Goal: Communication & Community: Answer question/provide support

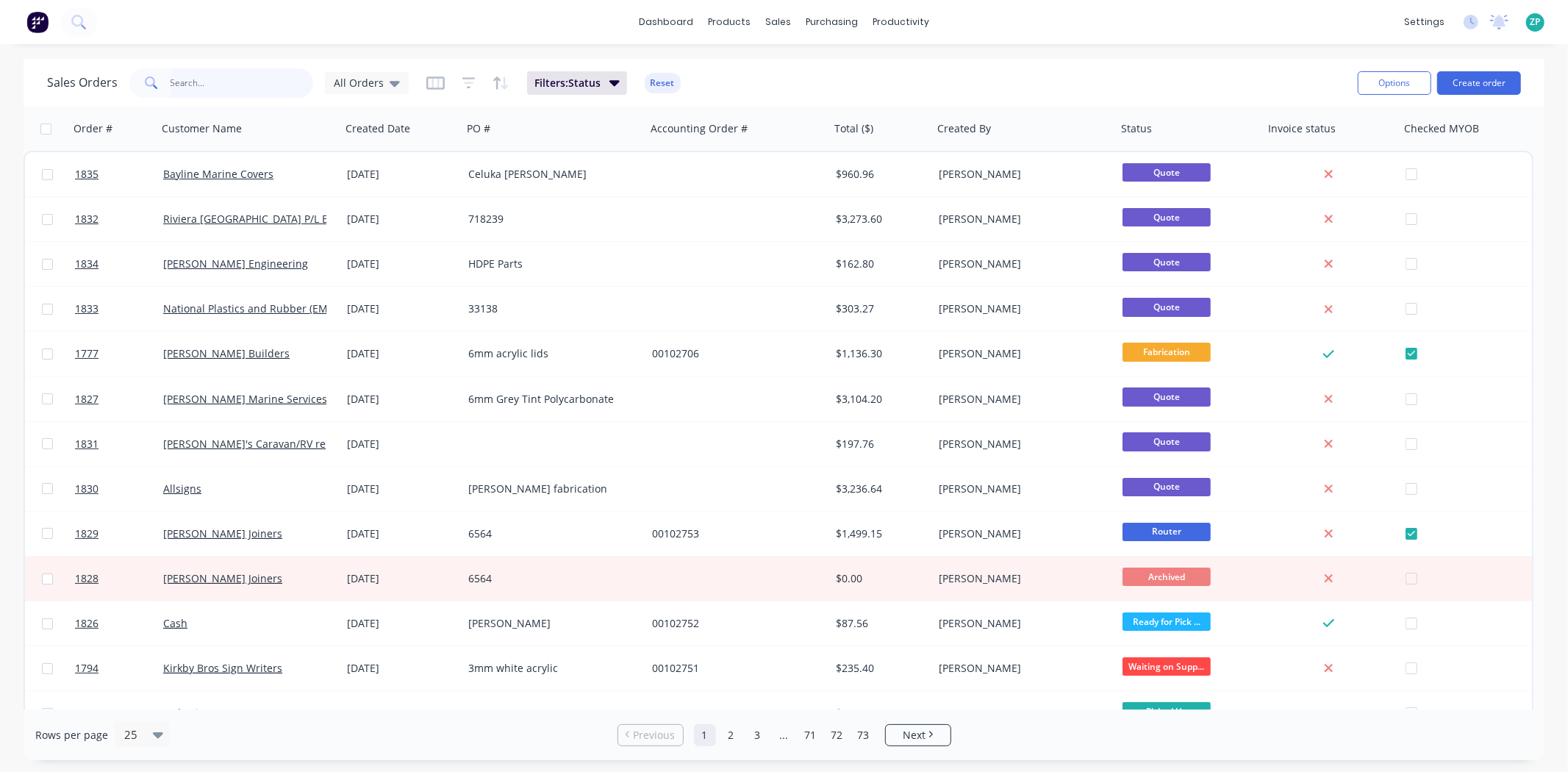
click at [201, 84] on input "text" at bounding box center [242, 83] width 143 height 29
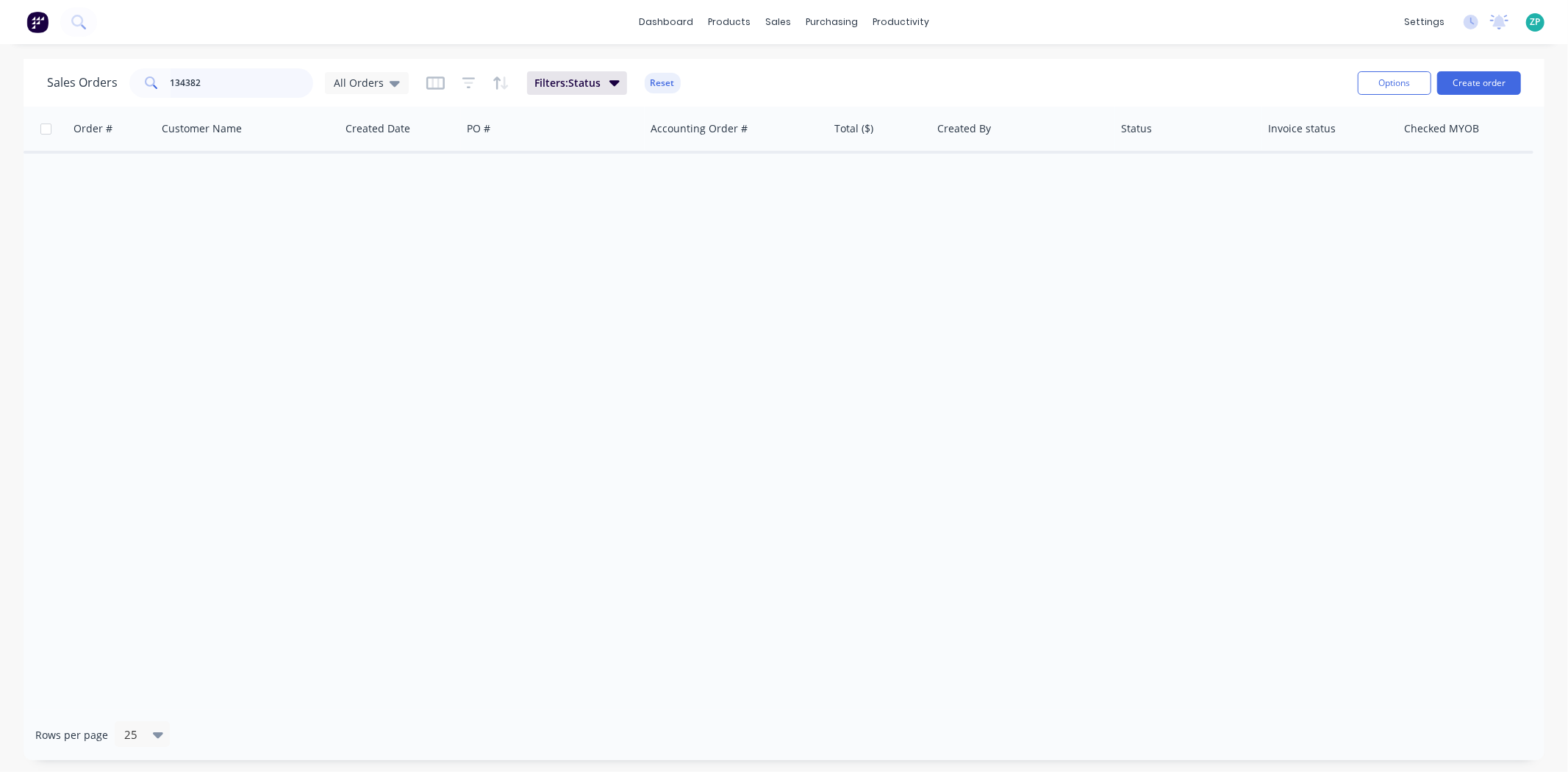
click at [240, 84] on input "134382" at bounding box center [242, 83] width 143 height 29
type input "102723"
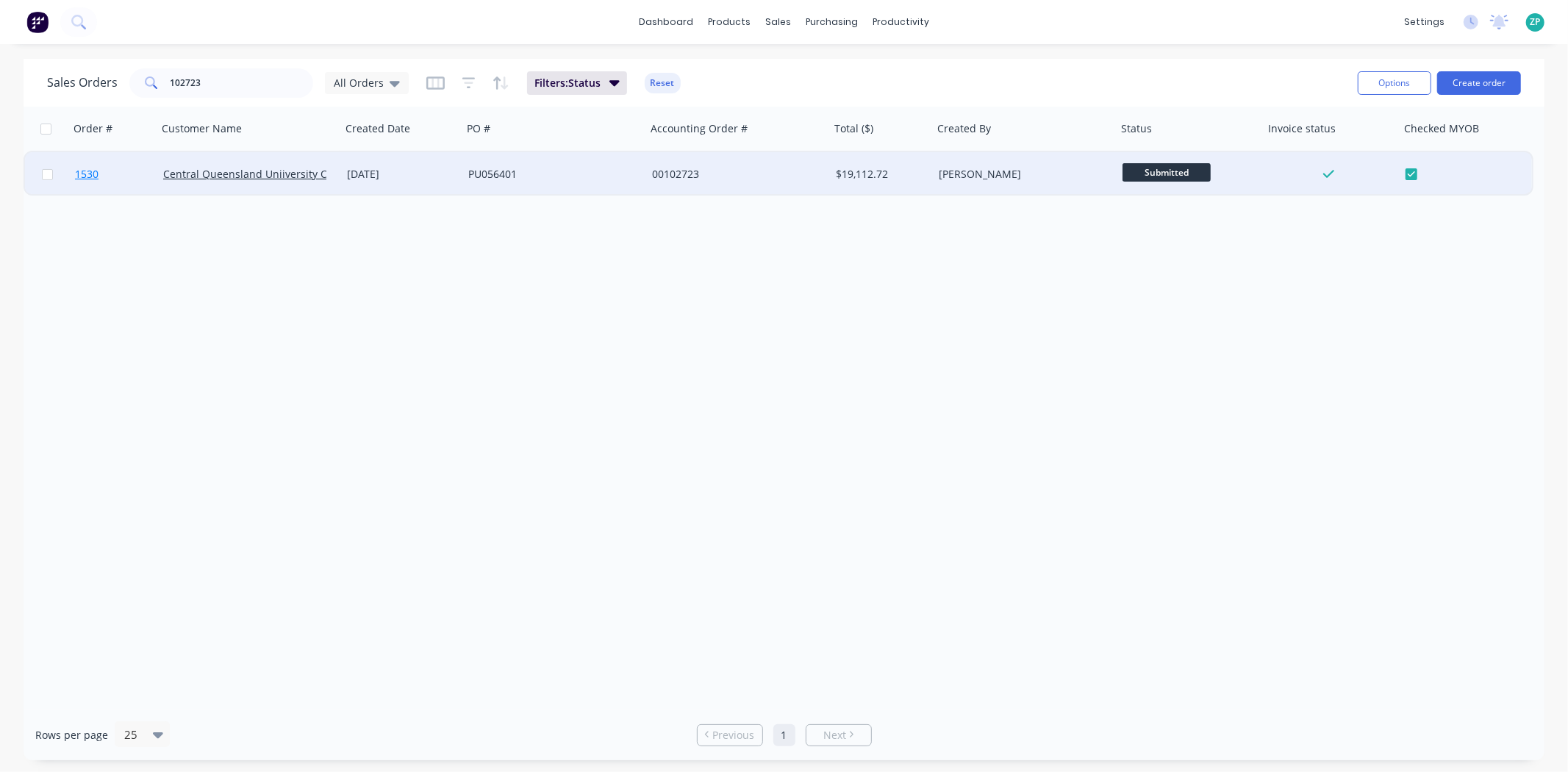
click at [76, 172] on span "1530" at bounding box center [87, 173] width 24 height 15
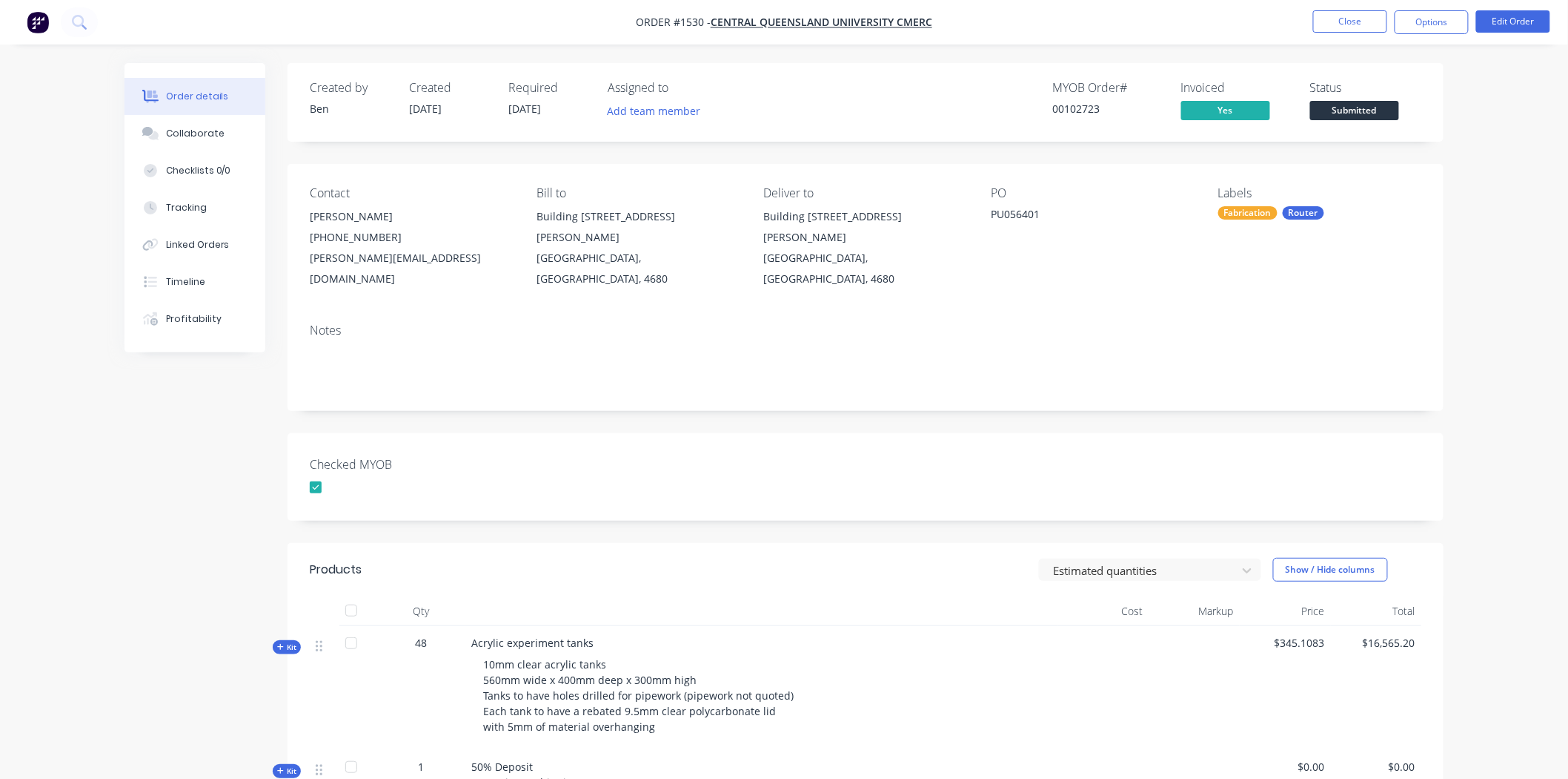
click at [1291, 210] on div "Router" at bounding box center [1304, 214] width 41 height 14
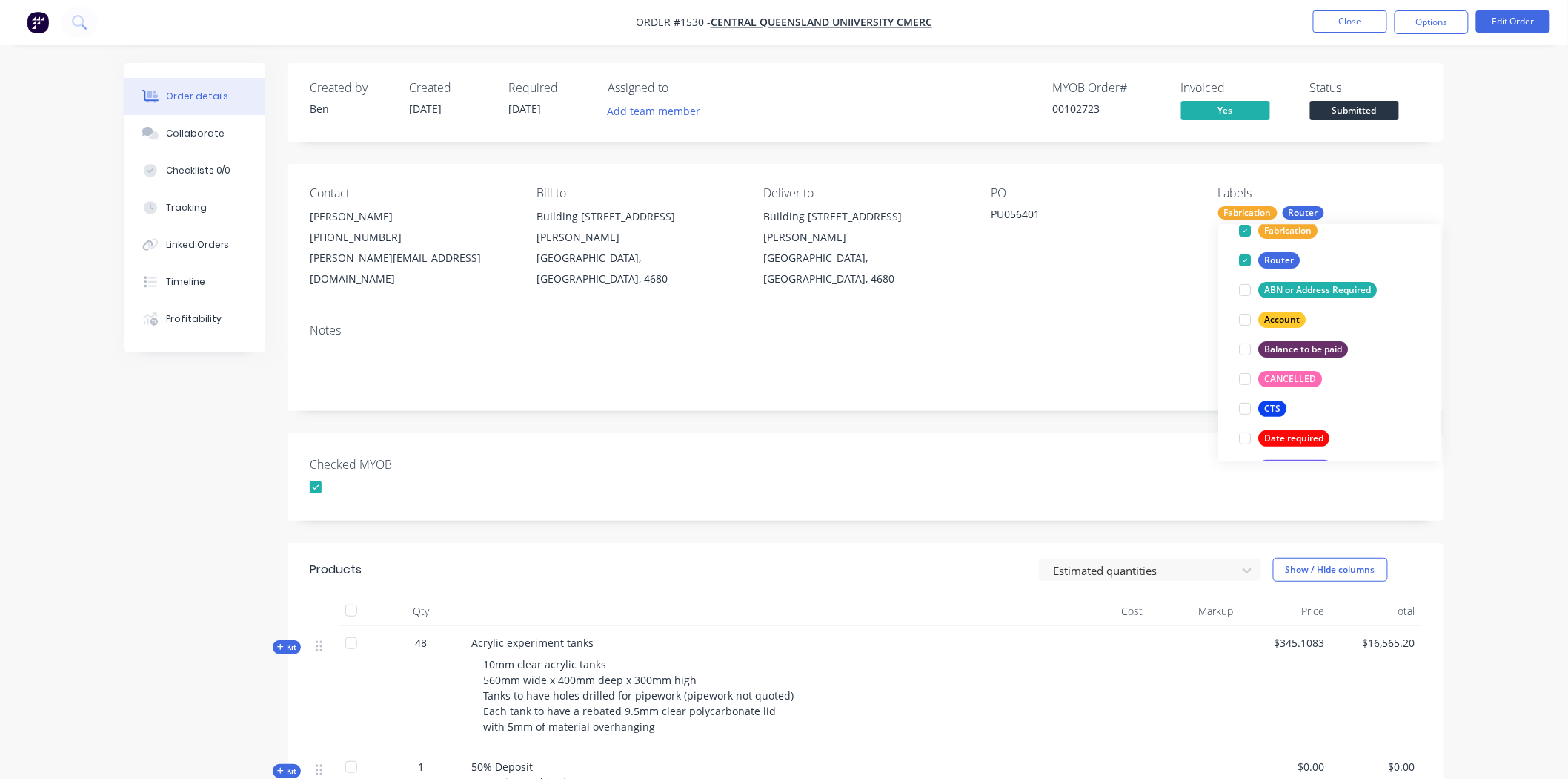
scroll to position [82, 0]
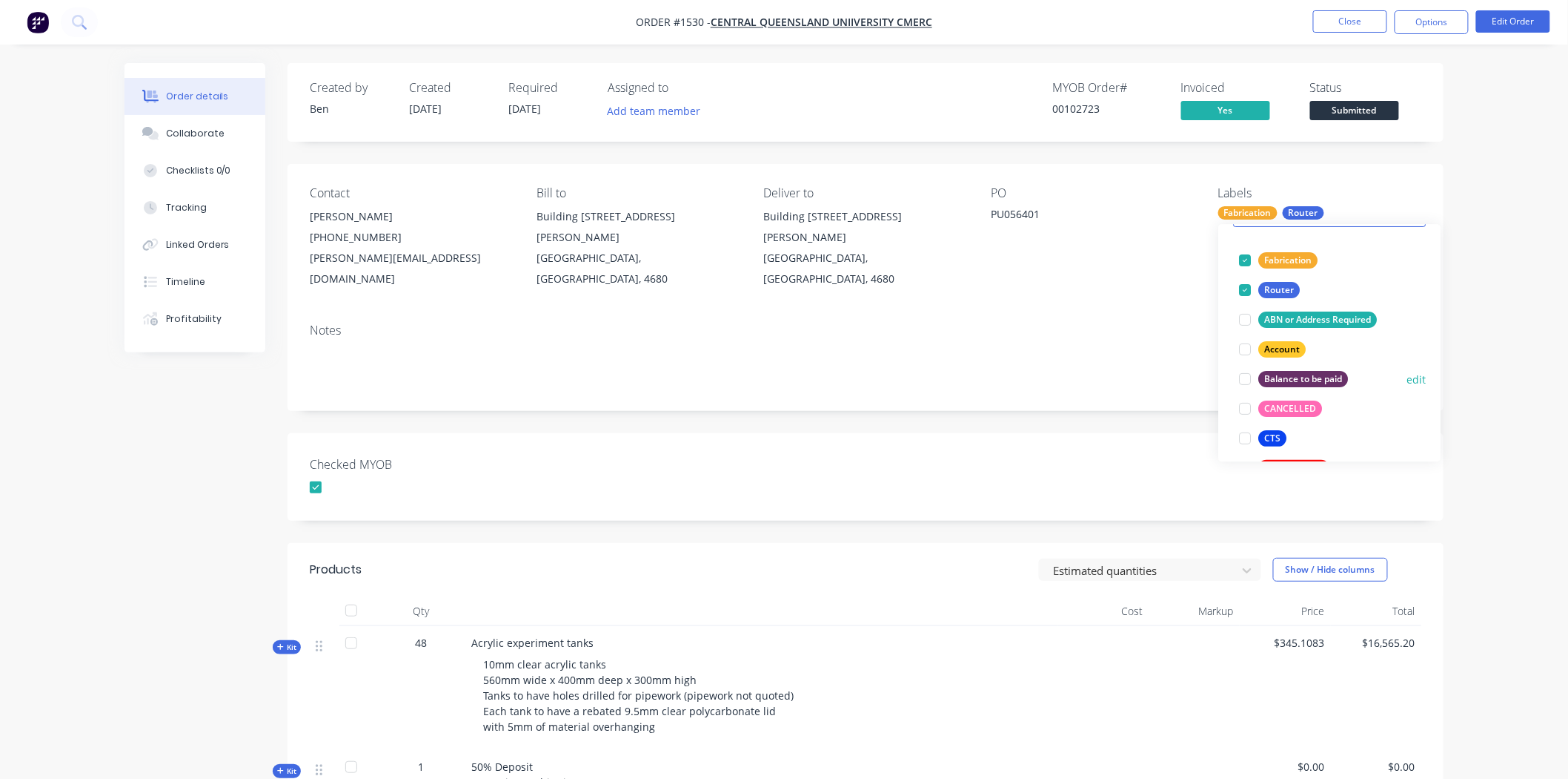
click at [1243, 386] on div at bounding box center [1245, 379] width 30 height 30
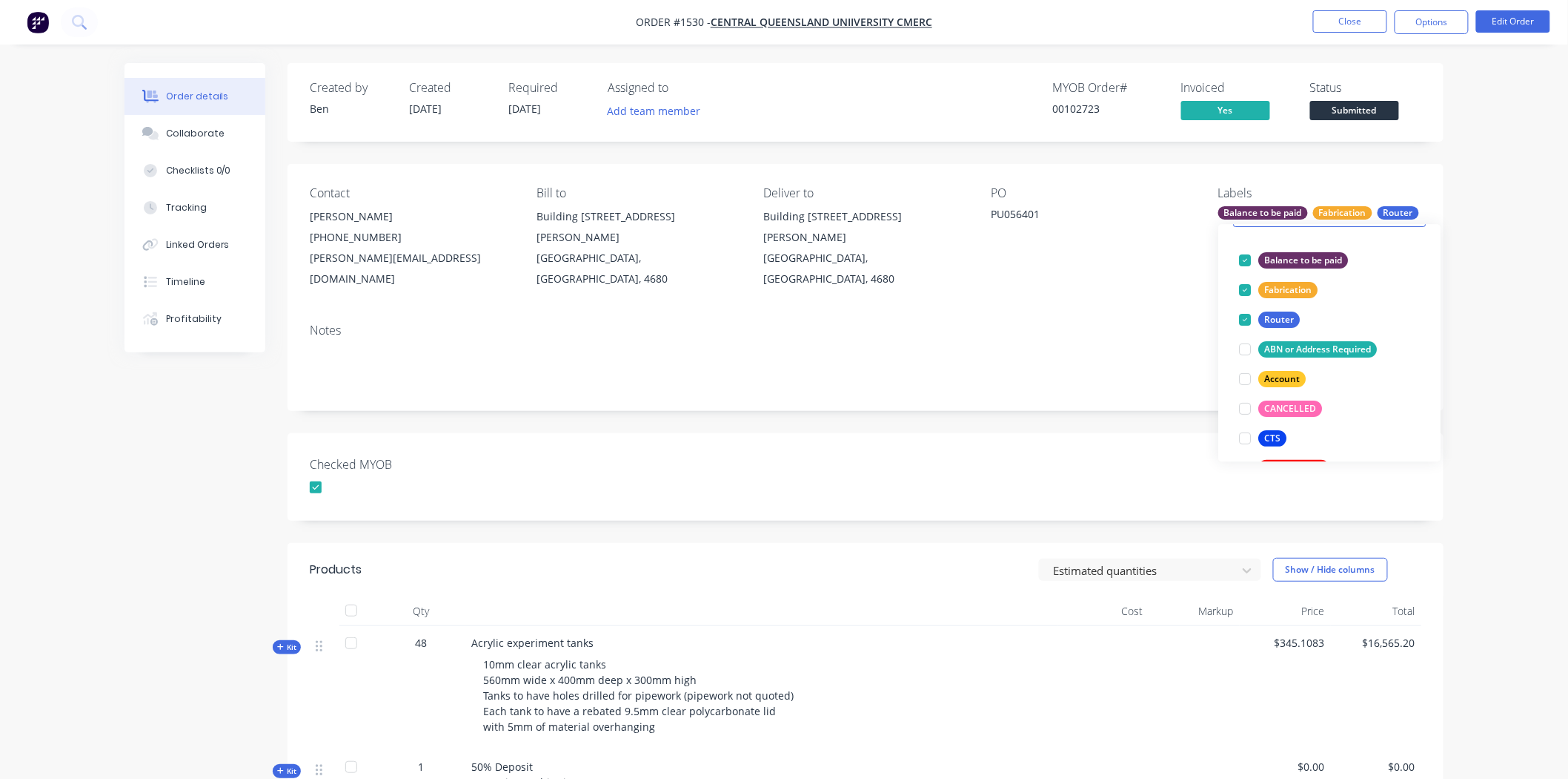
click at [1360, 107] on span "Submitted" at bounding box center [1355, 110] width 89 height 19
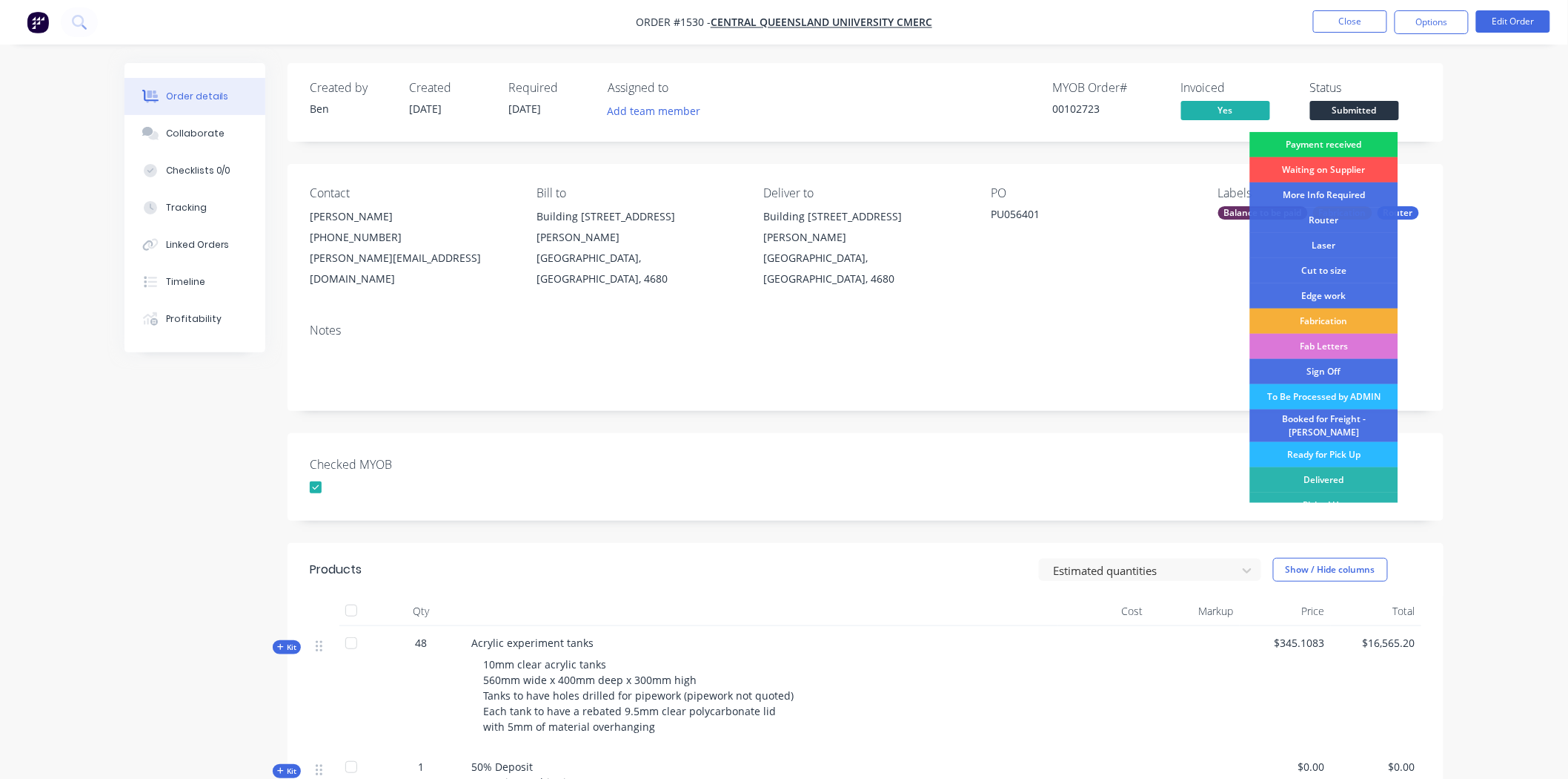
click at [1329, 146] on div "Payment received" at bounding box center [1325, 145] width 148 height 26
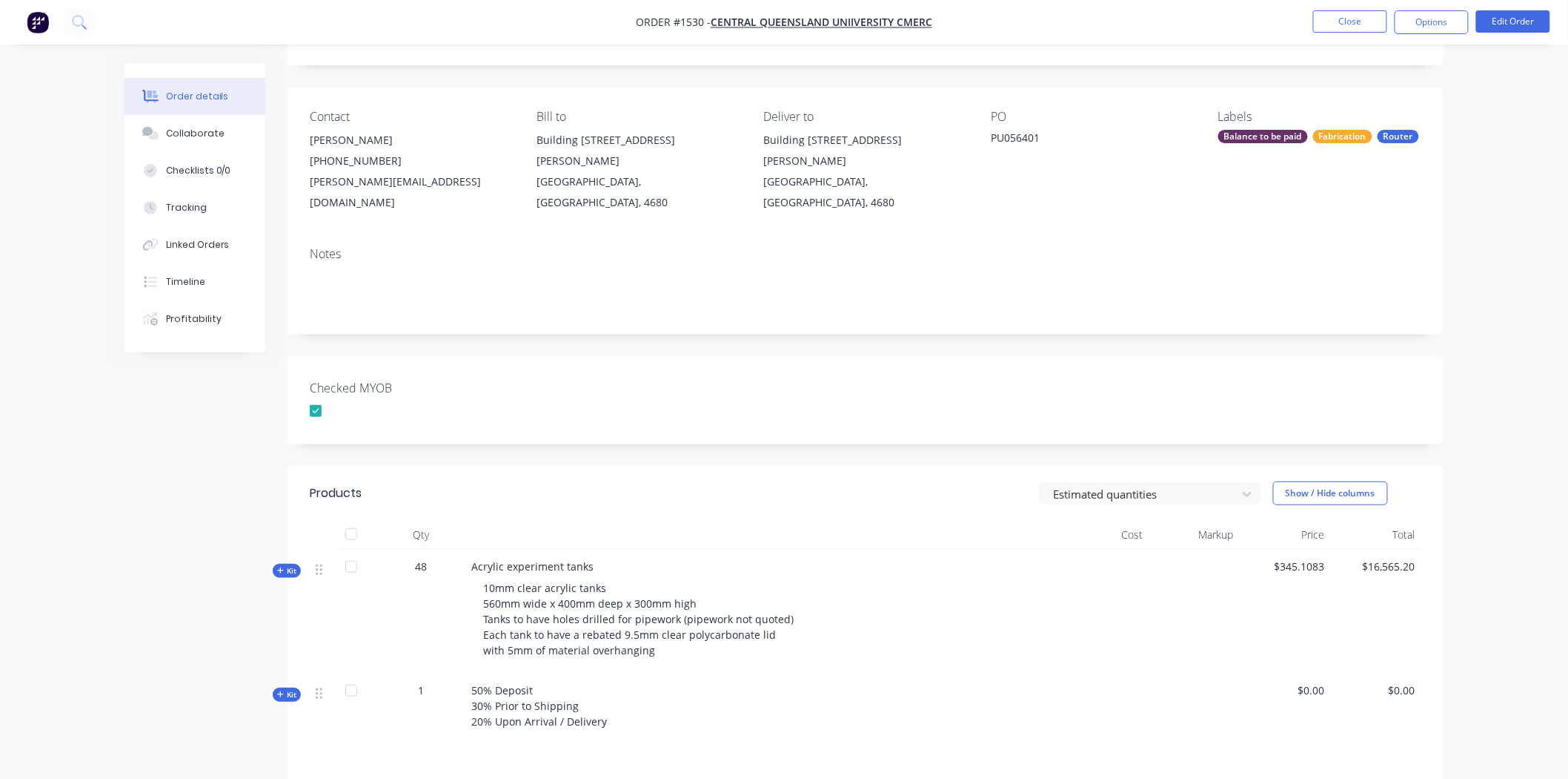
scroll to position [0, 0]
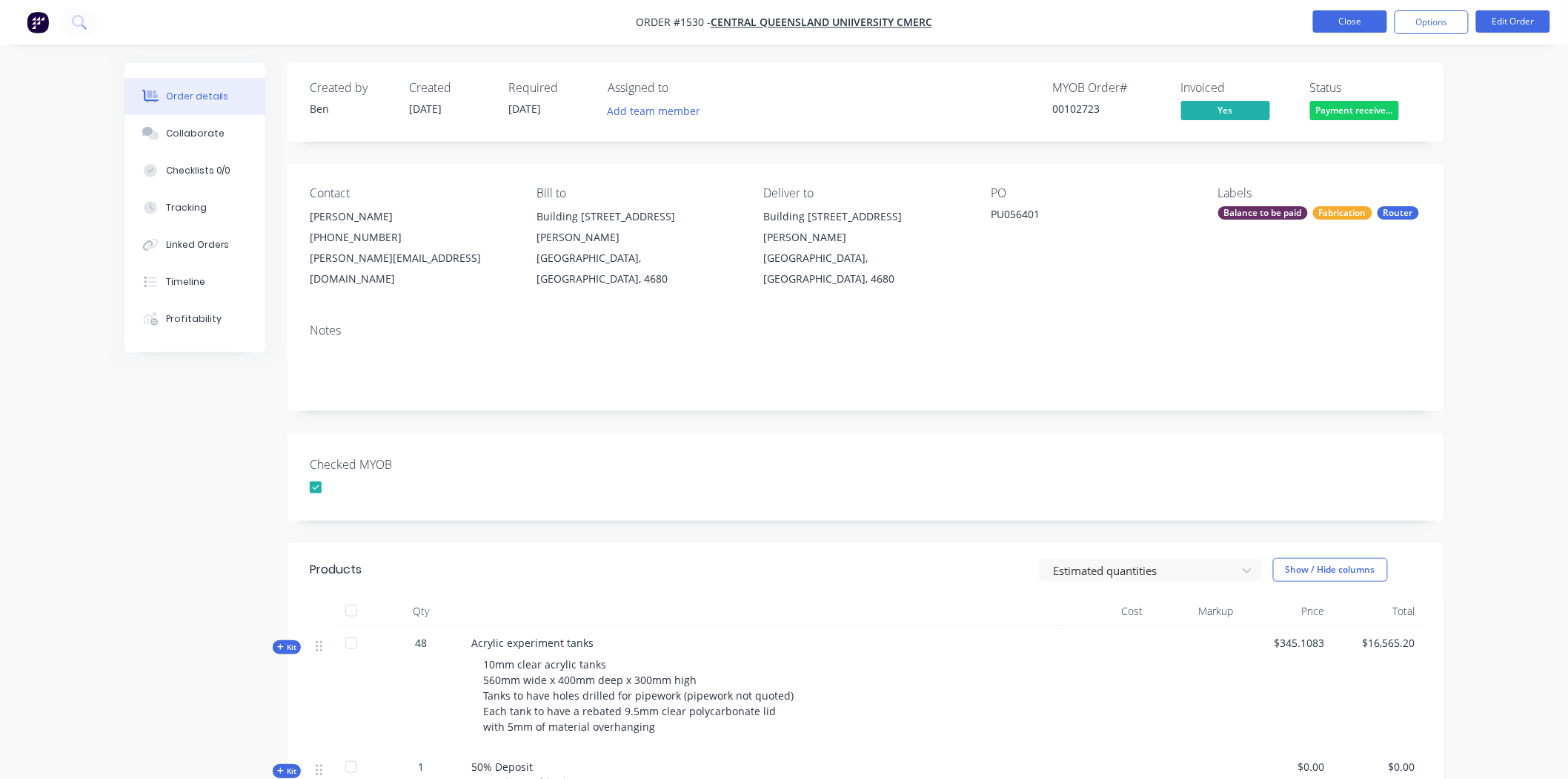
click at [1351, 15] on button "Close" at bounding box center [1350, 22] width 74 height 23
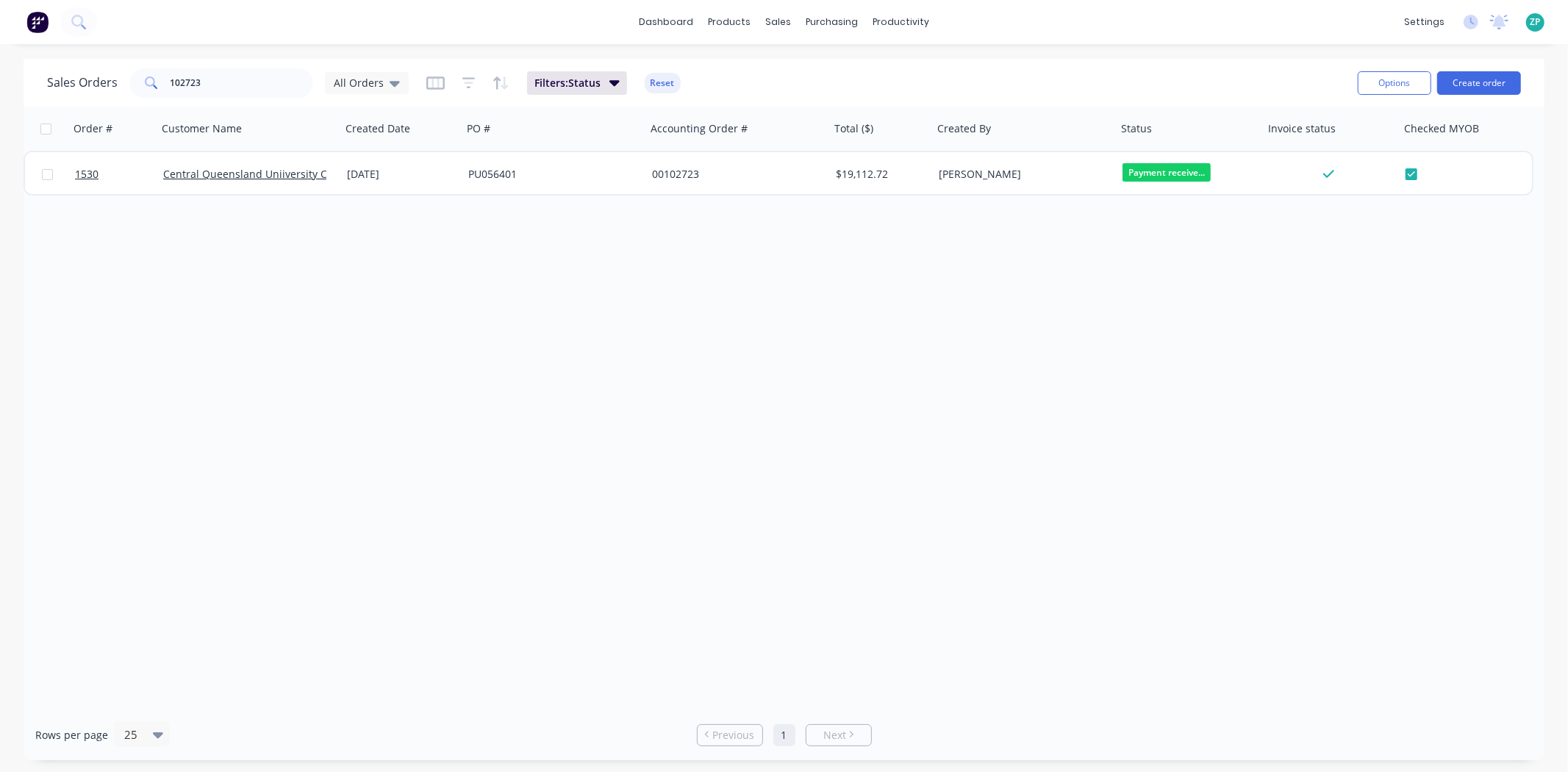
click at [206, 67] on div "Sales Orders 102723 All Orders Filters: Status Reset" at bounding box center [697, 82] width 1299 height 36
drag, startPoint x: 211, startPoint y: 100, endPoint x: 212, endPoint y: 93, distance: 7.1
click at [211, 98] on div "Sales Orders 102723 All Orders Filters: Status Reset" at bounding box center [697, 82] width 1299 height 36
click at [214, 86] on input "102723" at bounding box center [242, 83] width 143 height 29
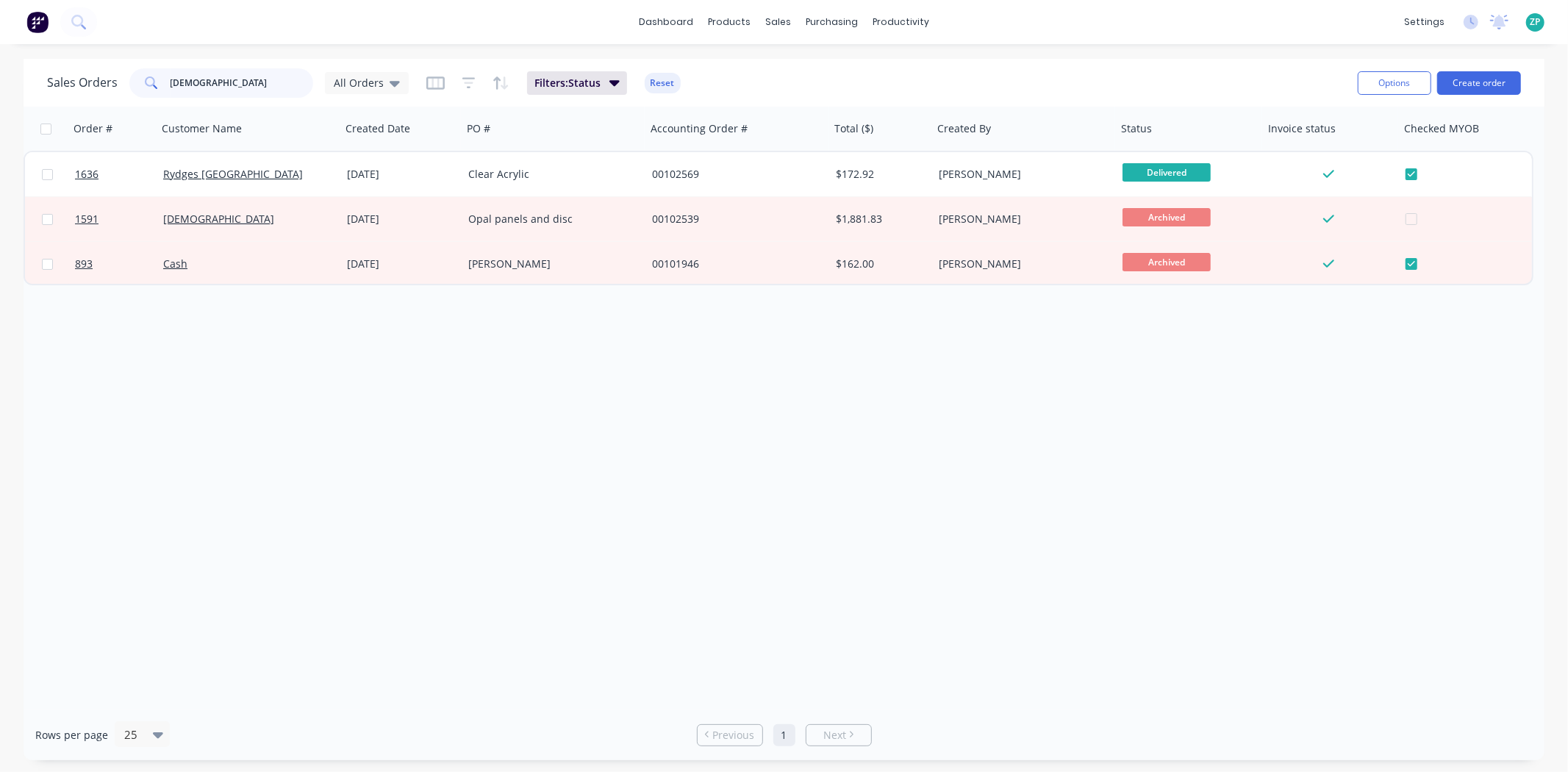
click at [223, 78] on input "church" at bounding box center [242, 83] width 143 height 29
type input "102491"
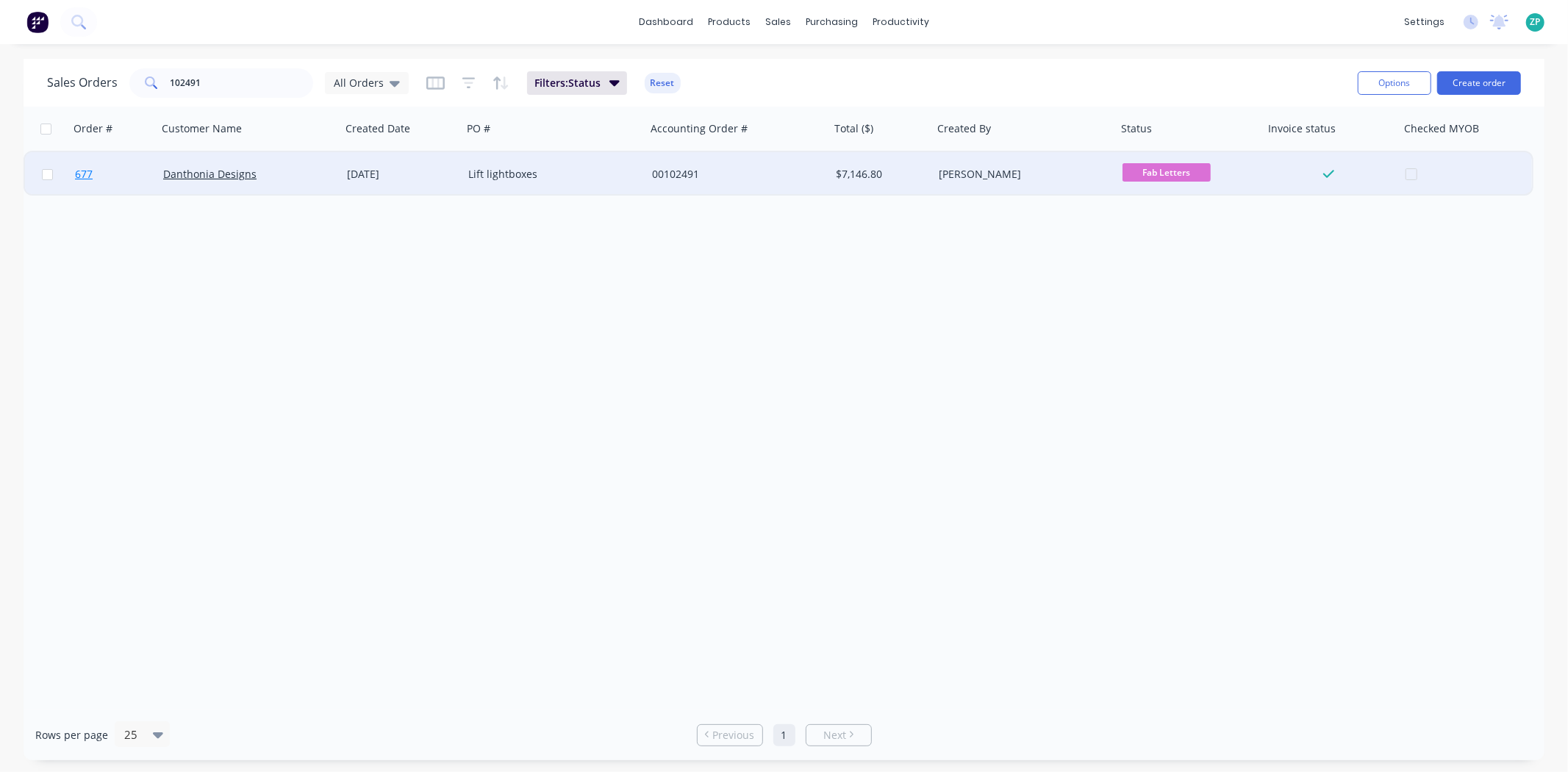
click at [82, 176] on span "677" at bounding box center [84, 173] width 18 height 15
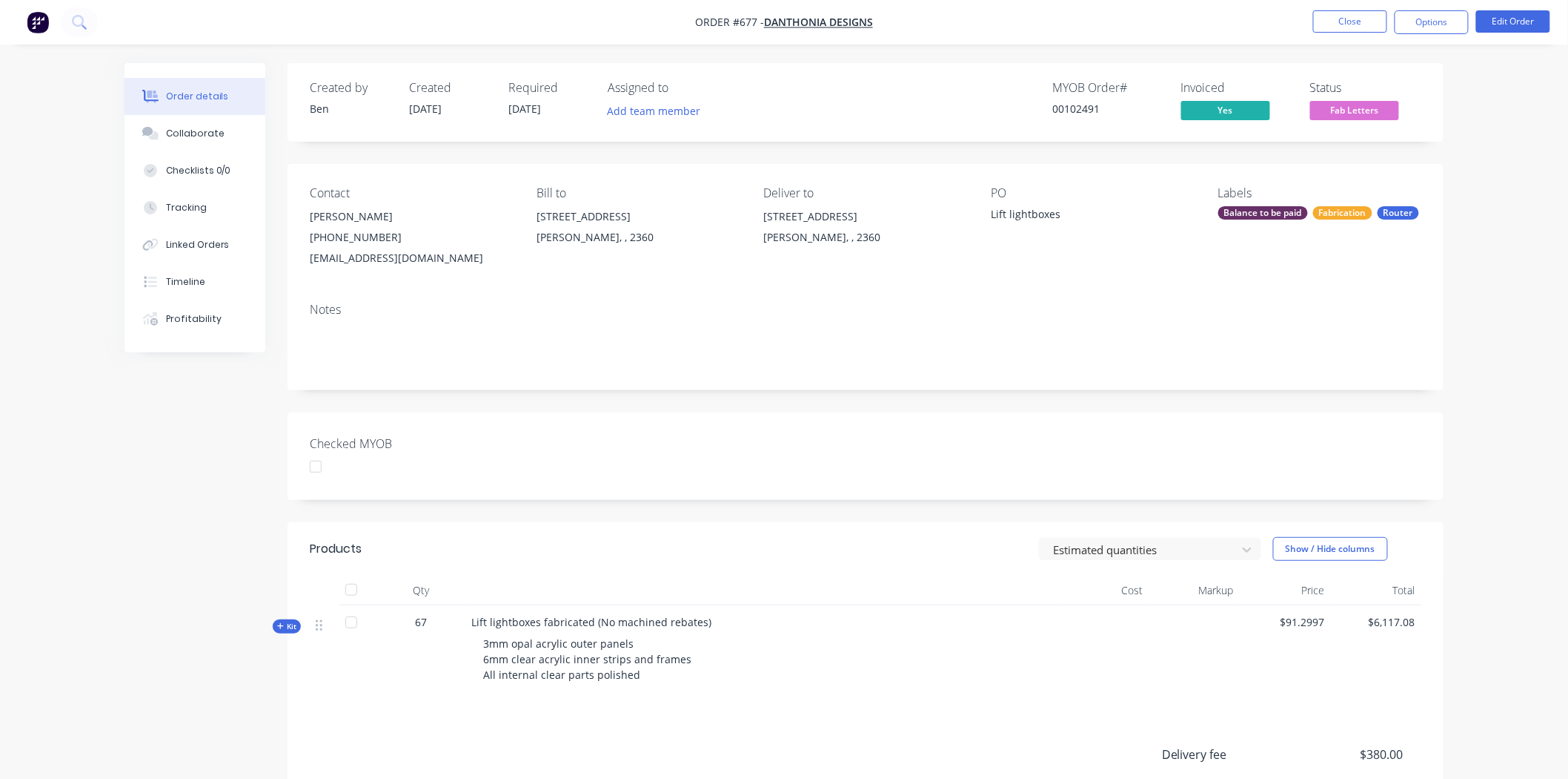
click at [1246, 209] on div "Balance to be paid" at bounding box center [1263, 214] width 90 height 14
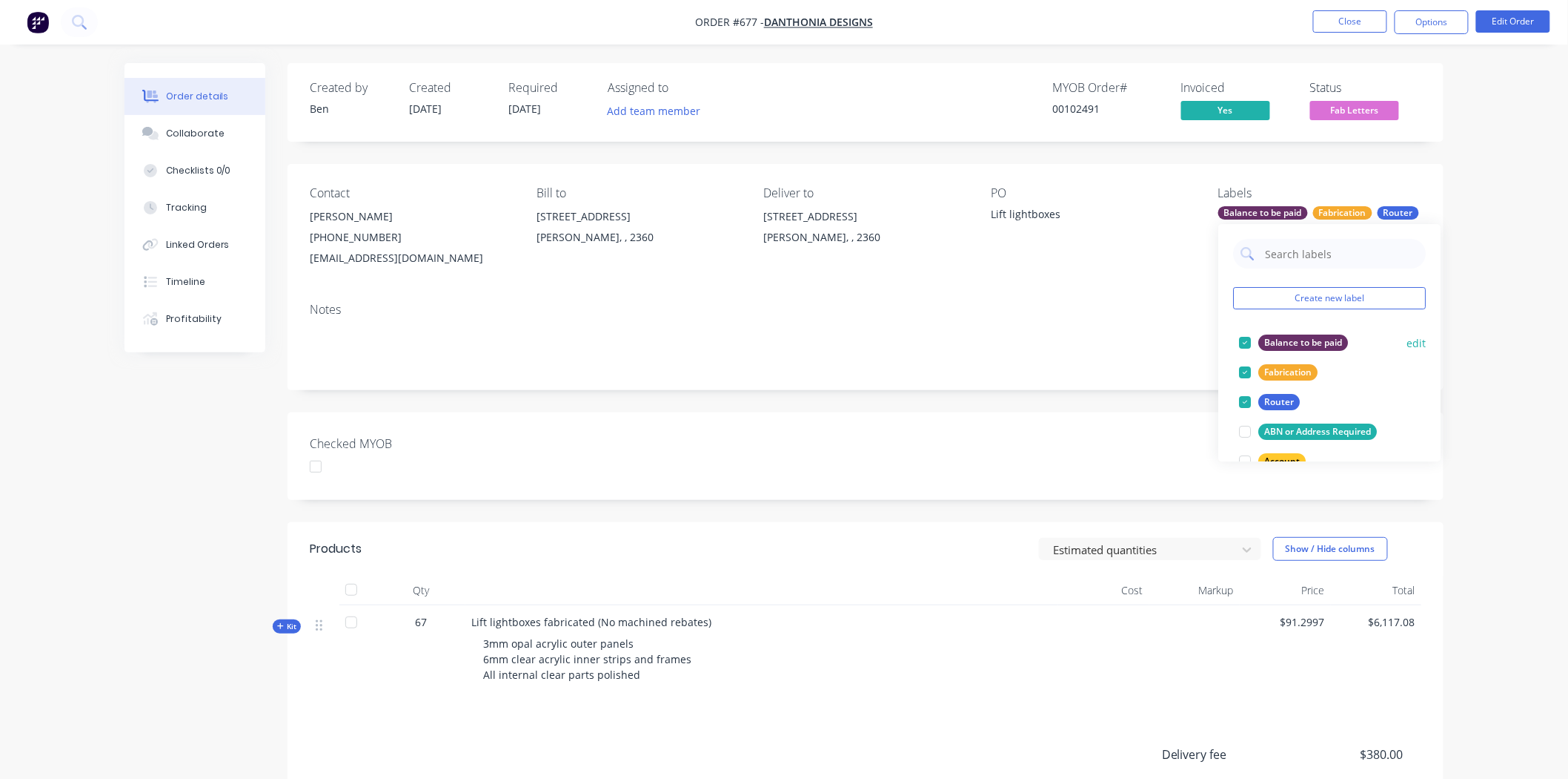
click at [1247, 337] on div at bounding box center [1245, 343] width 30 height 30
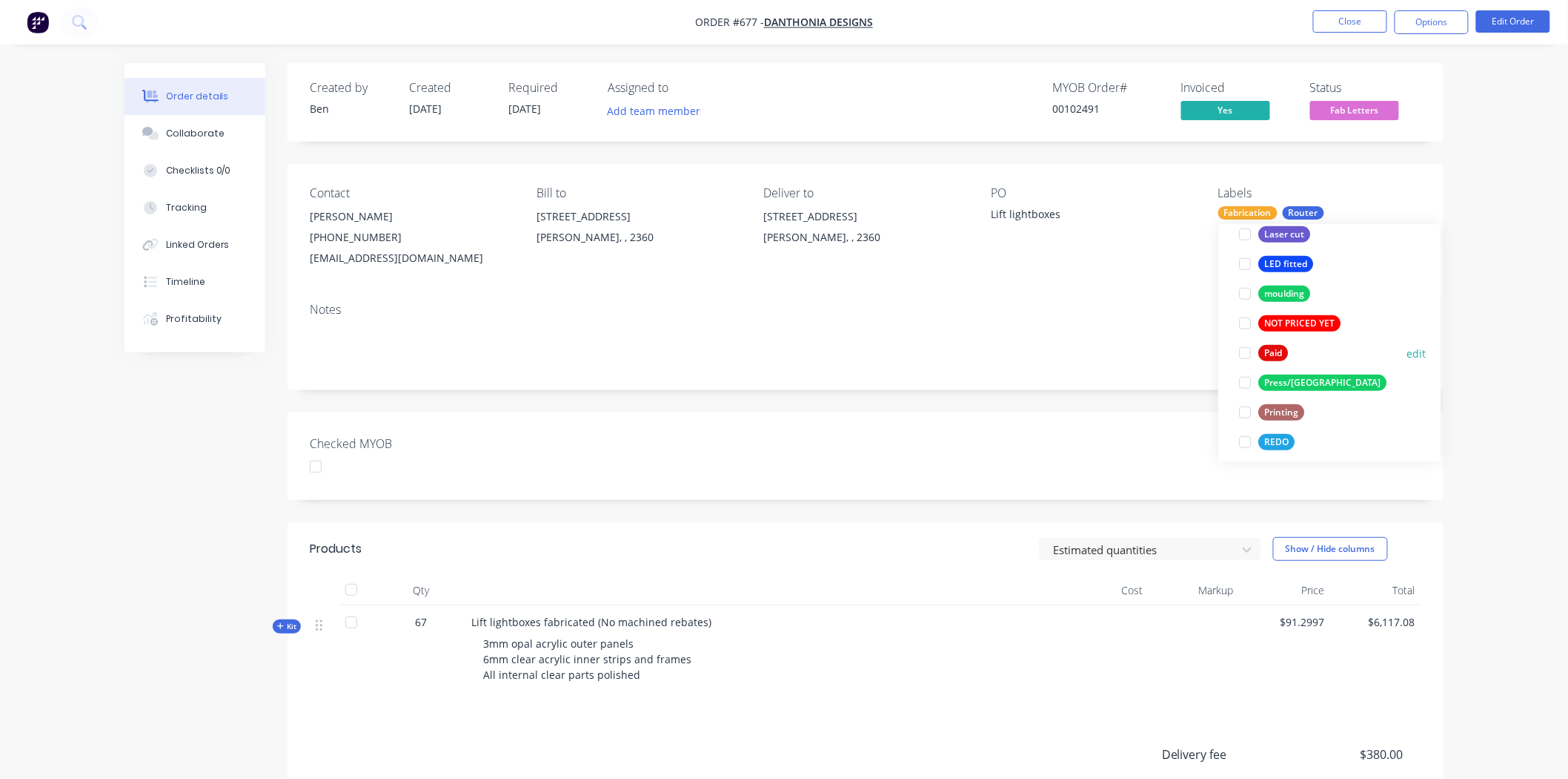
click at [1245, 352] on div at bounding box center [1245, 353] width 30 height 30
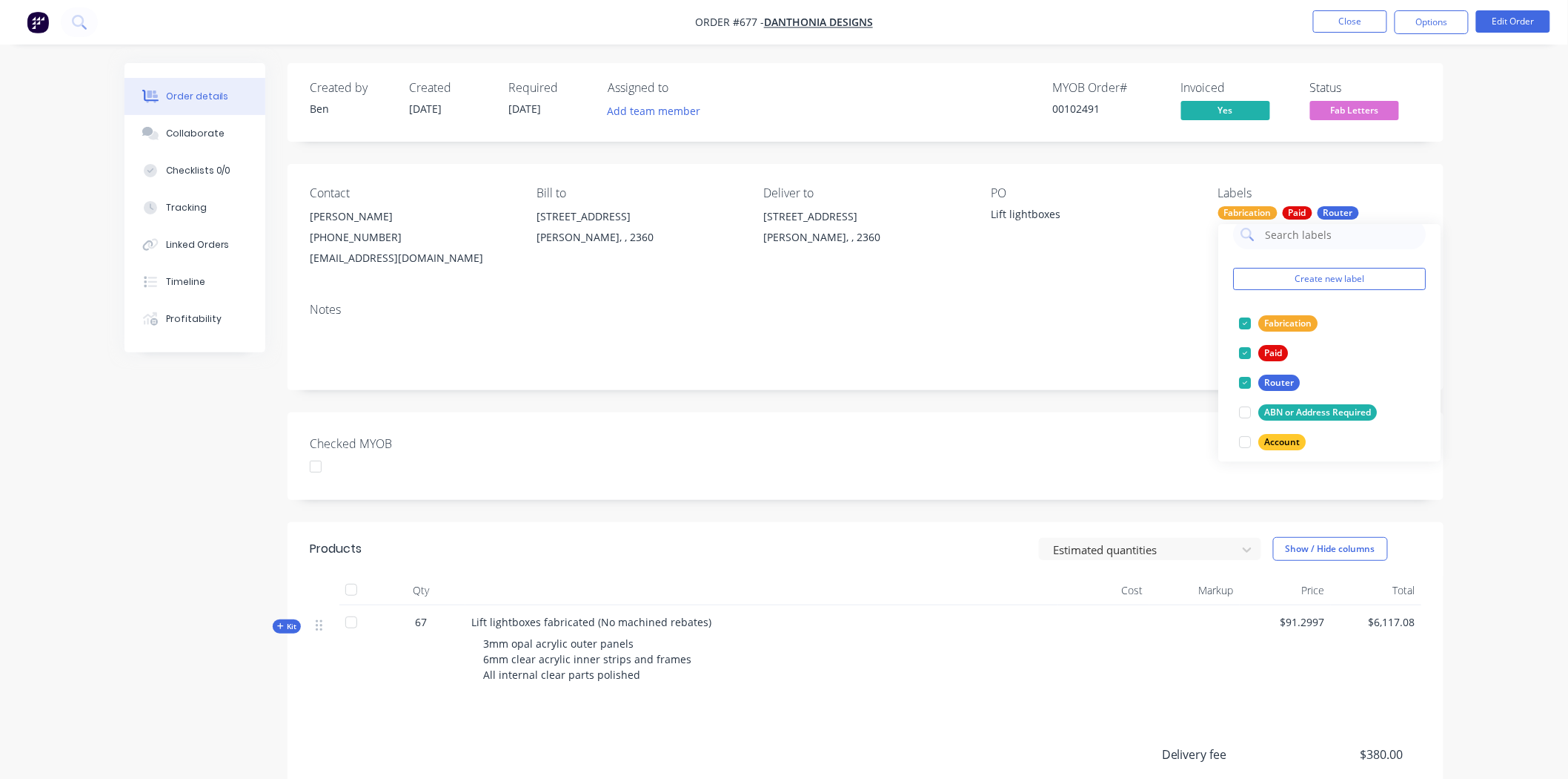
click at [1328, 134] on div "Created by Ben Created 16/09/25 Required 07/07/25 Assigned to Add team member M…" at bounding box center [866, 103] width 1156 height 79
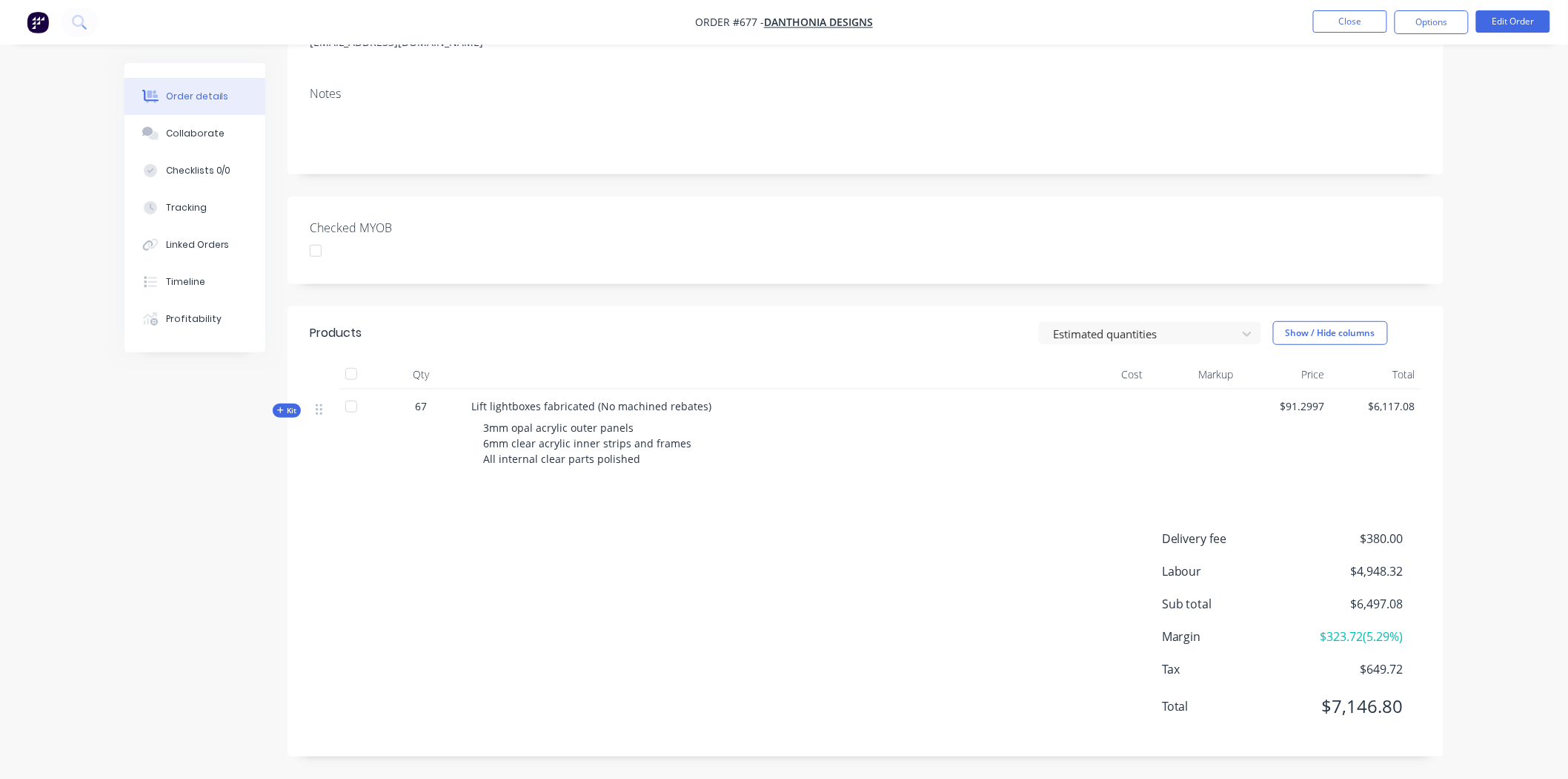
scroll to position [0, 0]
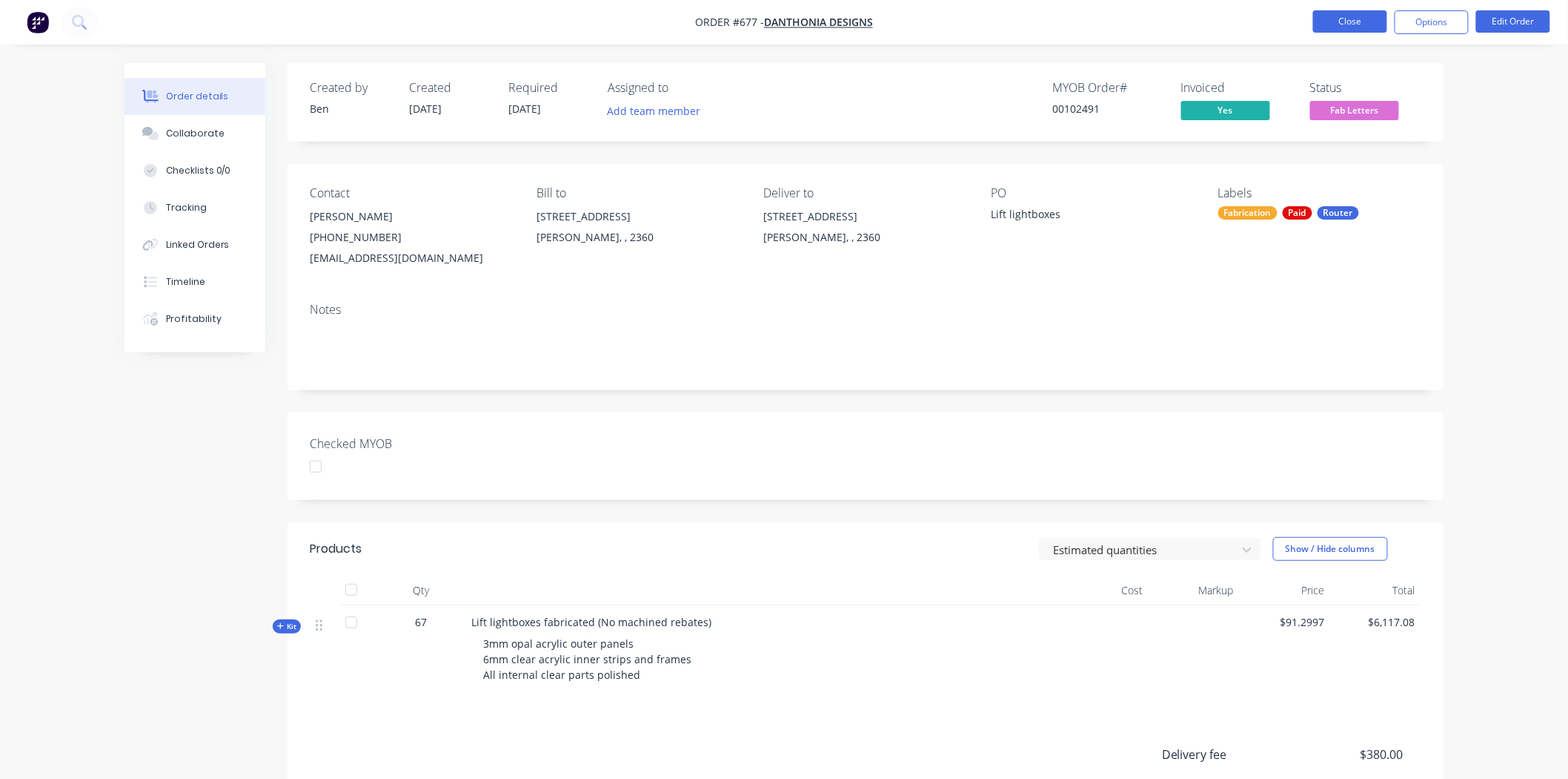
click at [1327, 20] on button "Close" at bounding box center [1350, 22] width 74 height 23
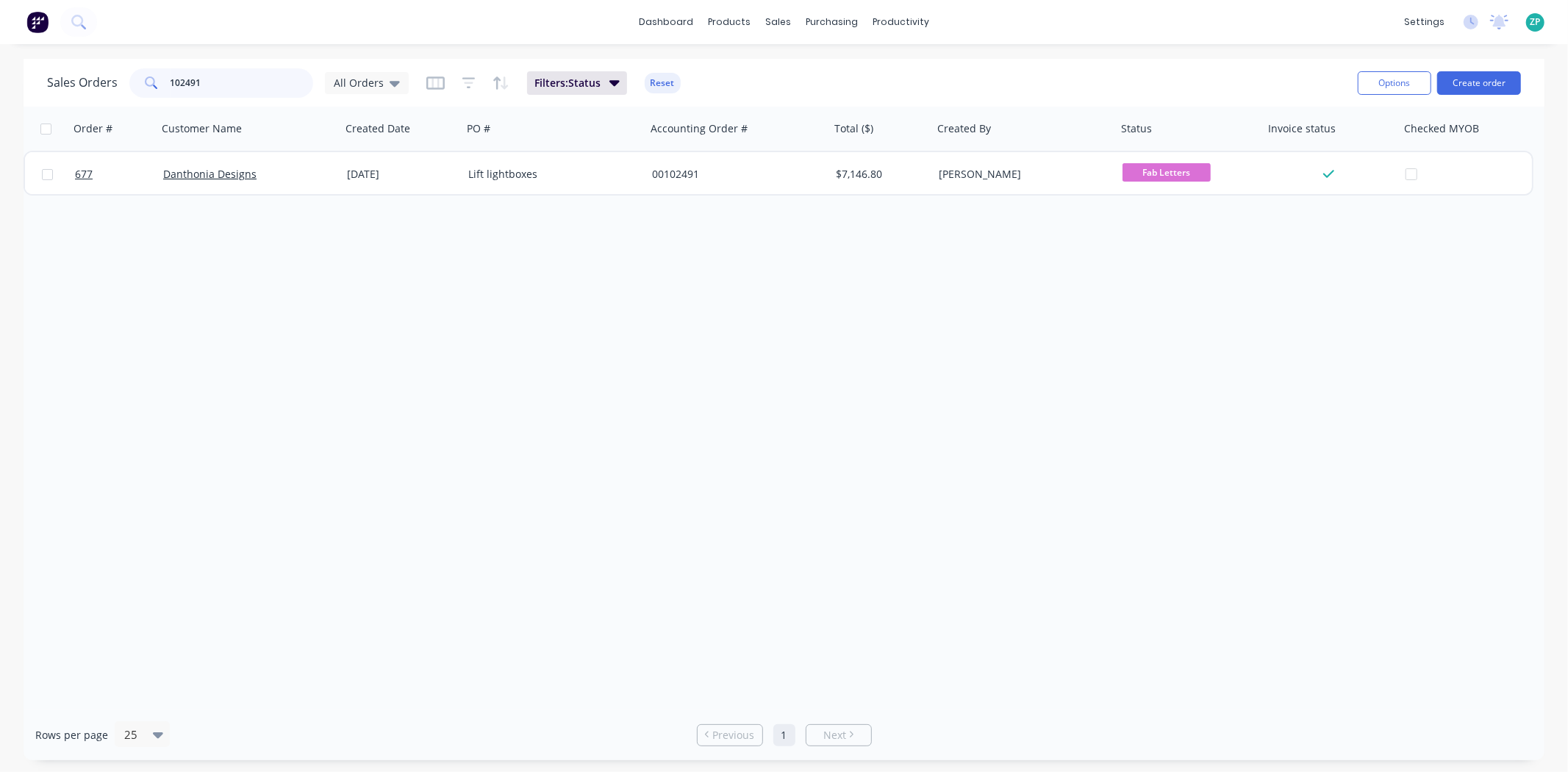
click at [217, 85] on input "102491" at bounding box center [242, 83] width 143 height 29
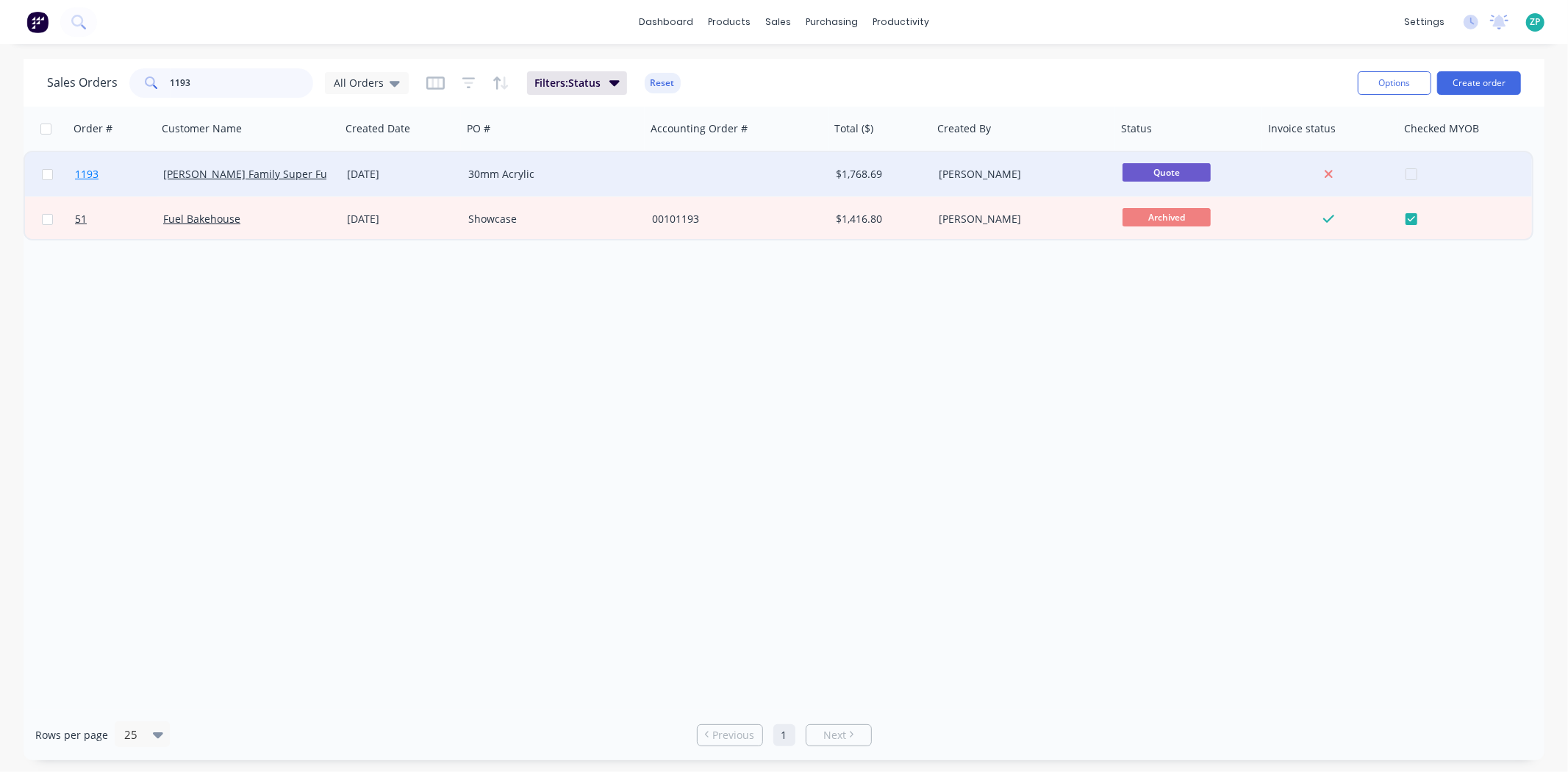
type input "1193"
click at [90, 175] on span "1193" at bounding box center [87, 173] width 24 height 15
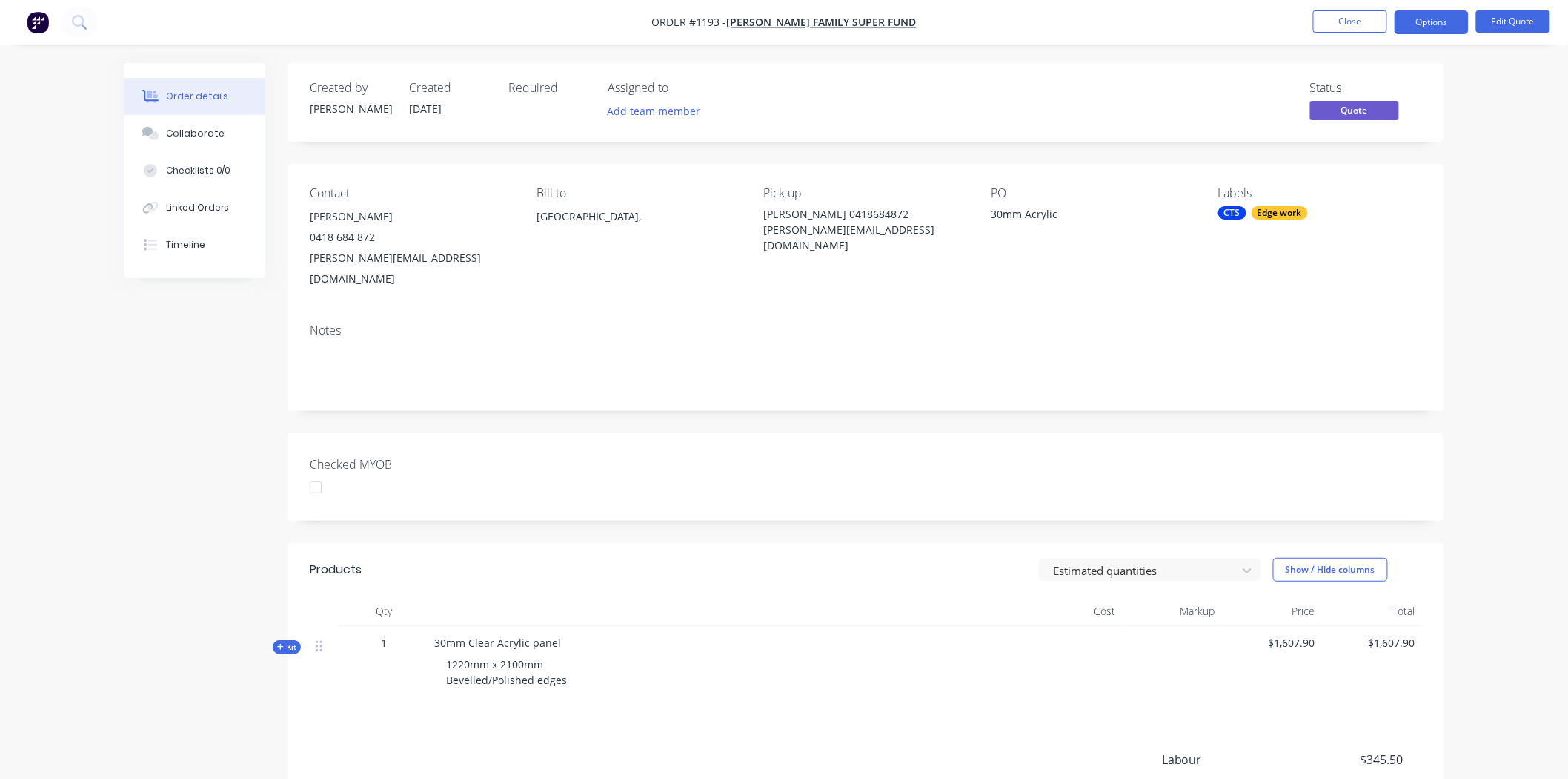
click at [1278, 209] on div "Edge work" at bounding box center [1279, 214] width 56 height 14
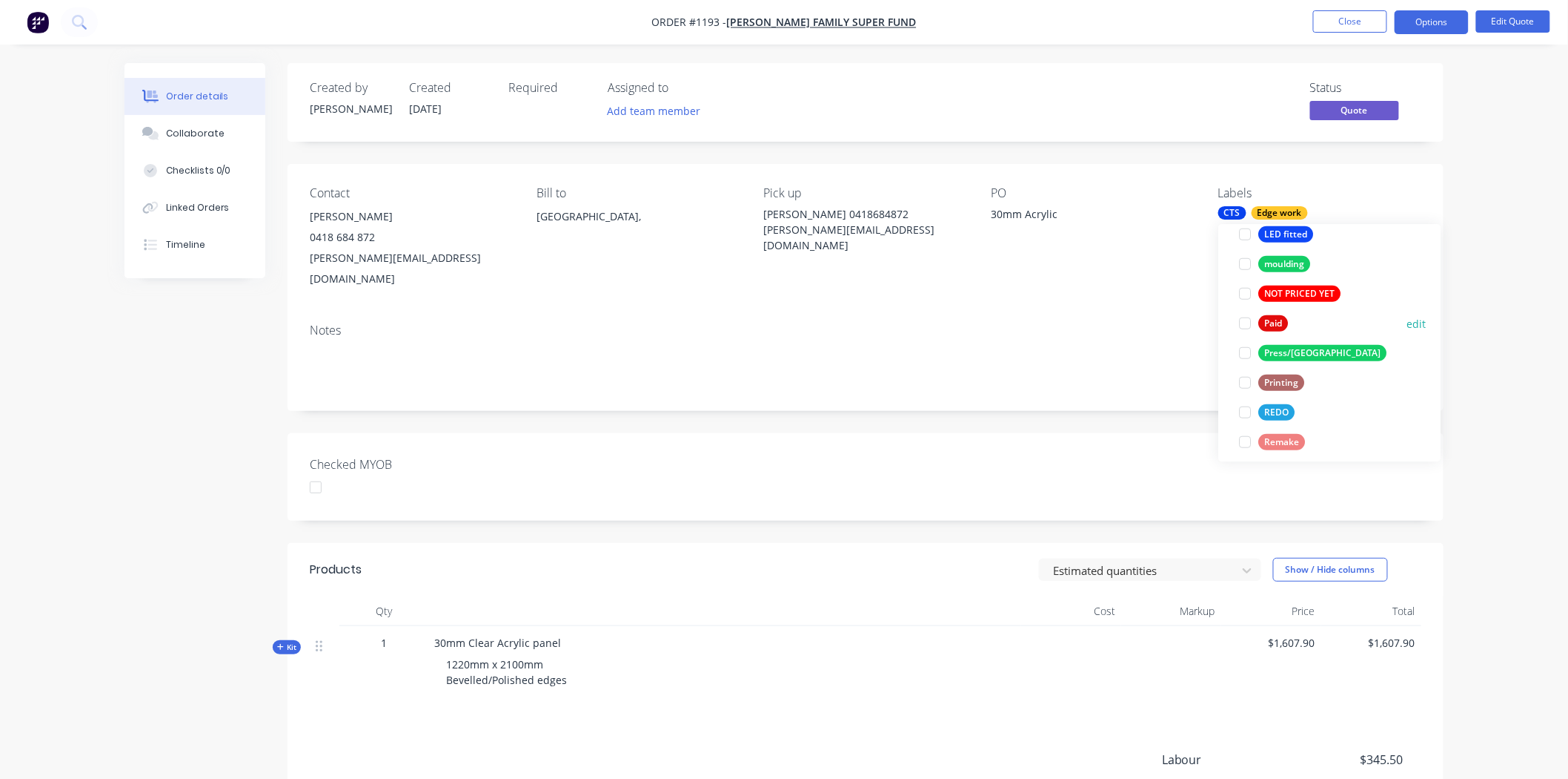
click at [1249, 322] on div at bounding box center [1245, 323] width 30 height 30
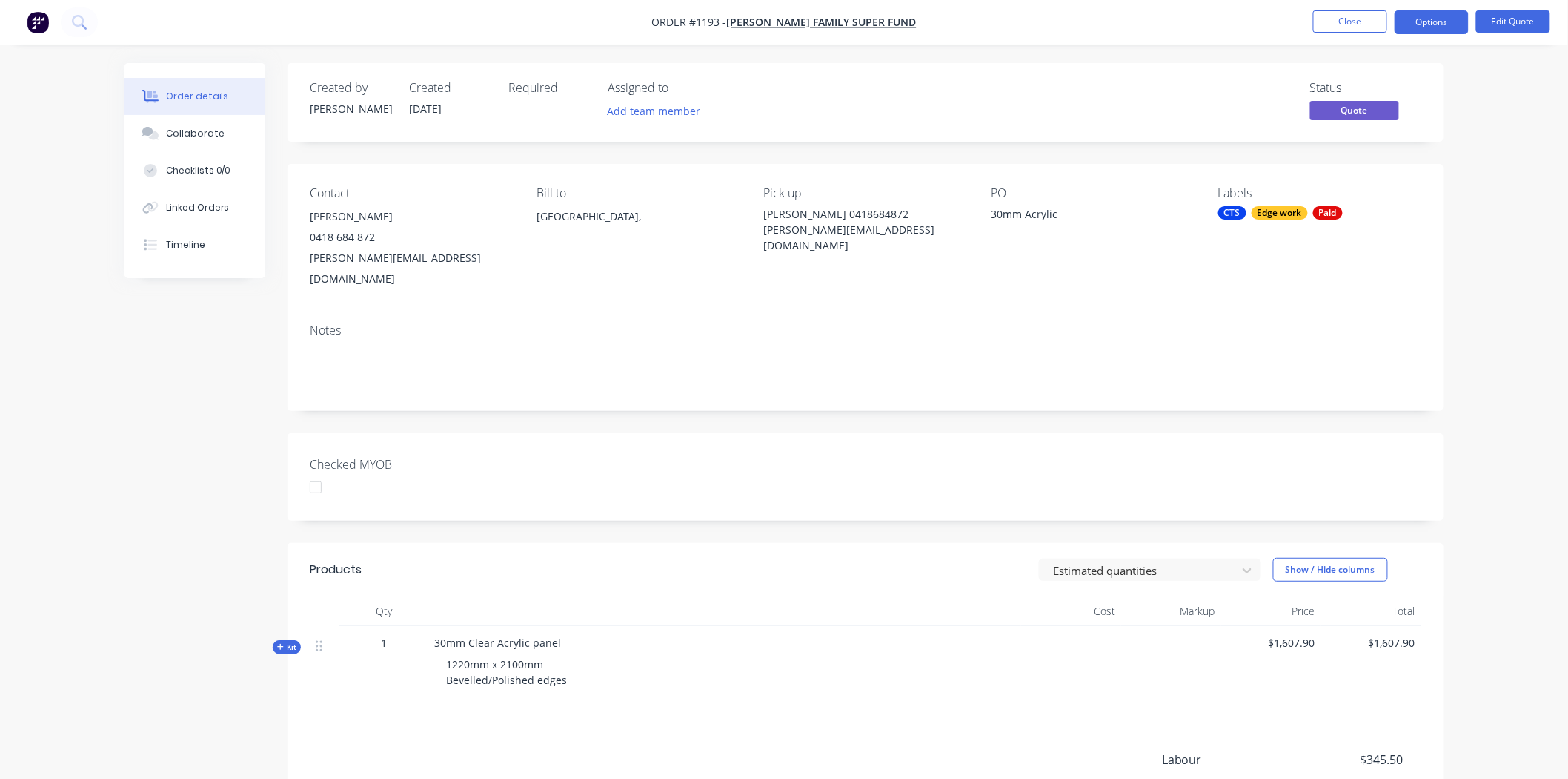
click at [1165, 323] on div "Notes" at bounding box center [866, 330] width 1112 height 14
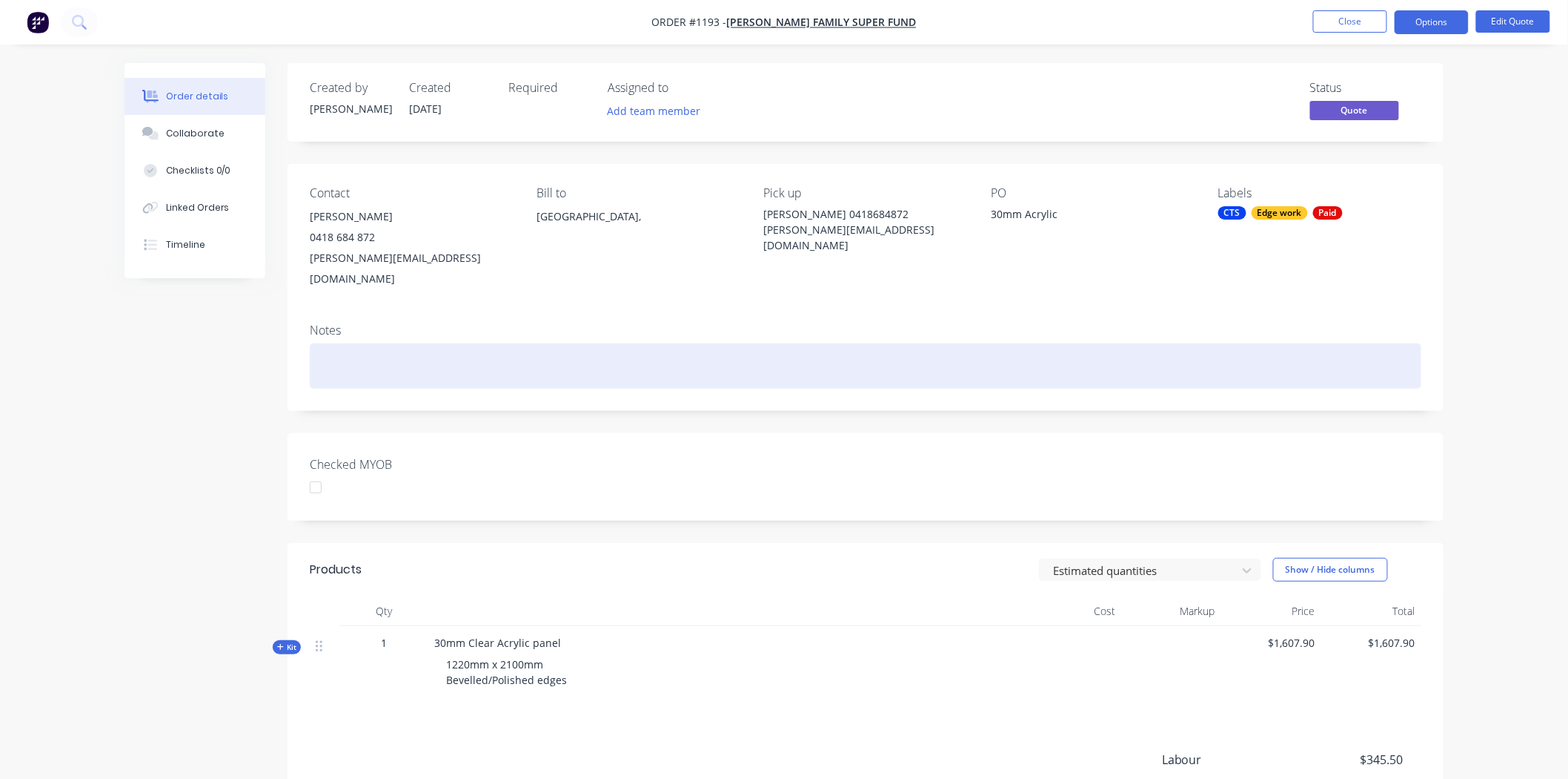
click at [373, 351] on div at bounding box center [866, 366] width 1112 height 45
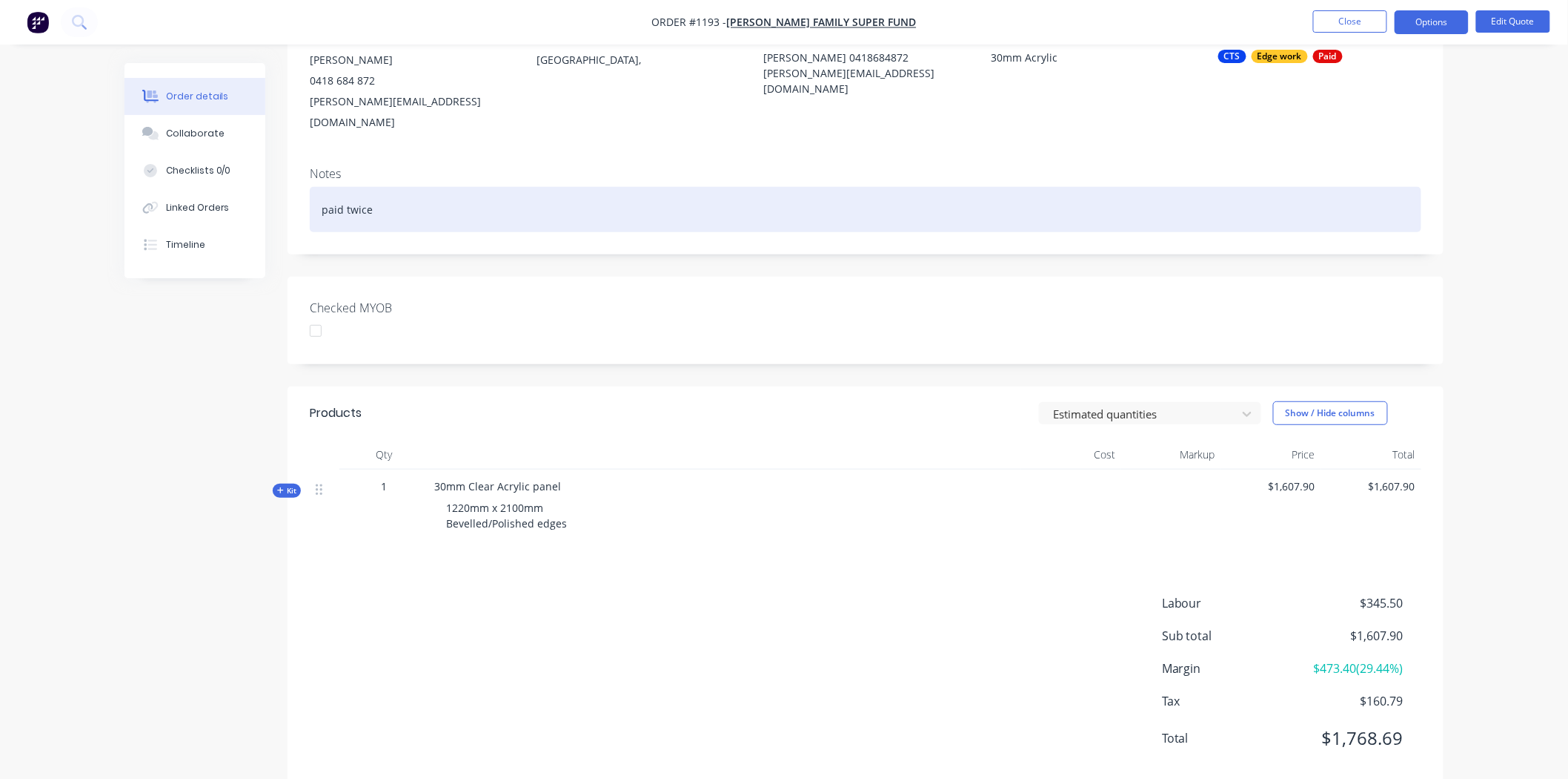
scroll to position [168, 0]
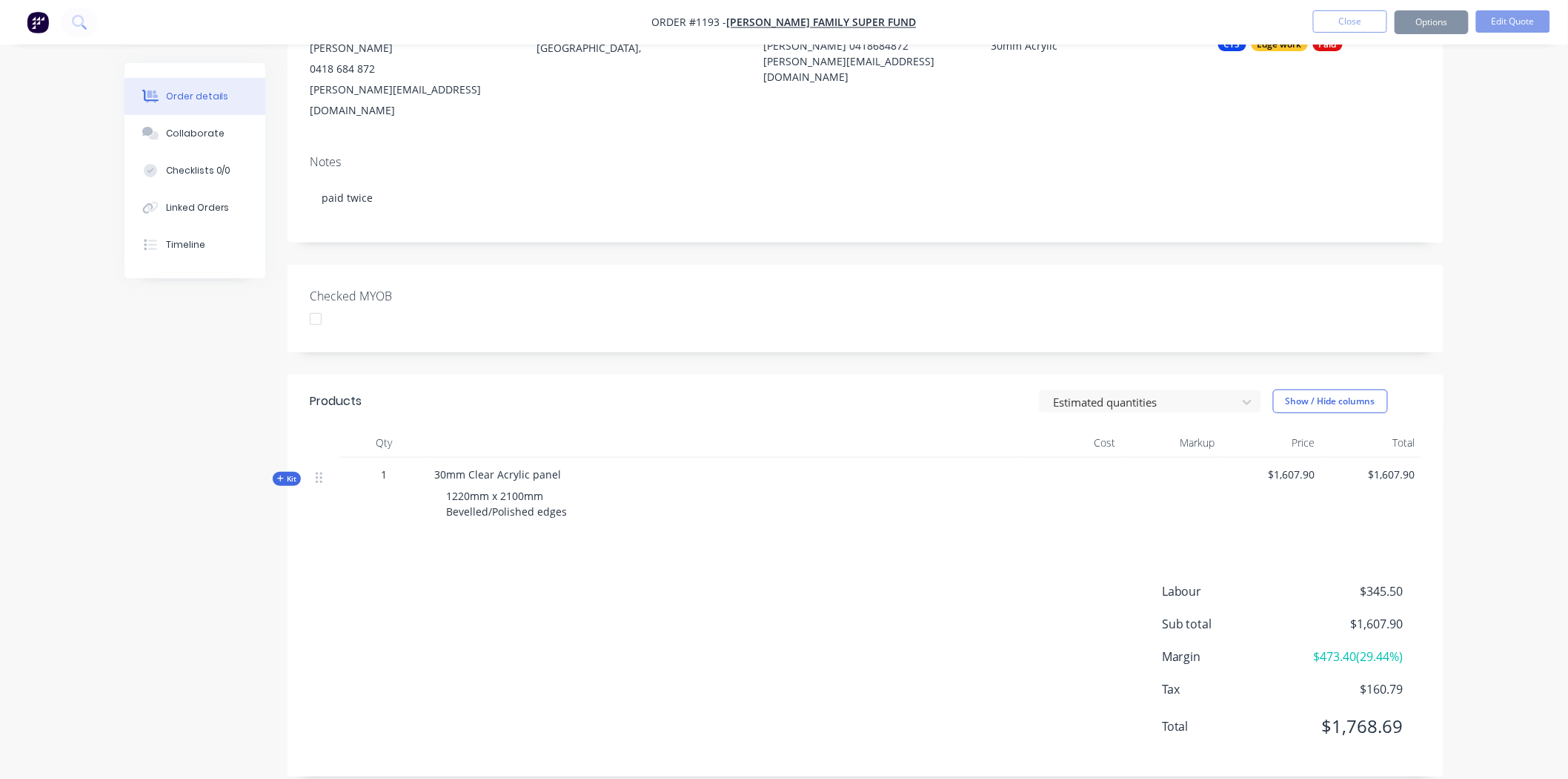
click at [862, 375] on header "Products Estimated quantities Show / Hide columns" at bounding box center [866, 401] width 1156 height 53
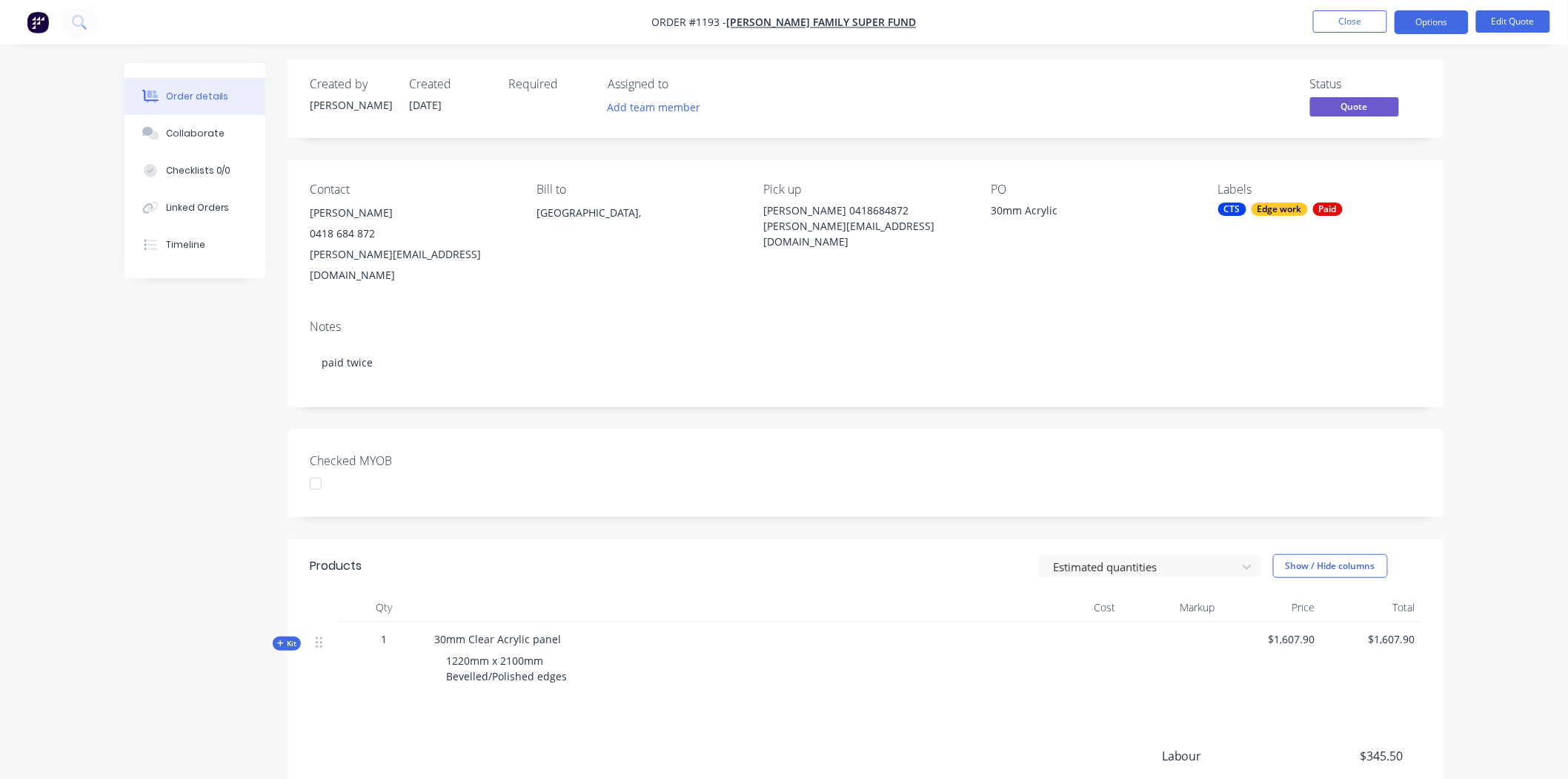
scroll to position [0, 0]
click at [1449, 19] on button "Options" at bounding box center [1432, 23] width 74 height 24
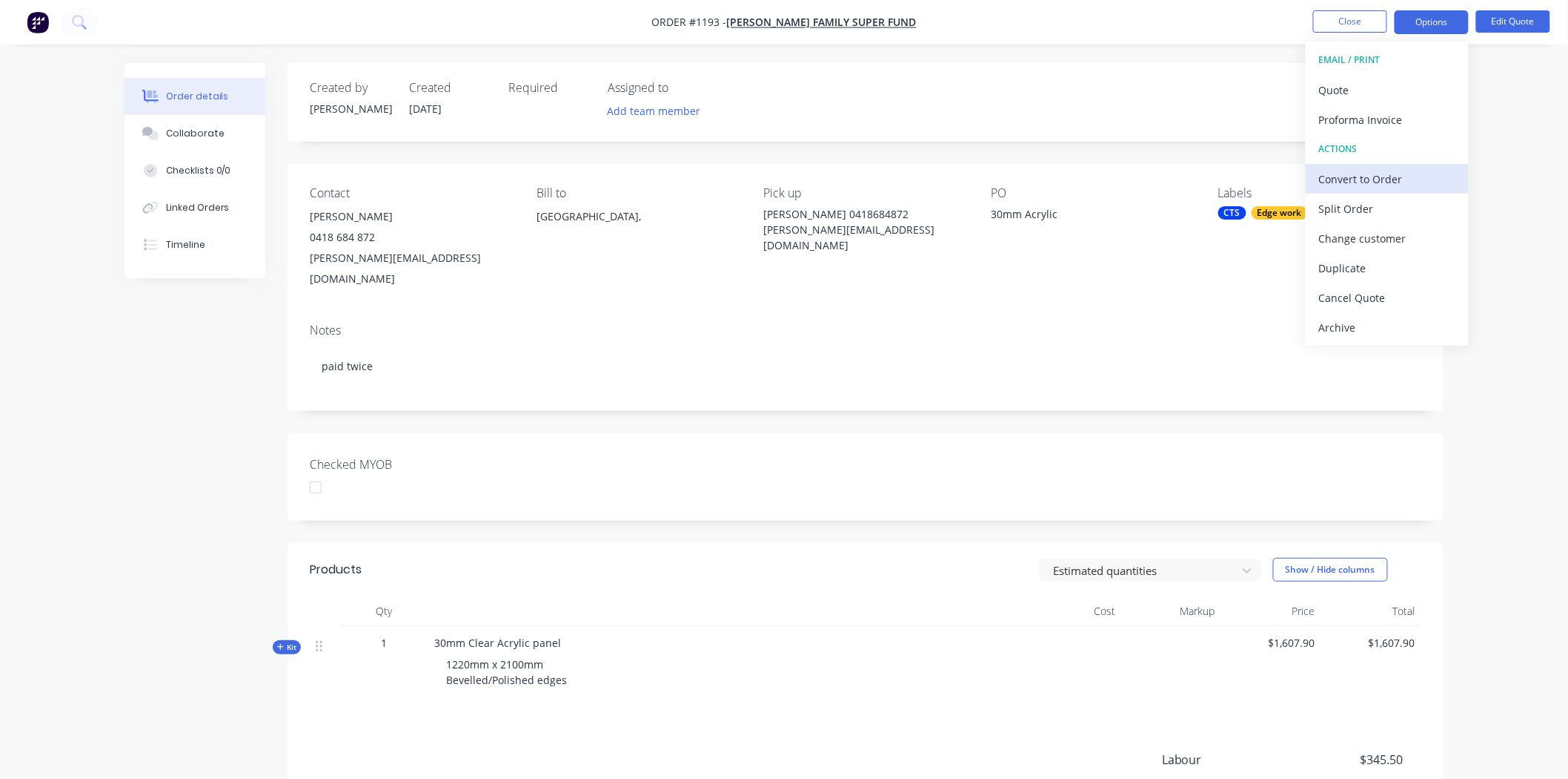
click at [1376, 177] on div "Convert to Order" at bounding box center [1387, 179] width 136 height 22
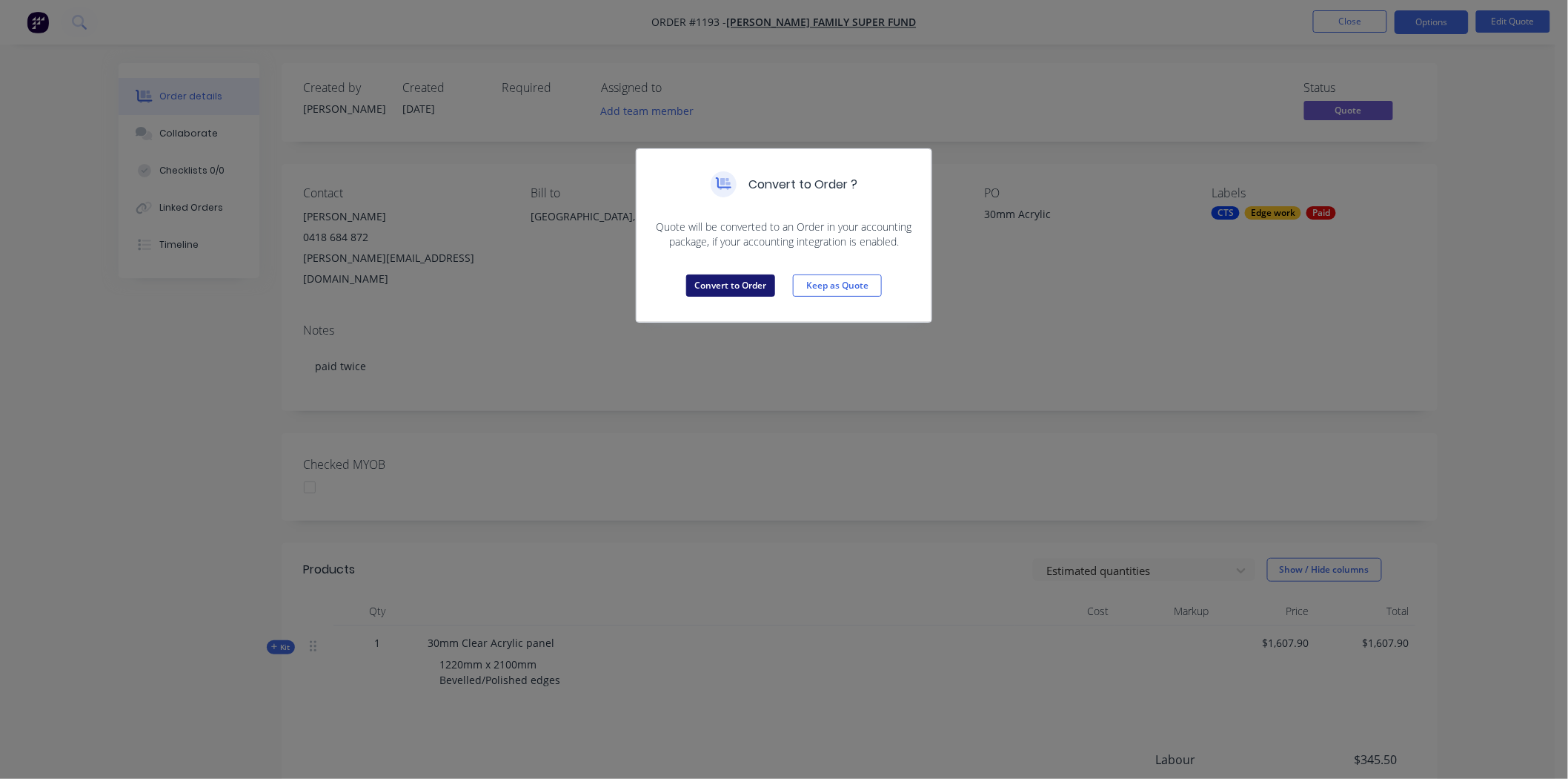
click at [753, 280] on button "Convert to Order" at bounding box center [731, 286] width 89 height 23
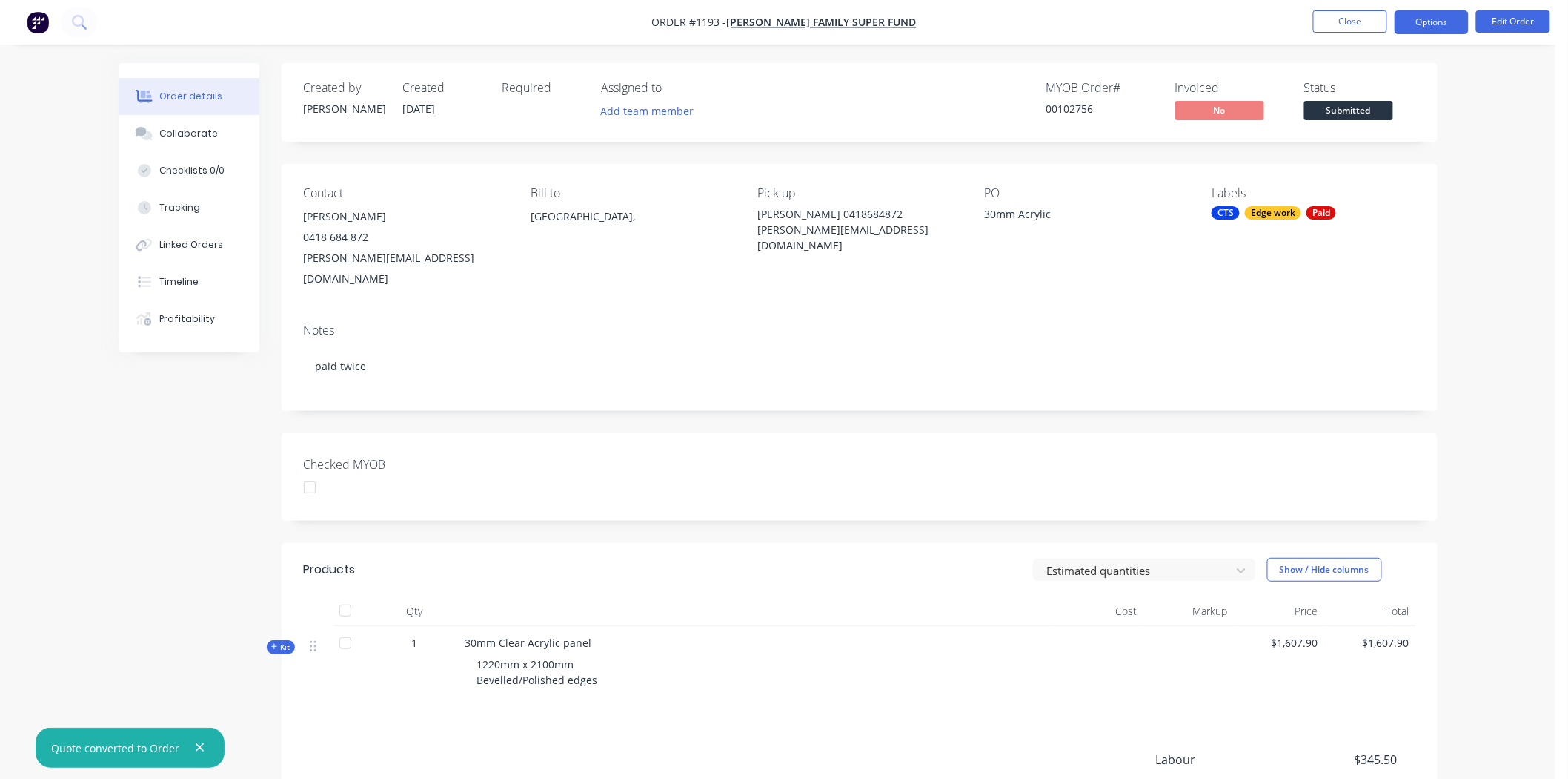
click at [1412, 27] on button "Options" at bounding box center [1432, 23] width 74 height 24
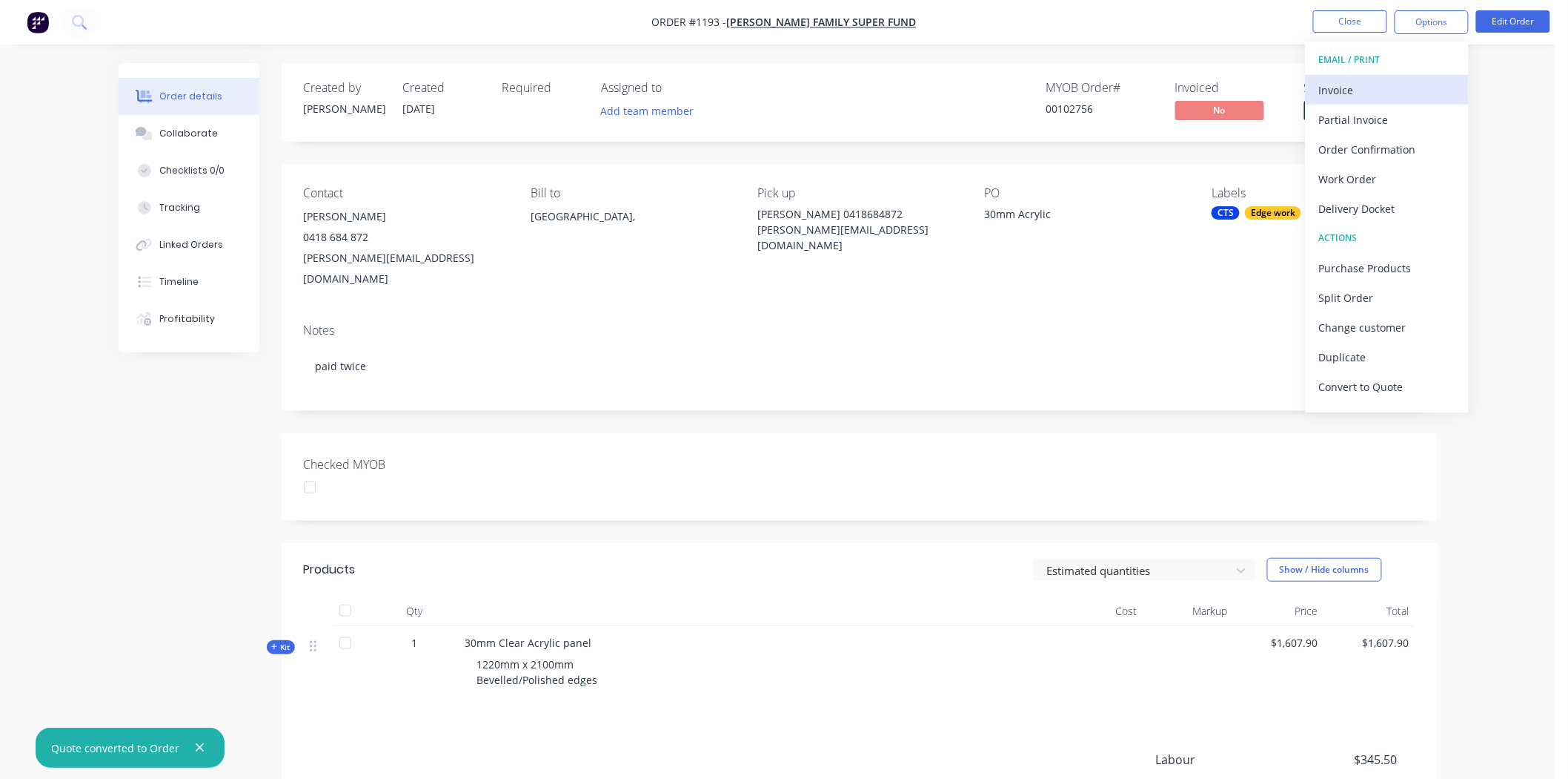
click at [1362, 87] on div "Invoice" at bounding box center [1387, 90] width 136 height 22
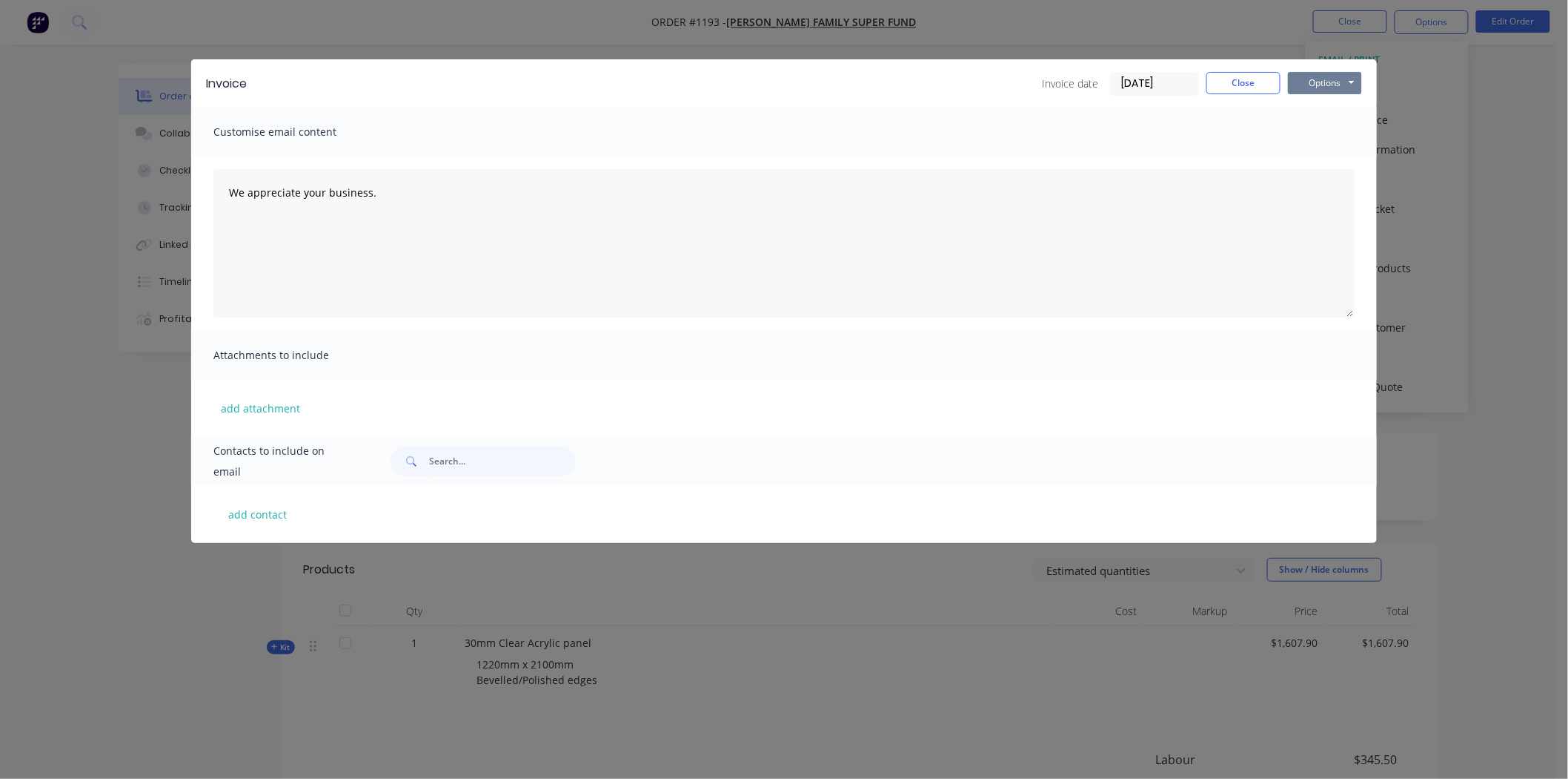
click at [1348, 84] on button "Options" at bounding box center [1325, 83] width 74 height 23
click at [1153, 82] on input "10/10/25" at bounding box center [1155, 84] width 88 height 23
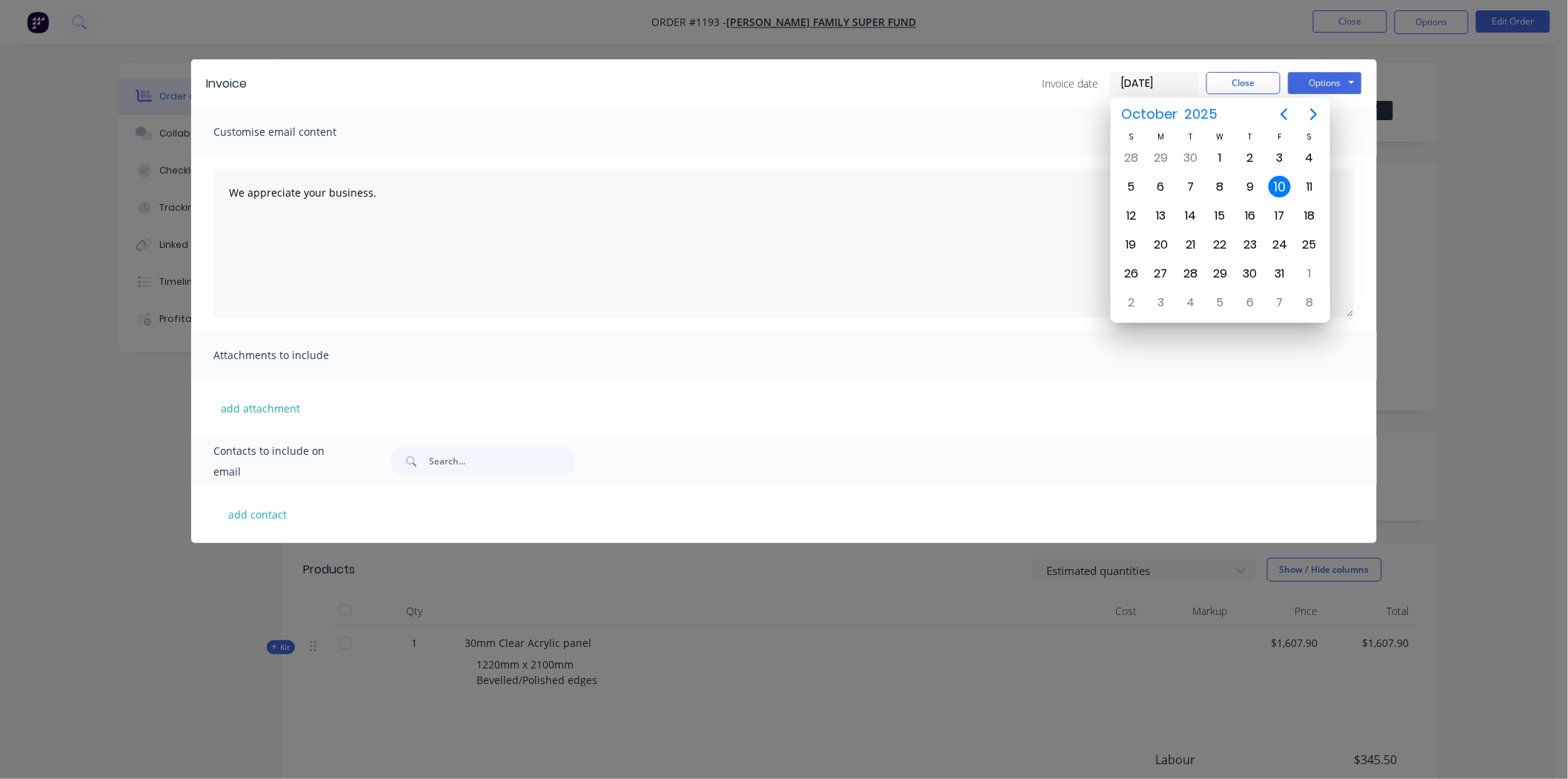
drag, startPoint x: 1132, startPoint y: 82, endPoint x: 1108, endPoint y: 82, distance: 24.0
click at [1109, 82] on div "Invoice date 10/10/25" at bounding box center [1120, 84] width 157 height 24
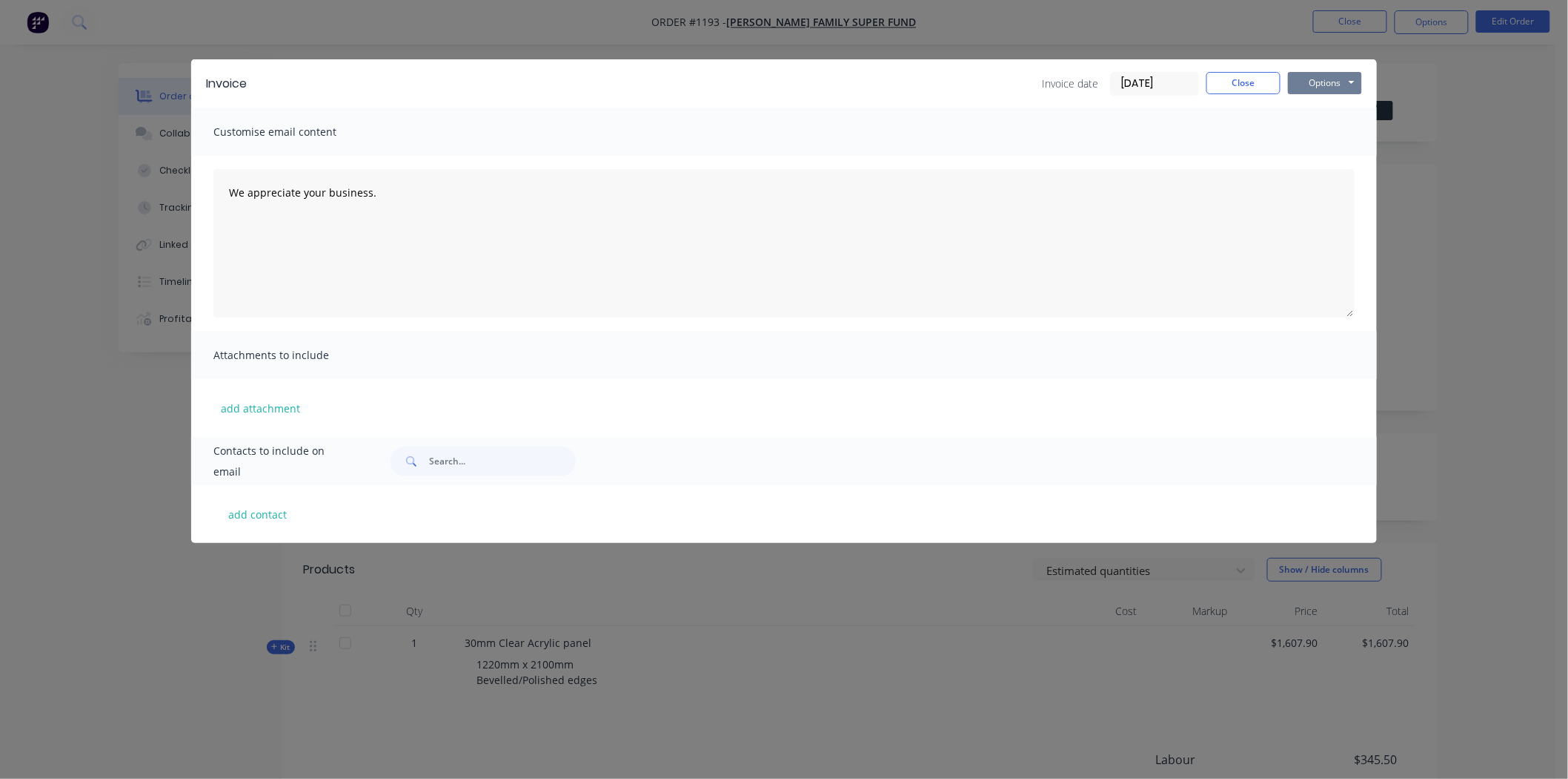
type input "09/10/25"
click at [1339, 84] on button "Options" at bounding box center [1325, 83] width 74 height 23
click at [1321, 130] on button "Print" at bounding box center [1336, 133] width 95 height 25
click at [1228, 72] on button "Close" at bounding box center [1243, 83] width 74 height 23
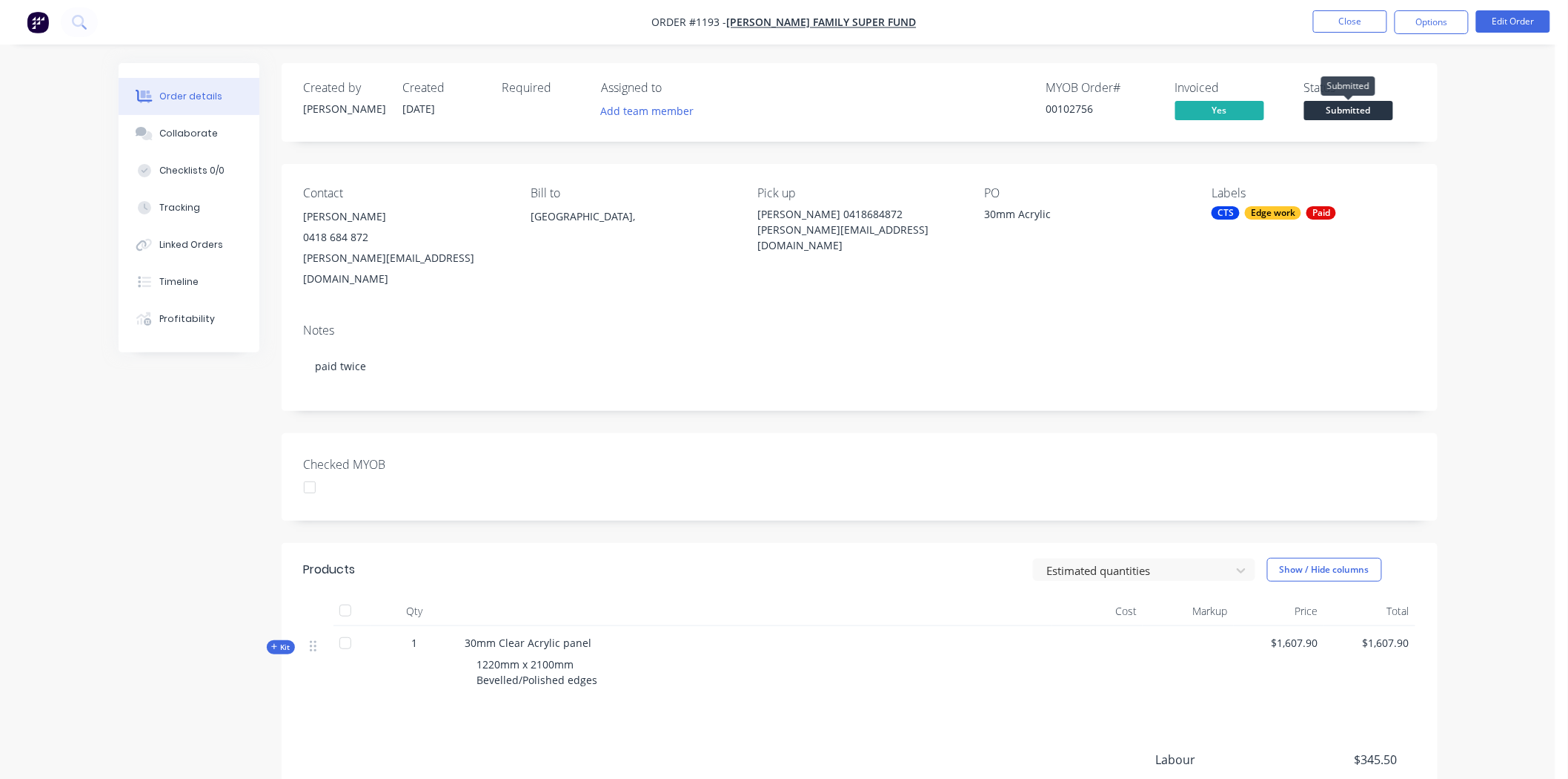
click at [1332, 103] on span "Submitted" at bounding box center [1349, 110] width 89 height 19
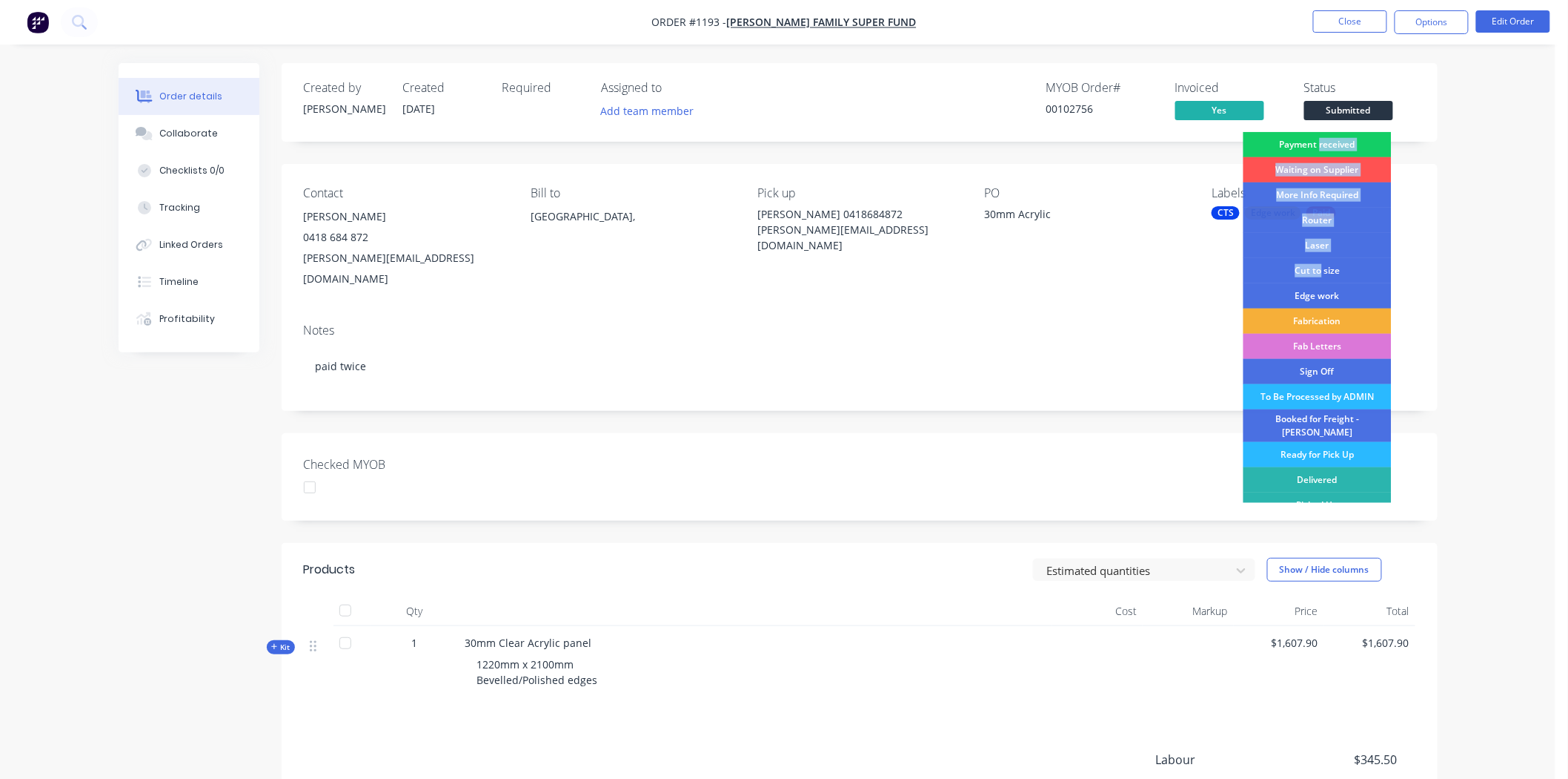
drag, startPoint x: 1314, startPoint y: 267, endPoint x: 1313, endPoint y: 134, distance: 133.0
click at [1313, 134] on div "Payment received Waiting on Supplier More Info Required Router Laser Cut to siz…" at bounding box center [1318, 317] width 148 height 371
click at [1310, 142] on div "Payment received" at bounding box center [1318, 145] width 148 height 26
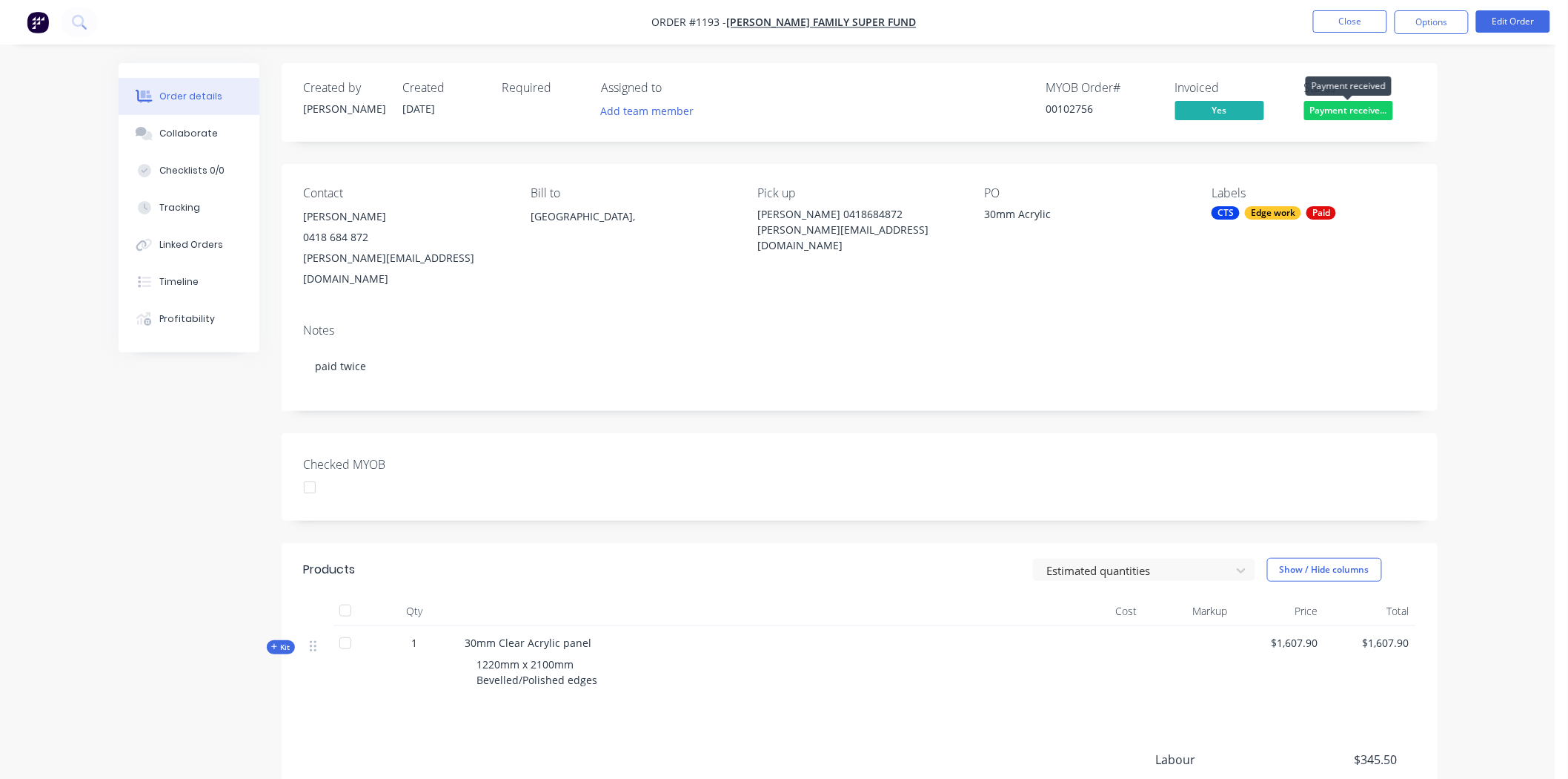
click at [1366, 109] on span "Payment receive..." at bounding box center [1349, 110] width 89 height 19
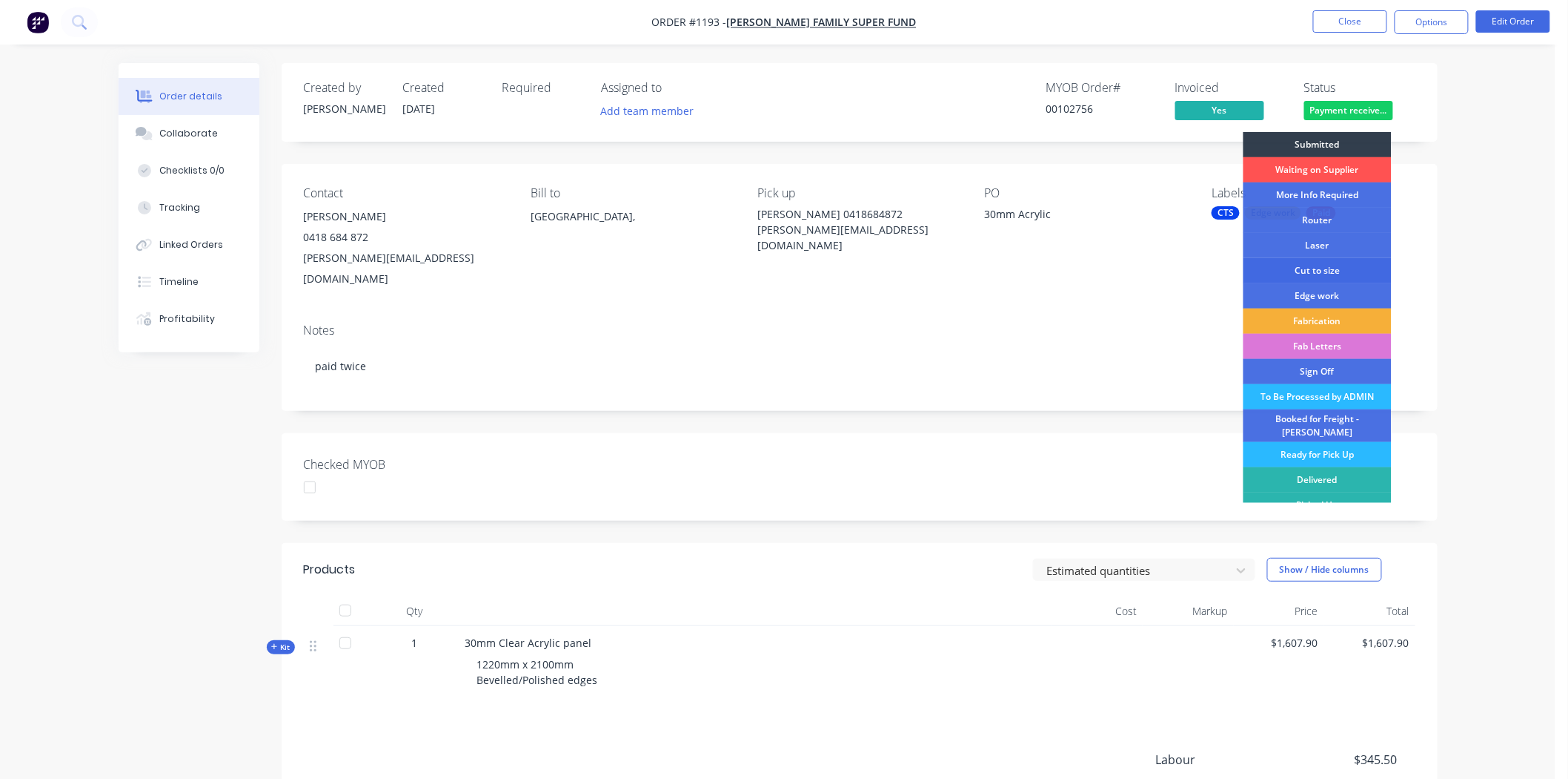
click at [1321, 269] on div "Cut to size" at bounding box center [1318, 271] width 148 height 26
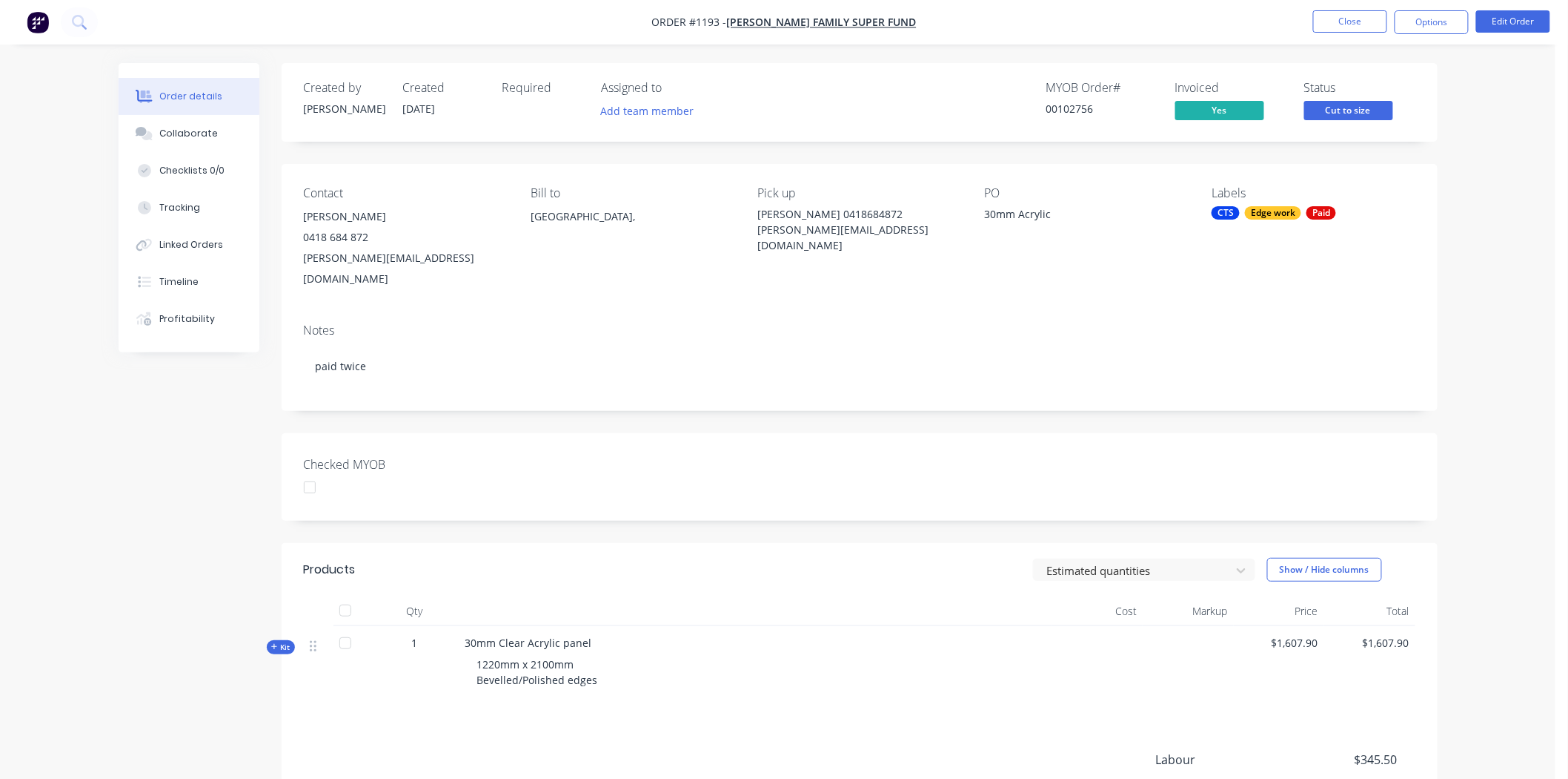
drag, startPoint x: 1366, startPoint y: 16, endPoint x: 436, endPoint y: 233, distance: 955.0
click at [470, 249] on div "Order #1193 - Vercoe Family Super Fund Close Options Edit Order Order details C…" at bounding box center [778, 483] width 1556 height 967
click at [171, 124] on button "Collaborate" at bounding box center [189, 133] width 141 height 38
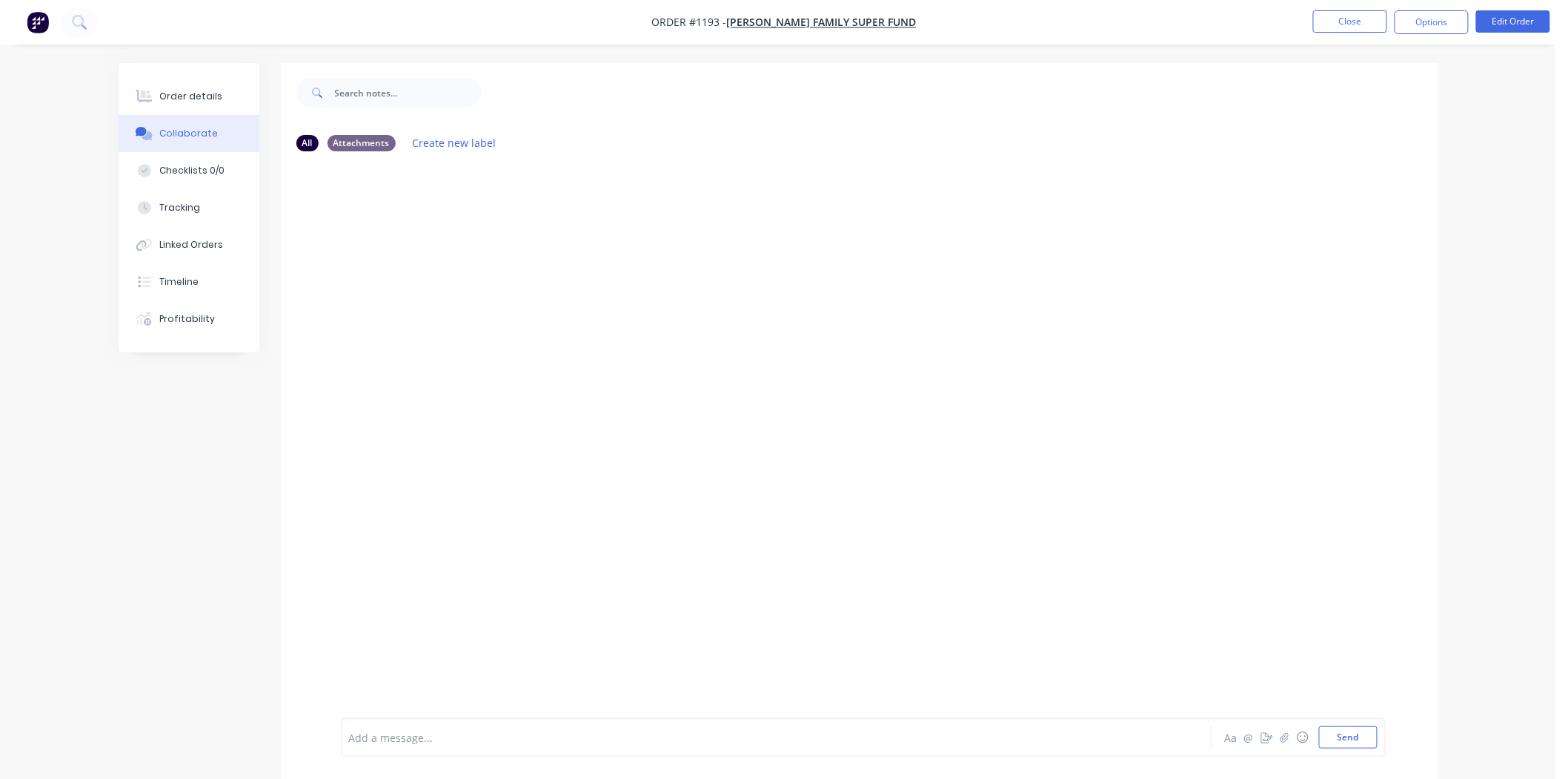
click at [470, 728] on div "Add a message..." at bounding box center [734, 736] width 772 height 23
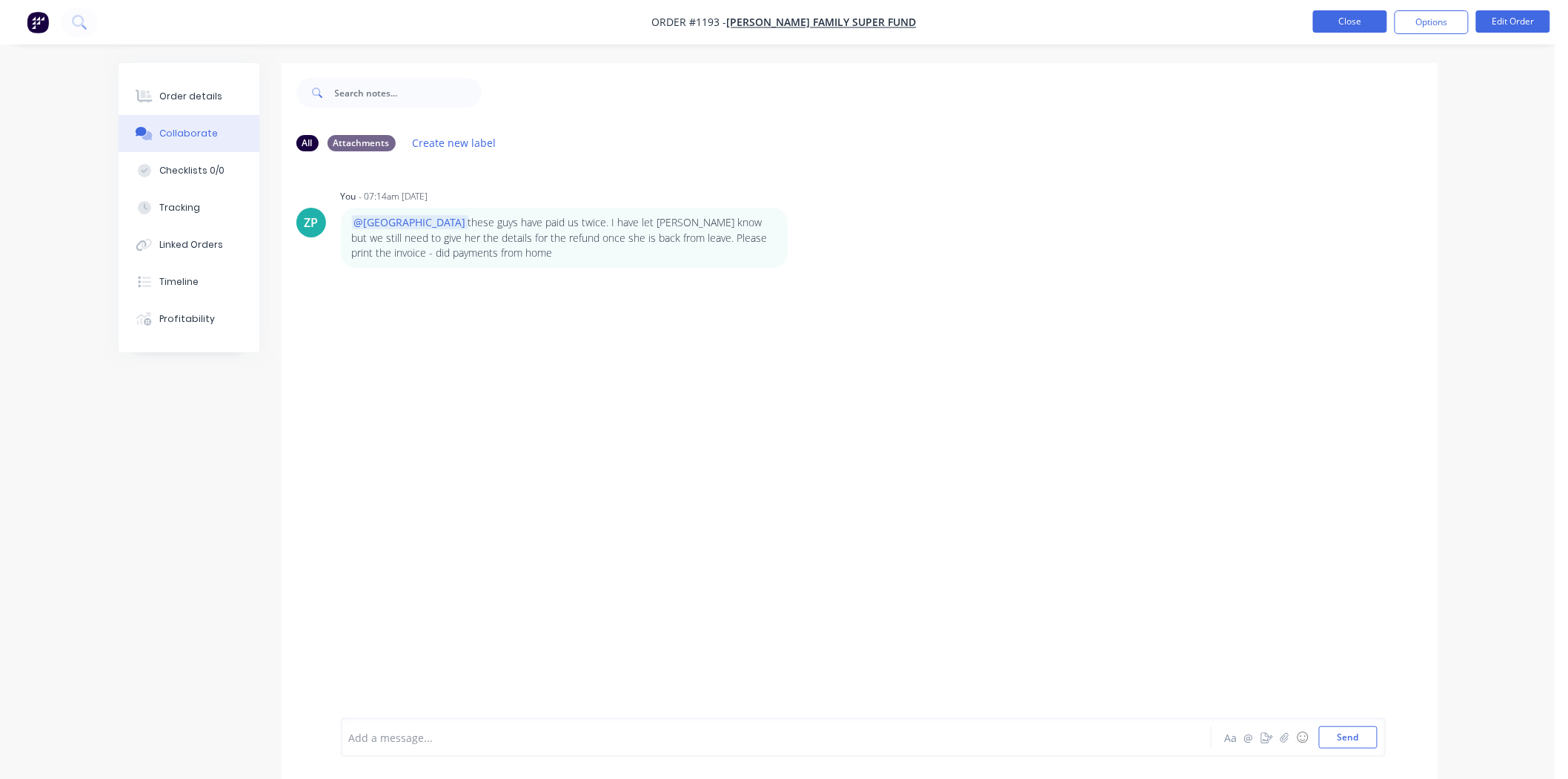
click at [1342, 19] on button "Close" at bounding box center [1350, 22] width 74 height 23
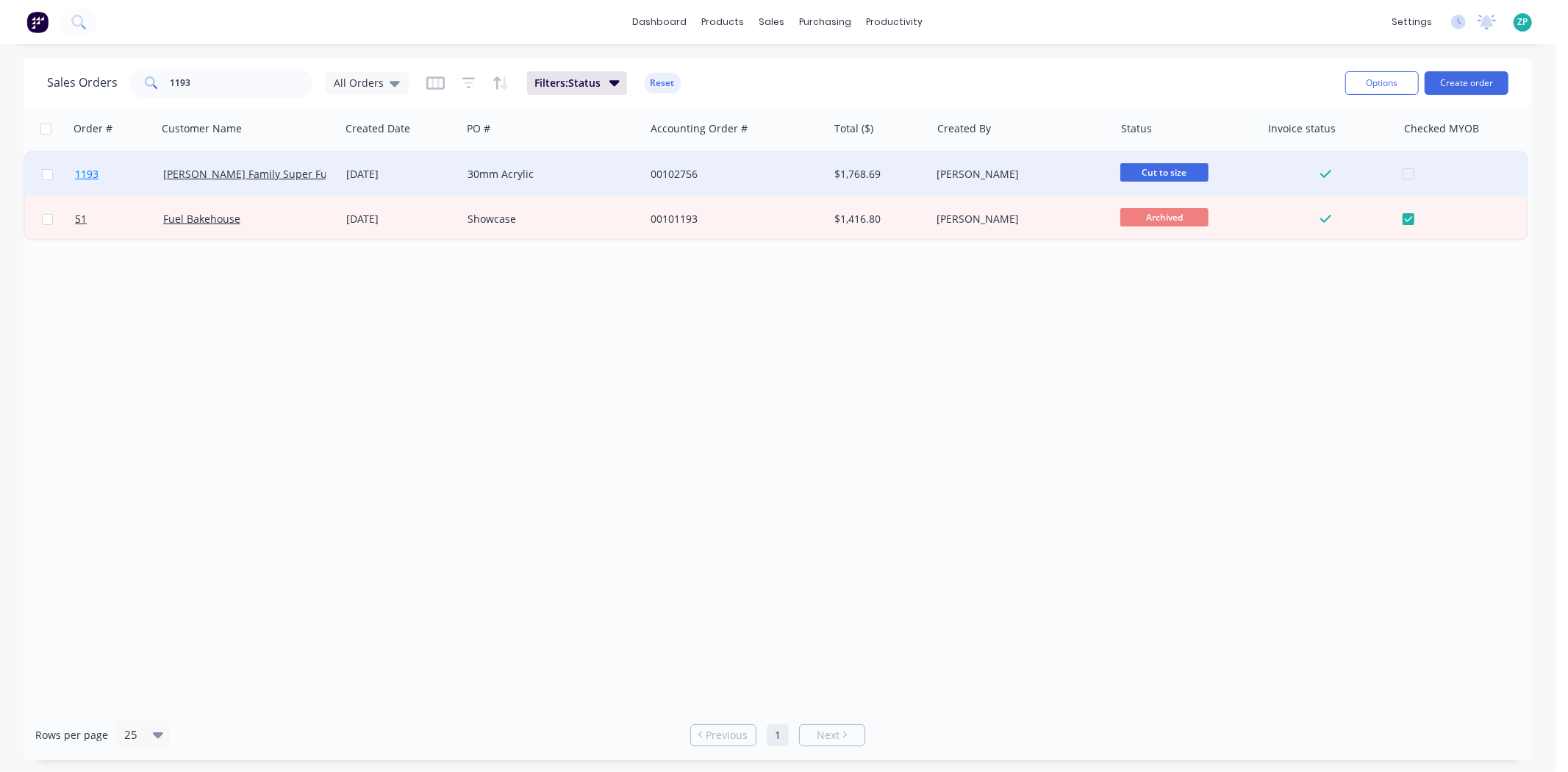
click at [90, 166] on link "1193" at bounding box center [120, 173] width 88 height 44
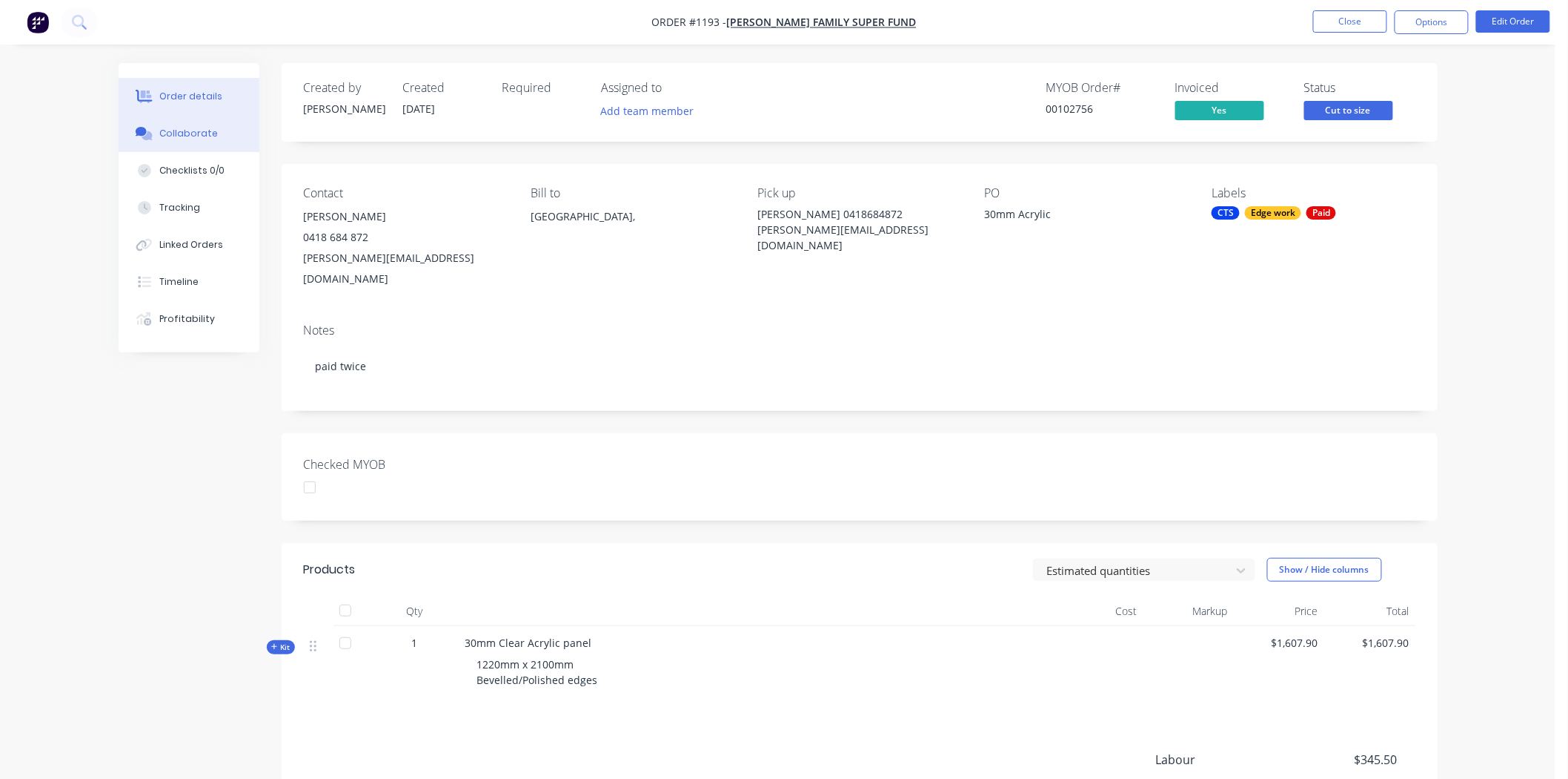
click at [206, 131] on div "Collaborate" at bounding box center [188, 133] width 58 height 14
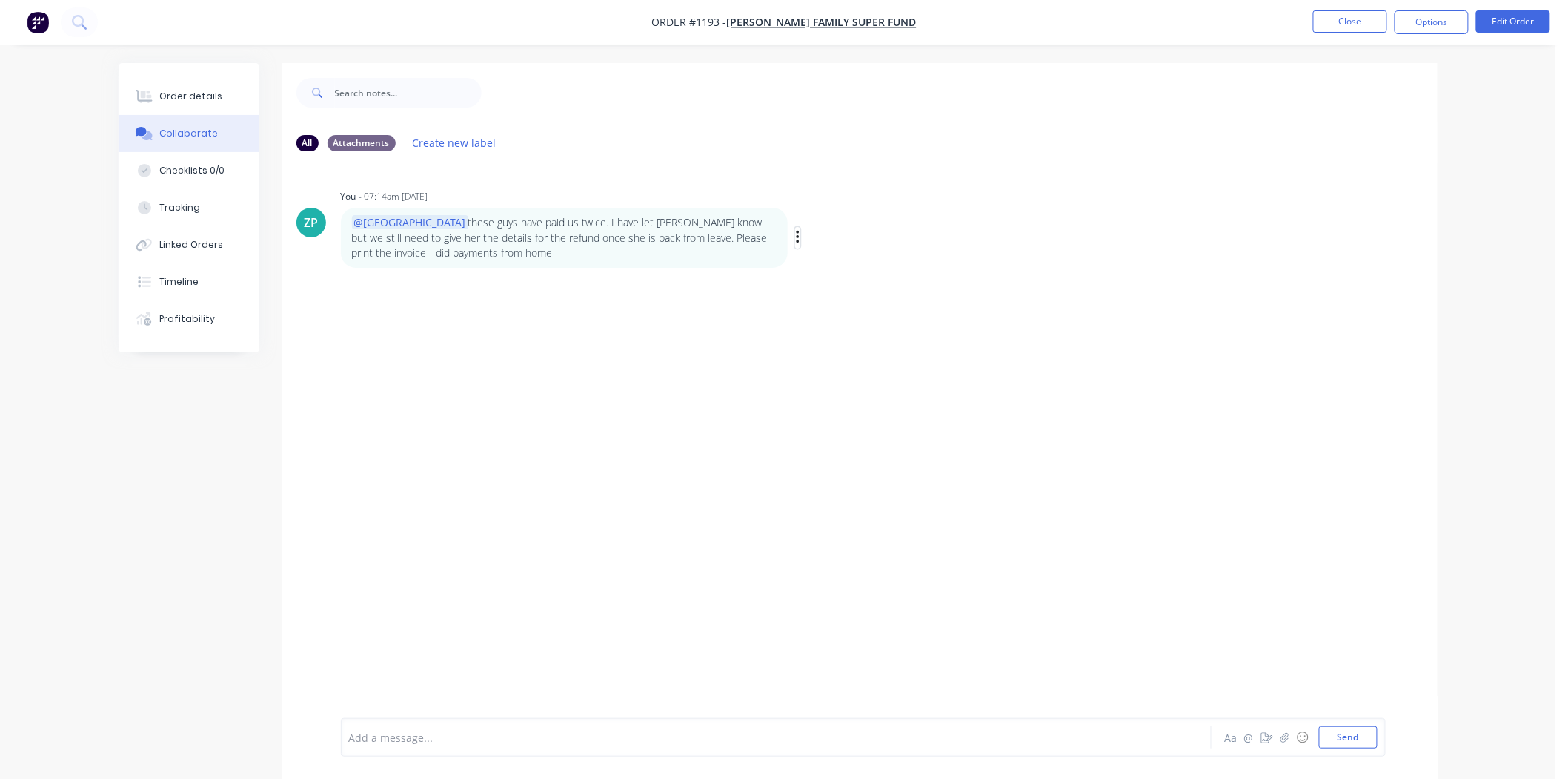
click at [796, 237] on icon "button" at bounding box center [798, 237] width 5 height 17
click at [827, 260] on button "Edit" at bounding box center [852, 264] width 94 height 25
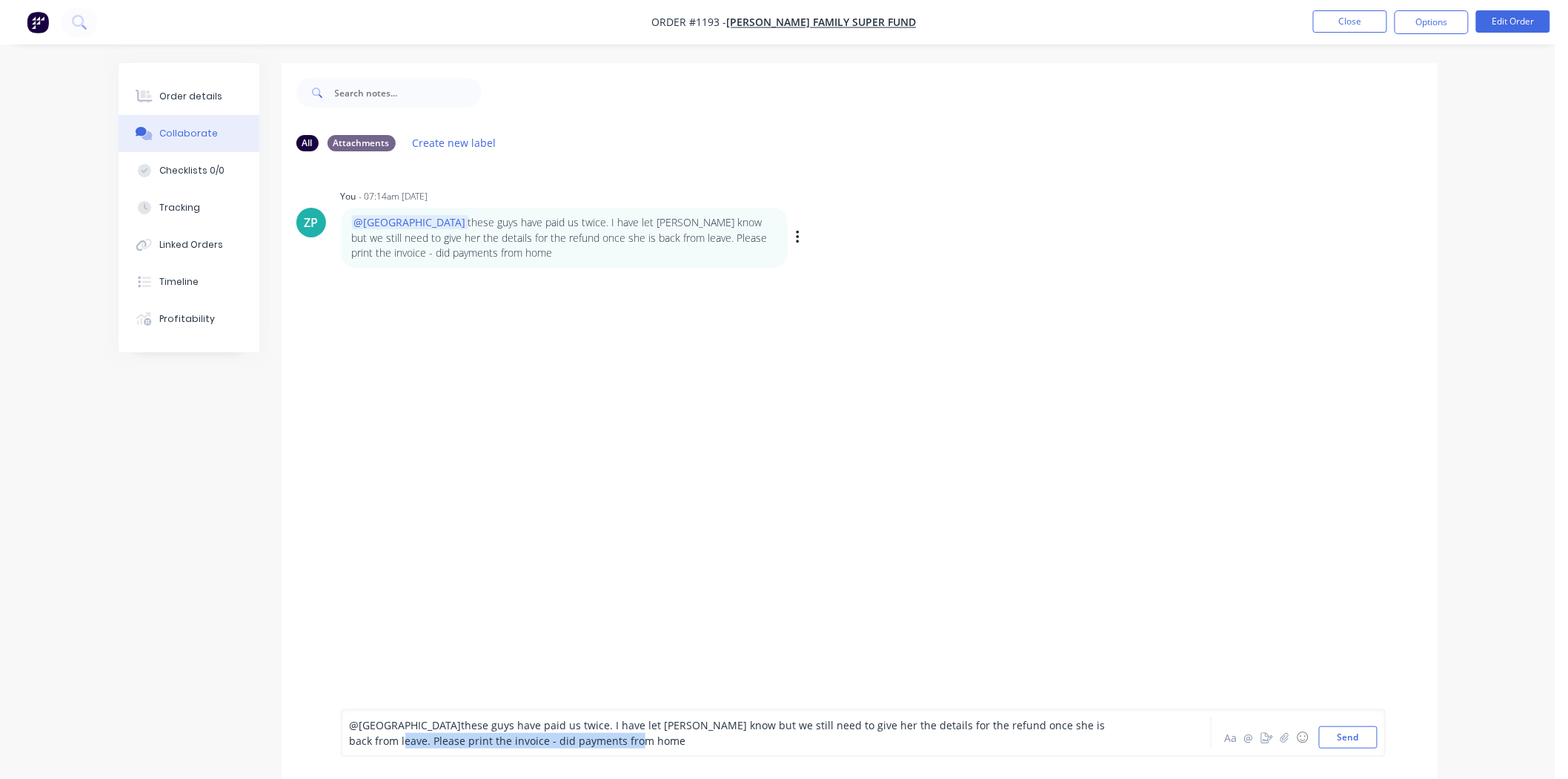
drag, startPoint x: 1069, startPoint y: 723, endPoint x: 1124, endPoint y: 739, distance: 57.3
click at [1124, 739] on div "@Kimberley these guys have paid us twice. I have let Sandra know but we still n…" at bounding box center [863, 733] width 1029 height 32
click at [1357, 744] on button "Send" at bounding box center [1348, 736] width 58 height 23
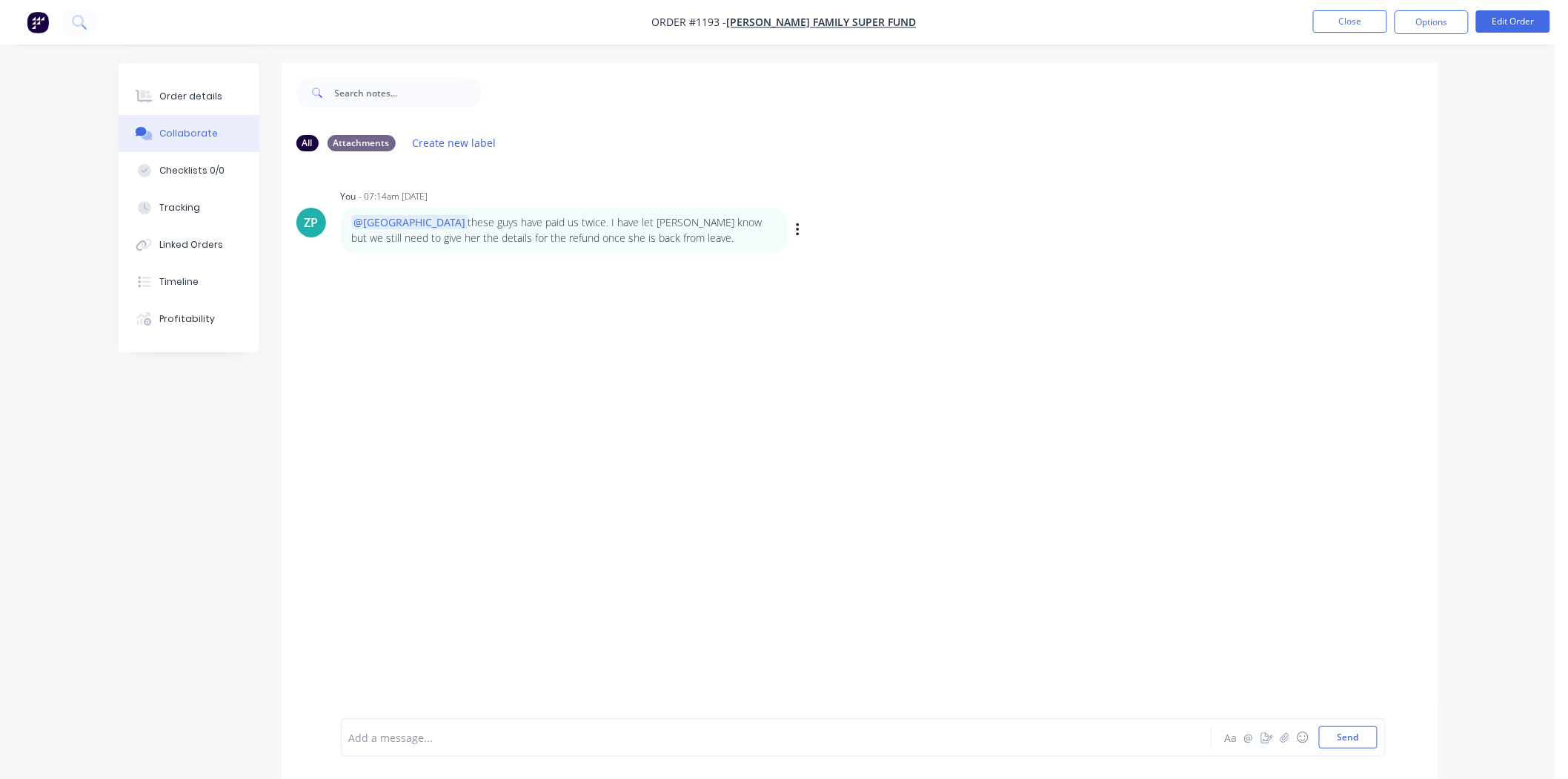
click at [396, 738] on div at bounding box center [735, 737] width 771 height 16
drag, startPoint x: 670, startPoint y: 733, endPoint x: 387, endPoint y: 736, distance: 283.0
click at [387, 736] on div "@Ben Please print the invoice - did payments from home" at bounding box center [735, 737] width 771 height 16
copy span "Can you please print a copy of the invoice for the tray in the front. thank you"
click at [1340, 732] on button "Send" at bounding box center [1348, 736] width 58 height 23
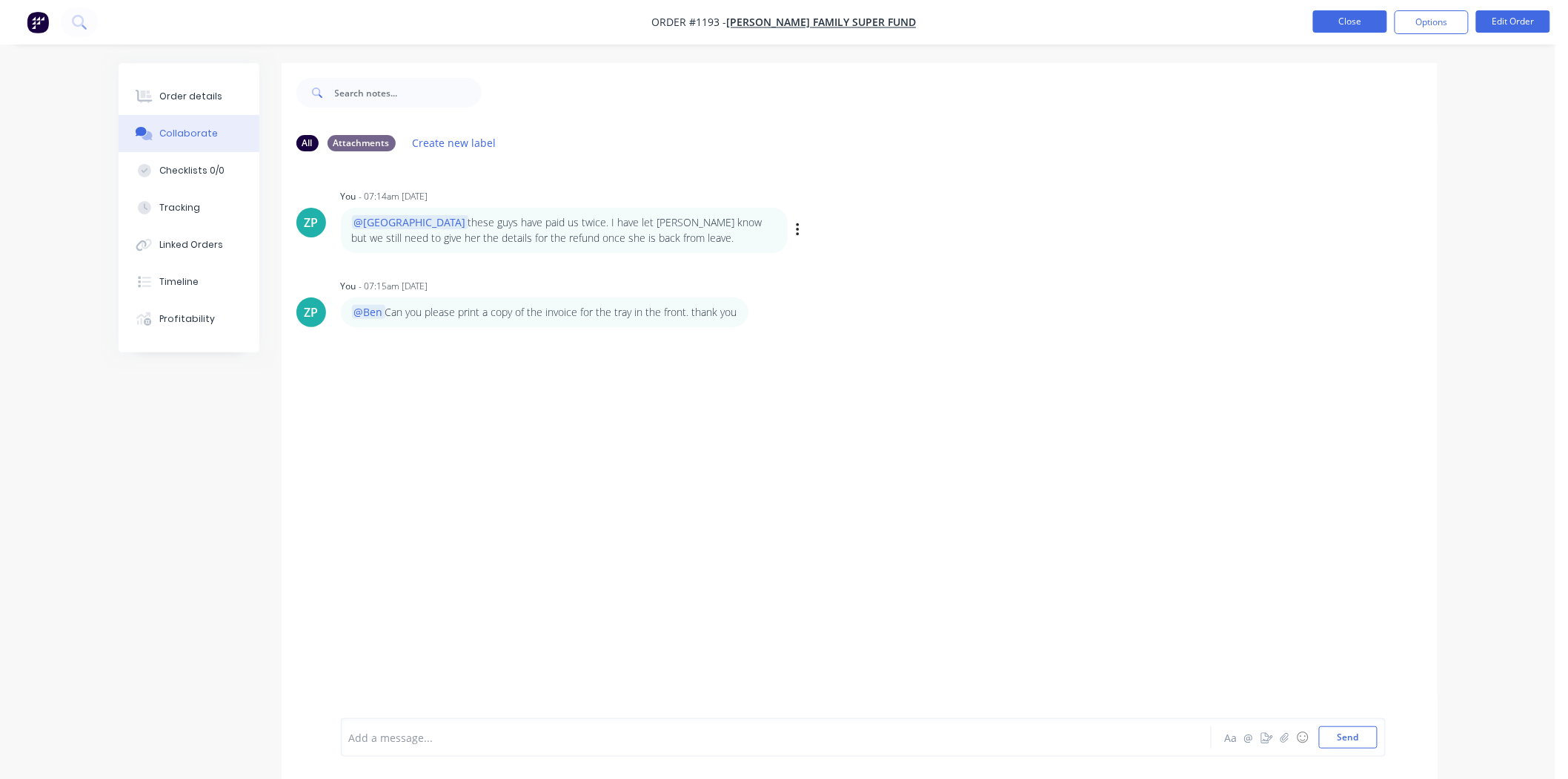
click at [1380, 24] on button "Close" at bounding box center [1350, 22] width 74 height 23
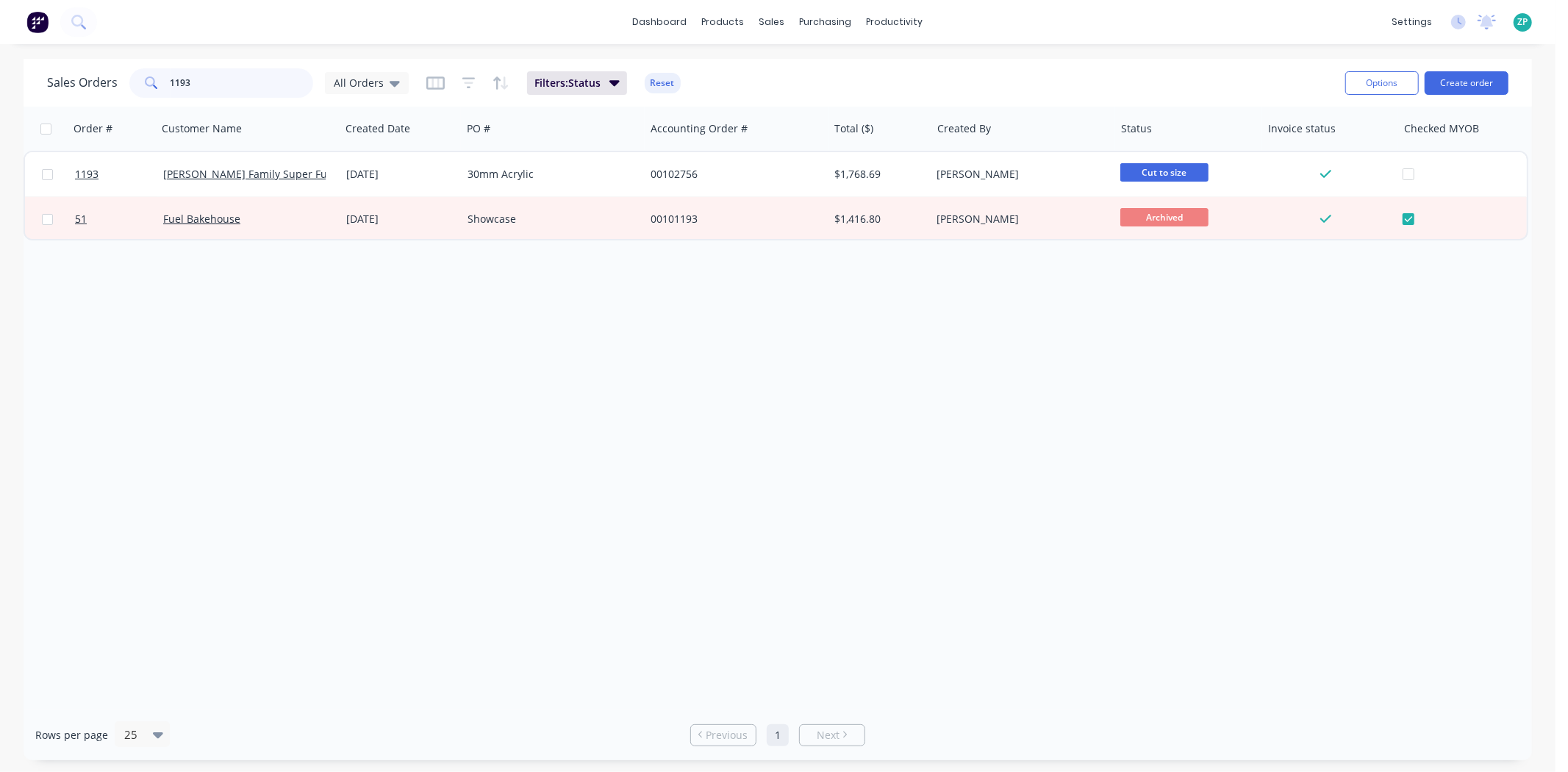
click at [212, 94] on input "1193" at bounding box center [242, 83] width 143 height 29
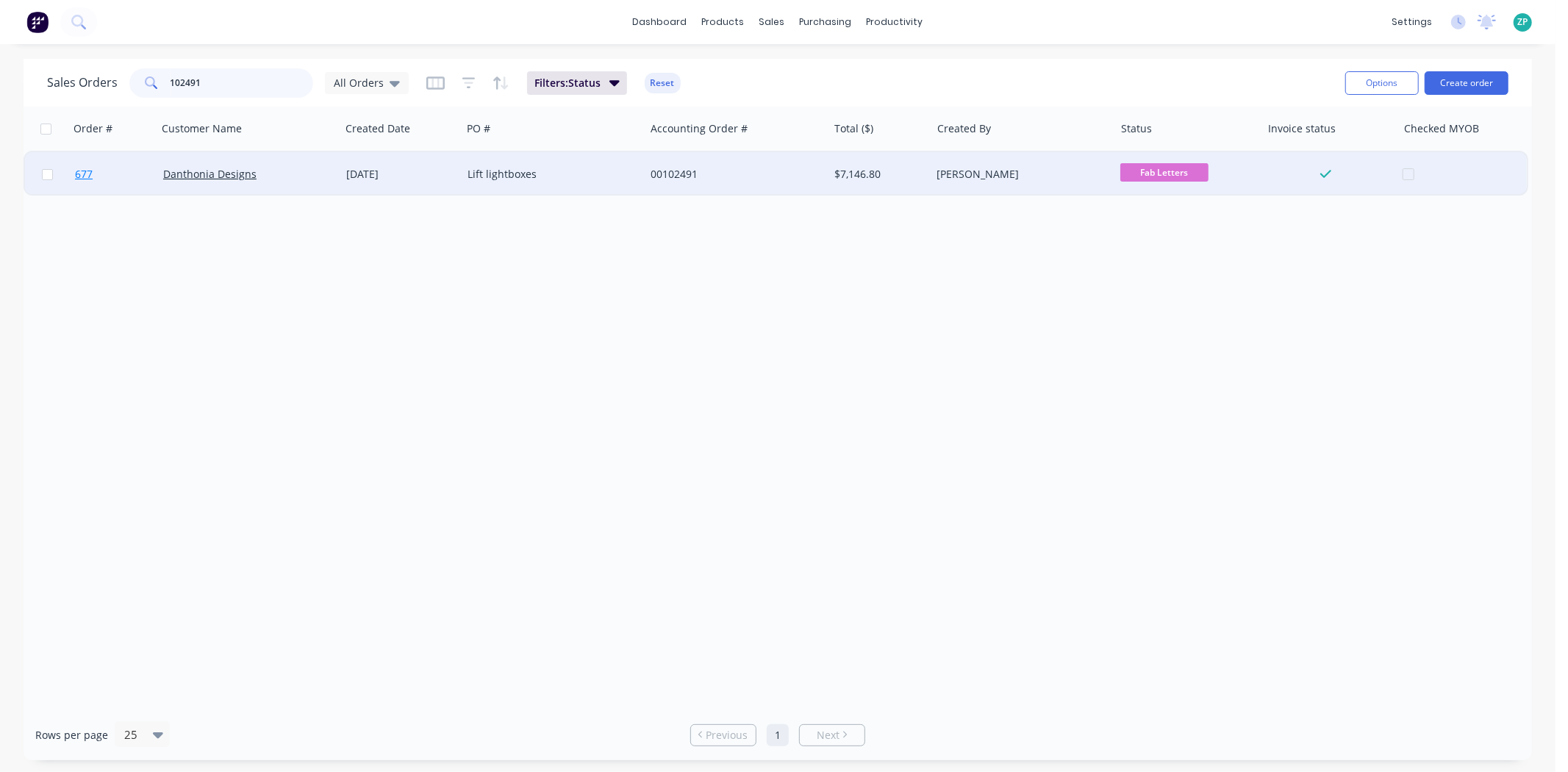
type input "102491"
click at [84, 172] on span "677" at bounding box center [84, 173] width 18 height 15
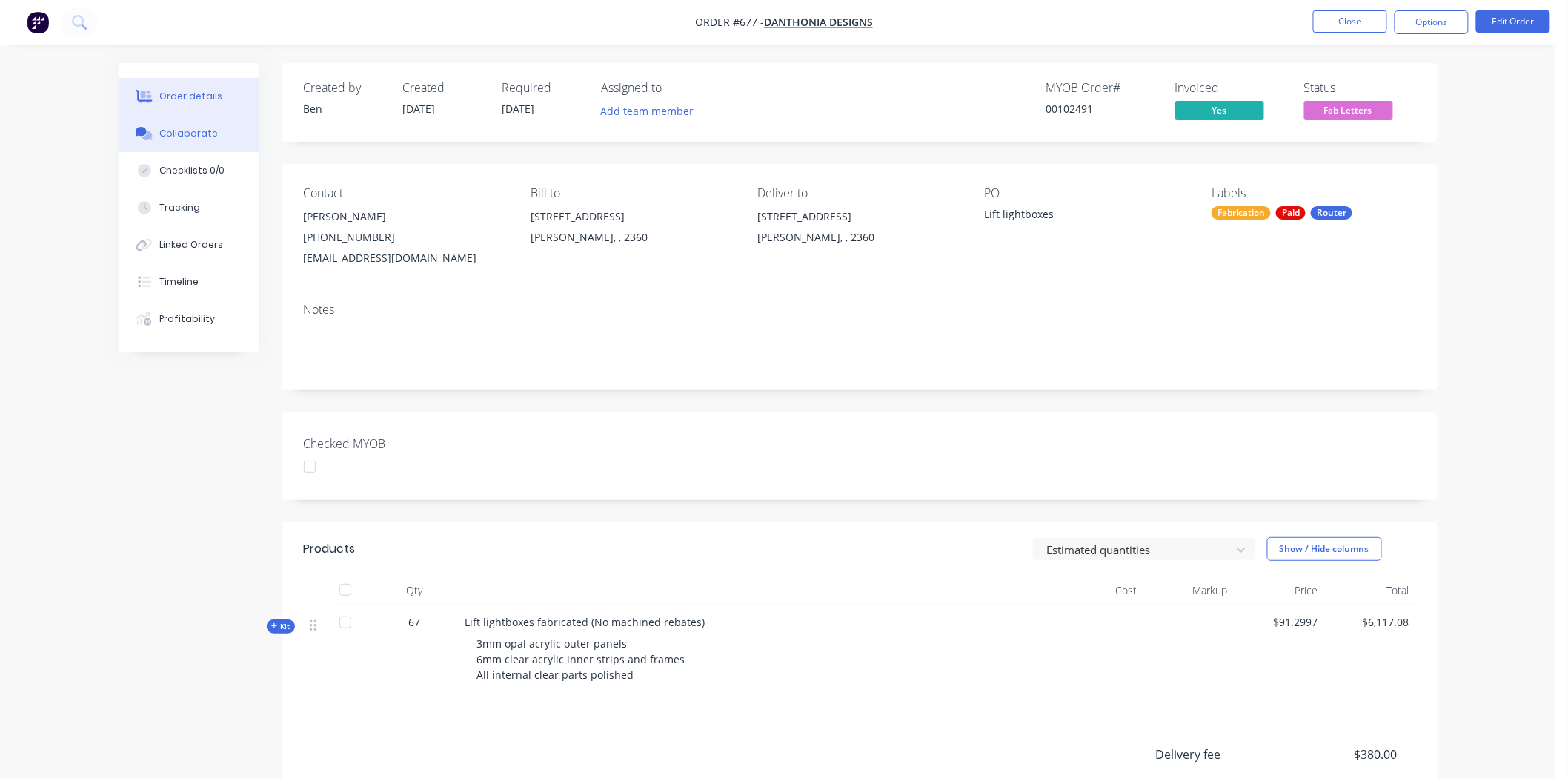
click at [198, 142] on button "Collaborate" at bounding box center [189, 133] width 141 height 38
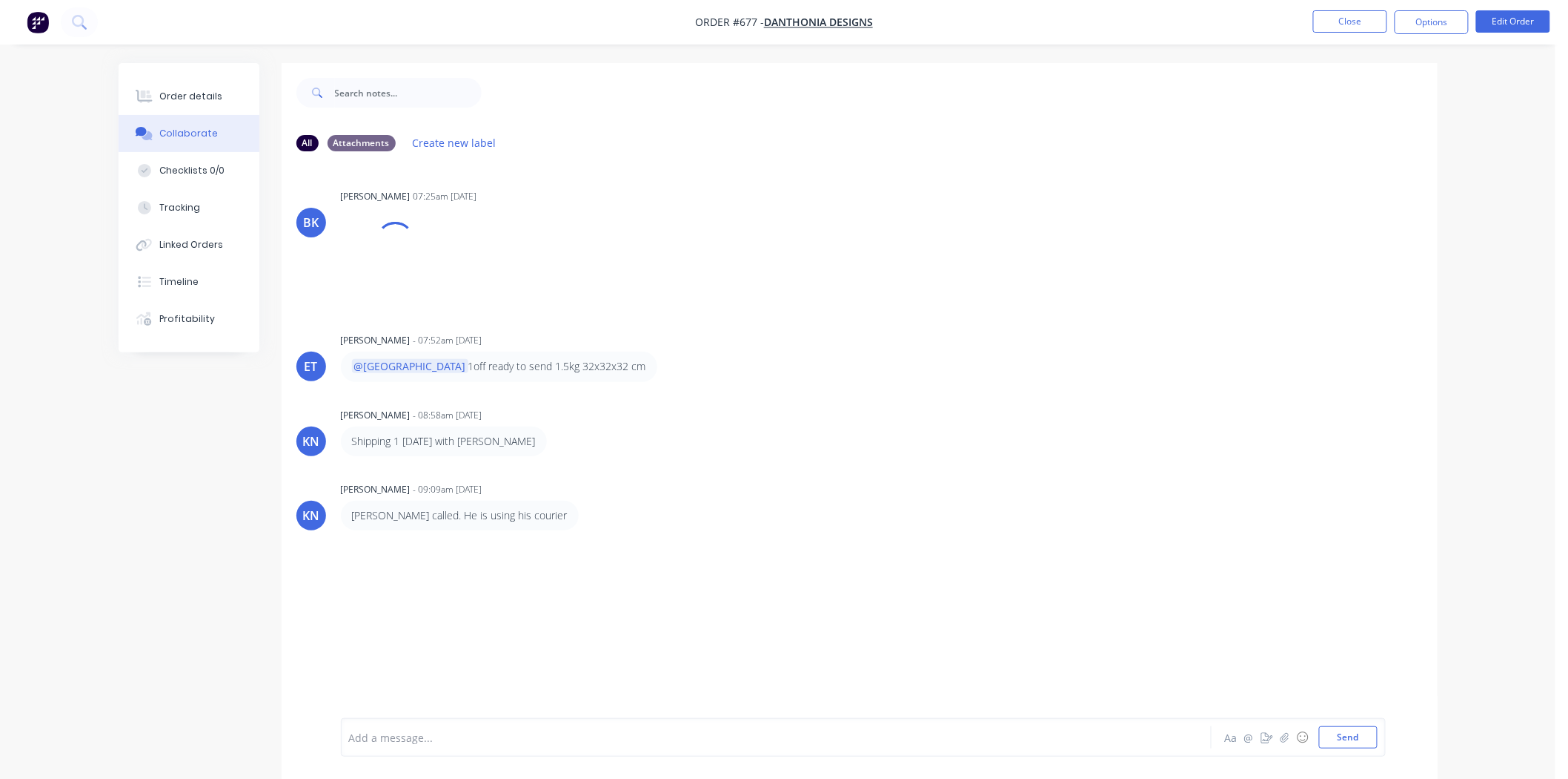
click at [425, 755] on div "Add a message... Aa @ ☺ Send" at bounding box center [864, 736] width 1045 height 39
click at [424, 730] on div at bounding box center [735, 737] width 771 height 16
paste div
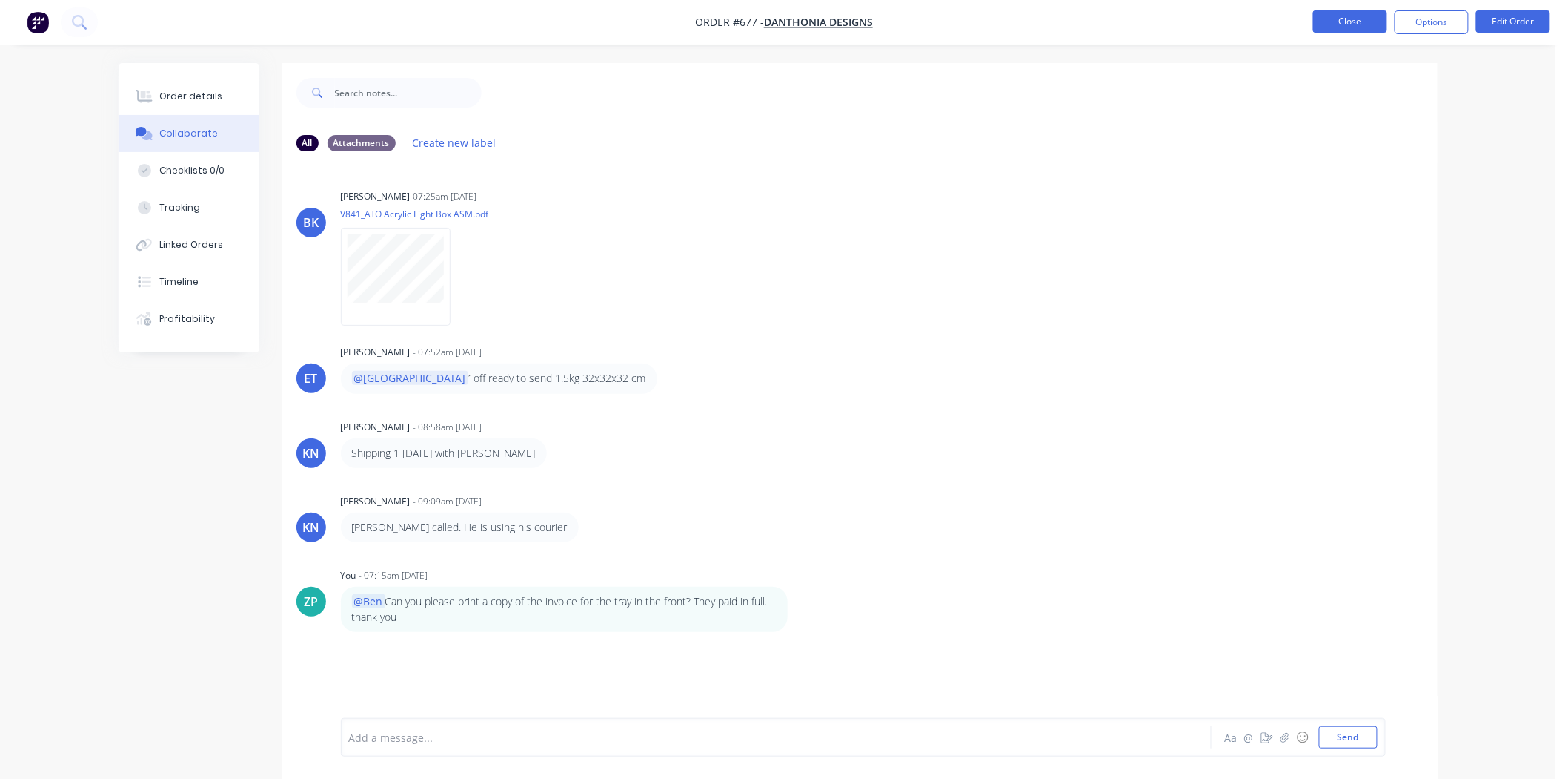
click at [1342, 24] on button "Close" at bounding box center [1350, 22] width 74 height 23
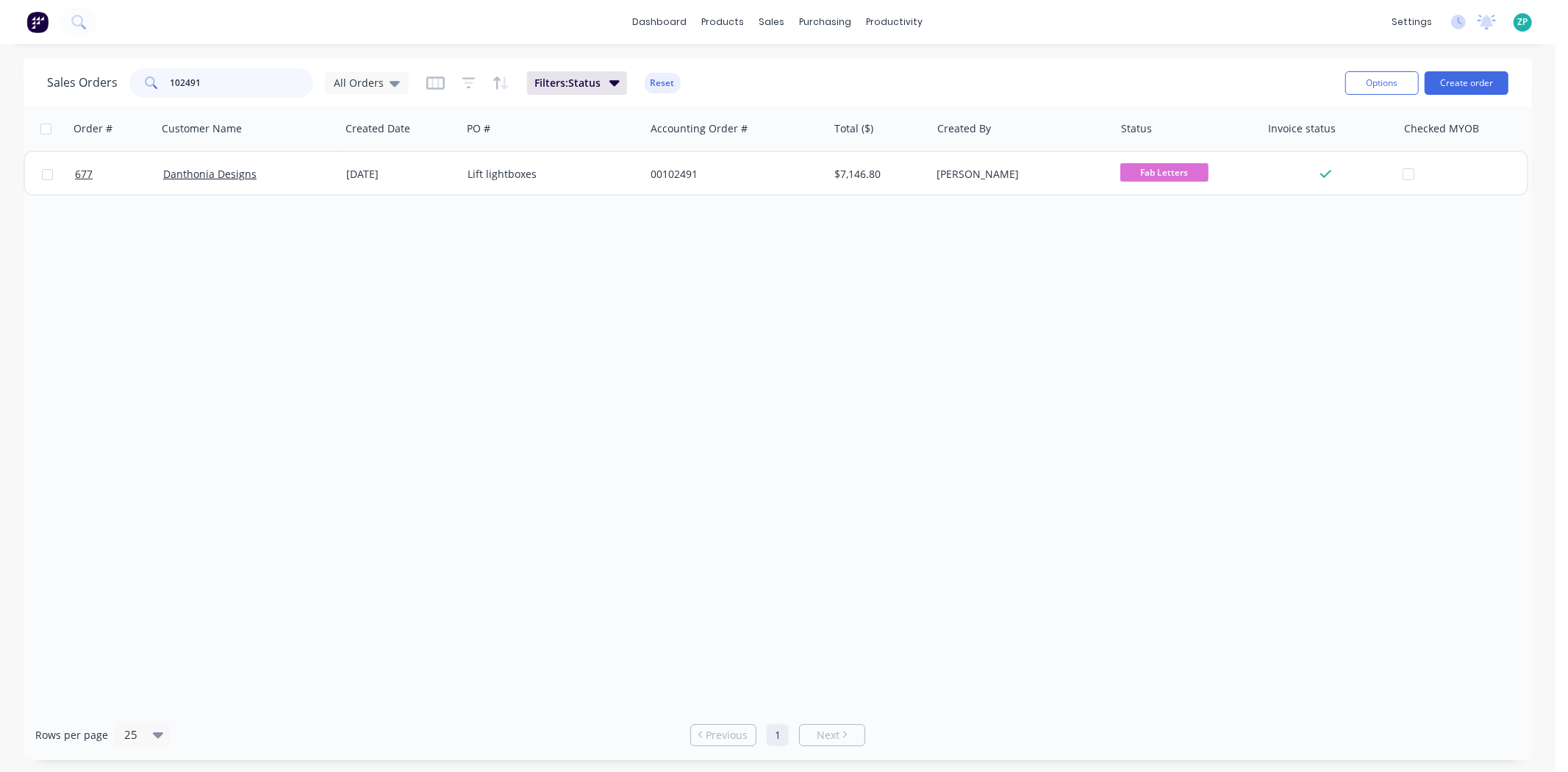
click at [251, 78] on input "102491" at bounding box center [242, 83] width 143 height 29
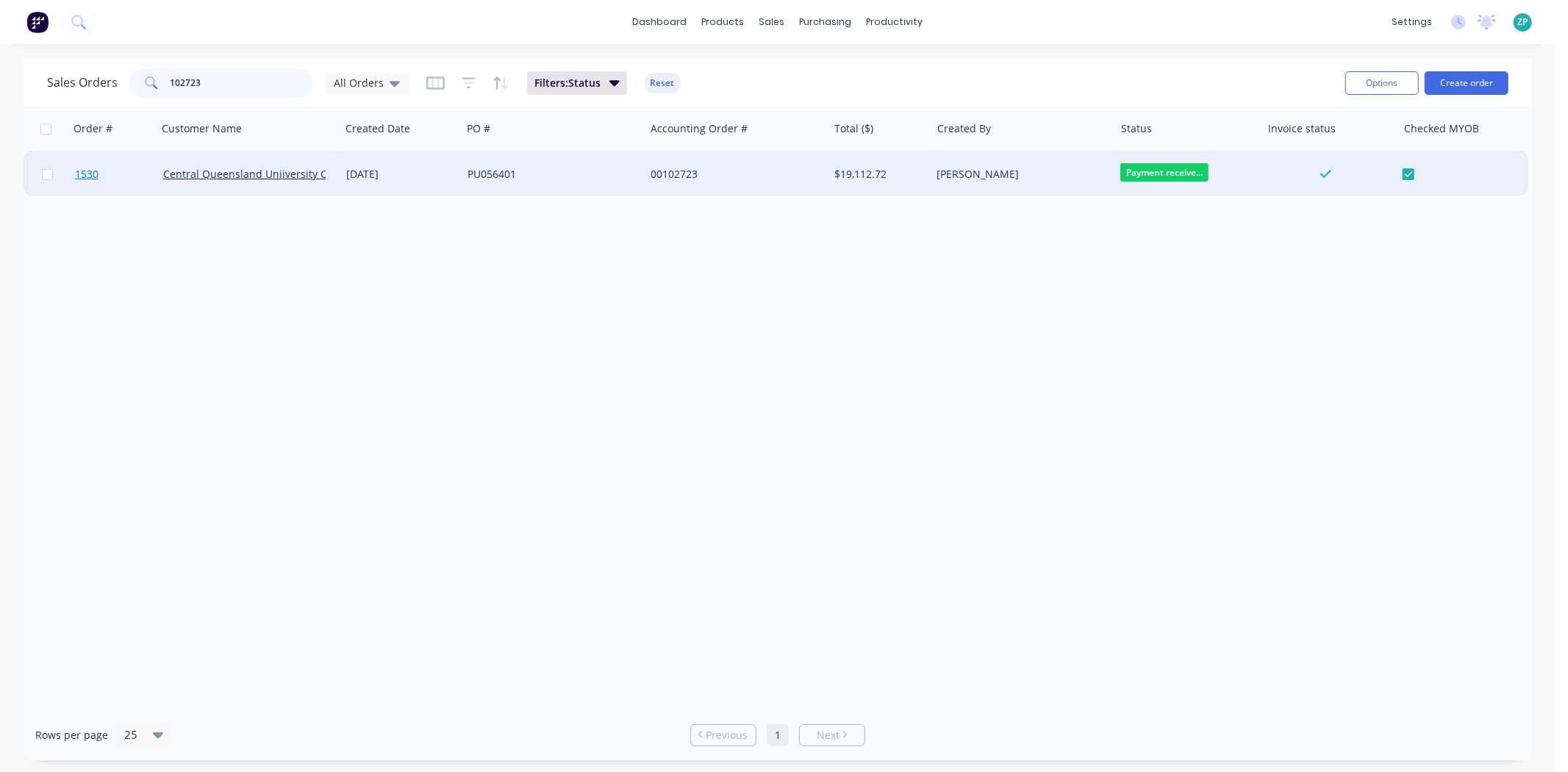
type input "102723"
click at [89, 171] on span "1530" at bounding box center [87, 173] width 24 height 15
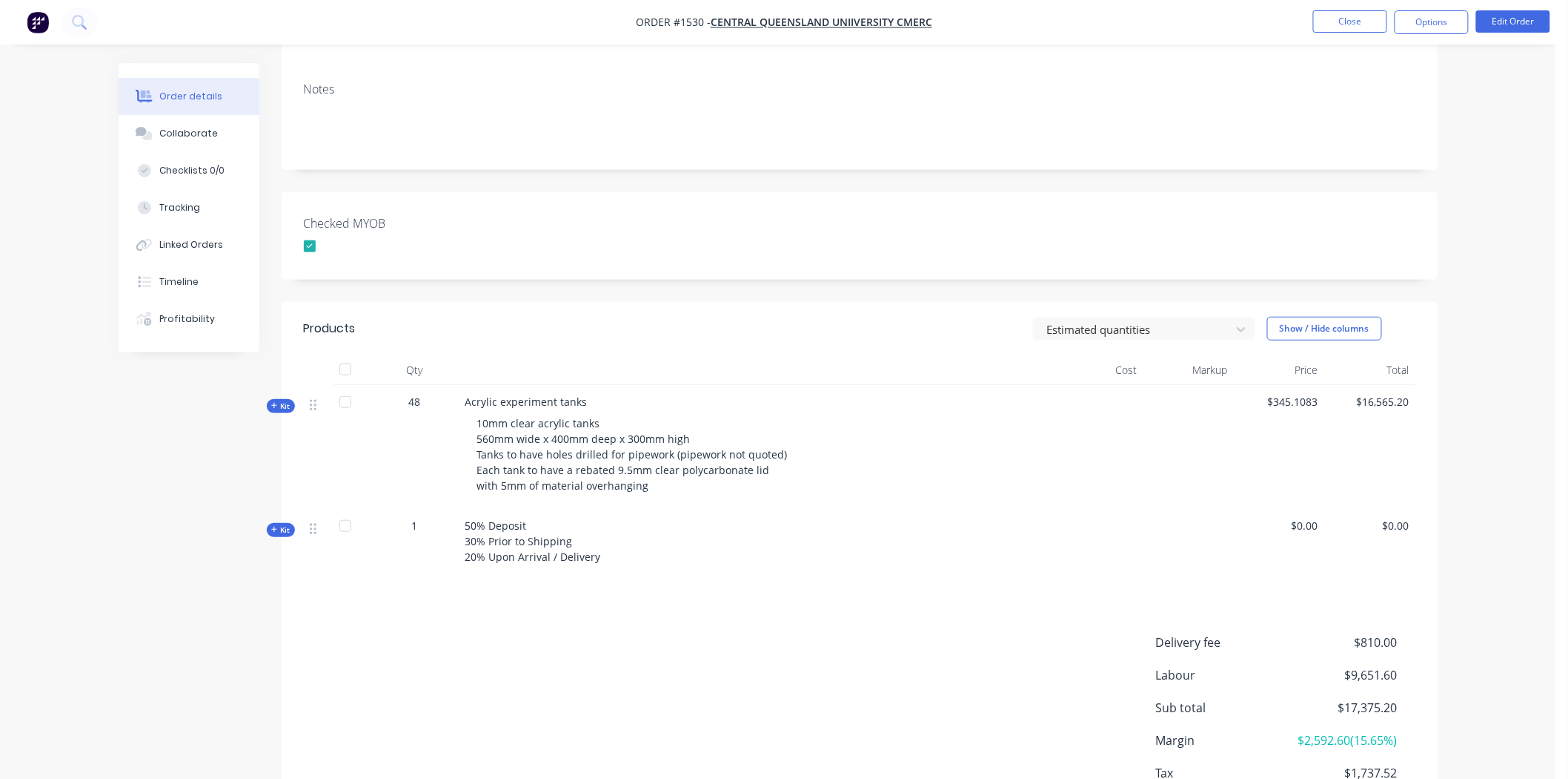
scroll to position [247, 0]
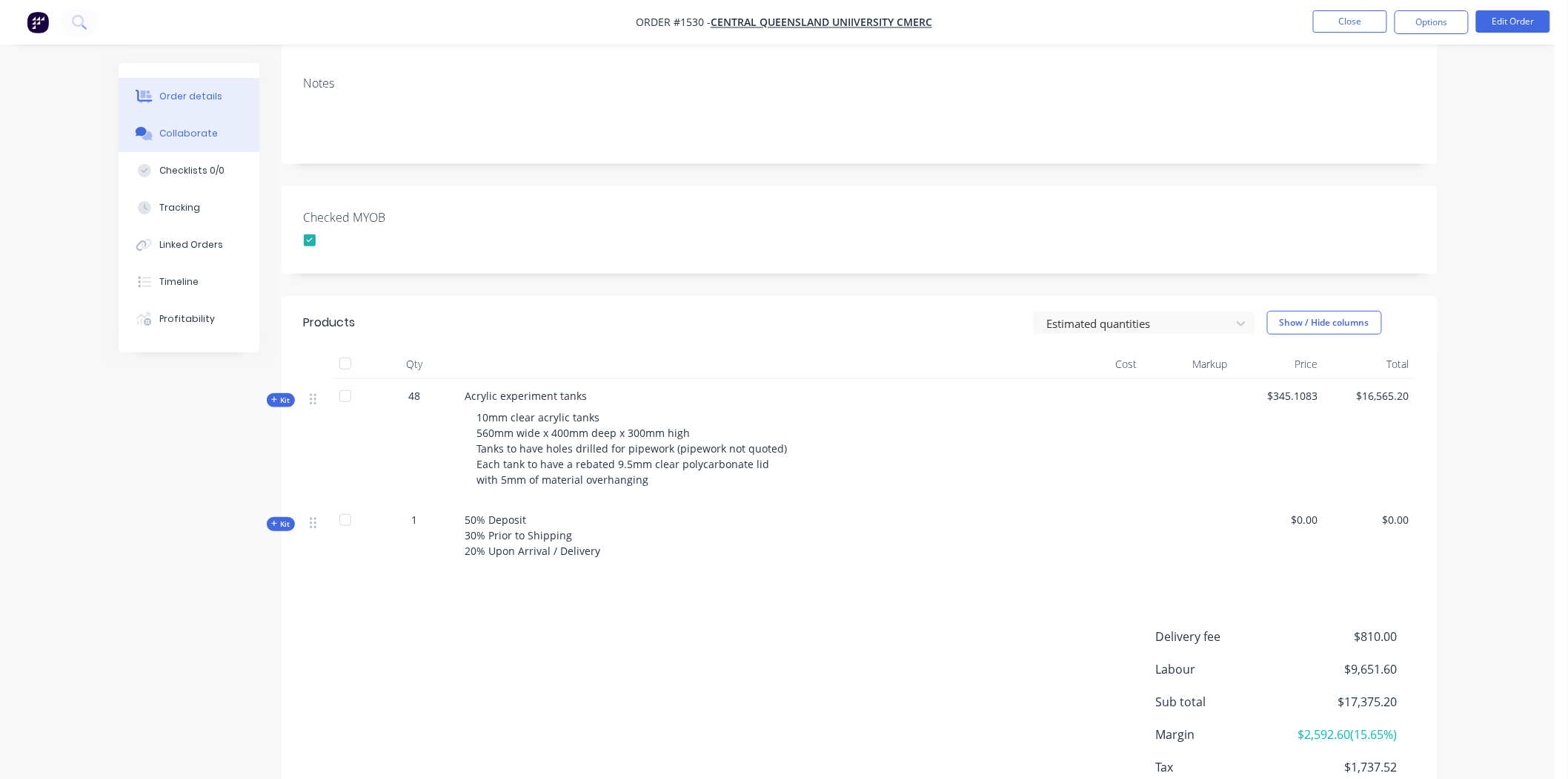
click at [182, 130] on div "Collaborate" at bounding box center [188, 133] width 58 height 14
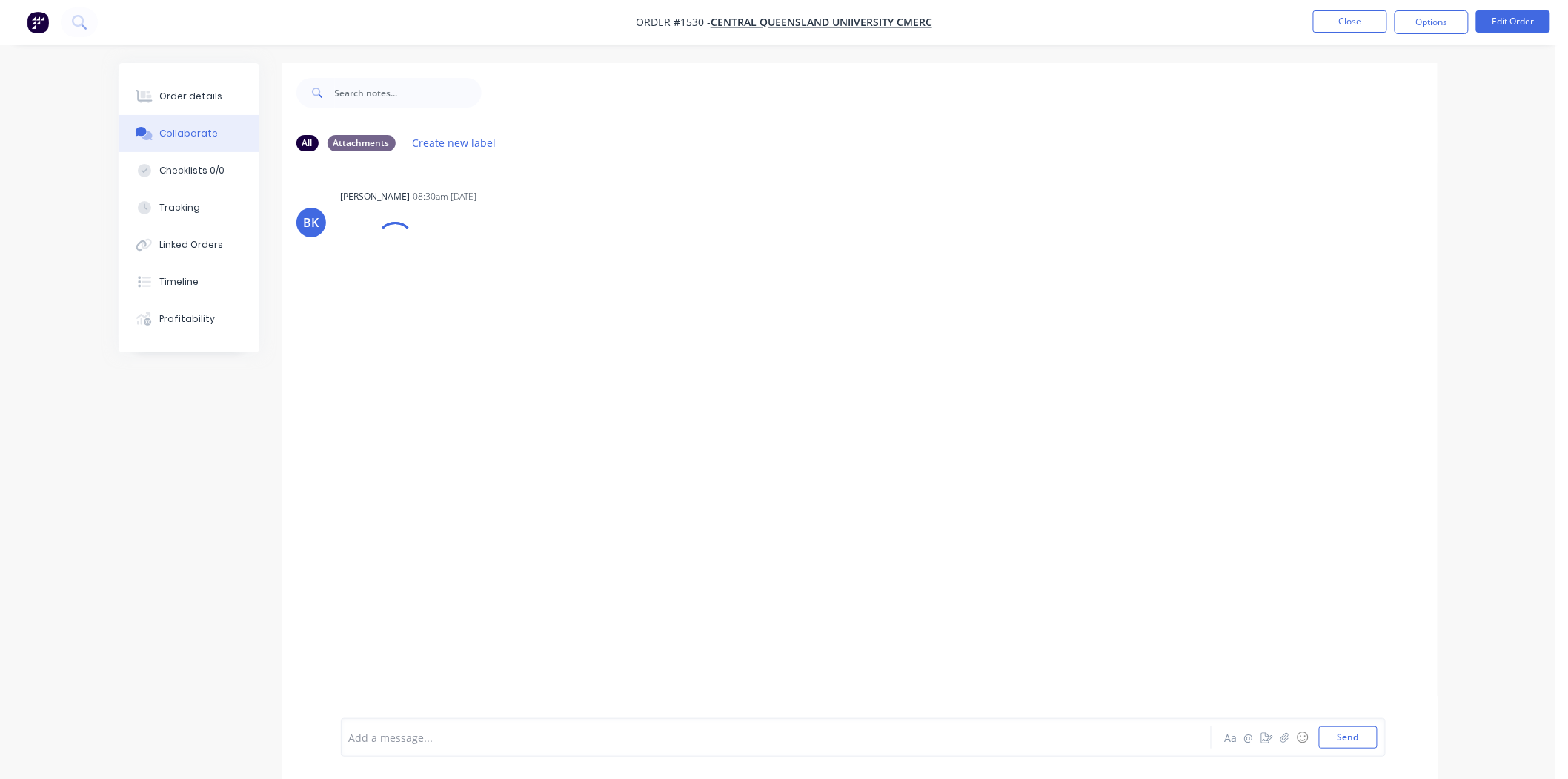
click at [402, 737] on div at bounding box center [735, 737] width 771 height 16
click at [397, 381] on div "@ben Labels Edit Delete" at bounding box center [572, 379] width 463 height 30
click at [405, 381] on div "Labels Edit Delete" at bounding box center [401, 379] width 9 height 22
click at [402, 381] on icon "button" at bounding box center [400, 378] width 5 height 17
click at [441, 402] on button "Edit" at bounding box center [454, 405] width 94 height 25
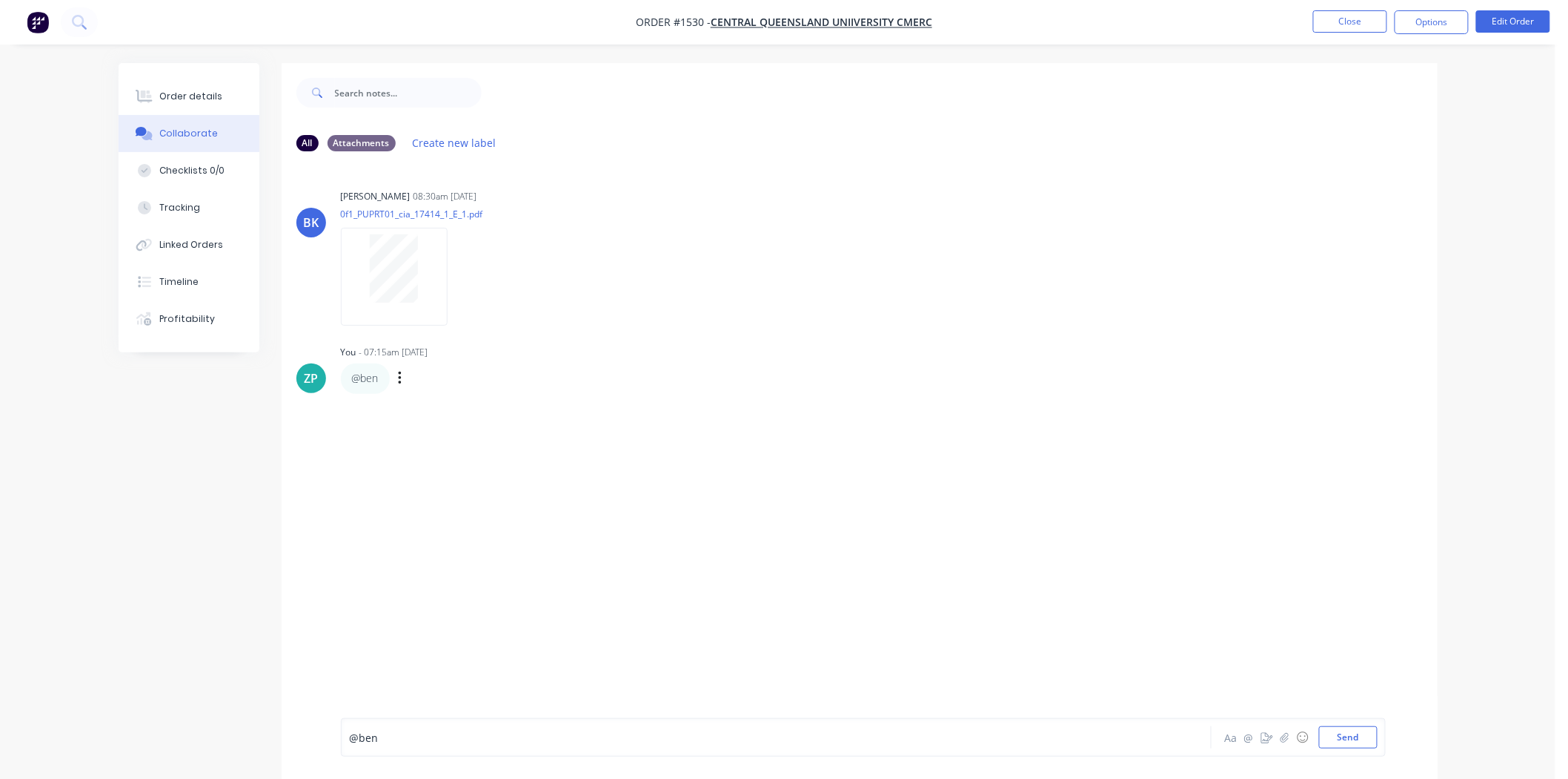
drag, startPoint x: 378, startPoint y: 744, endPoint x: 293, endPoint y: 726, distance: 86.9
click at [293, 726] on div "@ben Aa @ ☺ Send" at bounding box center [860, 737] width 1156 height 83
click at [405, 737] on div "@ben" at bounding box center [735, 737] width 771 height 16
click at [404, 737] on div "@ben" at bounding box center [735, 737] width 771 height 16
drag, startPoint x: 404, startPoint y: 737, endPoint x: 343, endPoint y: 736, distance: 61.0
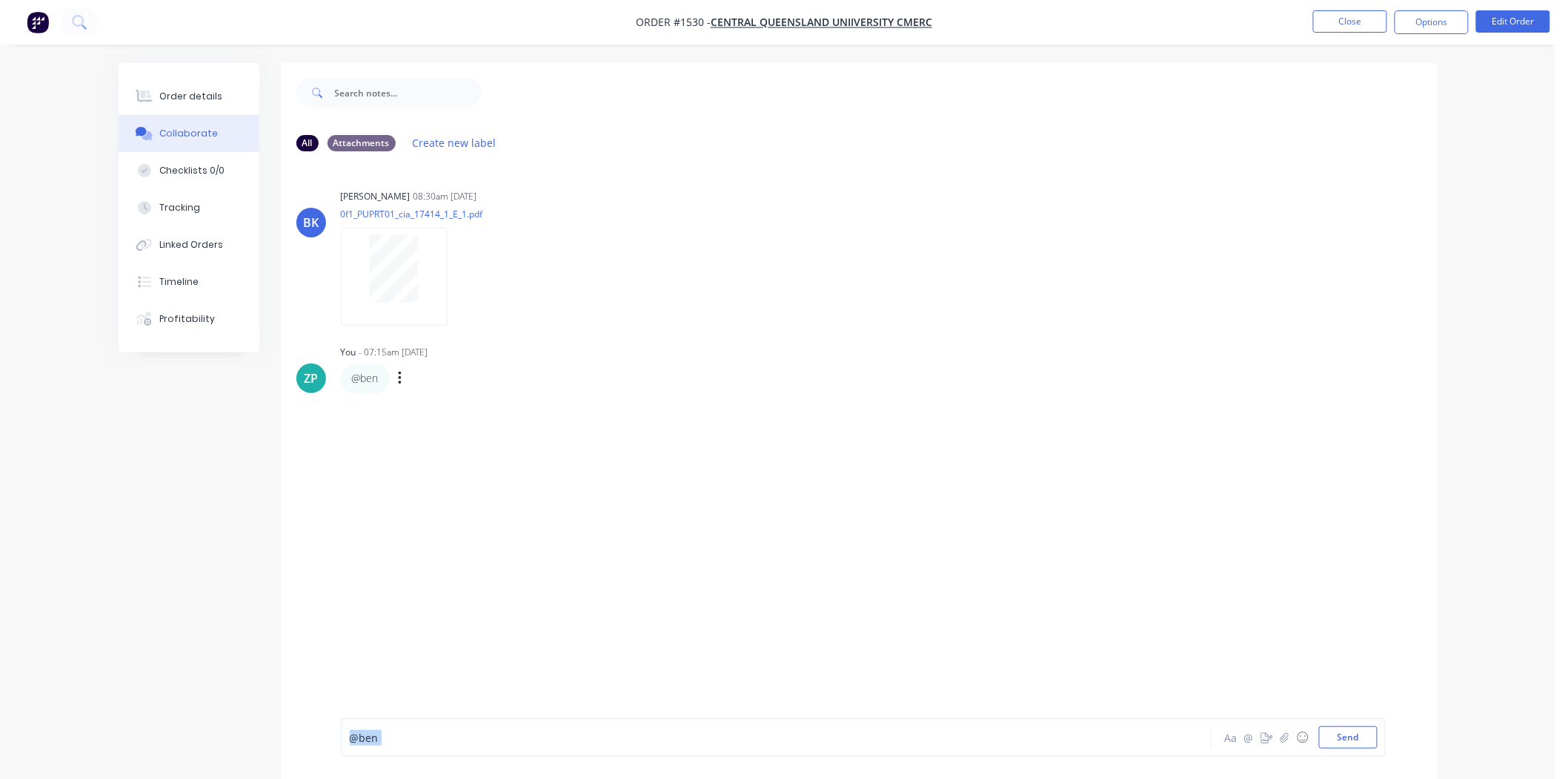
click at [343, 736] on div "@ben Aa @ ☺ Send" at bounding box center [864, 736] width 1045 height 39
click at [1329, 18] on button "Close" at bounding box center [1350, 22] width 74 height 23
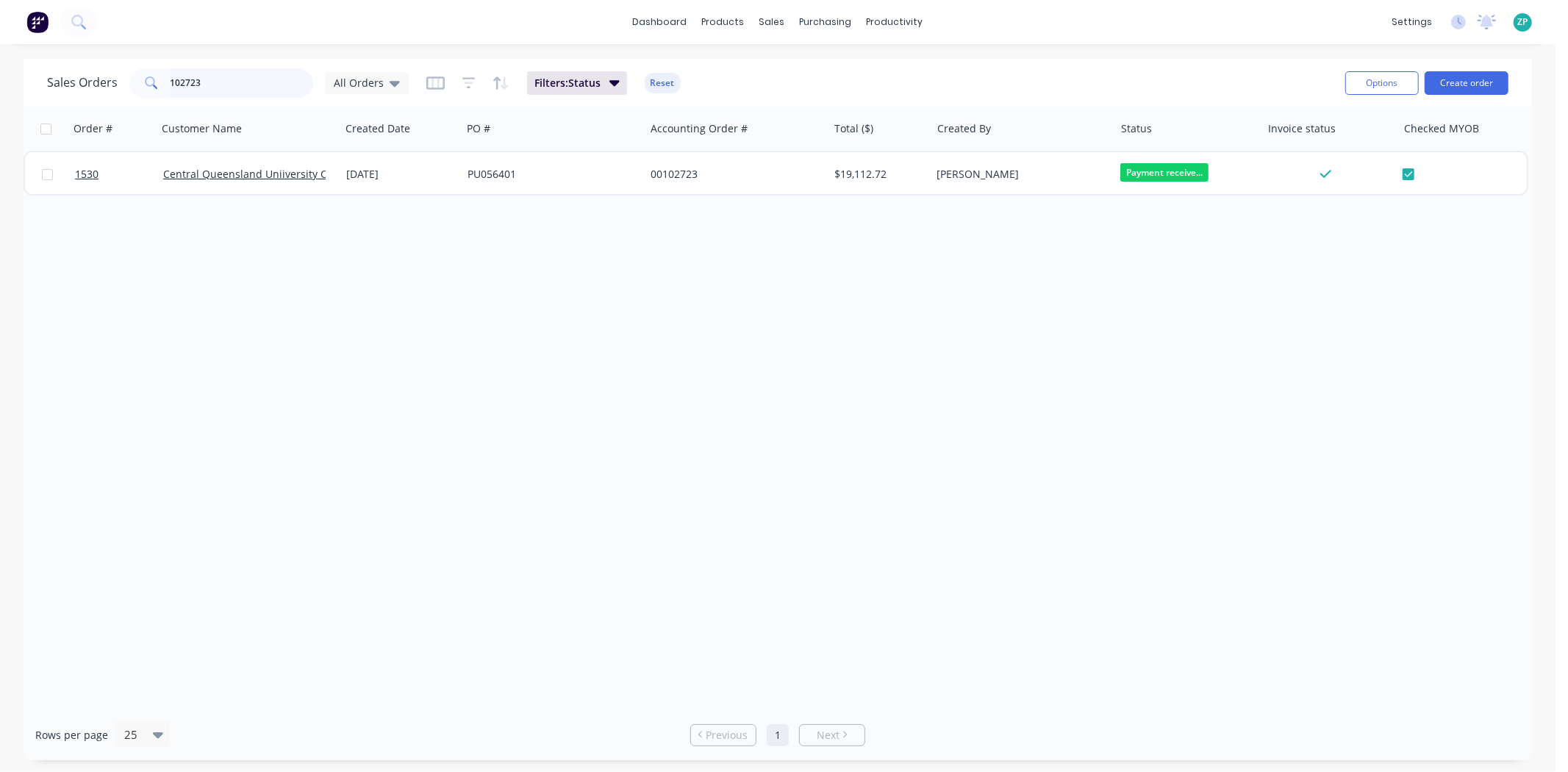
click at [205, 83] on input "102723" at bounding box center [242, 83] width 143 height 29
type input "1827"
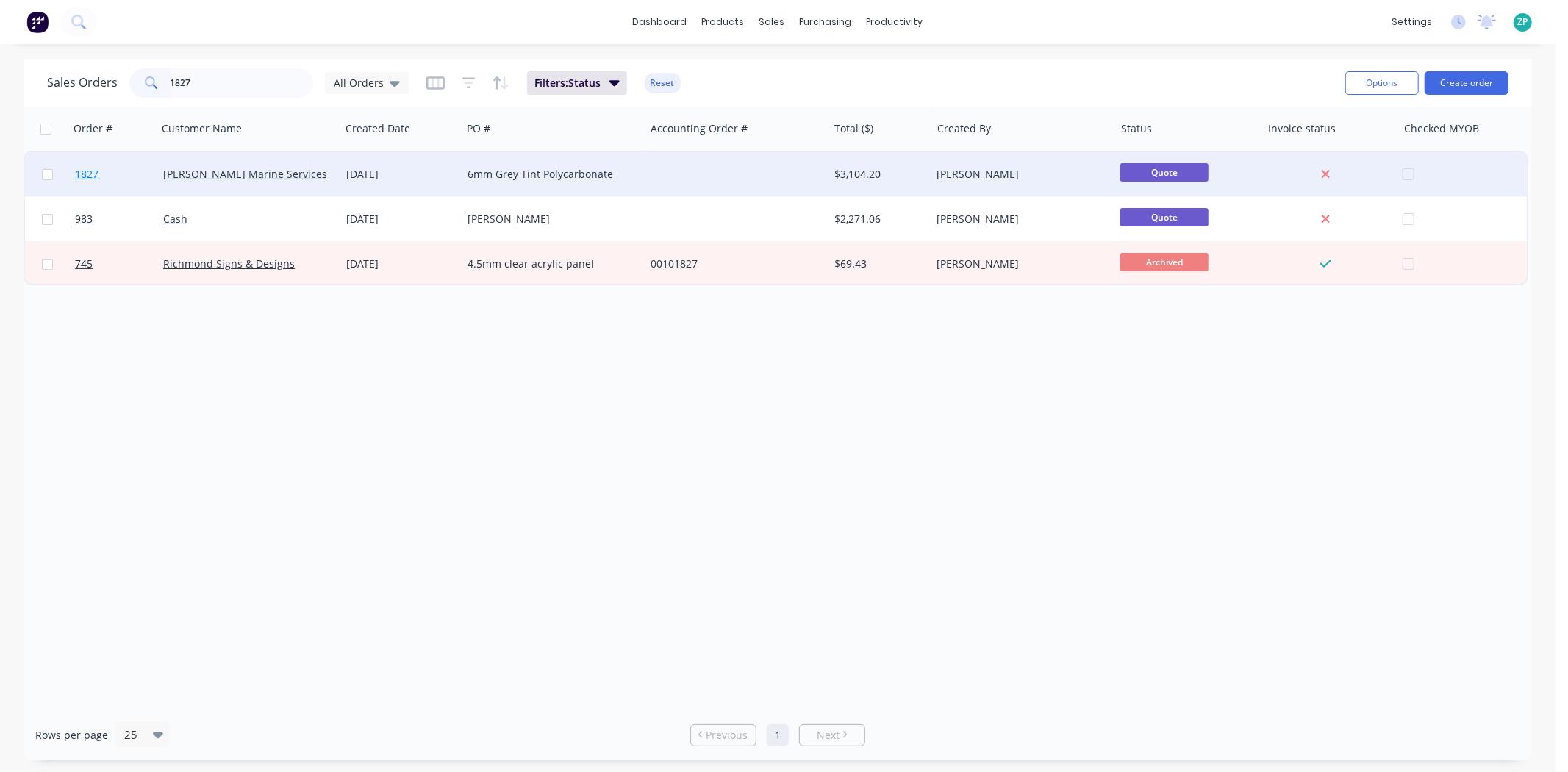
click at [85, 168] on span "1827" at bounding box center [87, 173] width 24 height 15
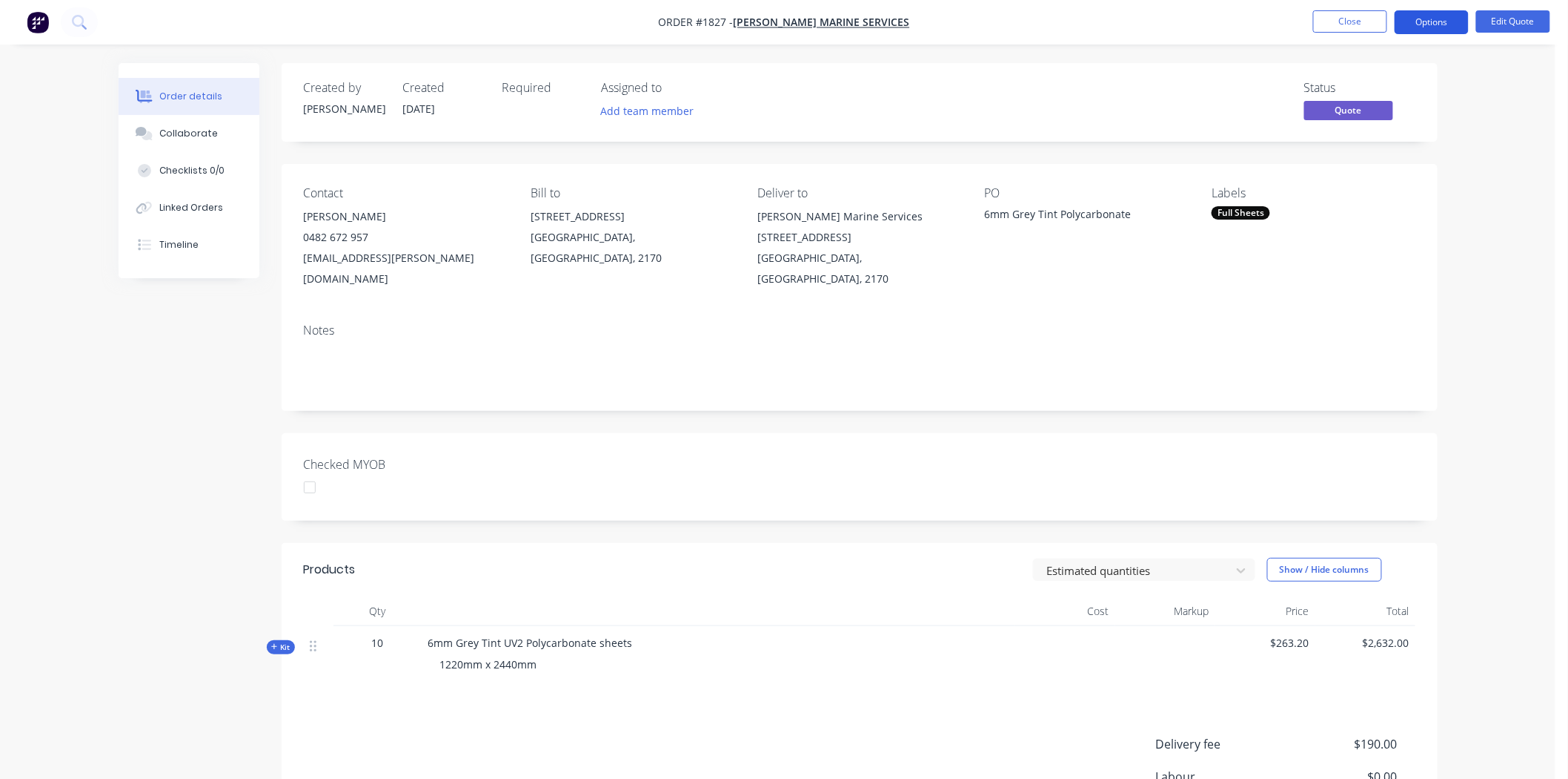
click at [1426, 15] on button "Options" at bounding box center [1432, 23] width 74 height 24
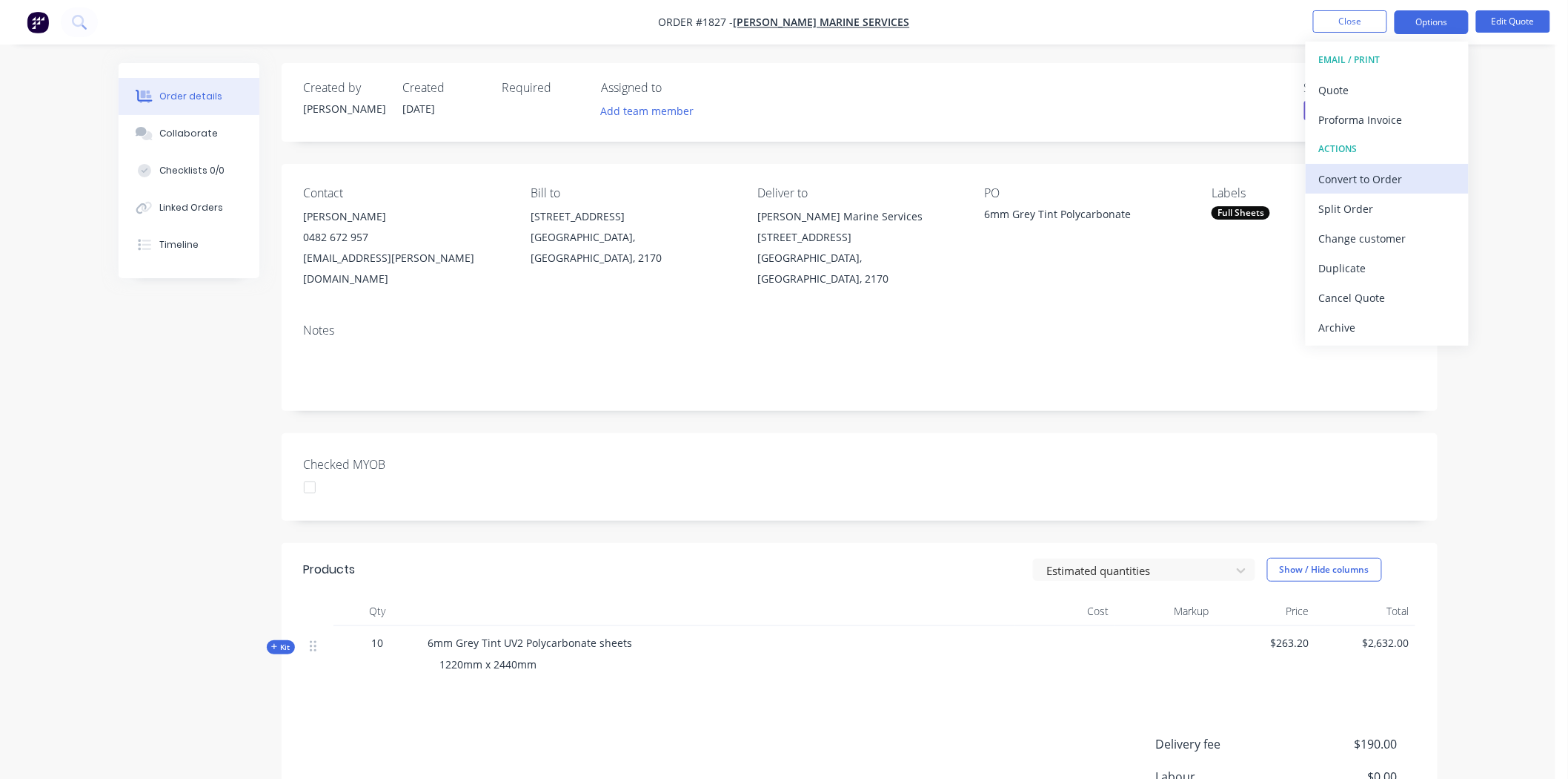
click at [1366, 172] on div "Convert to Order" at bounding box center [1387, 179] width 136 height 22
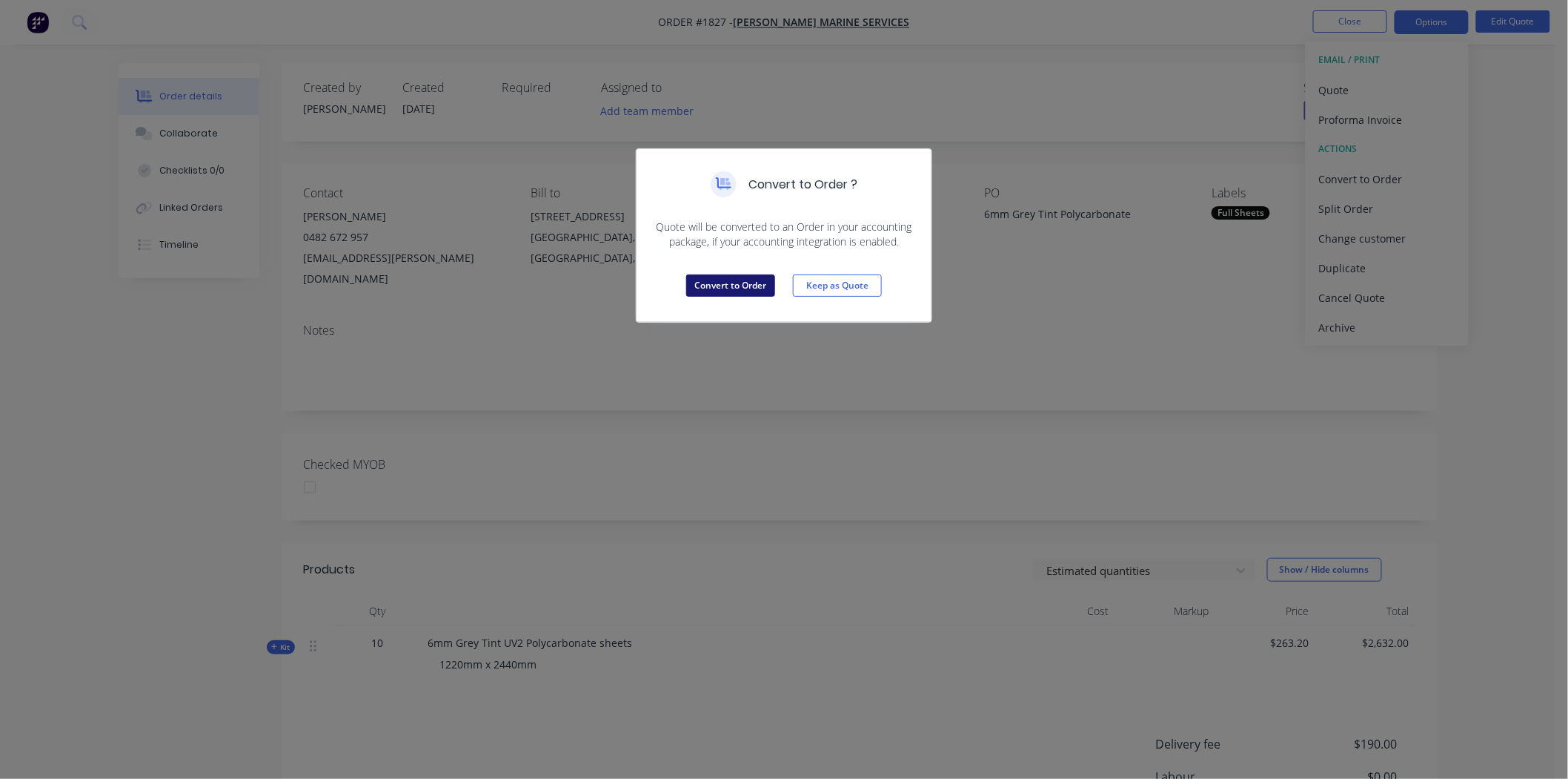
click at [687, 293] on button "Convert to Order" at bounding box center [731, 286] width 89 height 23
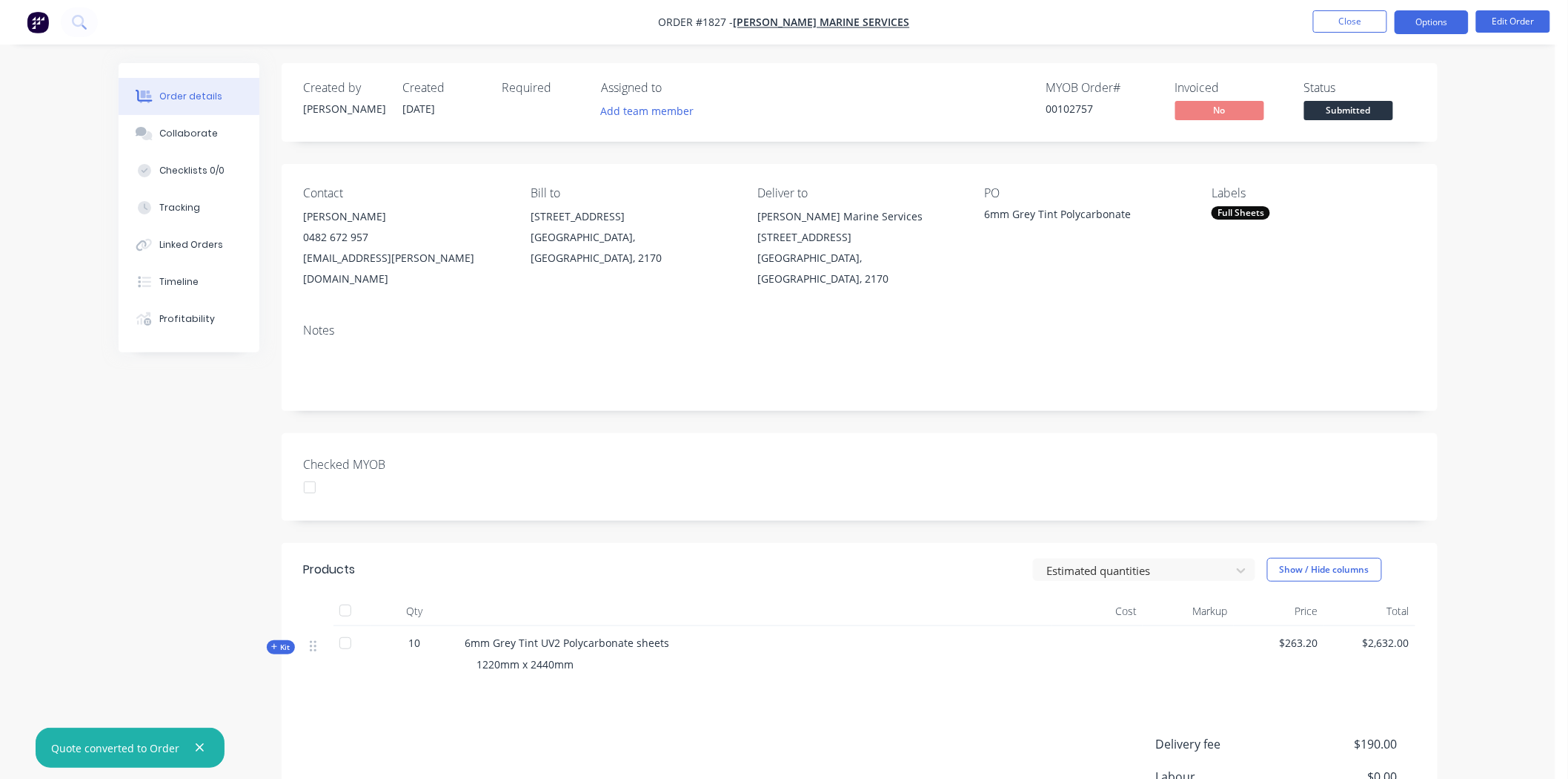
click at [1437, 18] on button "Options" at bounding box center [1432, 23] width 74 height 24
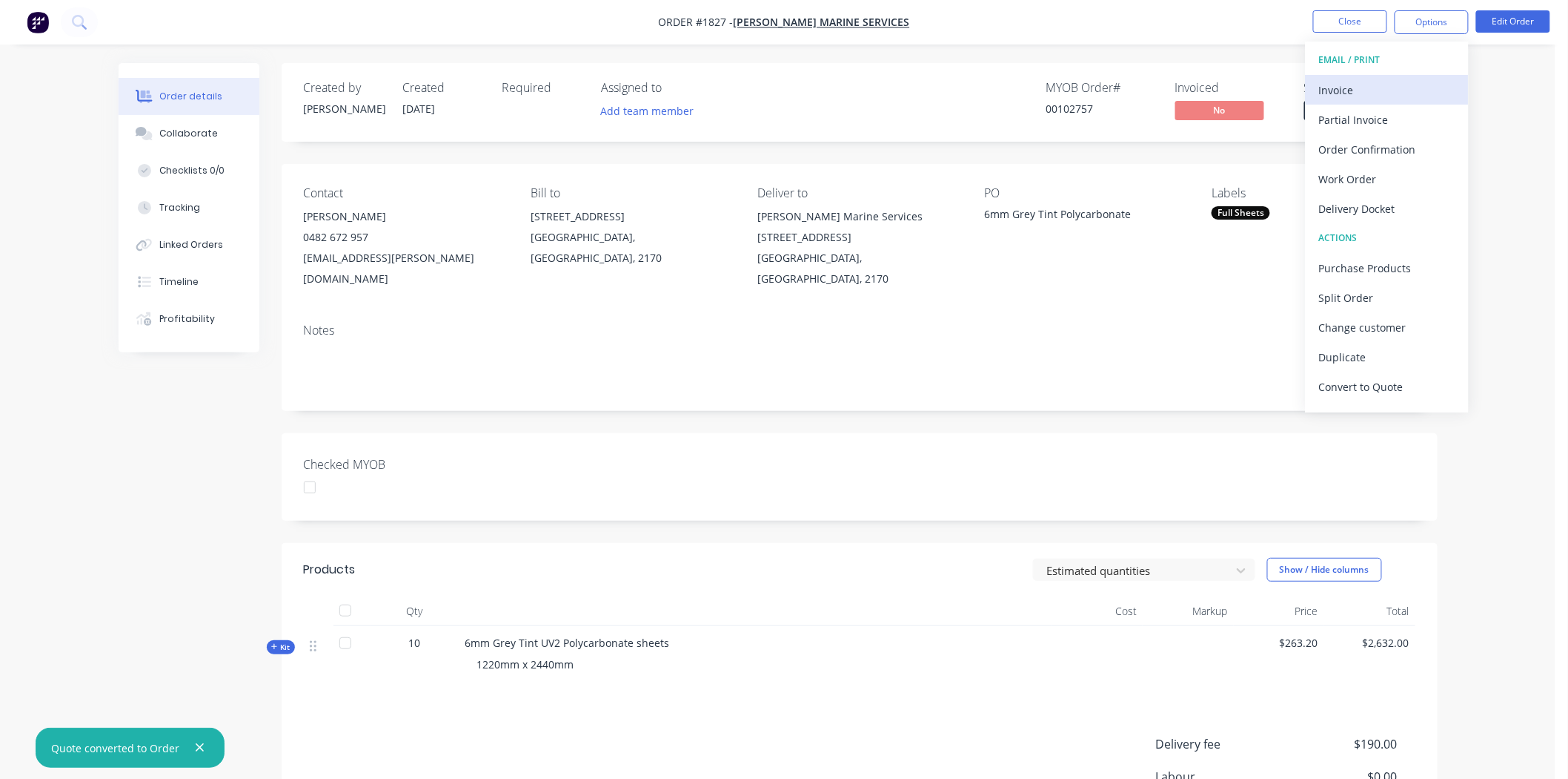
click at [1381, 79] on div "Invoice" at bounding box center [1387, 90] width 136 height 22
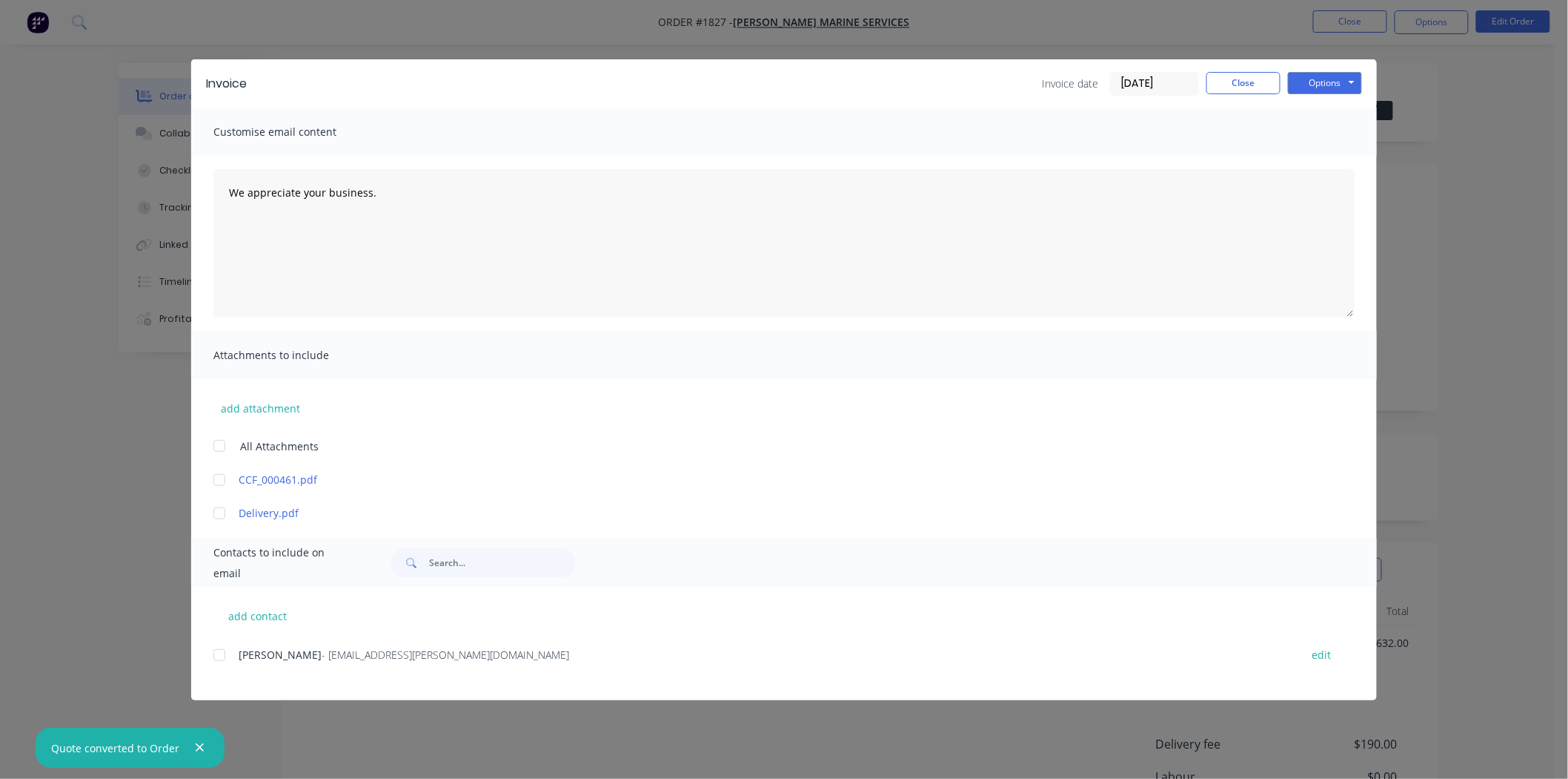
drag, startPoint x: 1131, startPoint y: 79, endPoint x: 1021, endPoint y: 36, distance: 118.1
click at [1002, 79] on div "Invoice date 10/10/25 Close Options Preview Print Email" at bounding box center [812, 84] width 1101 height 24
type input "09/10/25"
click at [1337, 94] on div "Invoice Invoice date 09/10/25 Close Options Preview Print Email" at bounding box center [784, 83] width 1186 height 48
click at [1339, 91] on button "Options" at bounding box center [1325, 83] width 74 height 23
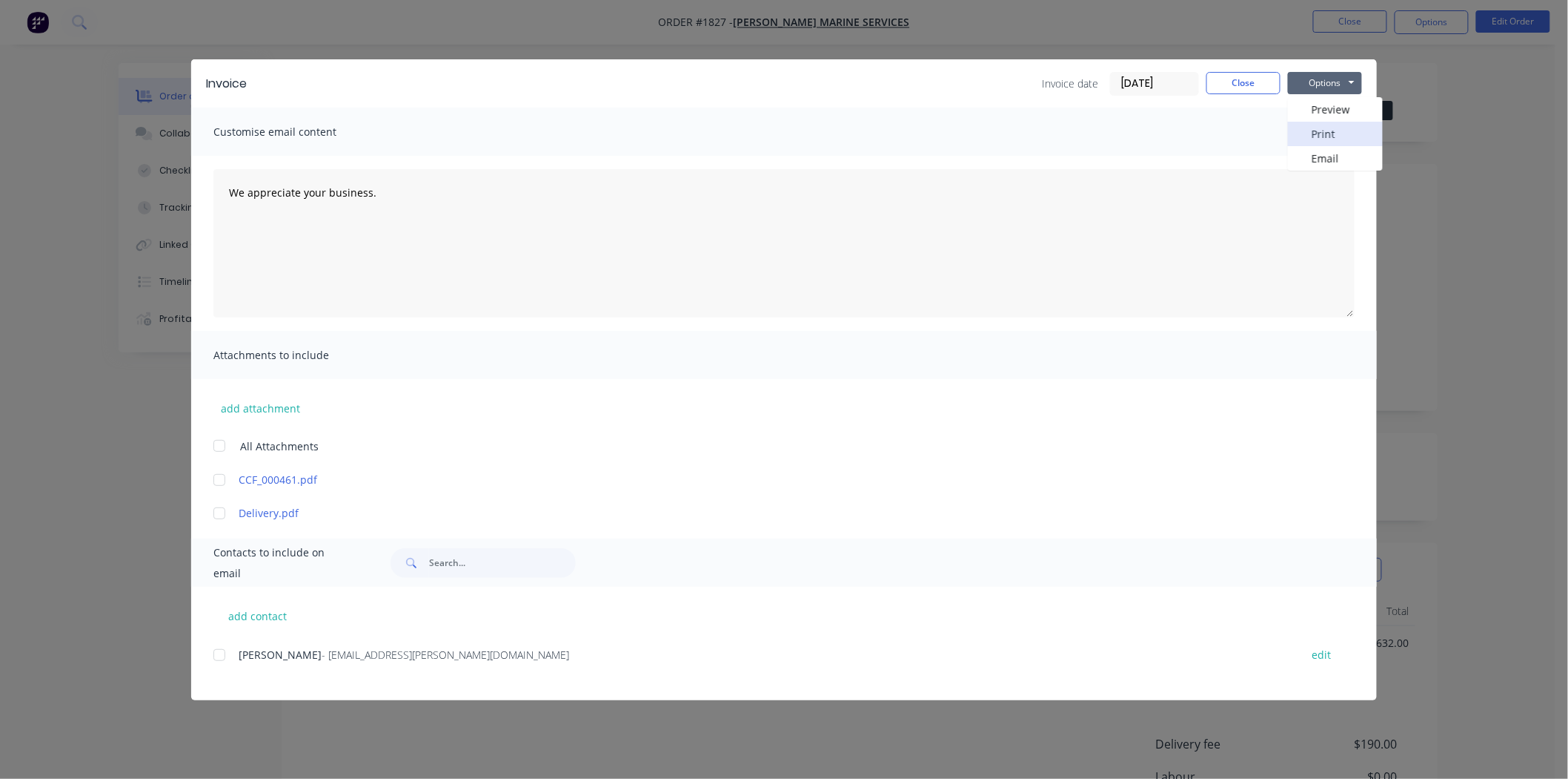
click at [1329, 135] on button "Print" at bounding box center [1336, 133] width 95 height 25
click at [1263, 82] on button "Close" at bounding box center [1243, 83] width 74 height 23
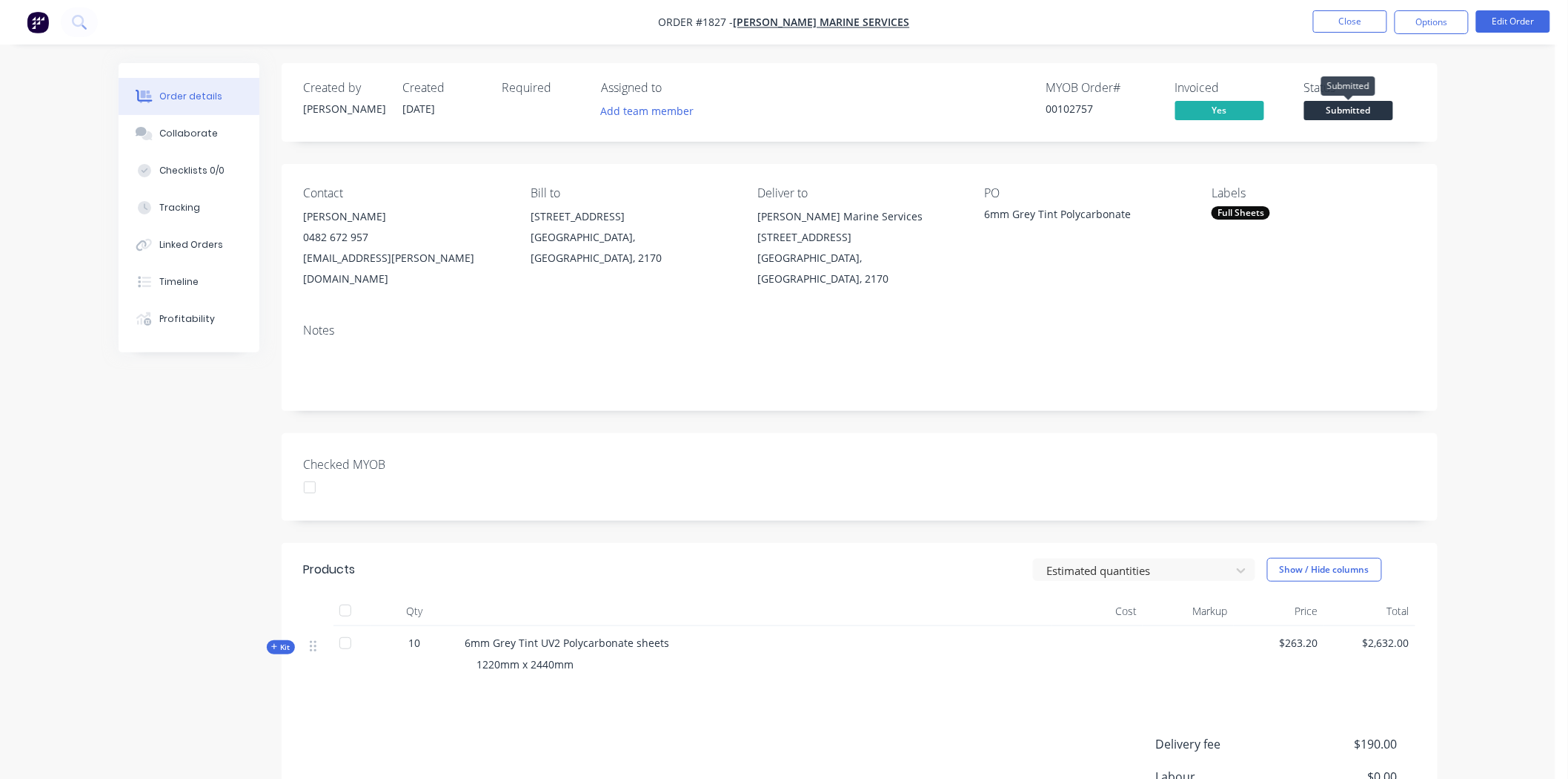
click at [1358, 112] on span "Submitted" at bounding box center [1349, 110] width 89 height 19
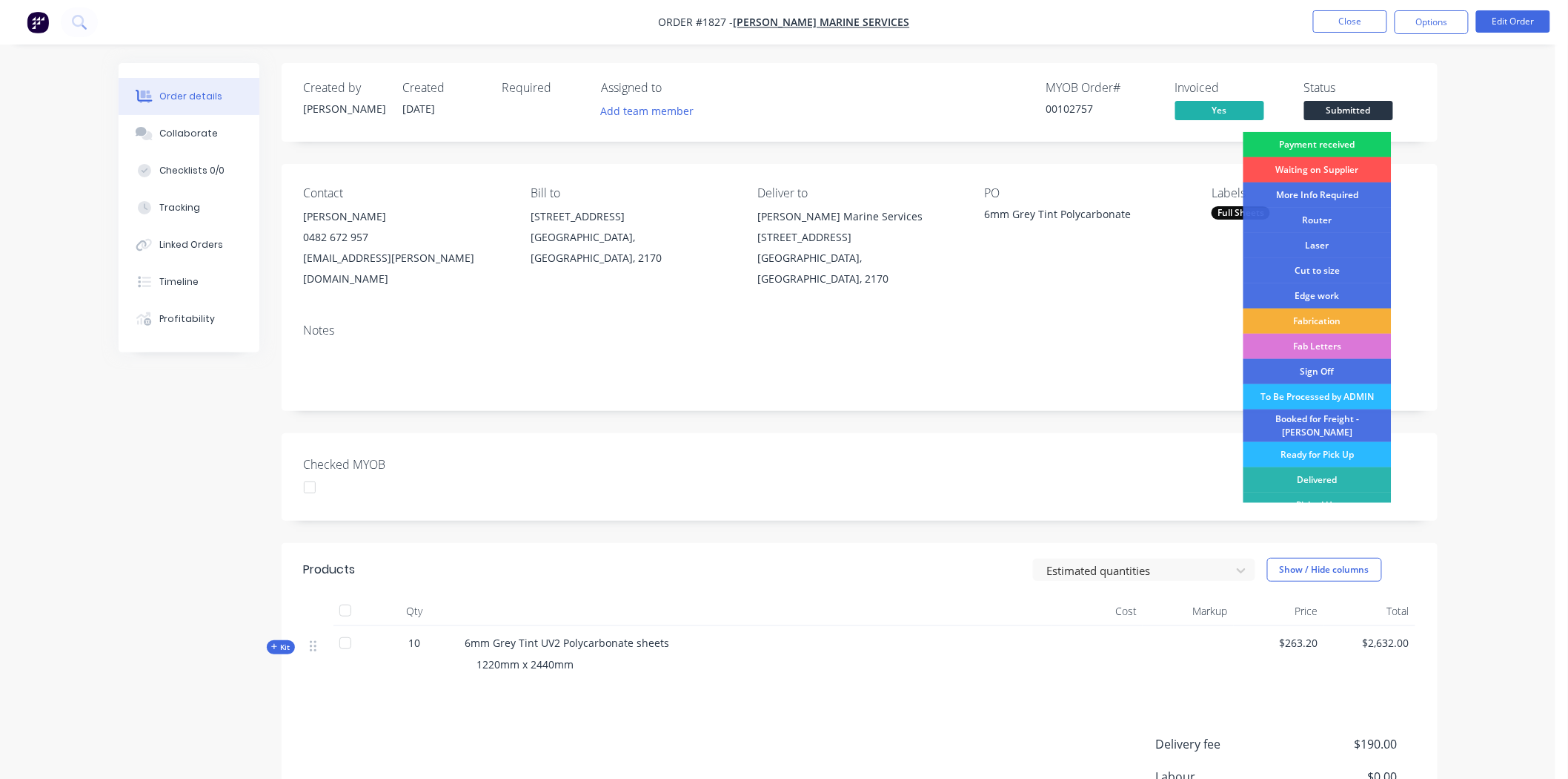
click at [1310, 143] on div "Payment received" at bounding box center [1318, 145] width 148 height 26
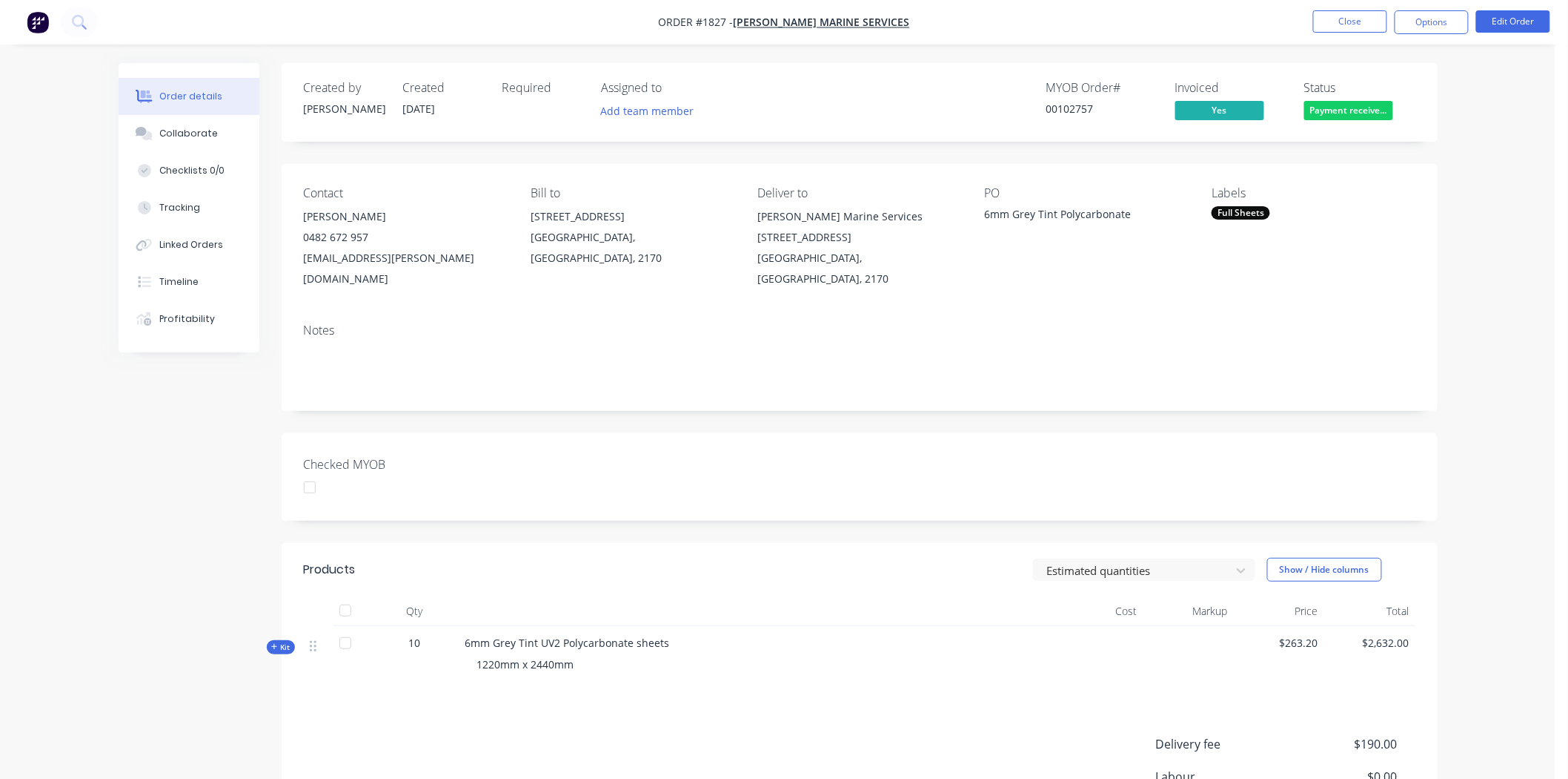
click at [1257, 218] on div "Full Sheets" at bounding box center [1241, 214] width 58 height 14
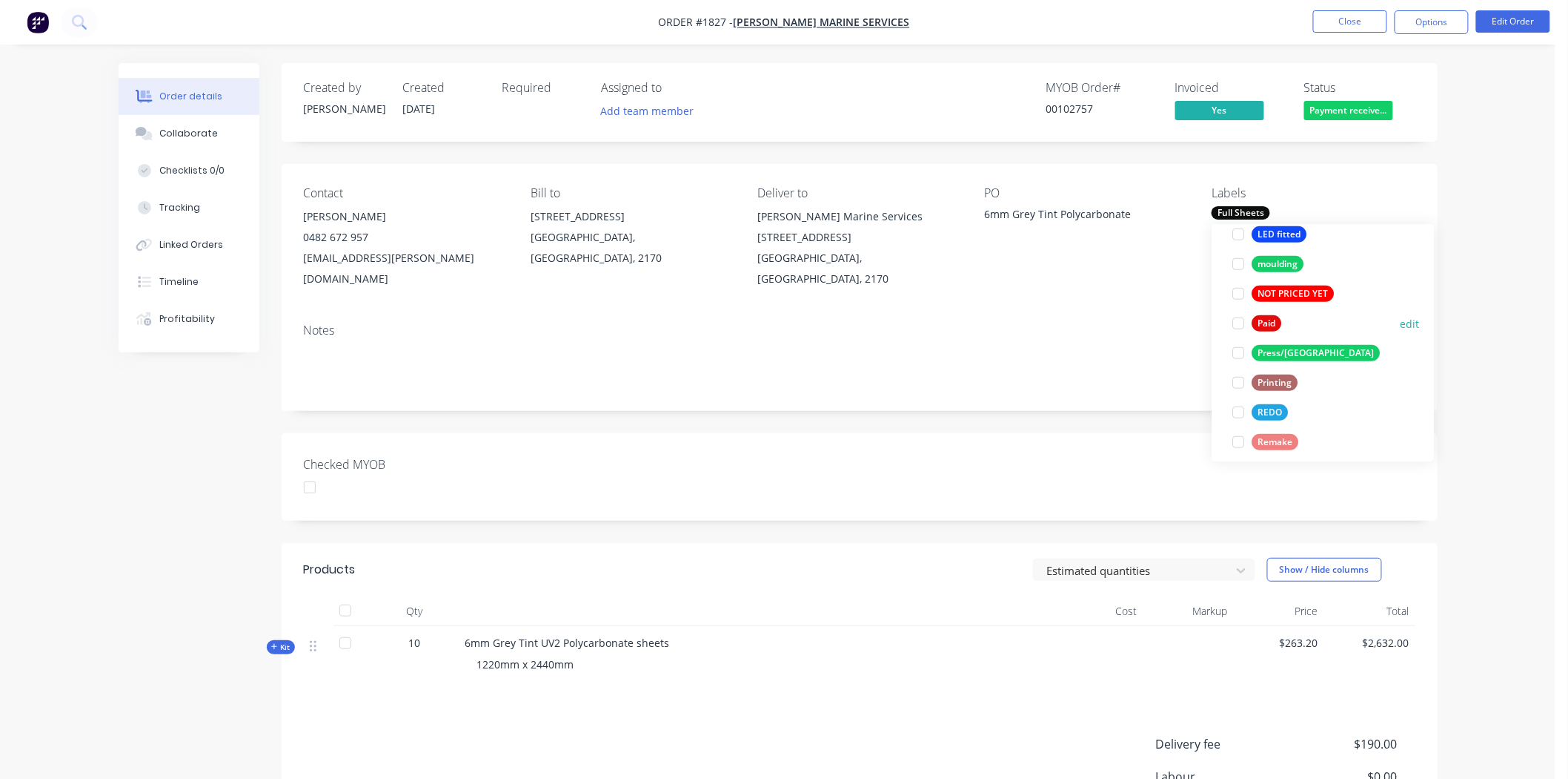
click at [1244, 319] on div at bounding box center [1239, 323] width 30 height 30
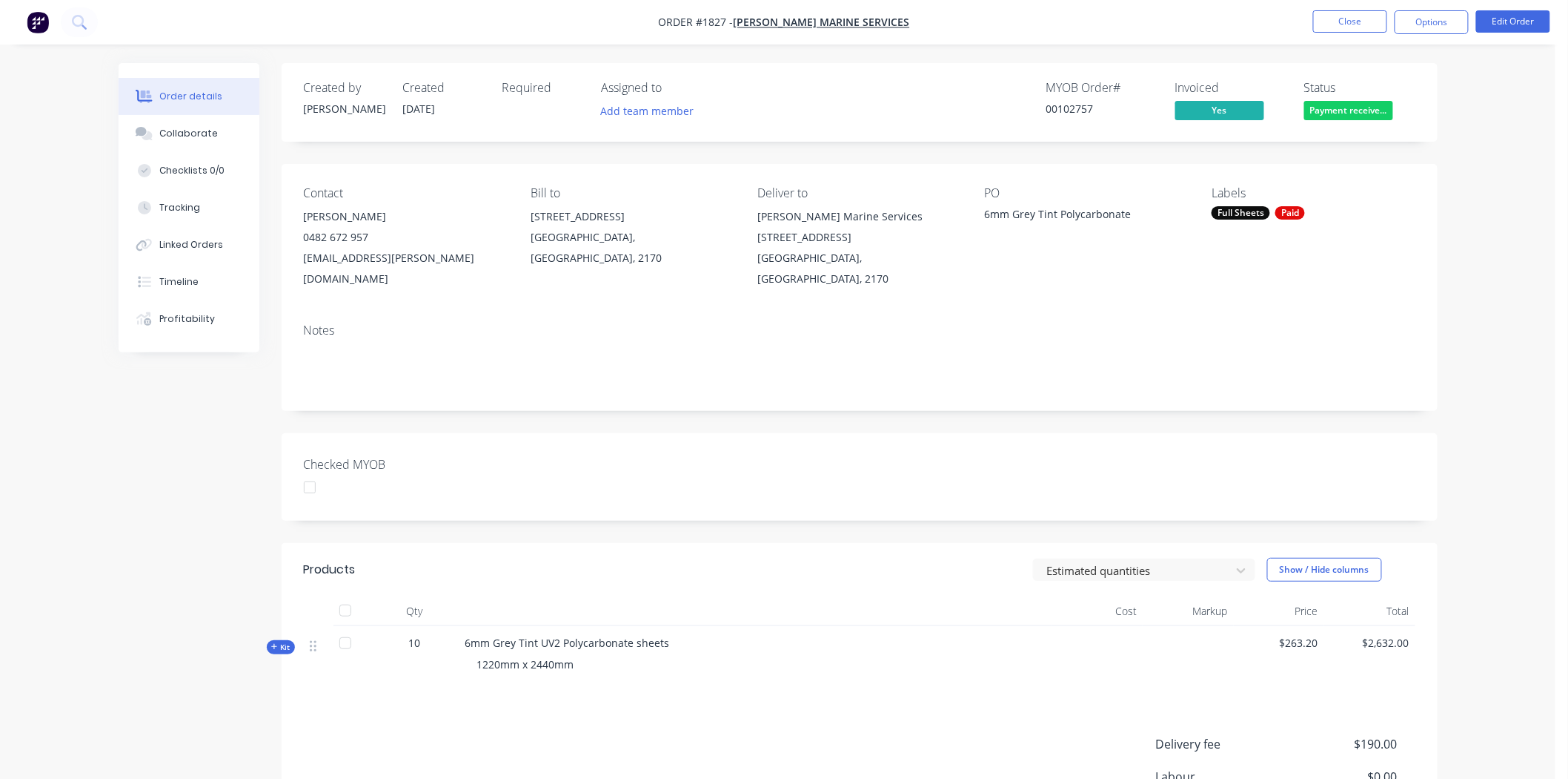
click at [1145, 323] on div "Notes" at bounding box center [860, 330] width 1112 height 14
click at [1373, 25] on button "Close" at bounding box center [1350, 22] width 74 height 23
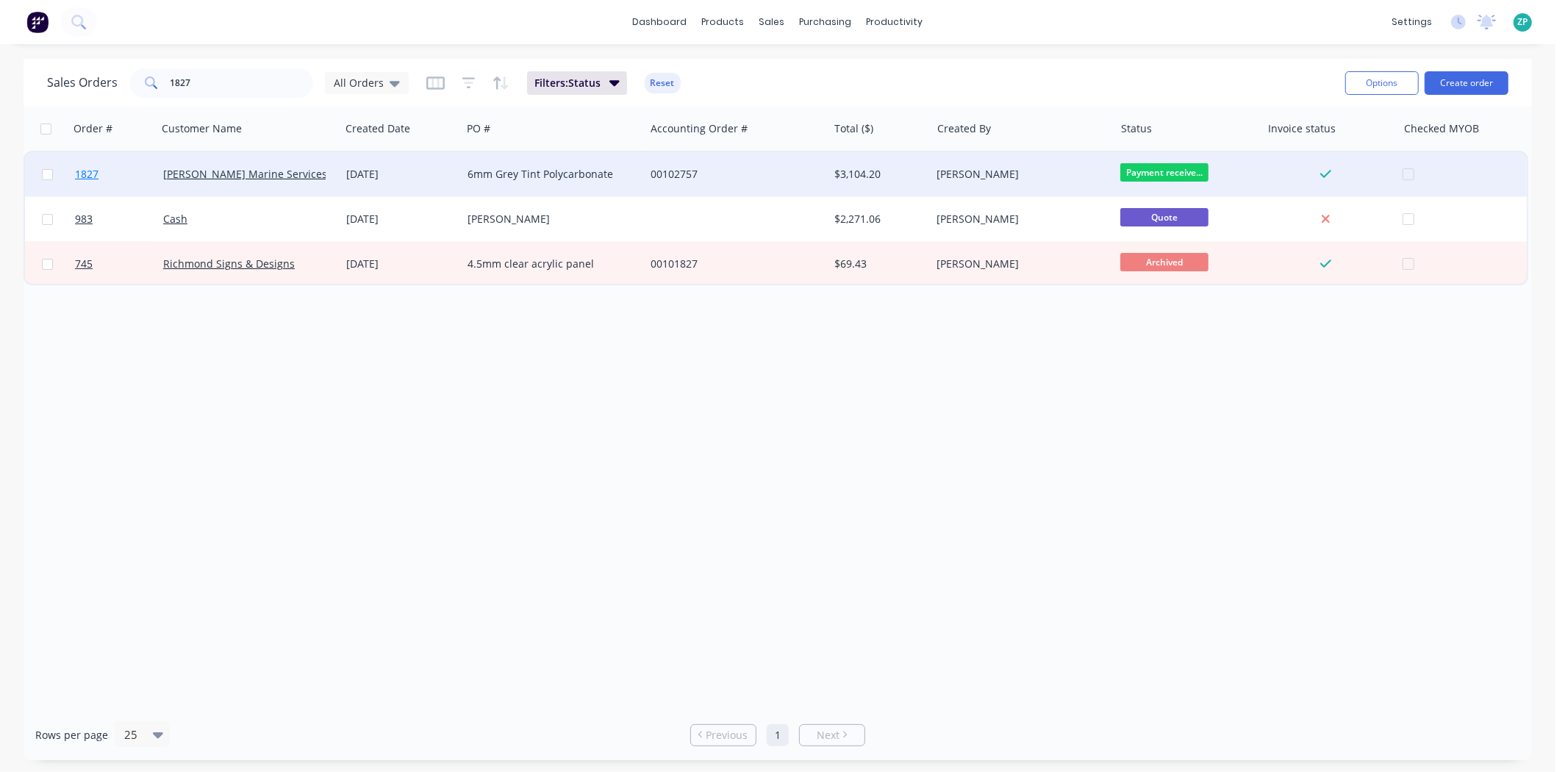
click at [75, 172] on span "1827" at bounding box center [87, 173] width 24 height 15
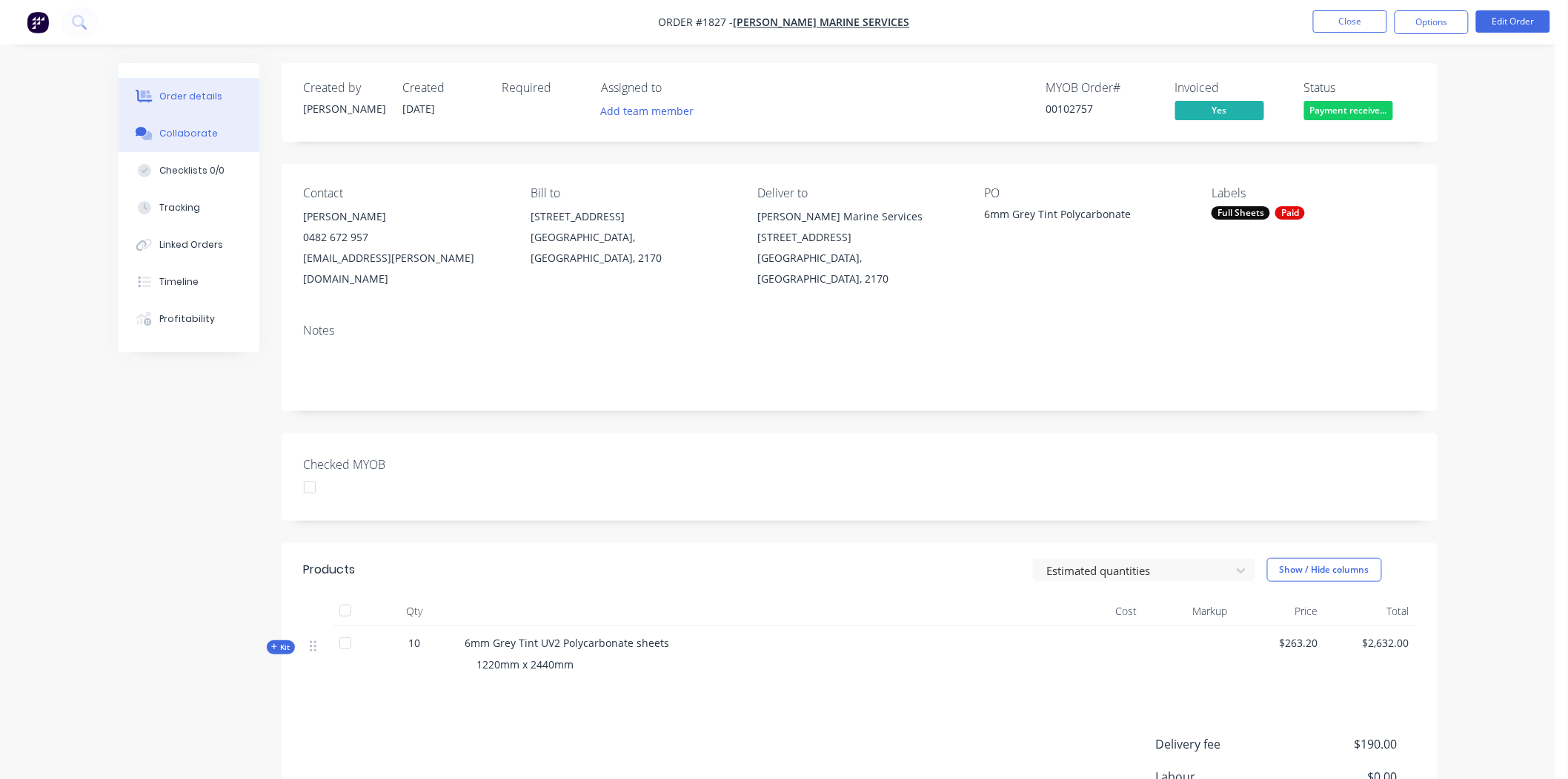
click at [215, 134] on button "Collaborate" at bounding box center [189, 133] width 141 height 38
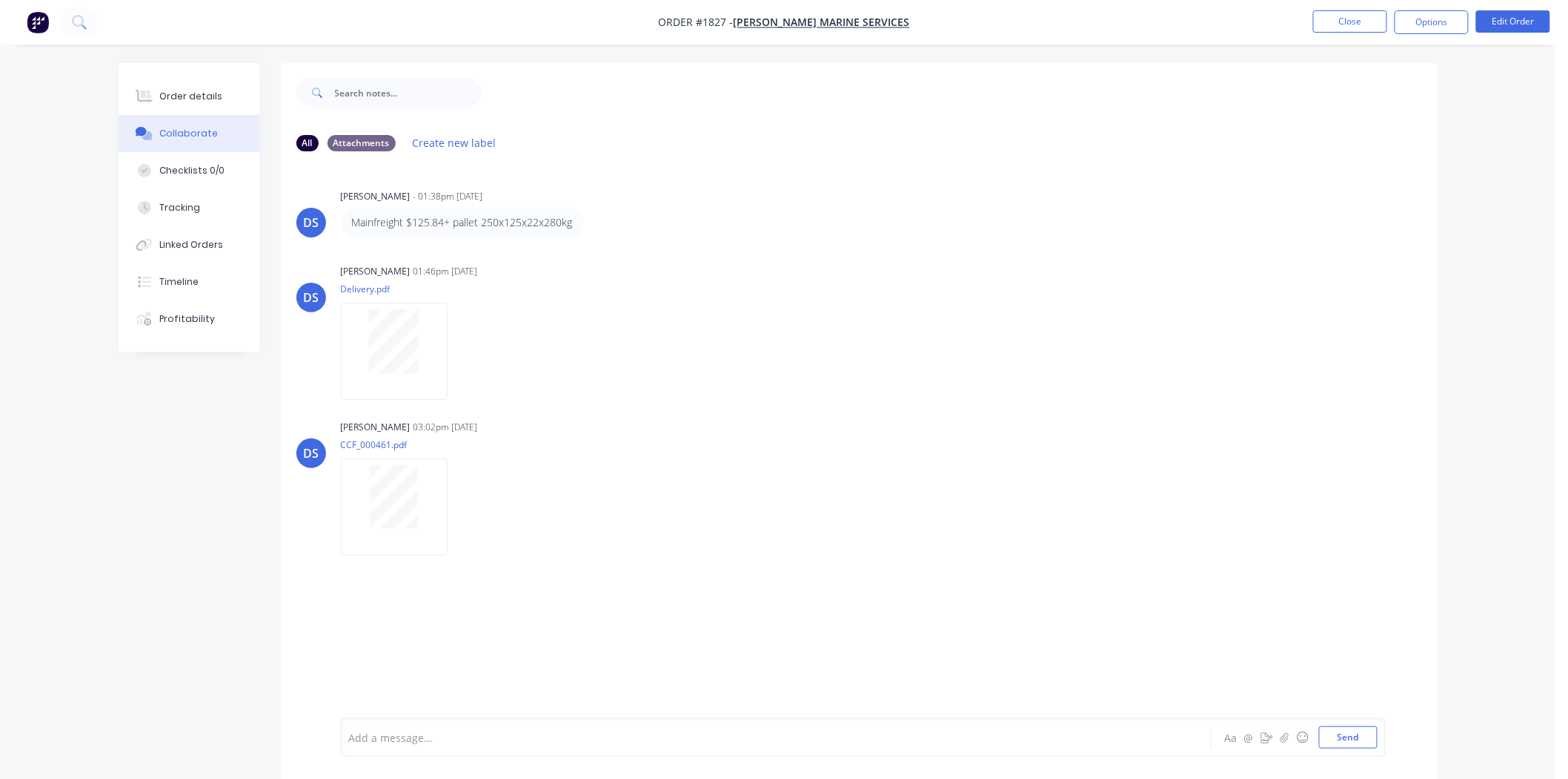
click at [448, 743] on div at bounding box center [735, 737] width 771 height 16
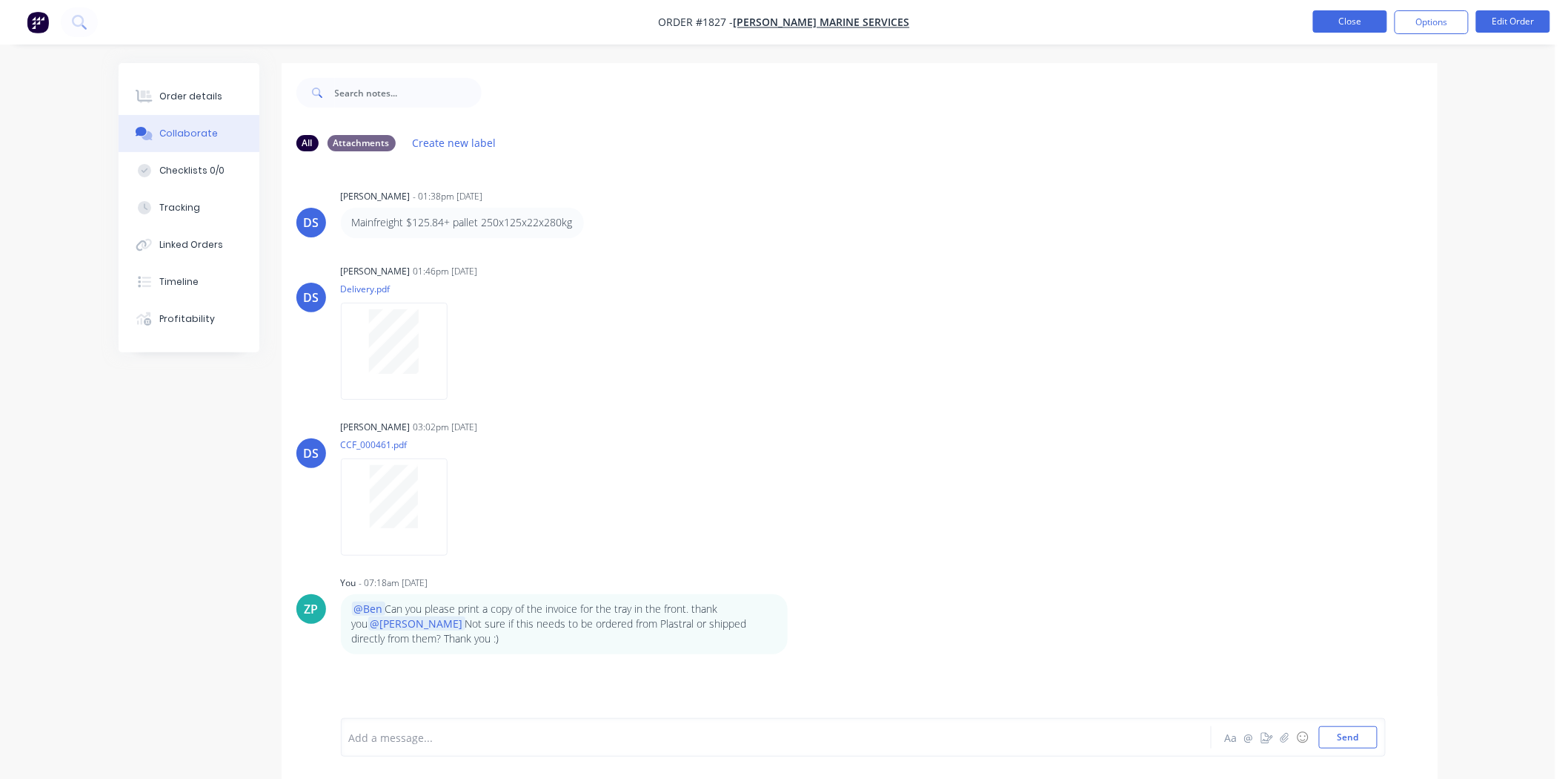
click at [1363, 15] on button "Close" at bounding box center [1350, 22] width 74 height 23
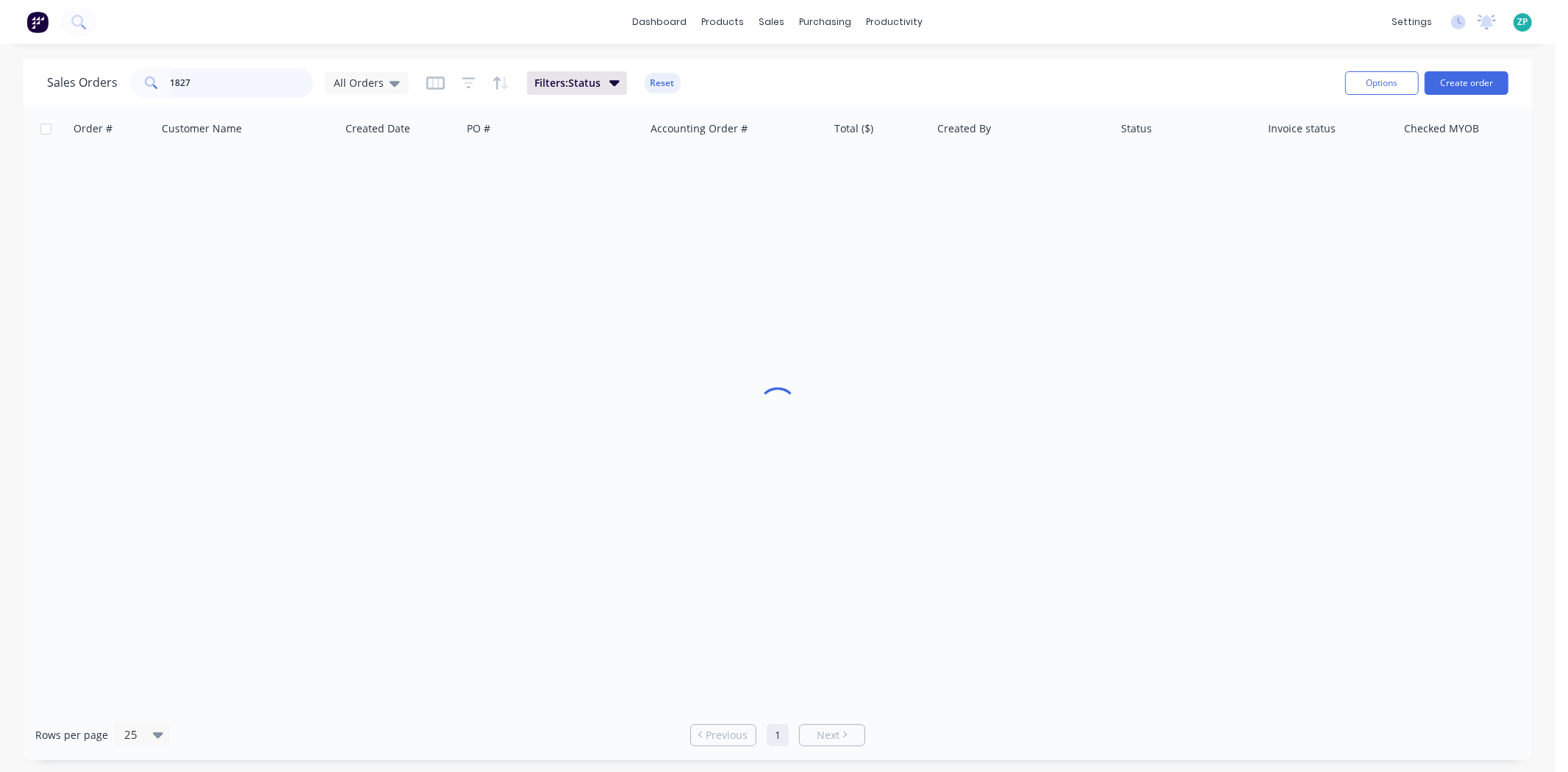
click at [220, 74] on input "1827" at bounding box center [242, 83] width 143 height 29
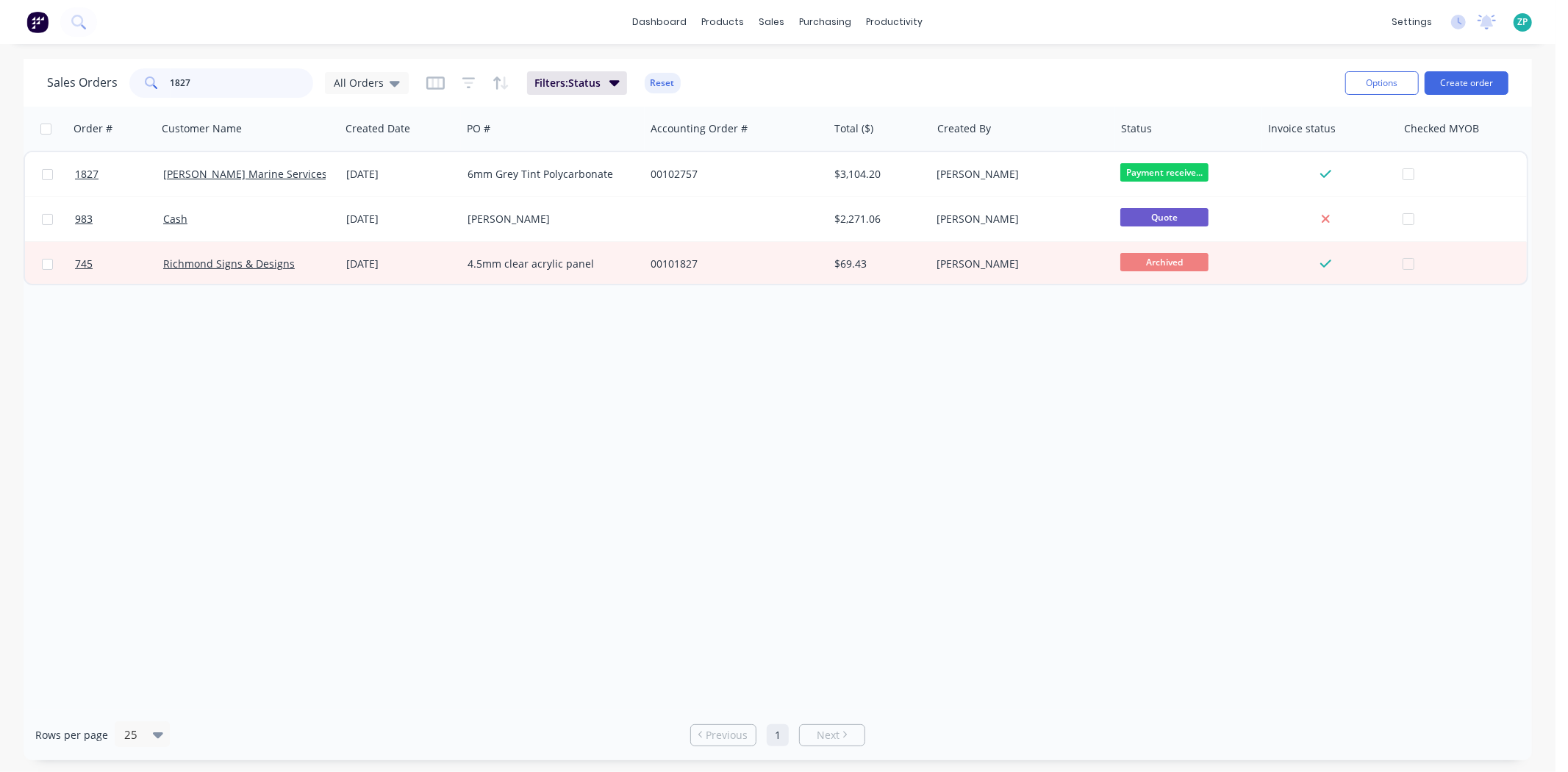
click at [220, 74] on input "1827" at bounding box center [242, 83] width 143 height 29
type input "1799"
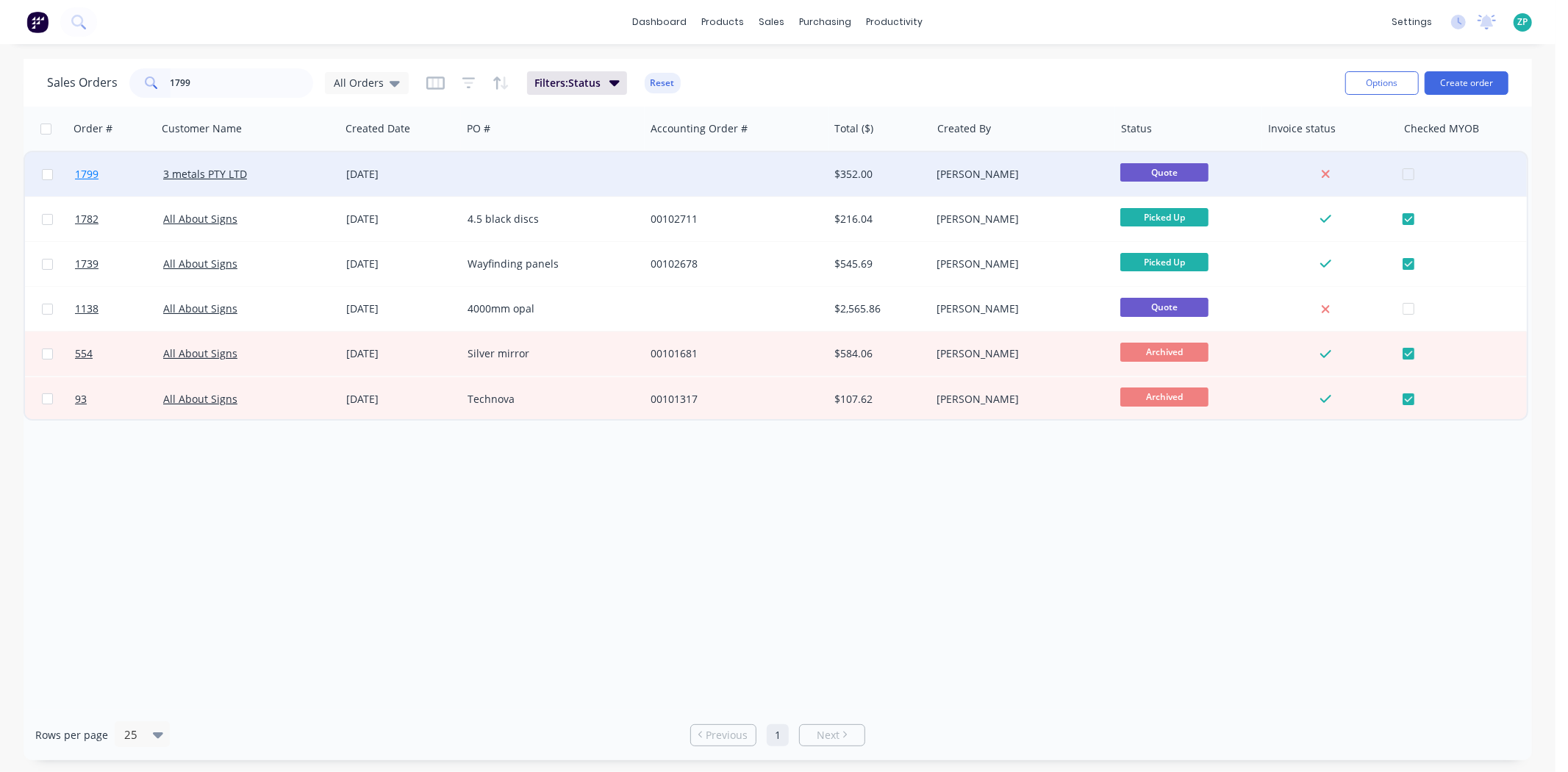
click at [92, 172] on span "1799" at bounding box center [87, 173] width 24 height 15
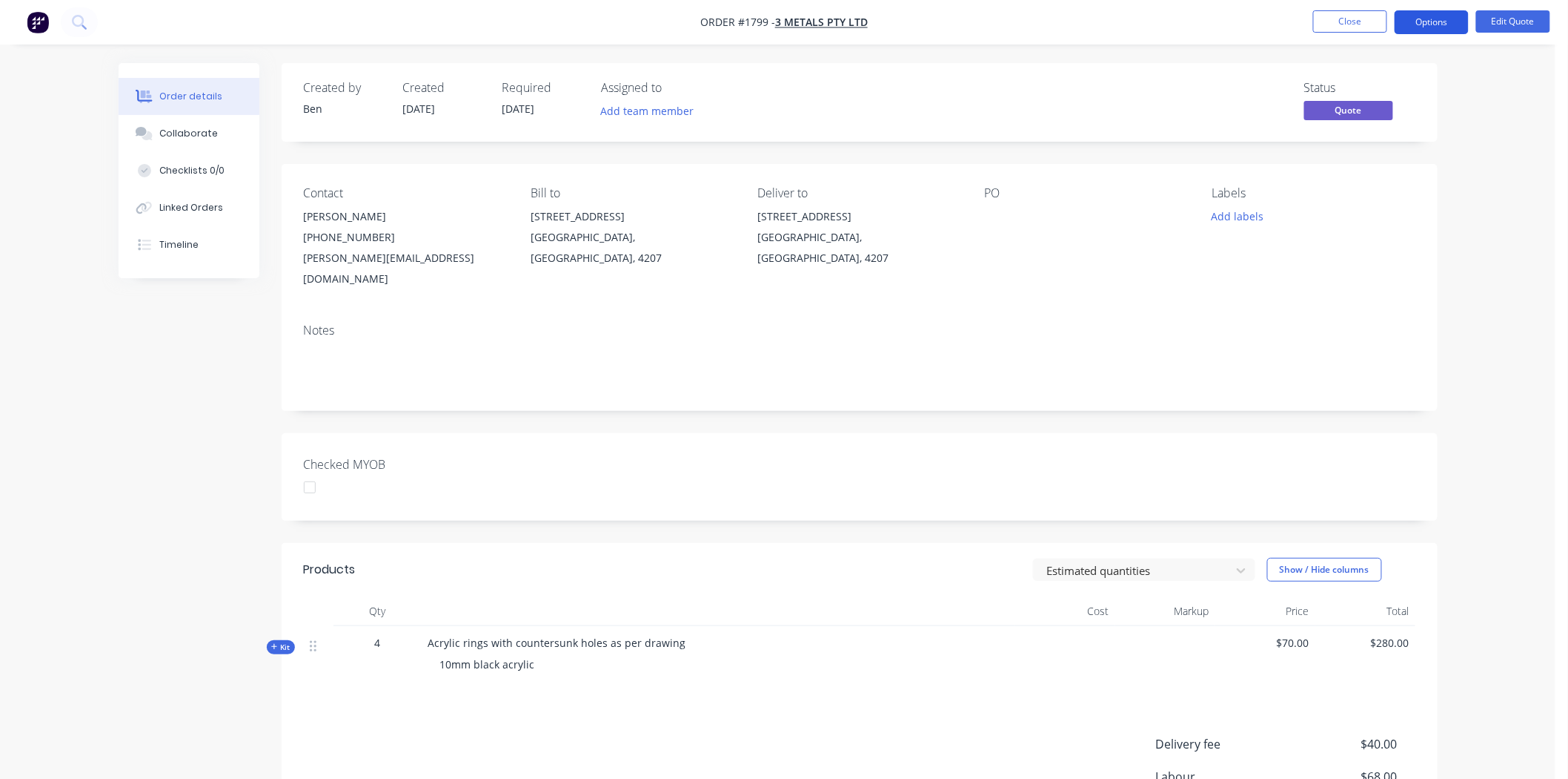
click at [1417, 24] on button "Options" at bounding box center [1432, 23] width 74 height 24
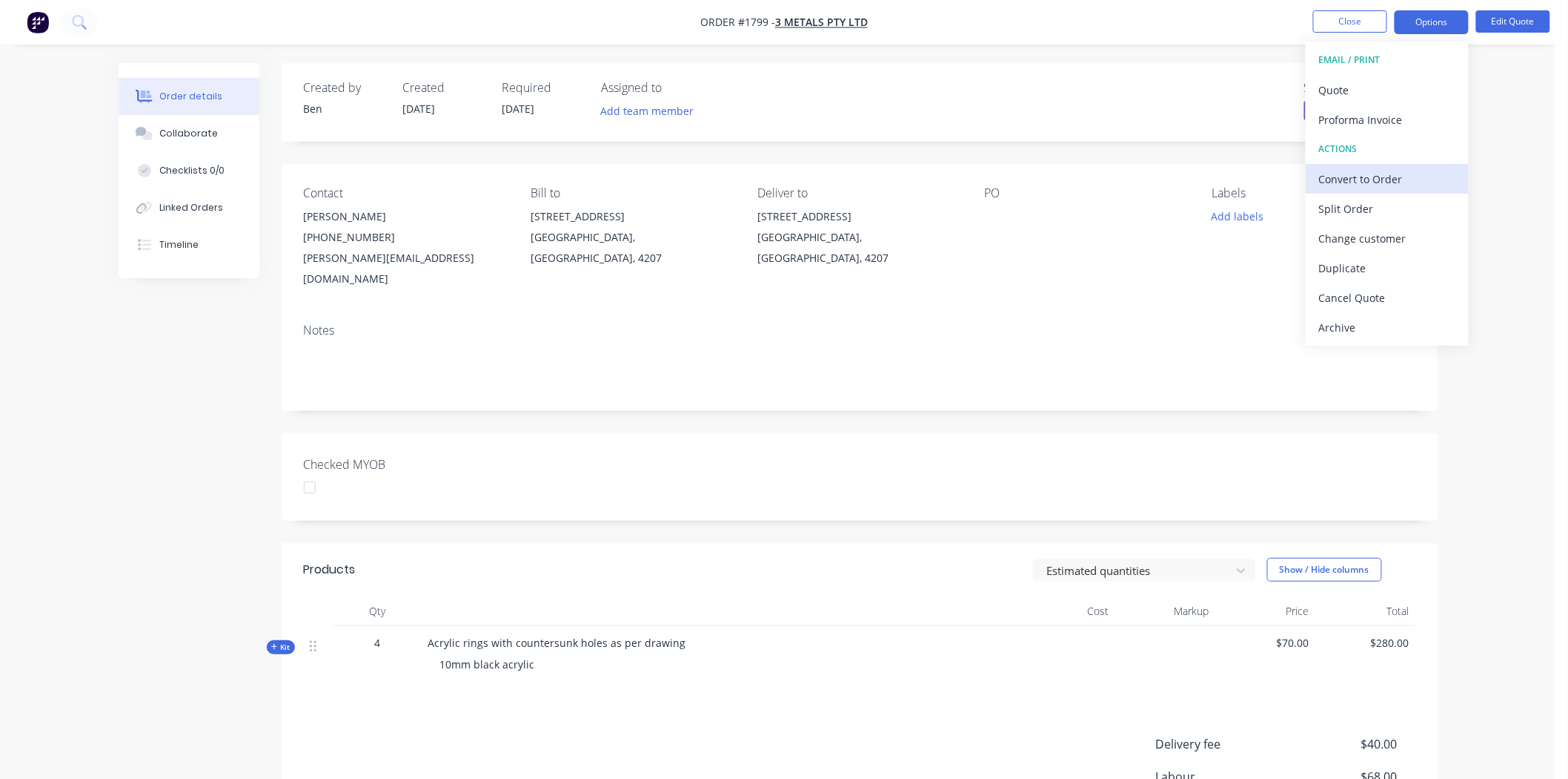
click at [1337, 176] on div "Convert to Order" at bounding box center [1387, 179] width 136 height 22
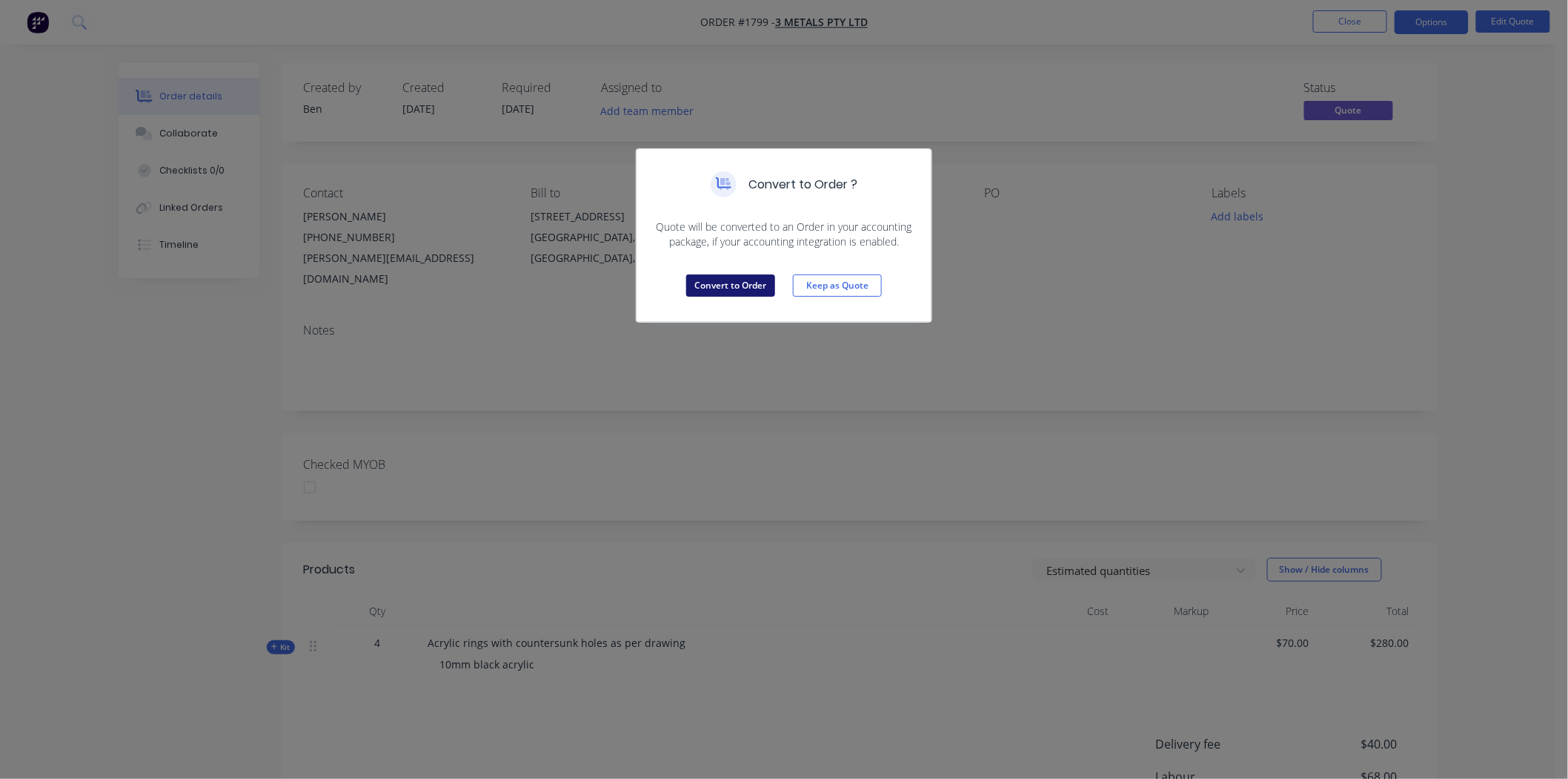
click at [716, 286] on button "Convert to Order" at bounding box center [731, 286] width 89 height 23
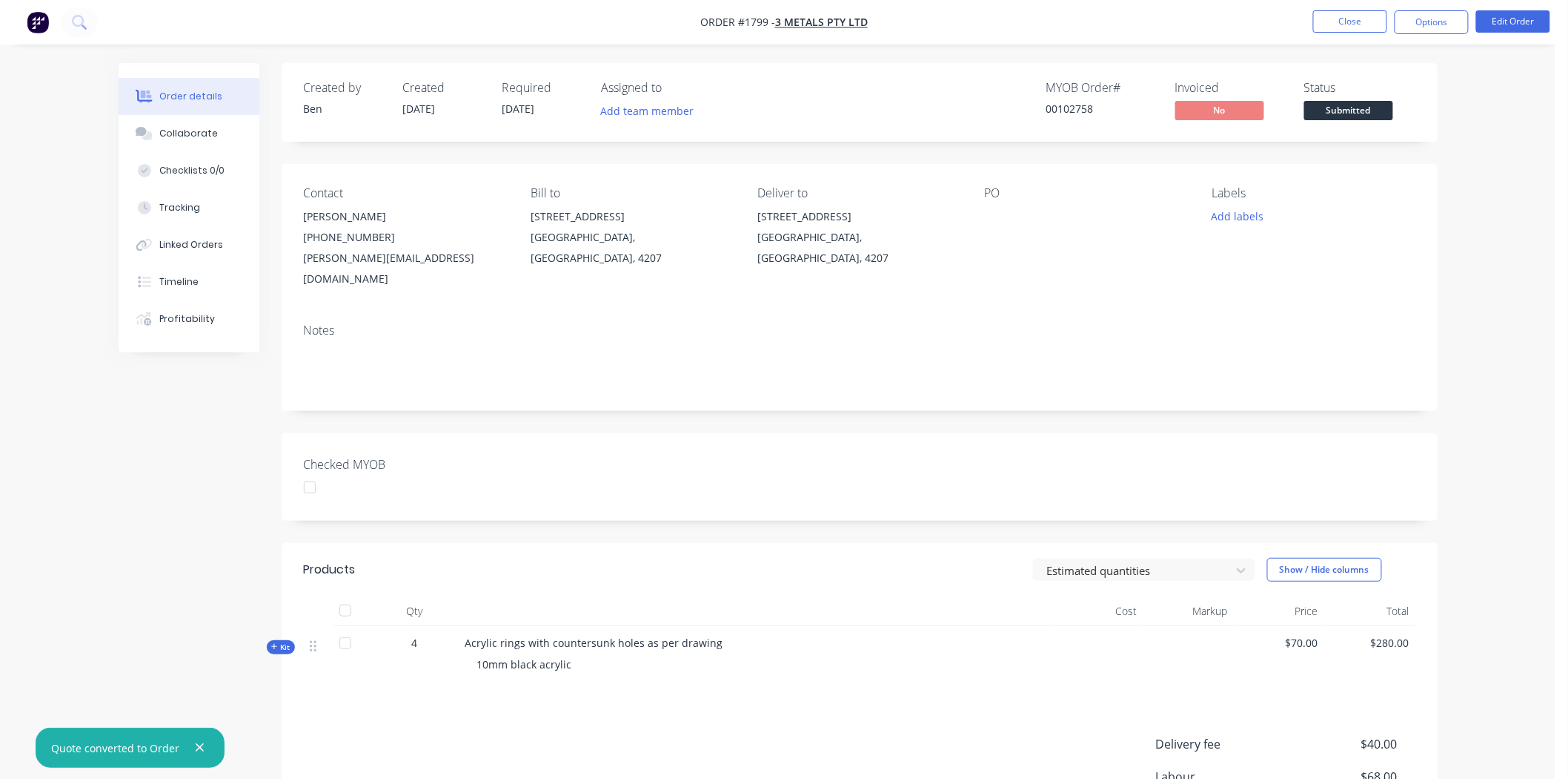
click at [1429, 6] on nav "Order #1799 - 3 metals PTY LTD Close Options Edit Order" at bounding box center [784, 22] width 1568 height 44
click at [1429, 17] on button "Options" at bounding box center [1432, 23] width 74 height 24
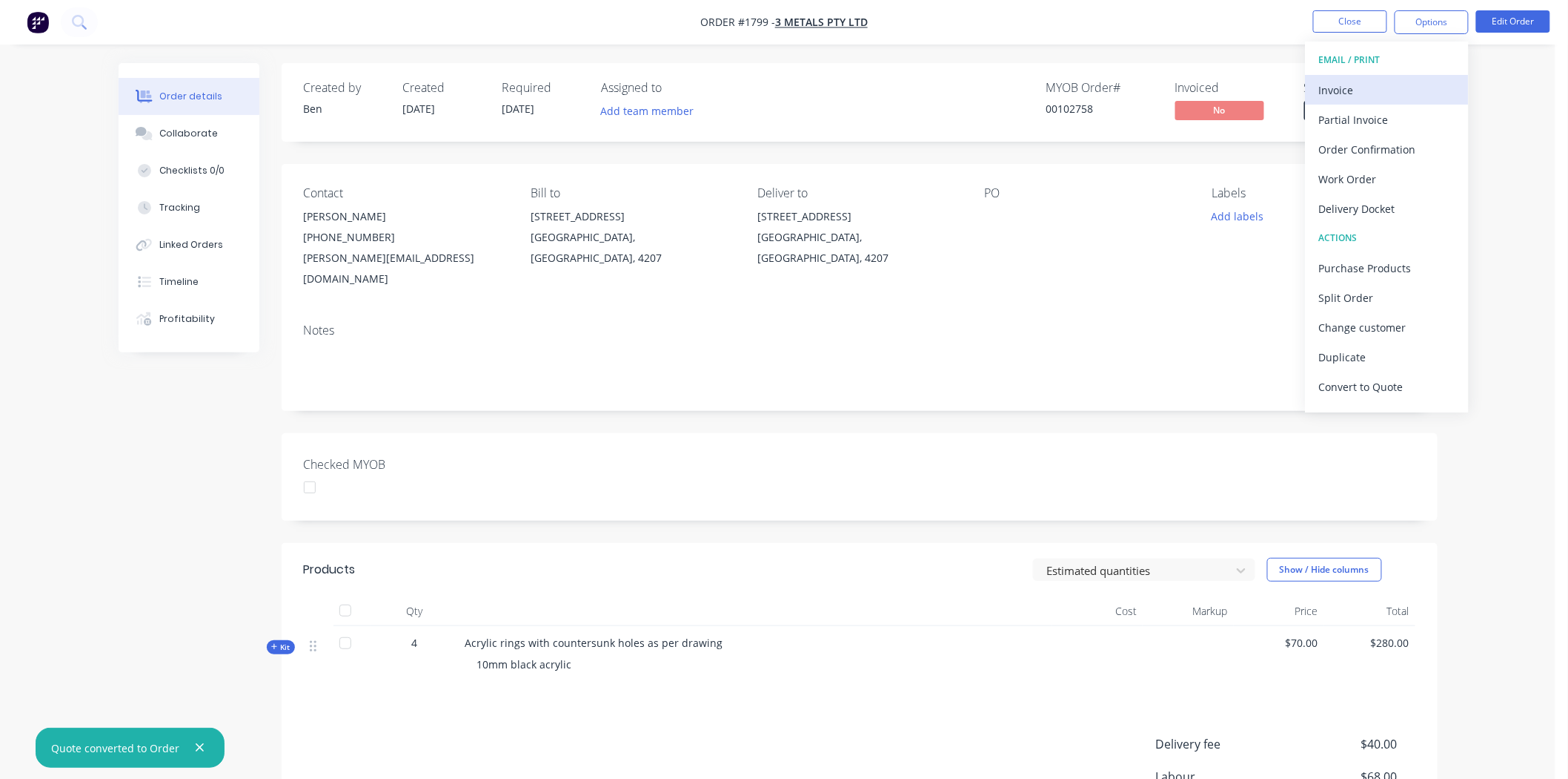
click at [1346, 95] on div "Invoice" at bounding box center [1387, 90] width 136 height 22
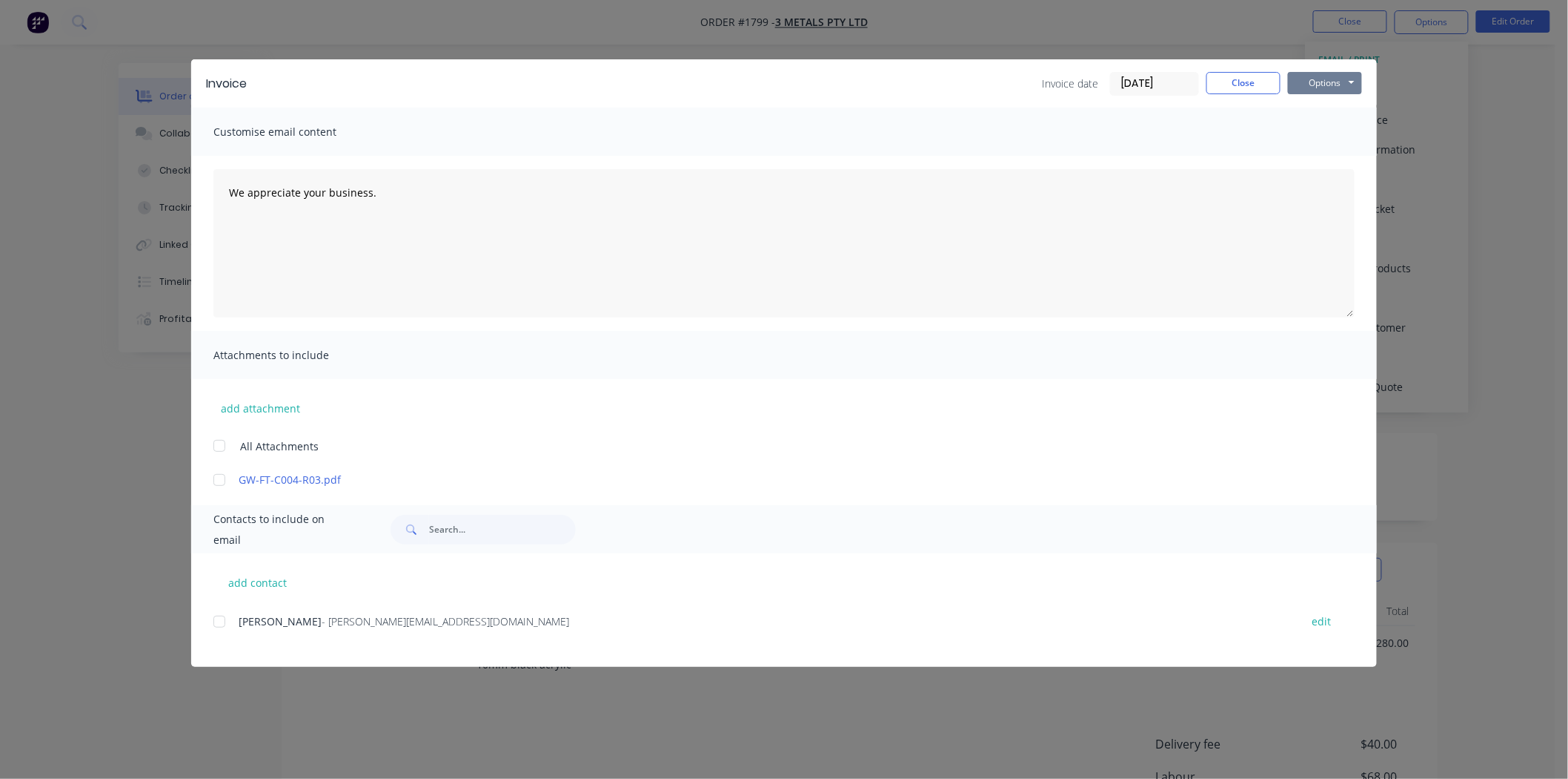
click at [1346, 87] on button "Options" at bounding box center [1325, 83] width 74 height 23
drag, startPoint x: 1128, startPoint y: 85, endPoint x: 923, endPoint y: 53, distance: 207.5
click at [924, 67] on div "Invoice Invoice date 10/10/25 Close Options Preview Print Email" at bounding box center [784, 83] width 1186 height 48
type input "09/10/25"
click at [1343, 77] on button "Options" at bounding box center [1325, 83] width 74 height 23
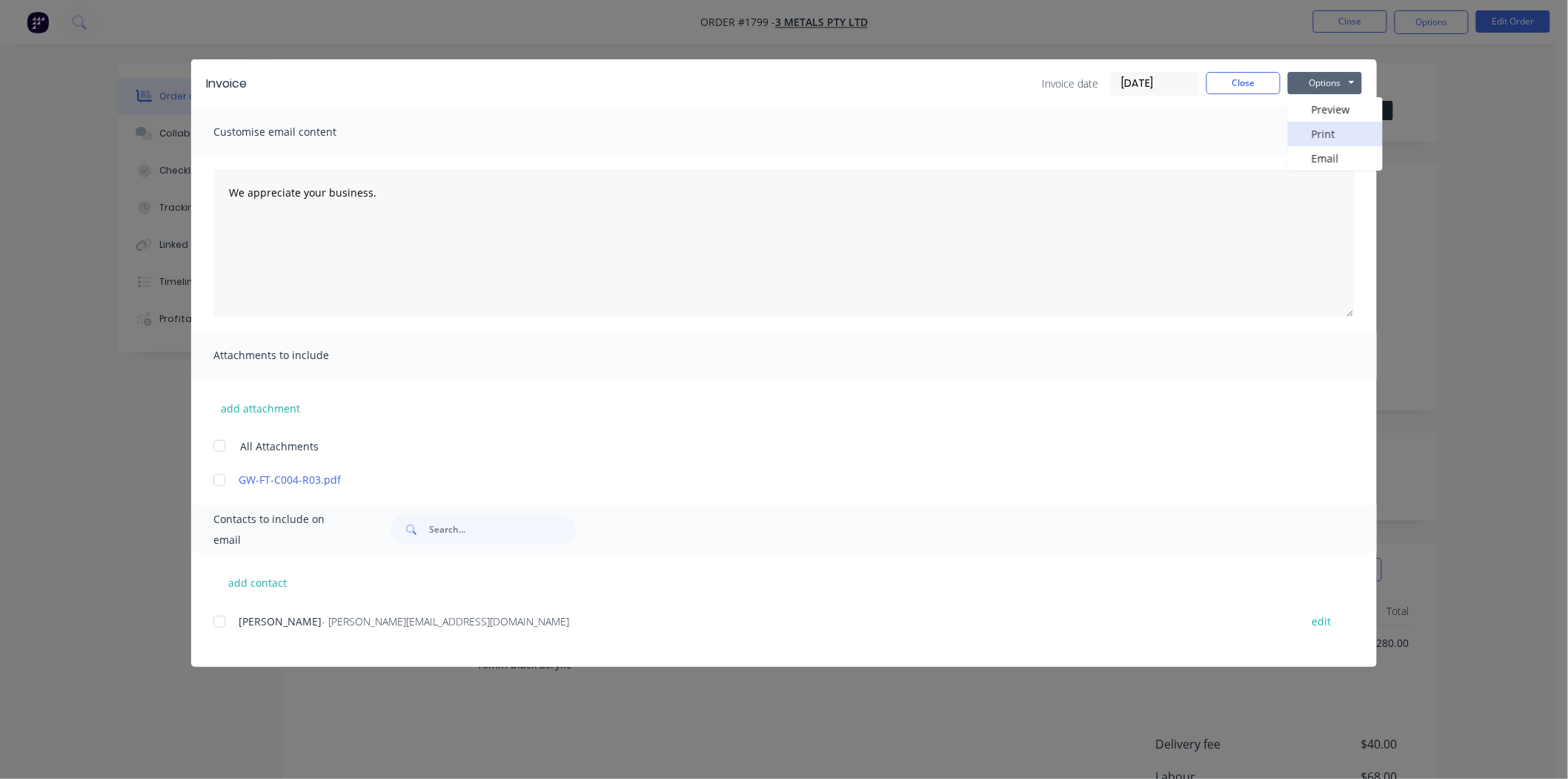
click at [1322, 131] on button "Print" at bounding box center [1336, 133] width 95 height 25
click at [1227, 76] on button "Close" at bounding box center [1243, 83] width 74 height 23
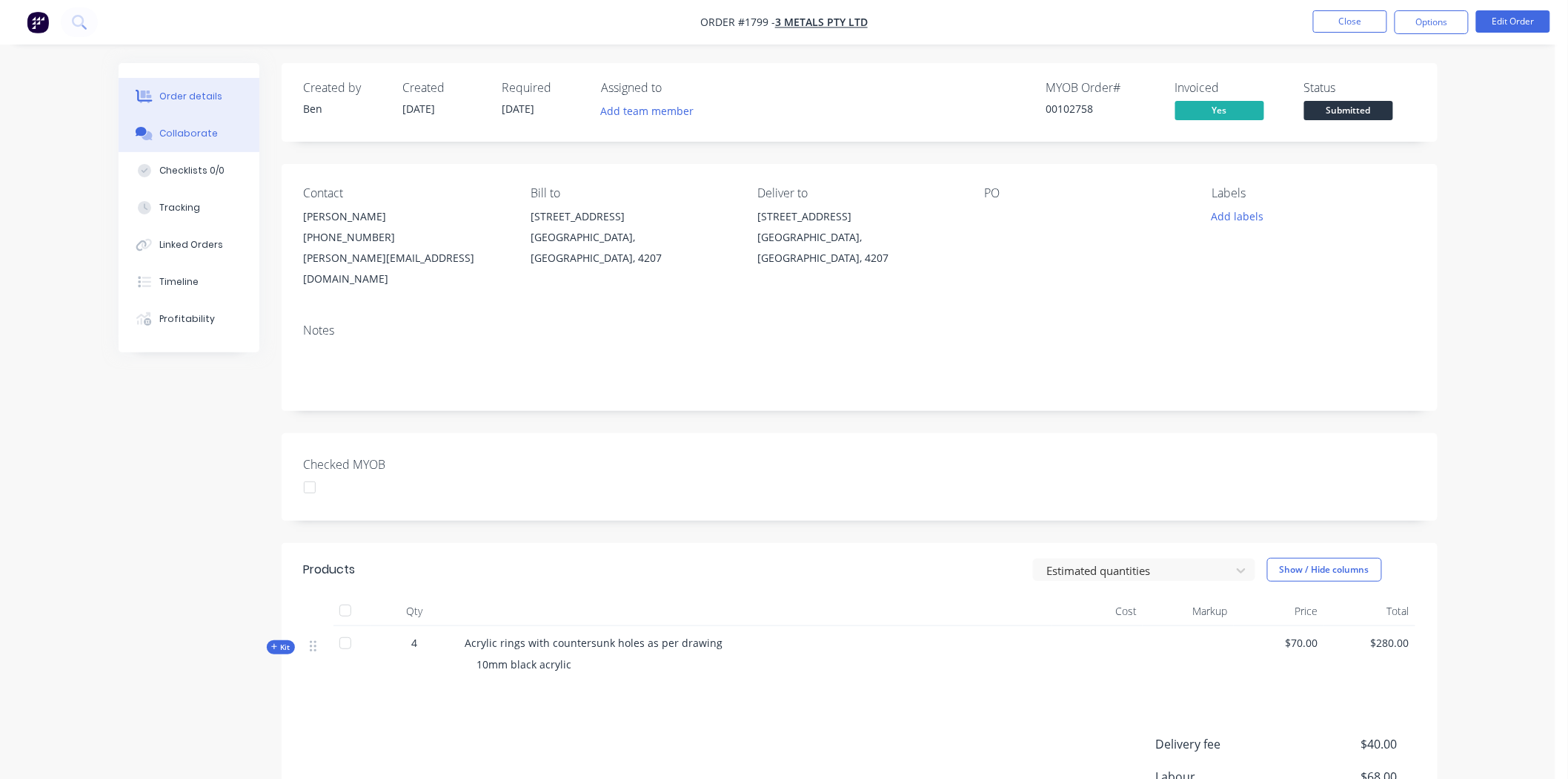
click at [198, 129] on div "Collaborate" at bounding box center [188, 133] width 58 height 14
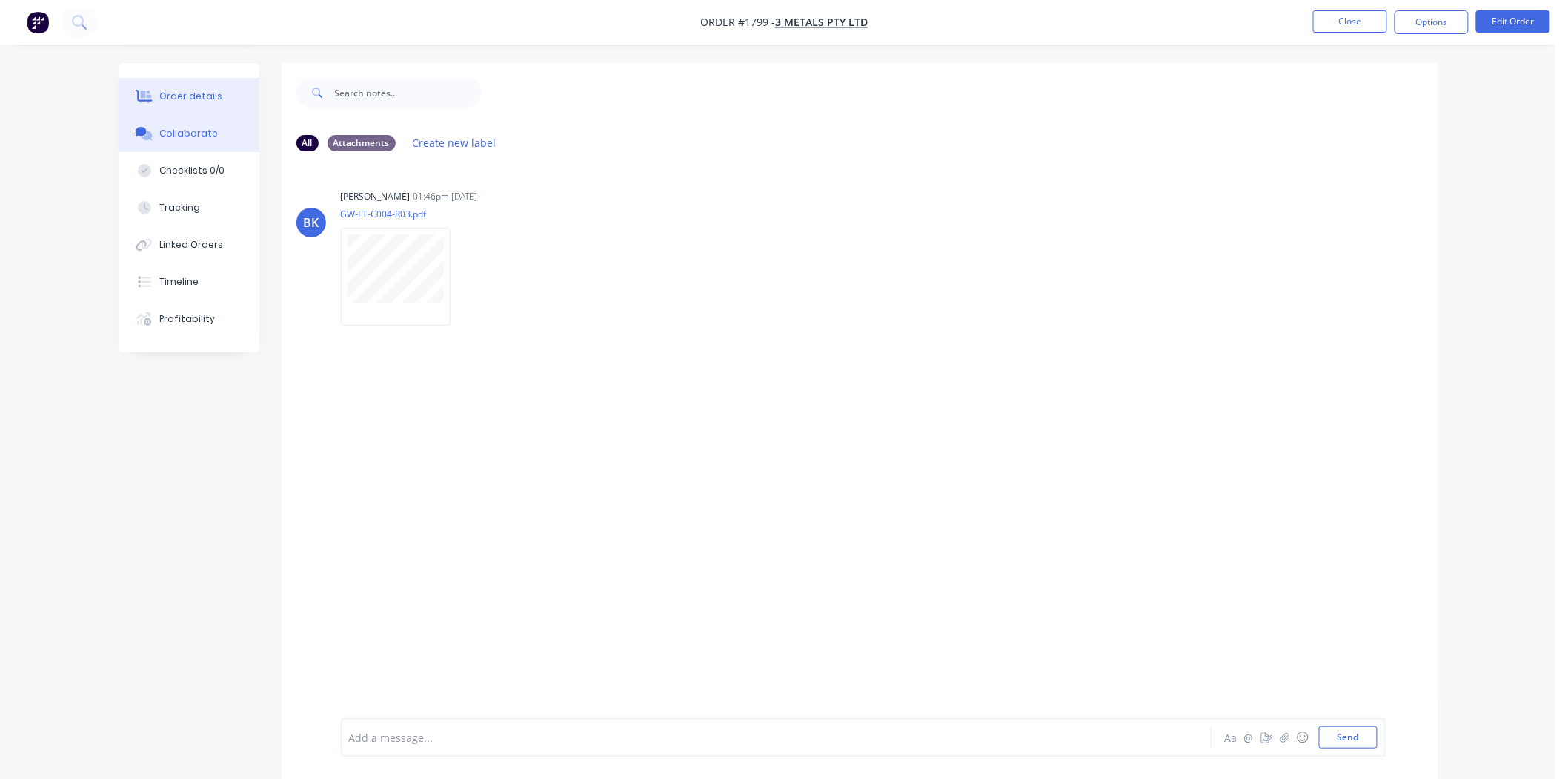
click at [186, 99] on div "Order details" at bounding box center [191, 97] width 63 height 14
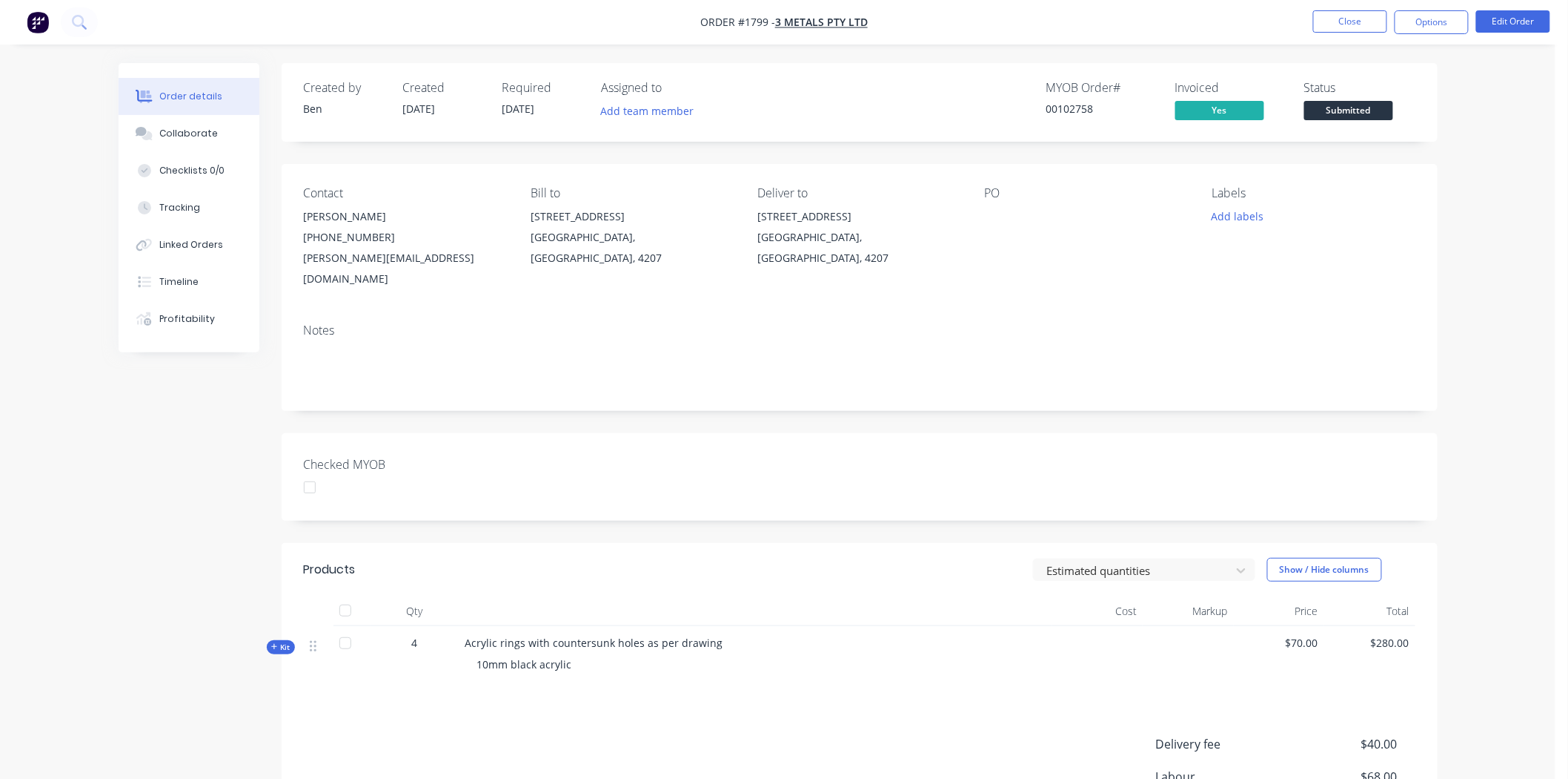
click at [289, 642] on span "Kit" at bounding box center [282, 647] width 20 height 11
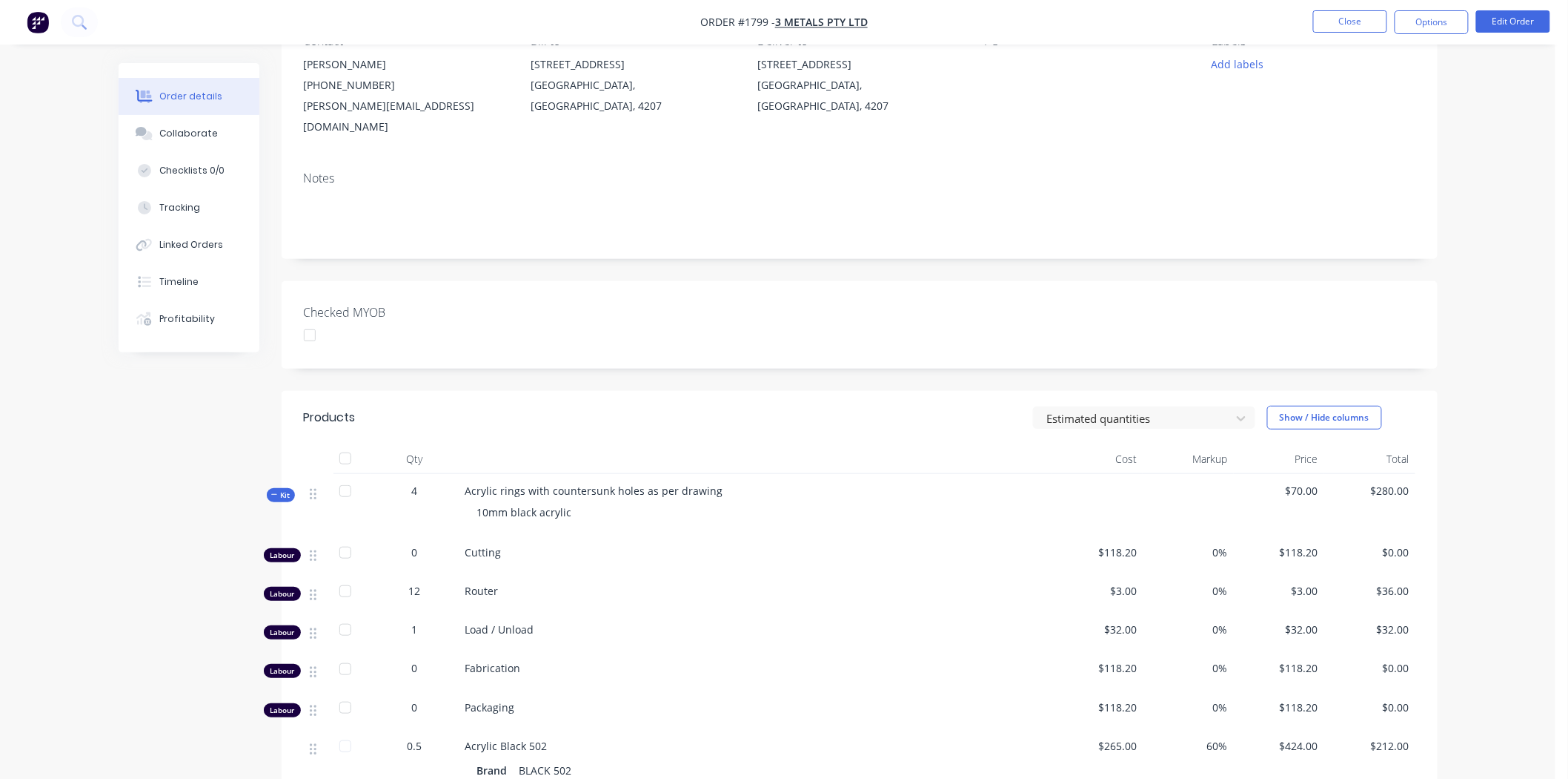
scroll to position [165, 0]
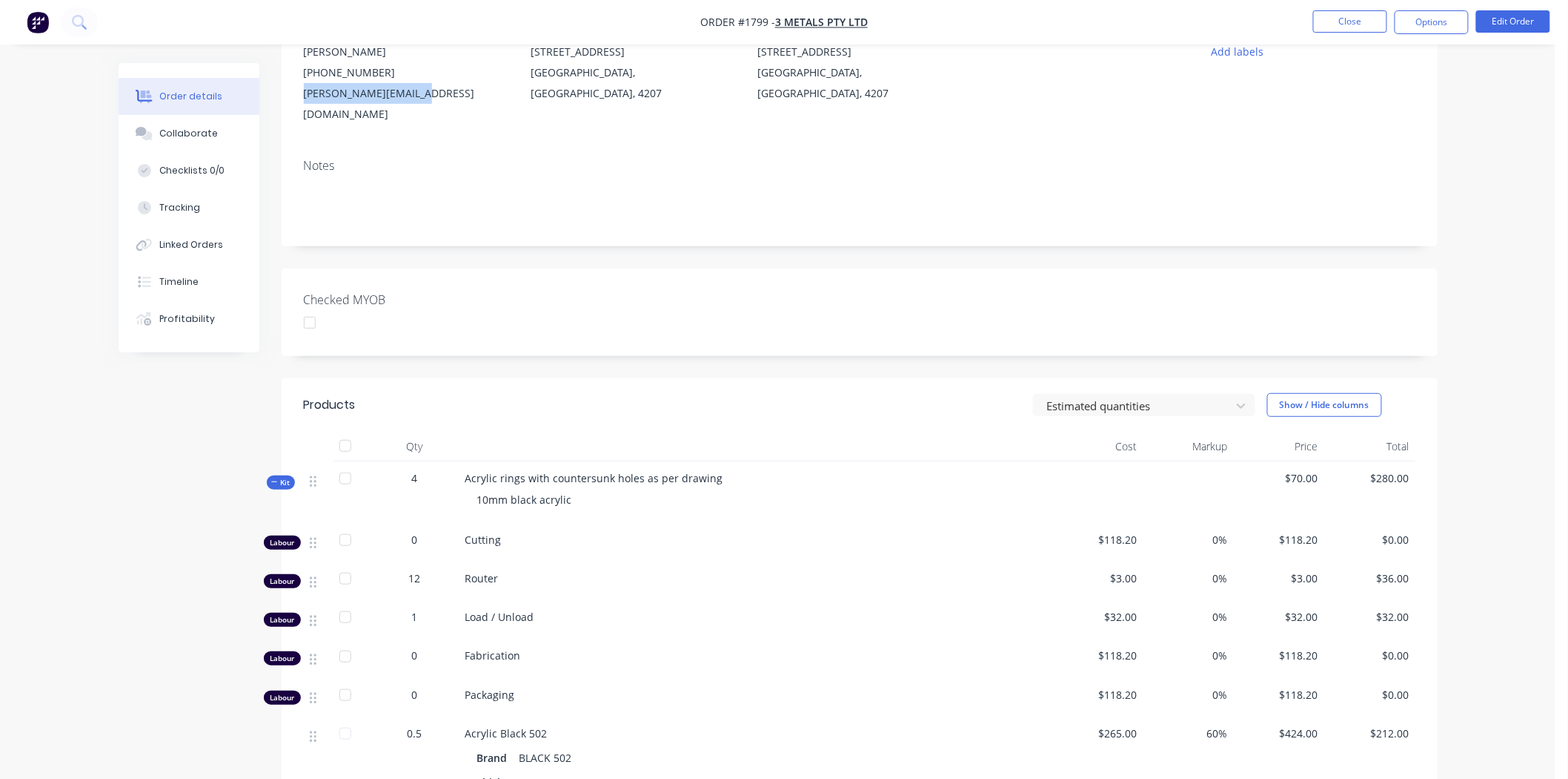
drag, startPoint x: 423, startPoint y: 97, endPoint x: 298, endPoint y: 94, distance: 125.0
click at [298, 94] on div "Contact Eckard Van Jaarsveld (07) 3287 5786 eckard@3metals.com.au Bill to 15 Co…" at bounding box center [860, 72] width 1156 height 147
copy div "eckard@3metals.com.au"
click at [175, 122] on button "Collaborate" at bounding box center [189, 133] width 141 height 38
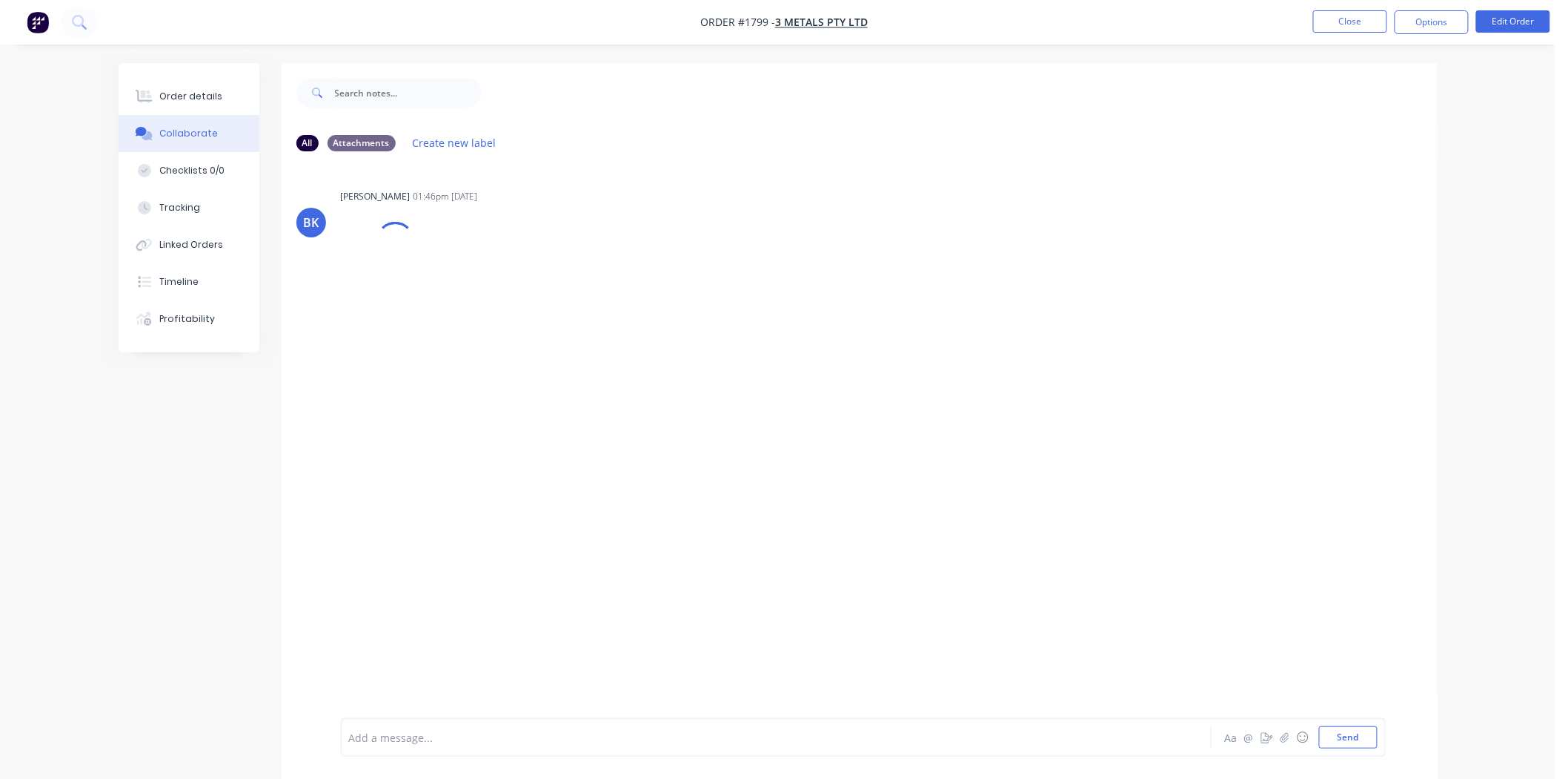
click at [453, 730] on div at bounding box center [735, 737] width 771 height 16
click at [1352, 9] on nav "Order #1799 - 3 metals PTY LTD Close Options Edit Order" at bounding box center [784, 22] width 1568 height 44
click at [1352, 19] on button "Close" at bounding box center [1350, 22] width 74 height 23
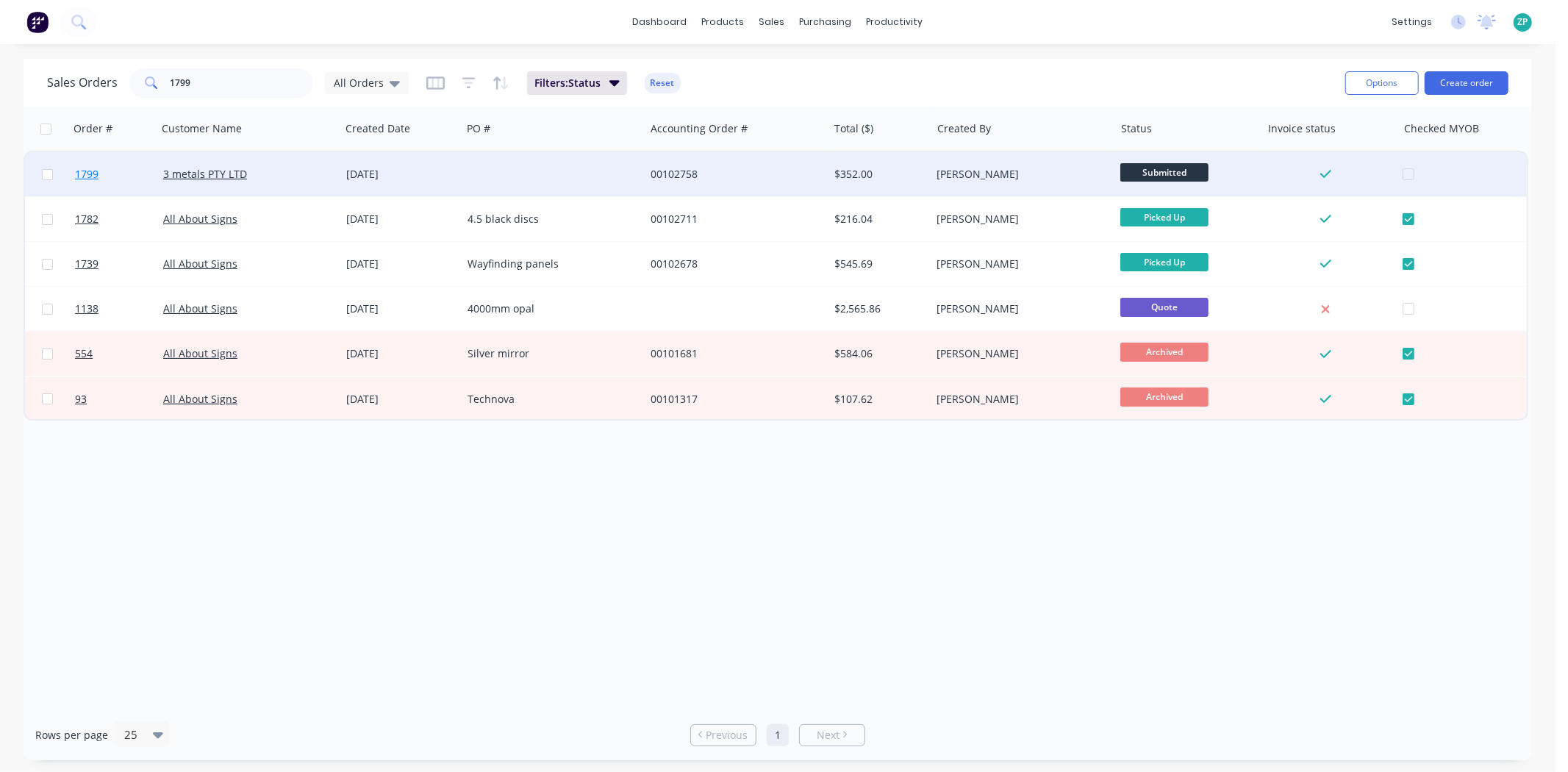
click at [75, 170] on span "1799" at bounding box center [87, 173] width 24 height 15
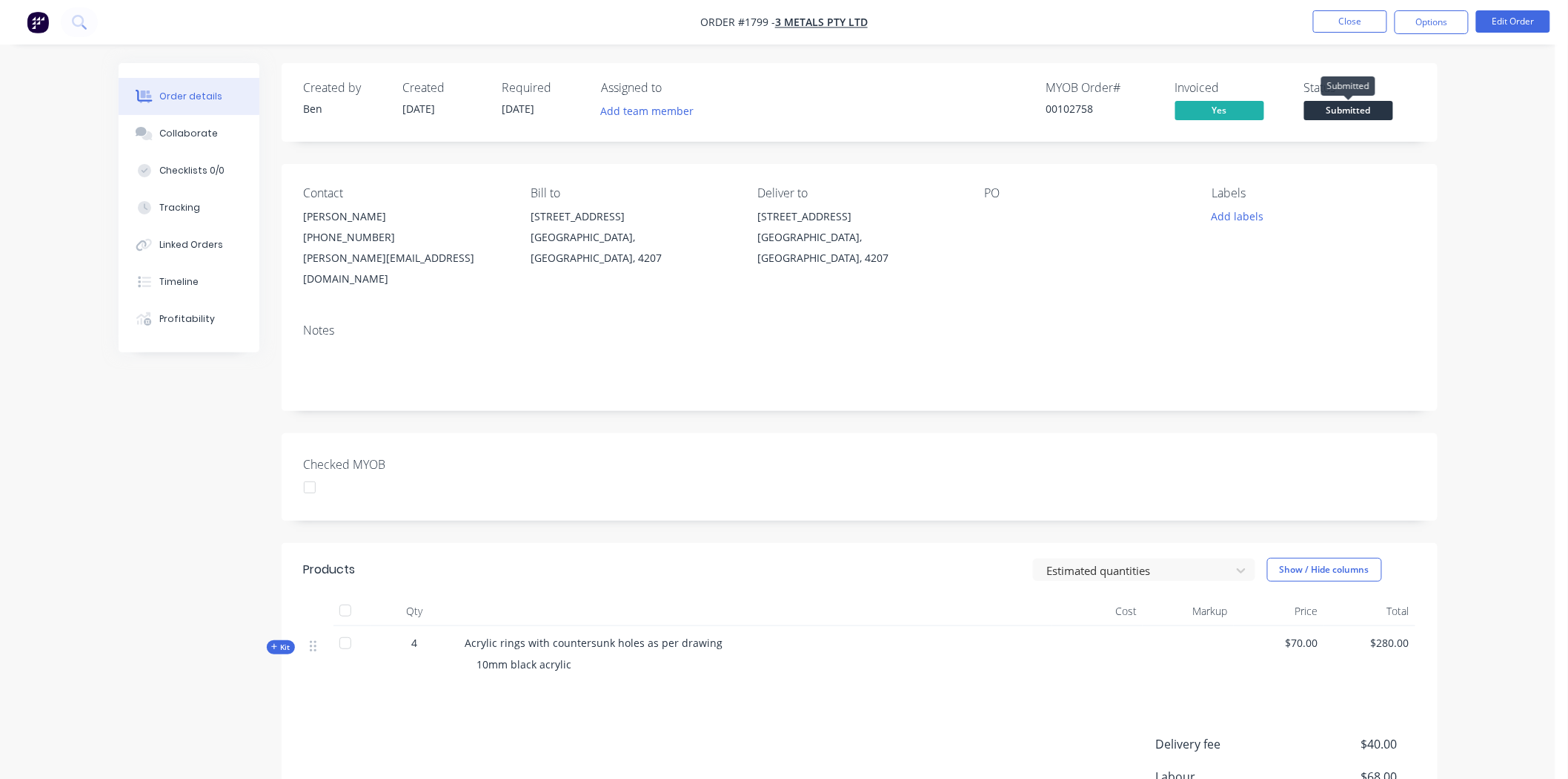
click at [1348, 106] on span "Submitted" at bounding box center [1349, 110] width 89 height 19
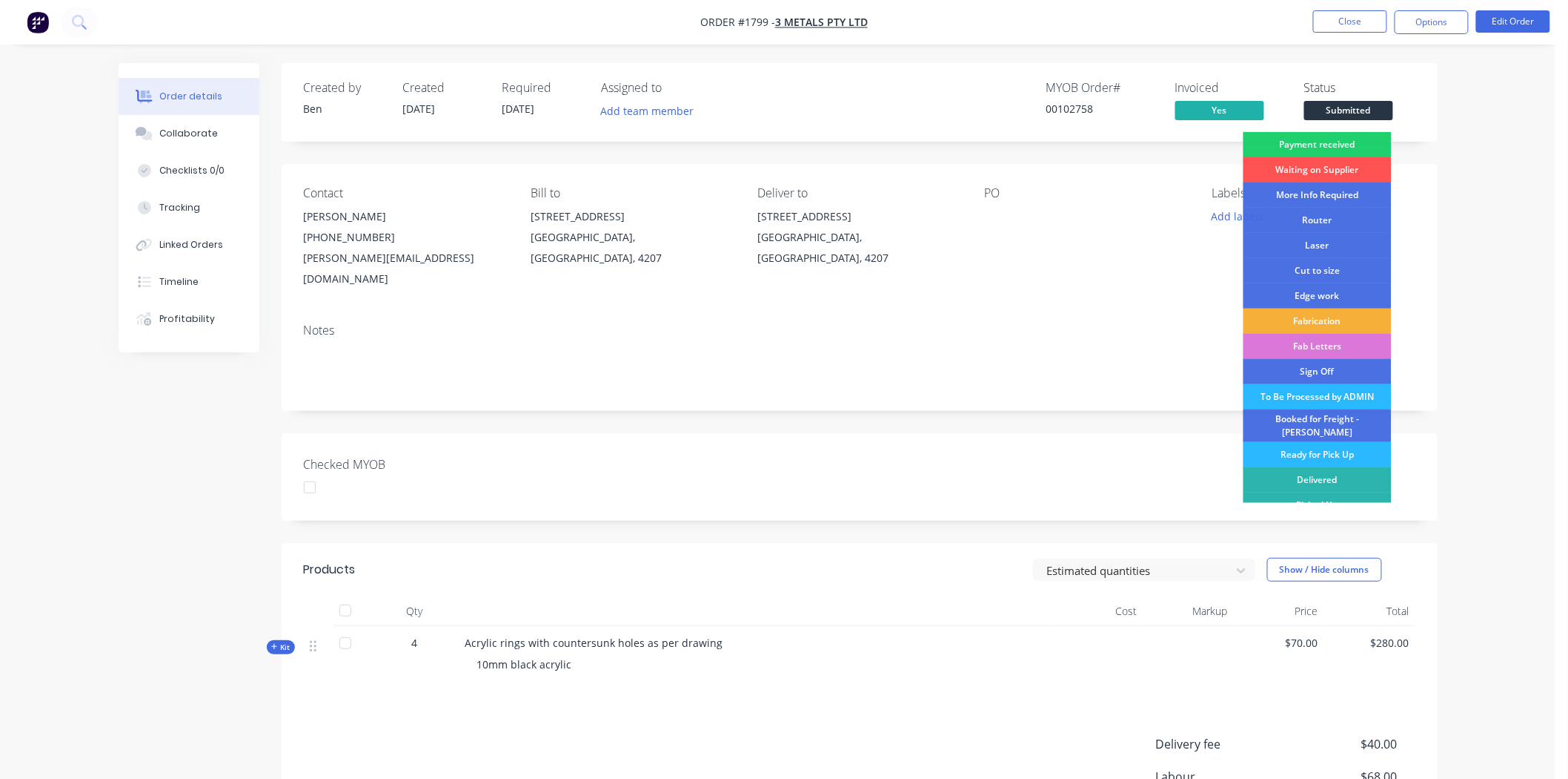
drag, startPoint x: 1328, startPoint y: 146, endPoint x: 1335, endPoint y: 151, distance: 8.6
click at [1333, 145] on div "Payment received" at bounding box center [1318, 145] width 148 height 26
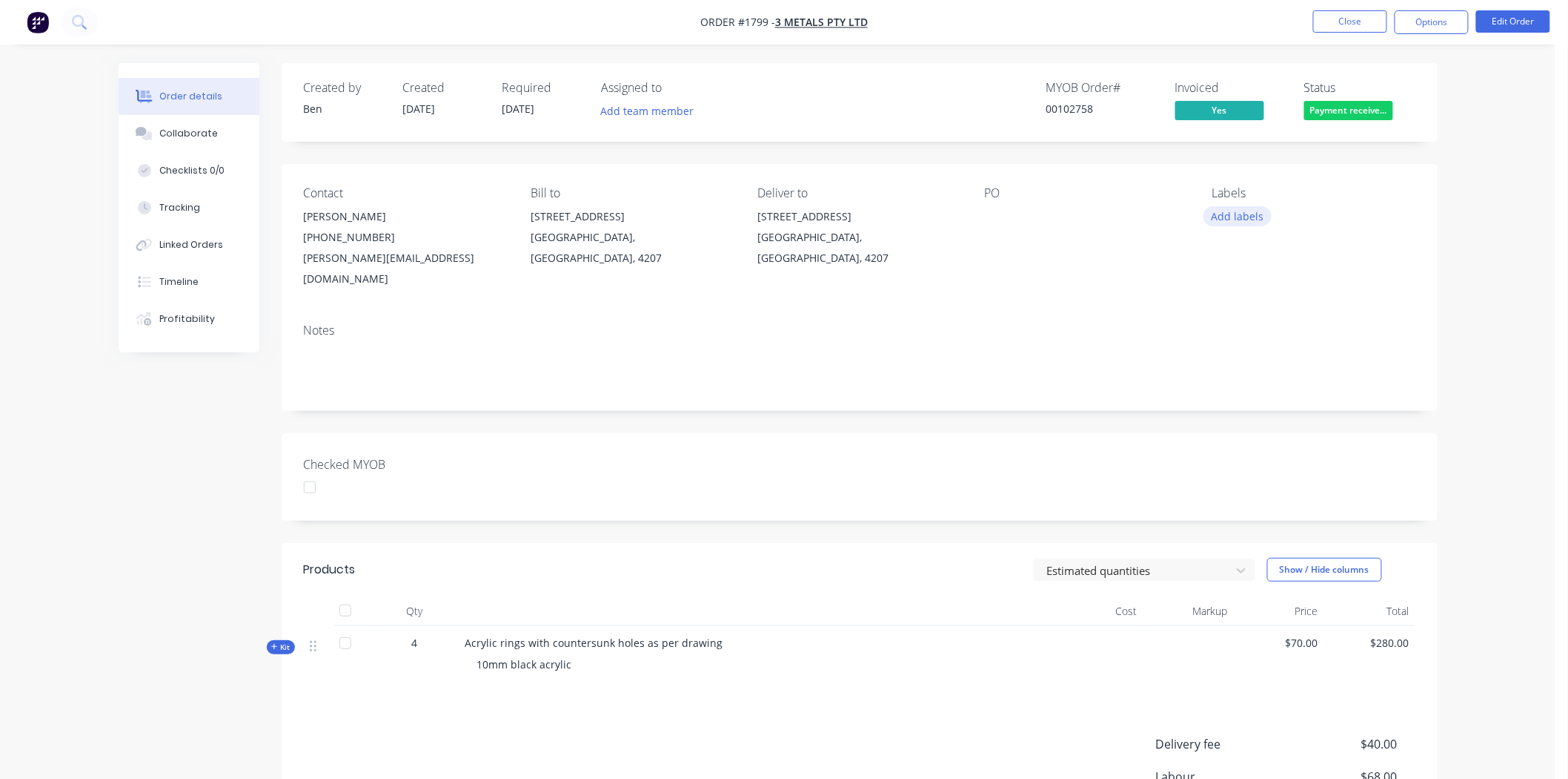
click at [1263, 210] on button "Add labels" at bounding box center [1237, 216] width 68 height 20
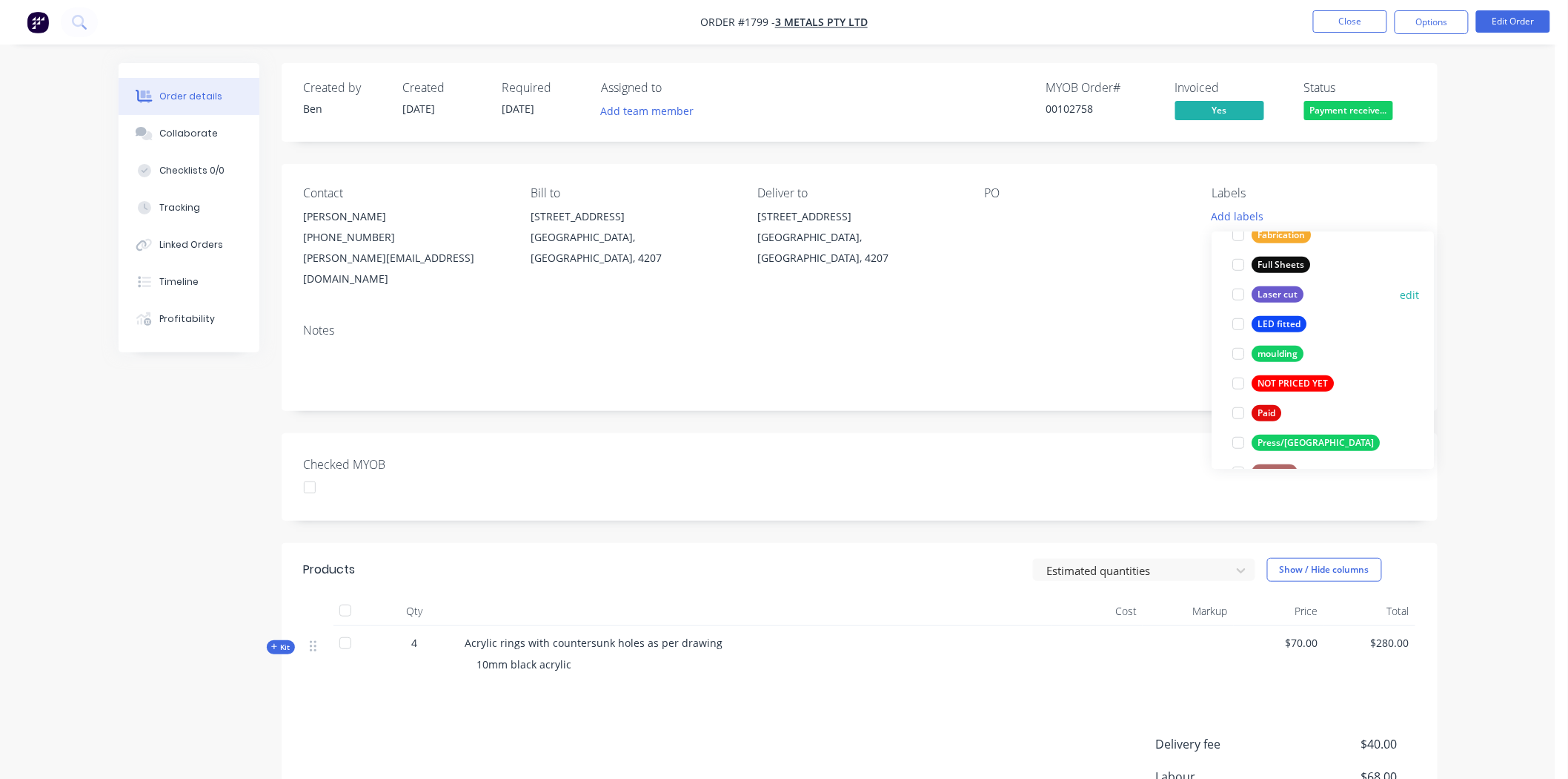
scroll to position [494, 0]
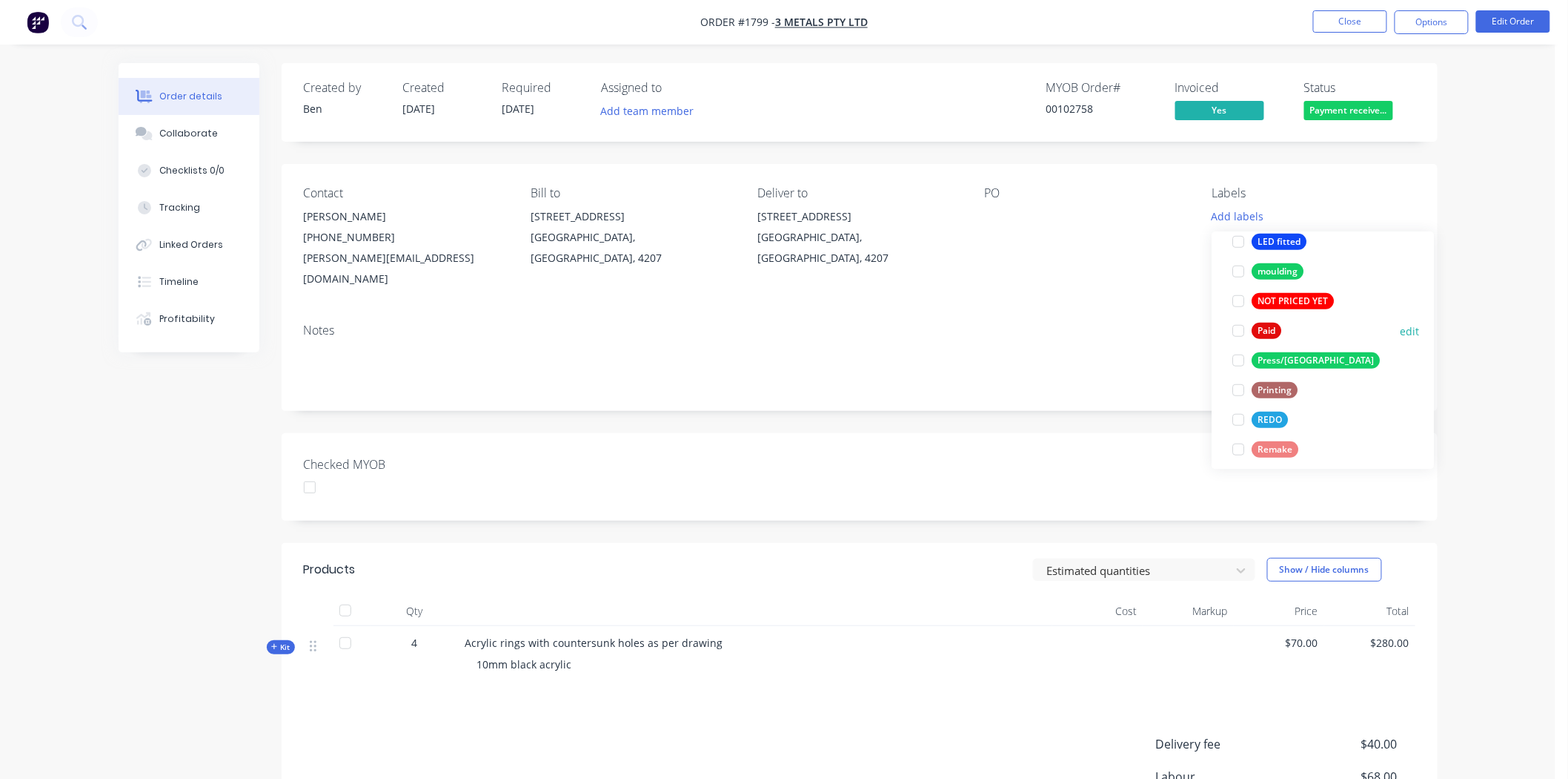
click at [1238, 332] on div at bounding box center [1239, 331] width 30 height 30
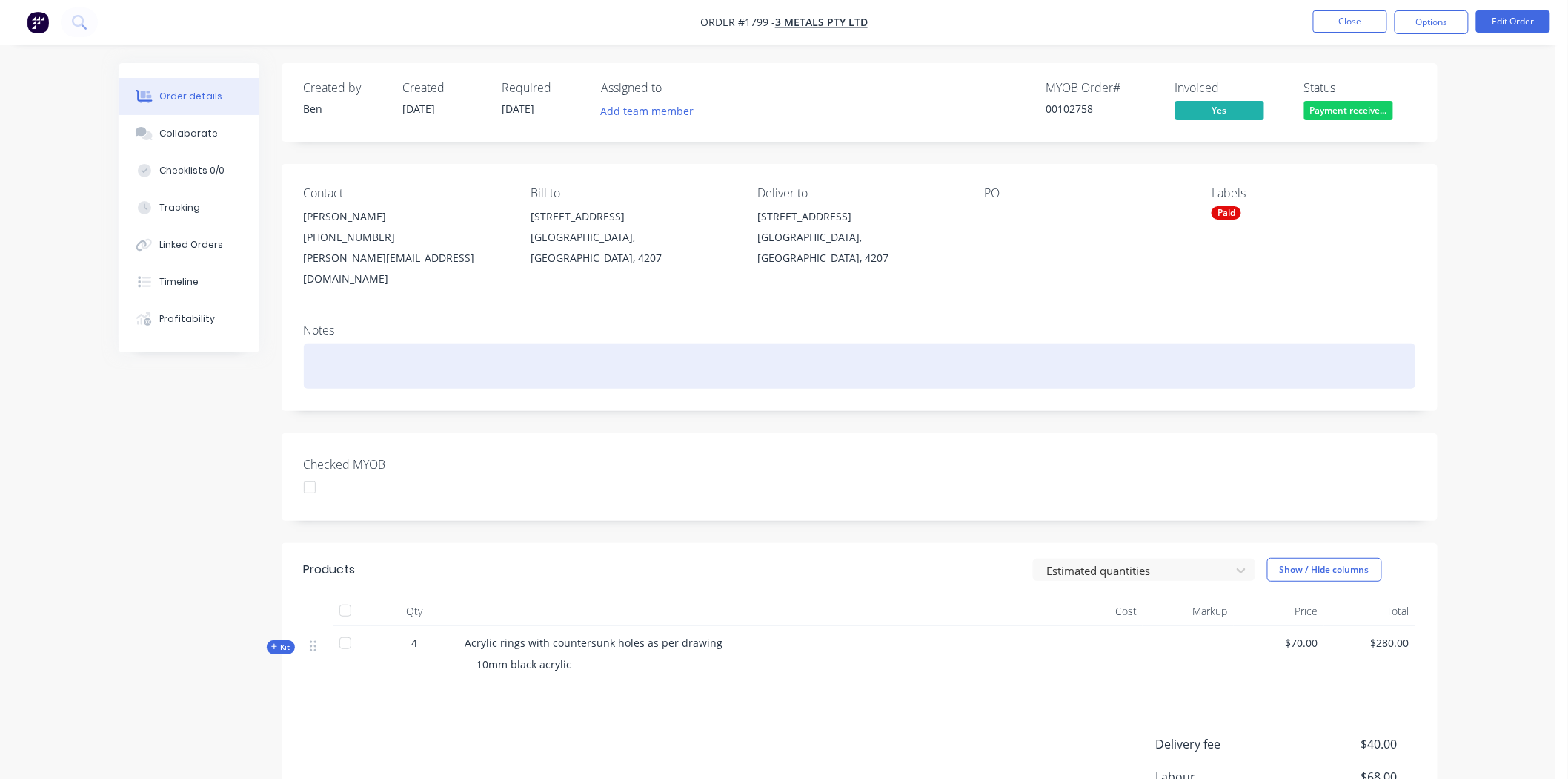
click at [1136, 343] on div at bounding box center [860, 366] width 1112 height 45
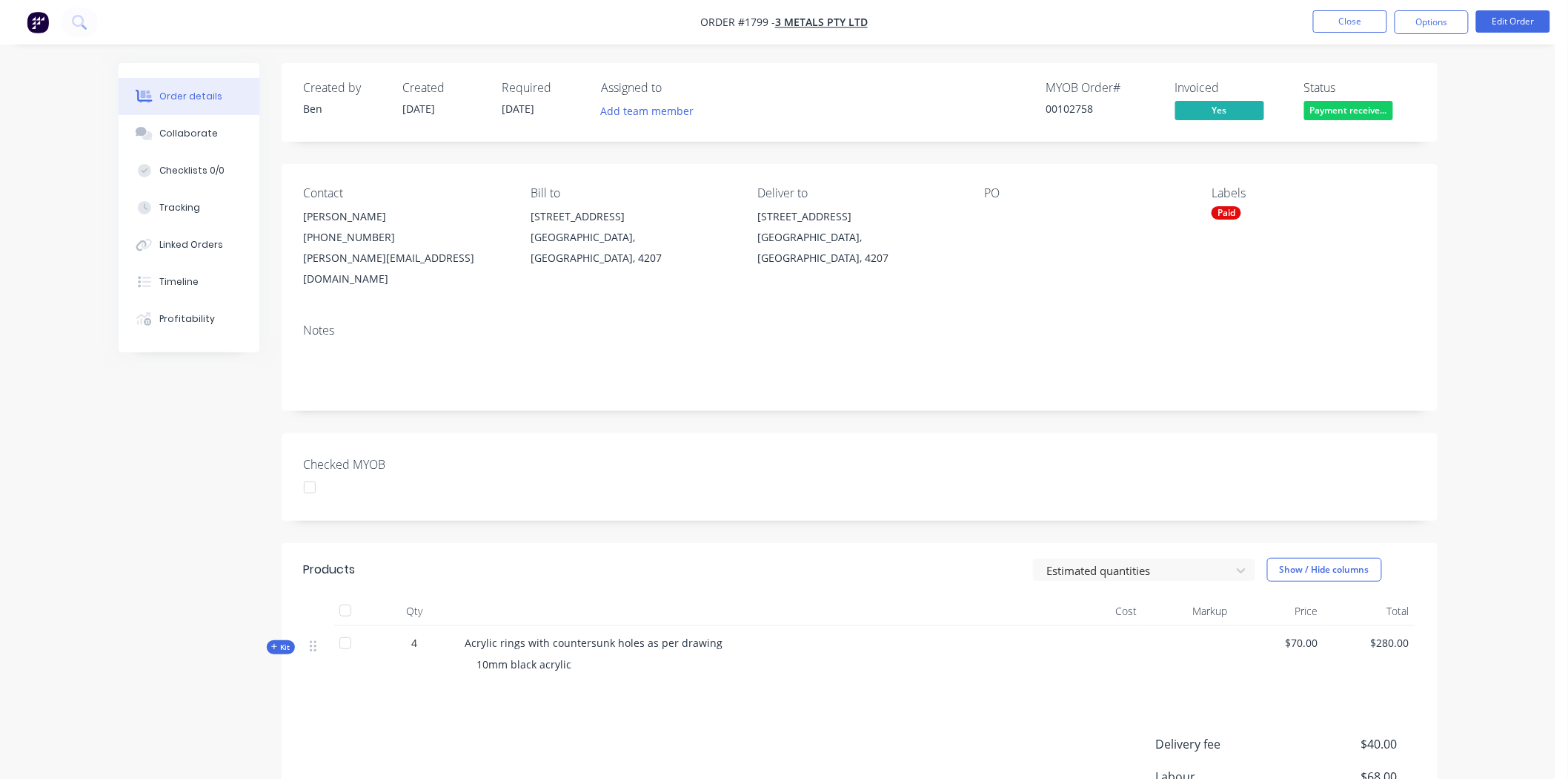
drag, startPoint x: 1368, startPoint y: 20, endPoint x: 966, endPoint y: 315, distance: 498.6
click at [1028, 387] on div "Order #1799 - 3 metals PTY LTD Close Options Edit Order Order details Collabora…" at bounding box center [778, 492] width 1556 height 985
click at [1005, 214] on div at bounding box center [1078, 216] width 186 height 21
click at [1515, 27] on button "Edit Order" at bounding box center [1513, 22] width 74 height 23
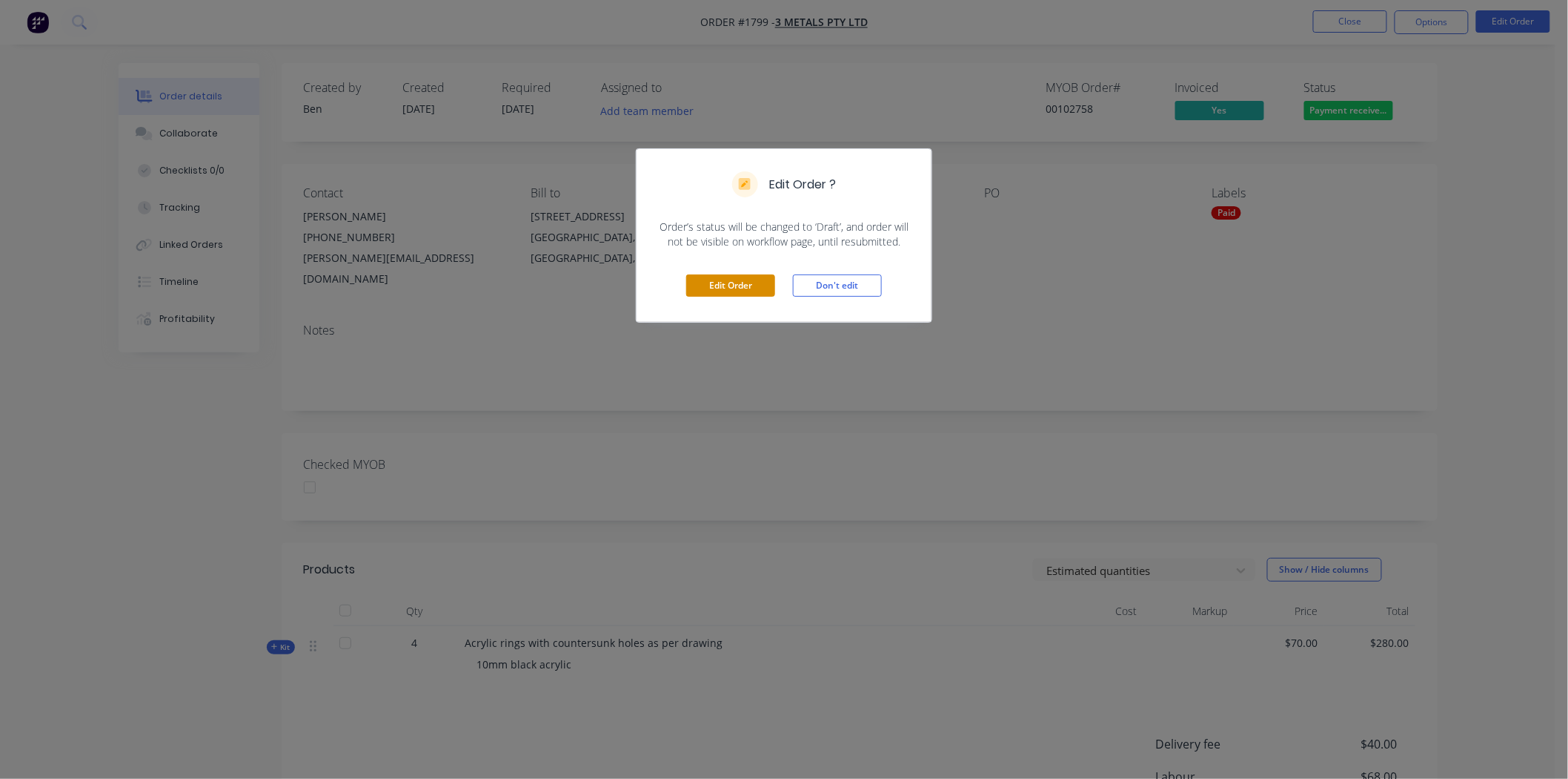
click at [740, 287] on button "Edit Order" at bounding box center [731, 286] width 89 height 23
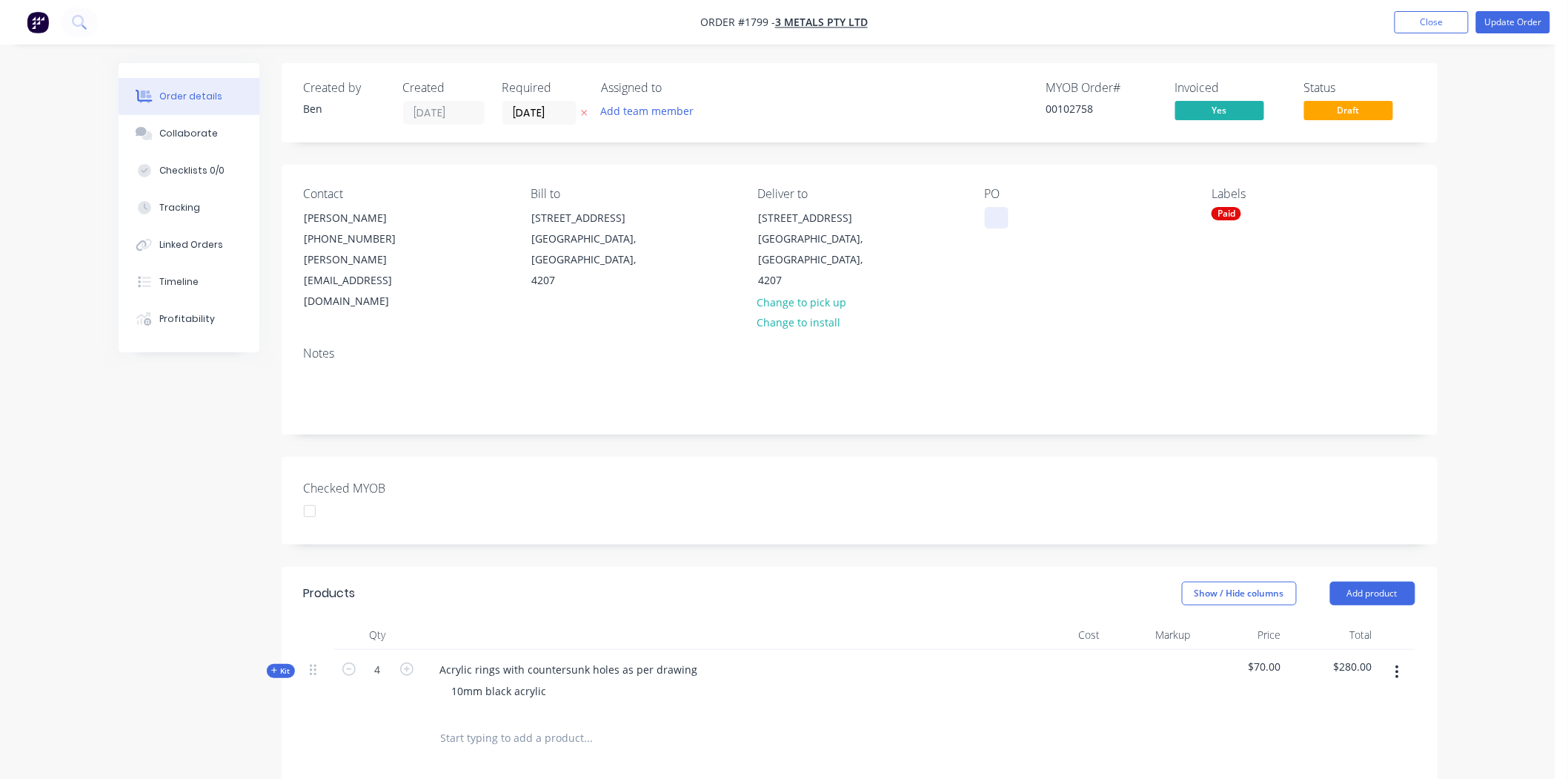
click at [990, 216] on div at bounding box center [997, 217] width 24 height 22
click at [1491, 23] on button "Update Order" at bounding box center [1513, 22] width 74 height 23
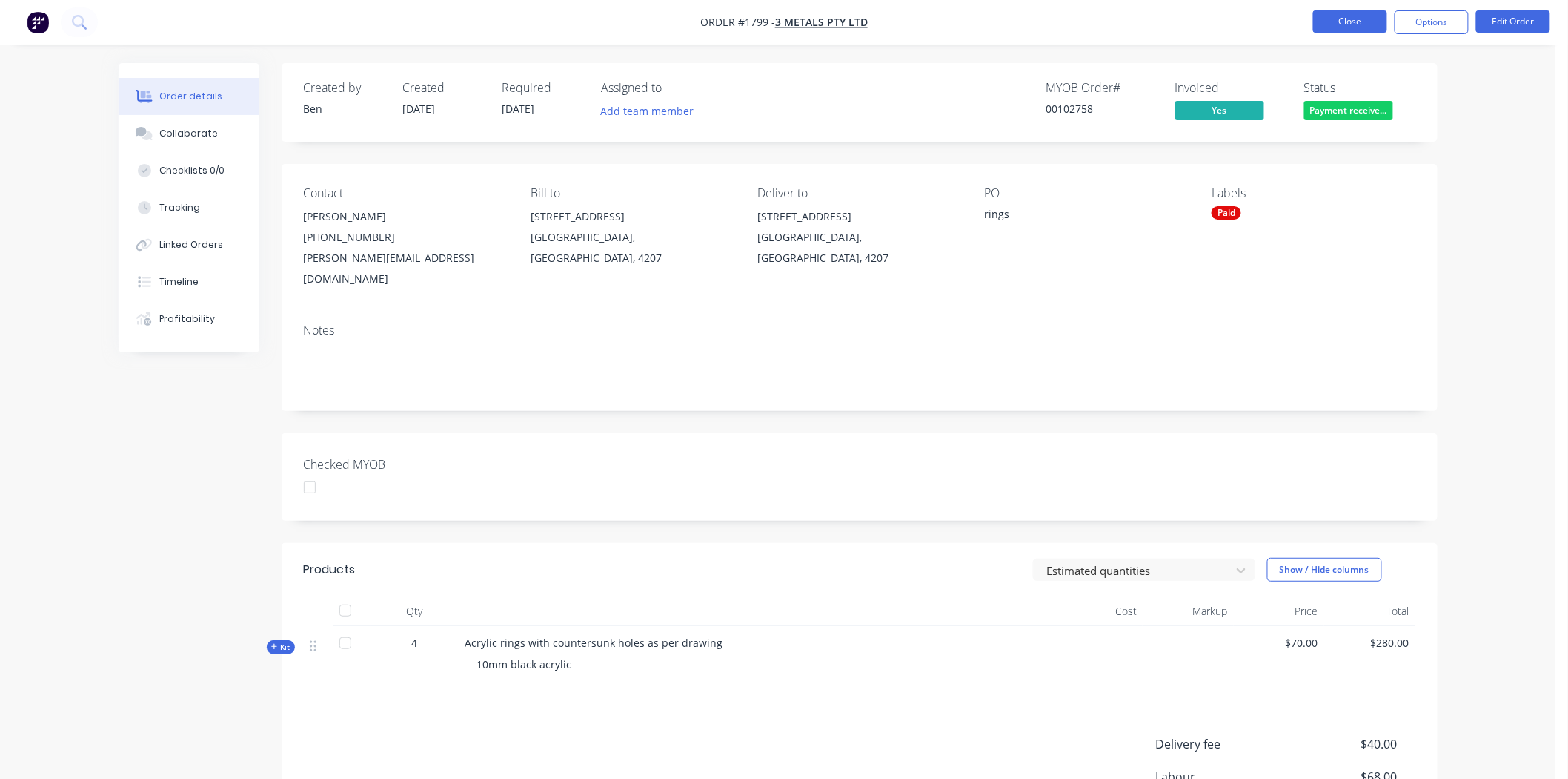
click at [1363, 17] on button "Close" at bounding box center [1350, 22] width 74 height 23
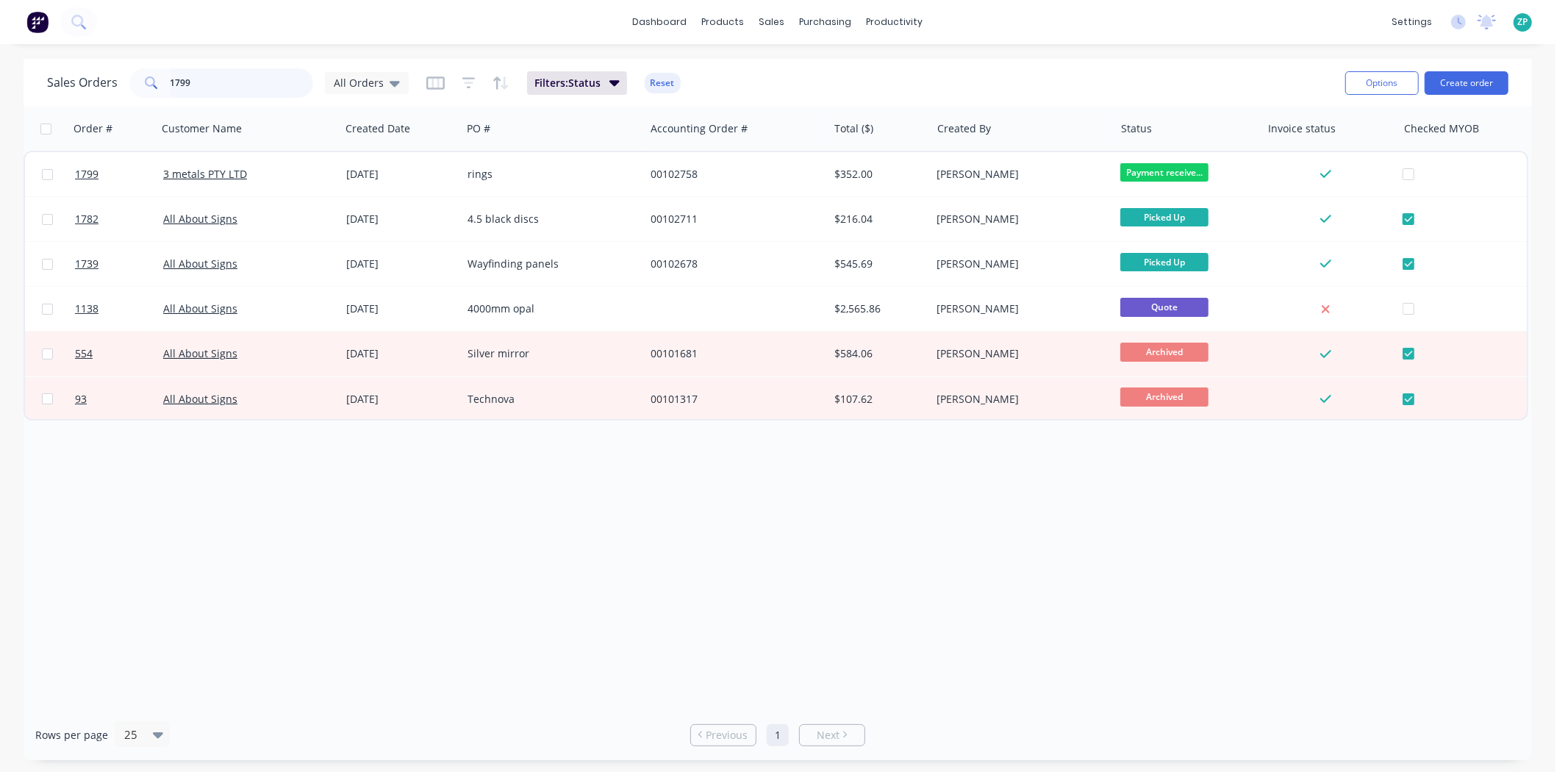
click at [214, 77] on input "1799" at bounding box center [242, 83] width 143 height 29
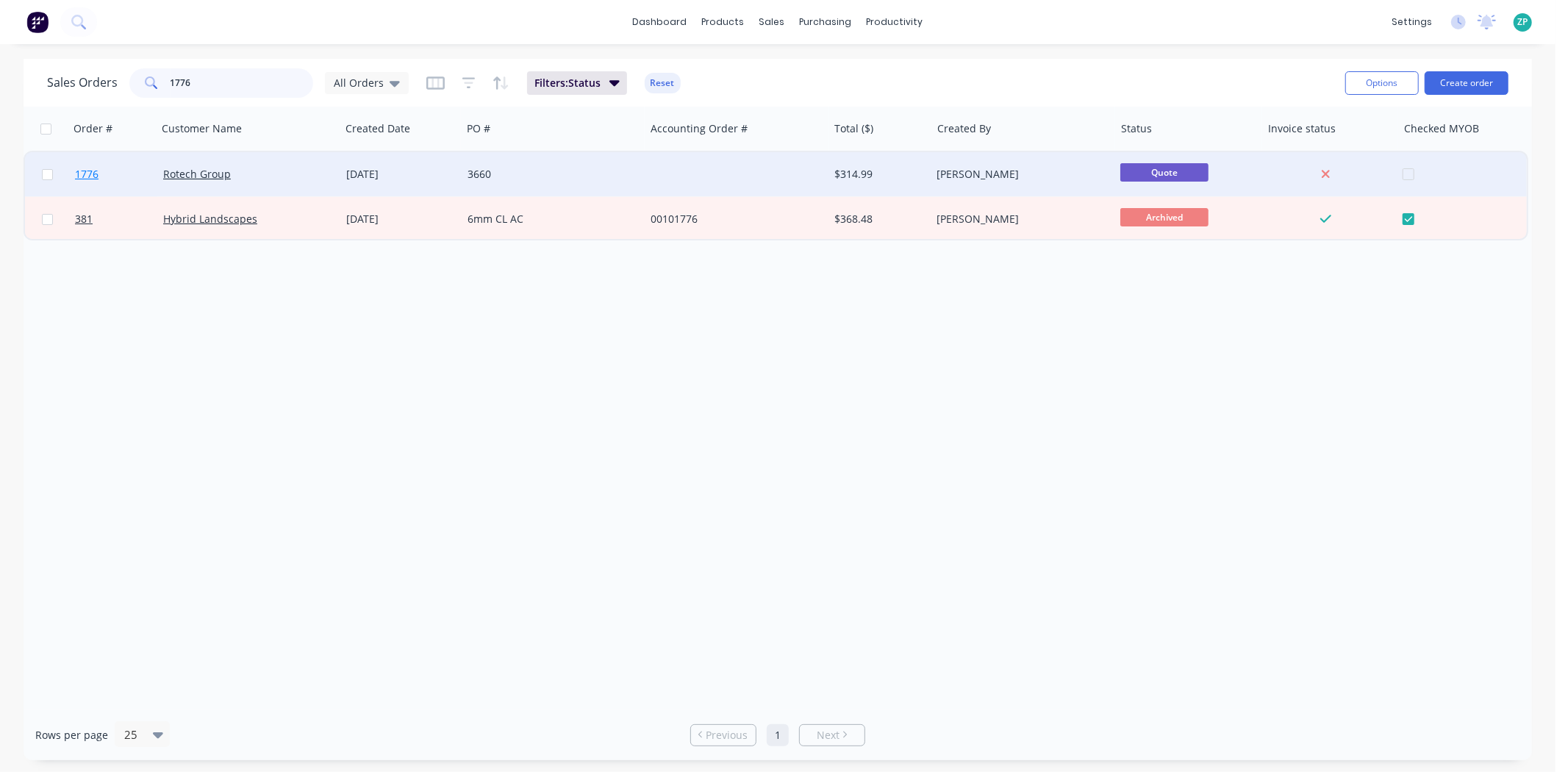
type input "1776"
click at [89, 176] on span "1776" at bounding box center [87, 173] width 24 height 15
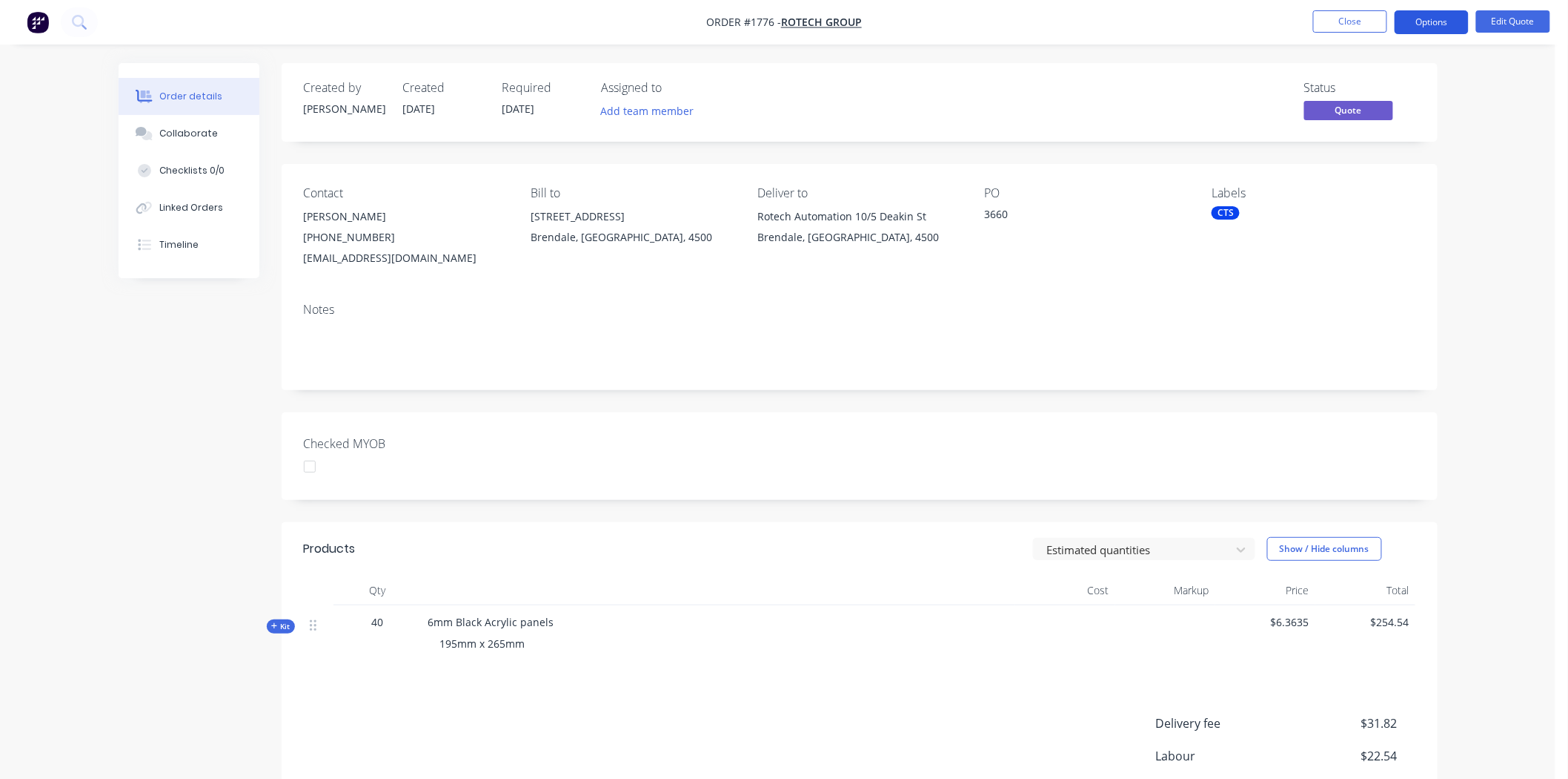
click at [1435, 31] on button "Options" at bounding box center [1432, 23] width 74 height 24
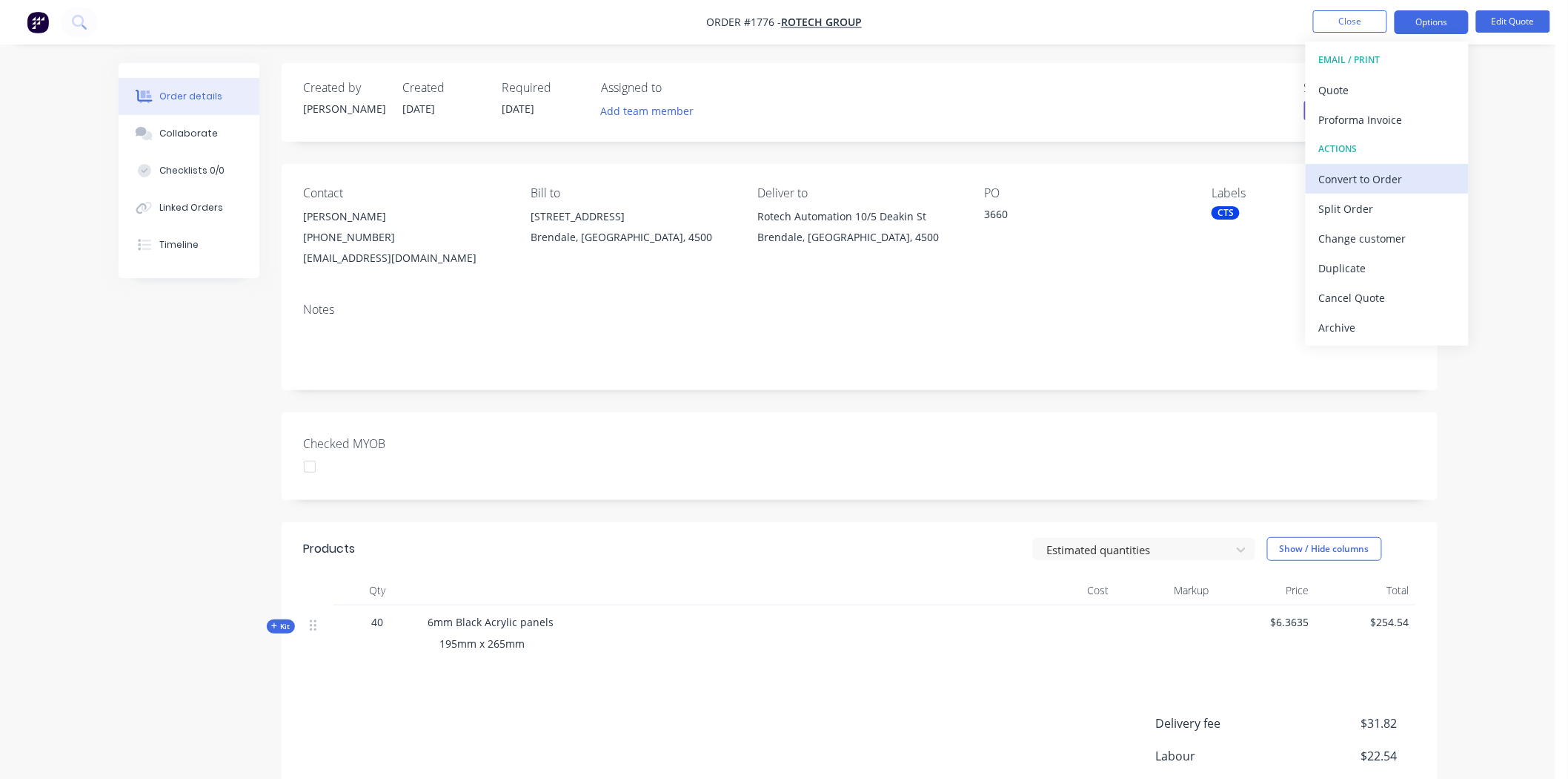
click at [1352, 183] on div "Convert to Order" at bounding box center [1387, 179] width 136 height 22
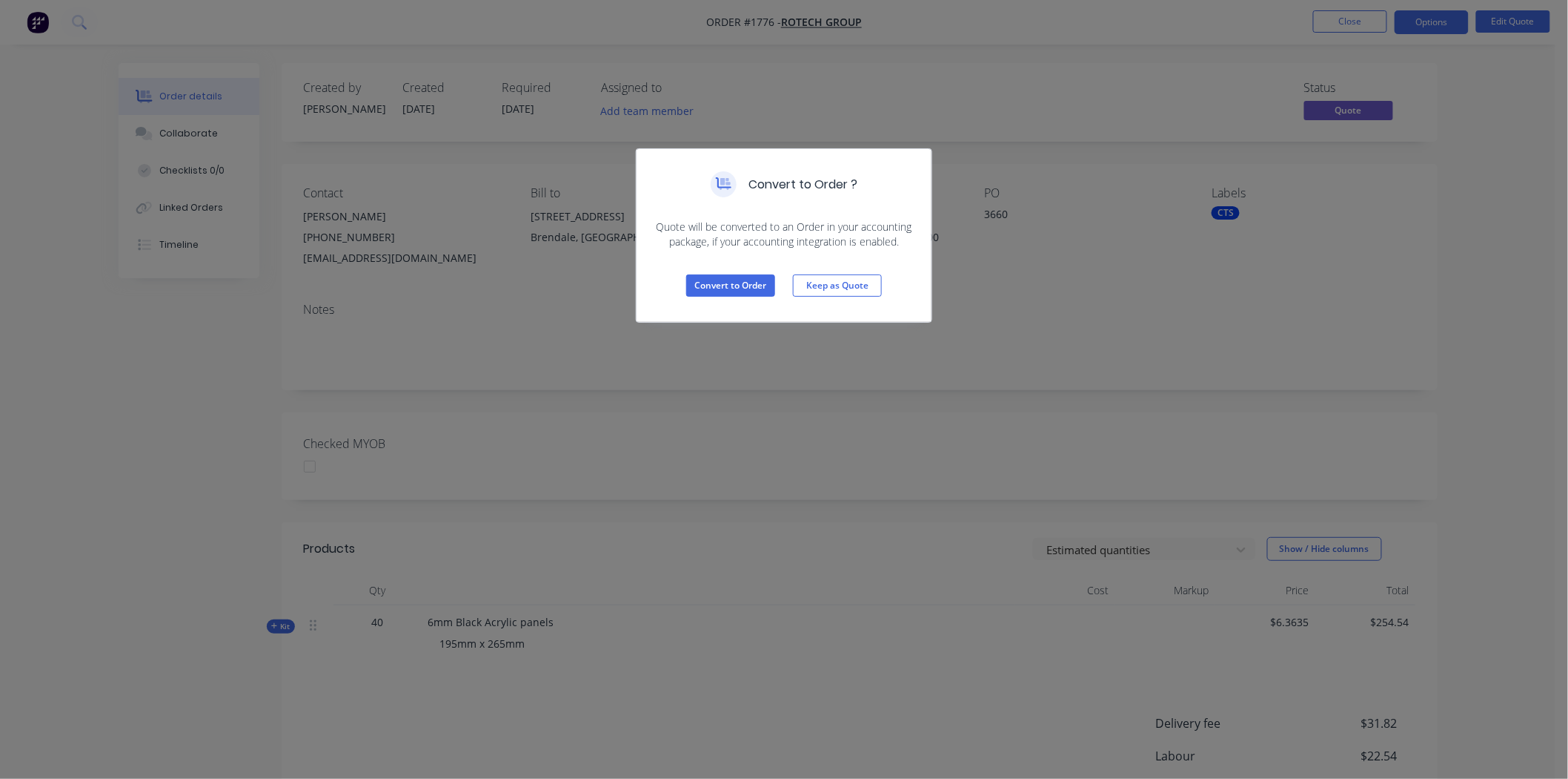
click at [731, 300] on div "Convert to Order Keep as Quote" at bounding box center [784, 286] width 295 height 73
click at [731, 288] on button "Convert to Order" at bounding box center [731, 286] width 89 height 23
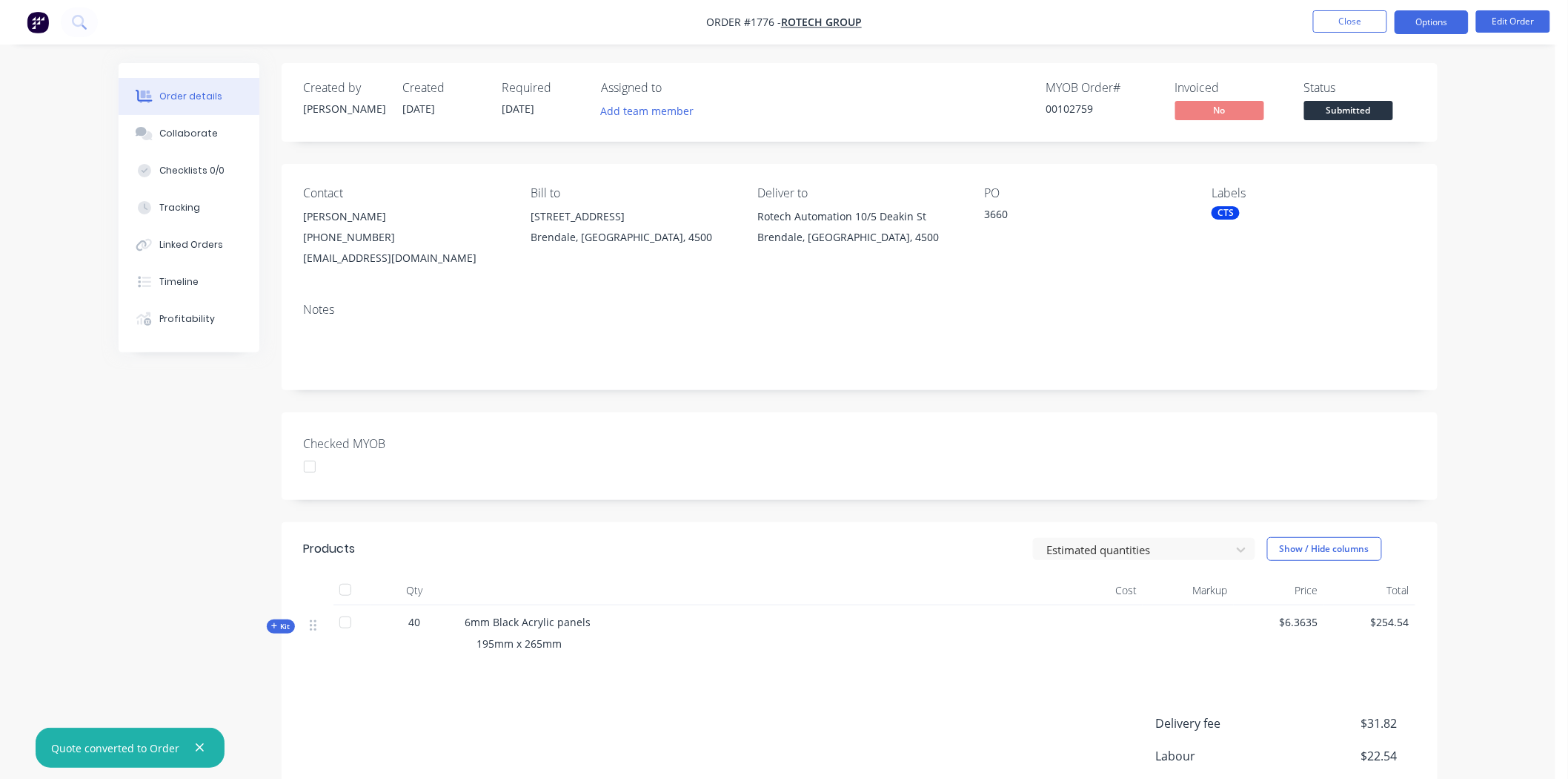
click at [1421, 20] on button "Options" at bounding box center [1432, 23] width 74 height 24
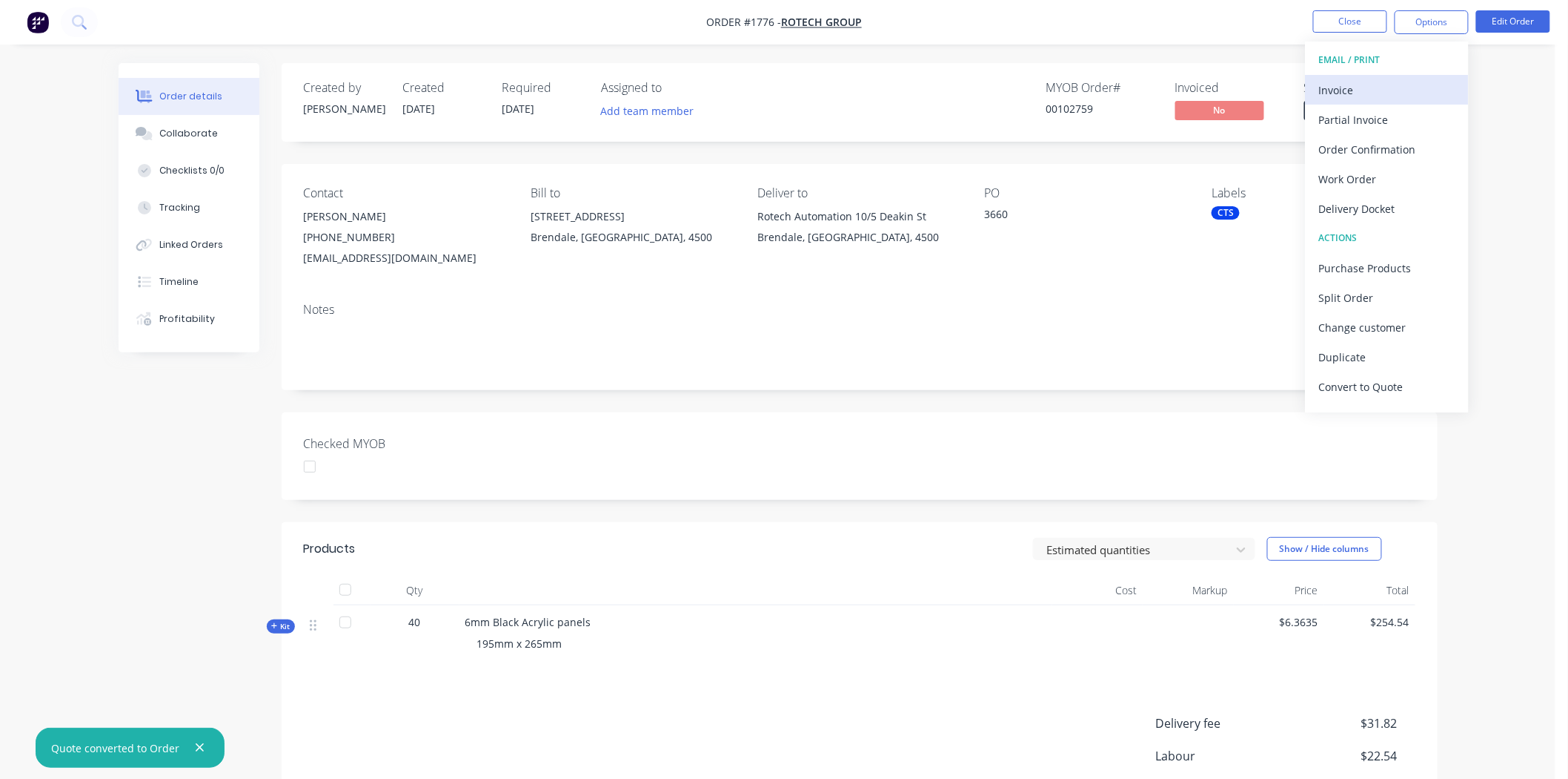
click at [1366, 90] on div "Invoice" at bounding box center [1387, 90] width 136 height 22
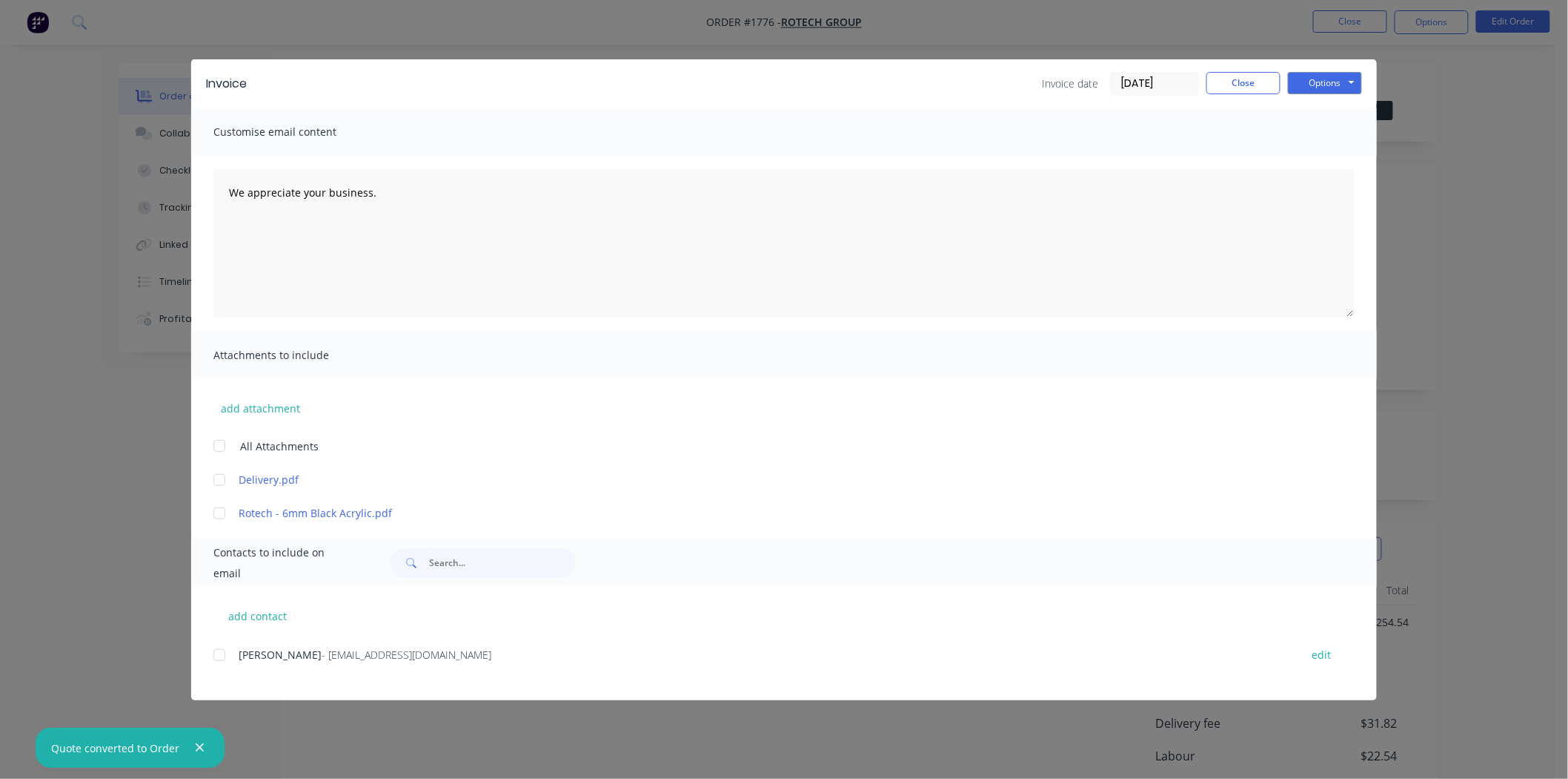
drag, startPoint x: 1125, startPoint y: 85, endPoint x: 1039, endPoint y: 34, distance: 100.0
click at [1011, 85] on div "Invoice date 10/10/25 Close Options Preview Print Email" at bounding box center [812, 84] width 1101 height 24
type input "09/10/25"
click at [1355, 85] on button "Options" at bounding box center [1325, 83] width 74 height 23
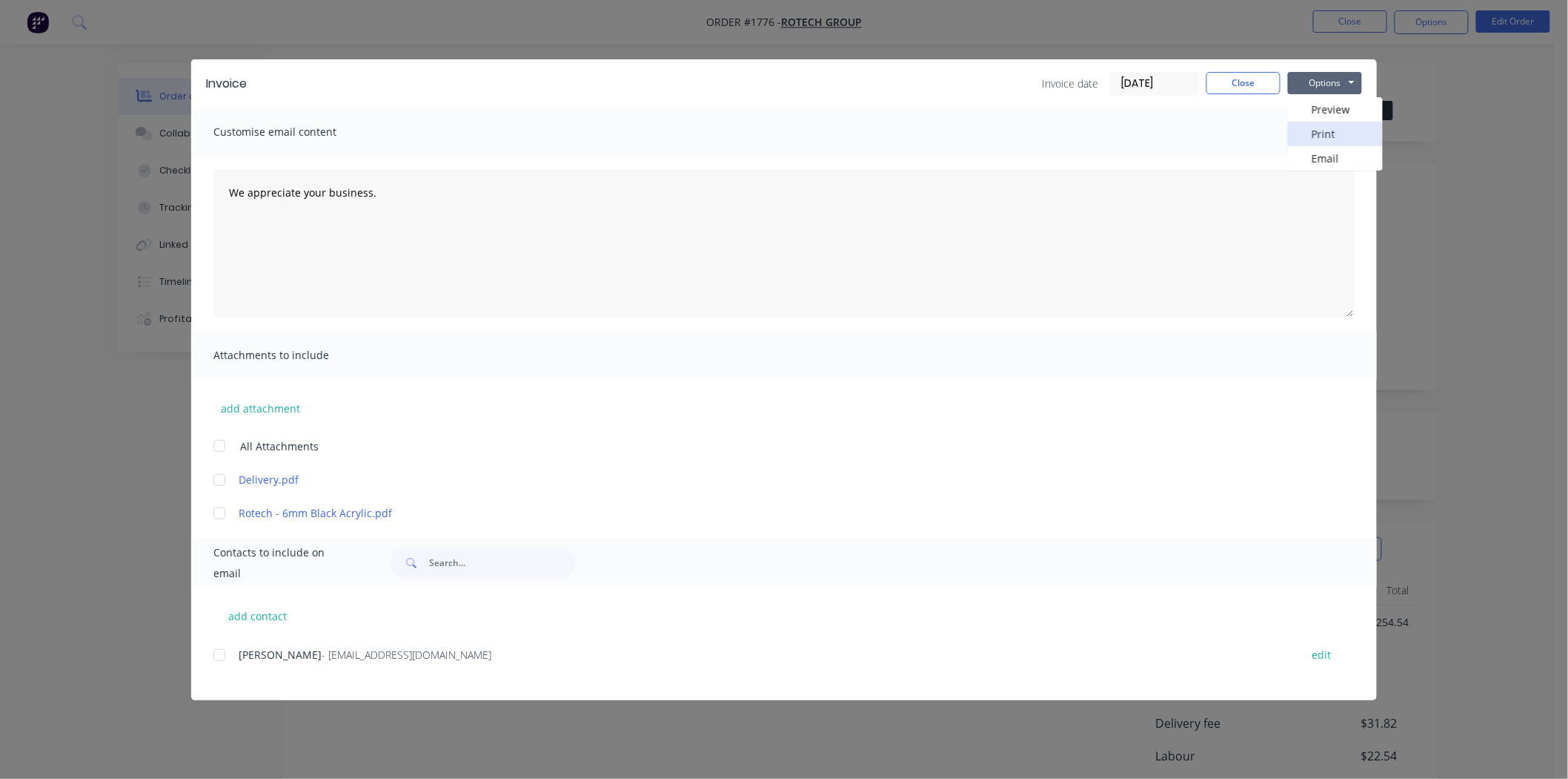
click at [1325, 132] on button "Print" at bounding box center [1336, 133] width 95 height 25
click at [1321, 82] on button "Options" at bounding box center [1325, 83] width 74 height 23
click at [1262, 82] on button "Close" at bounding box center [1243, 83] width 74 height 23
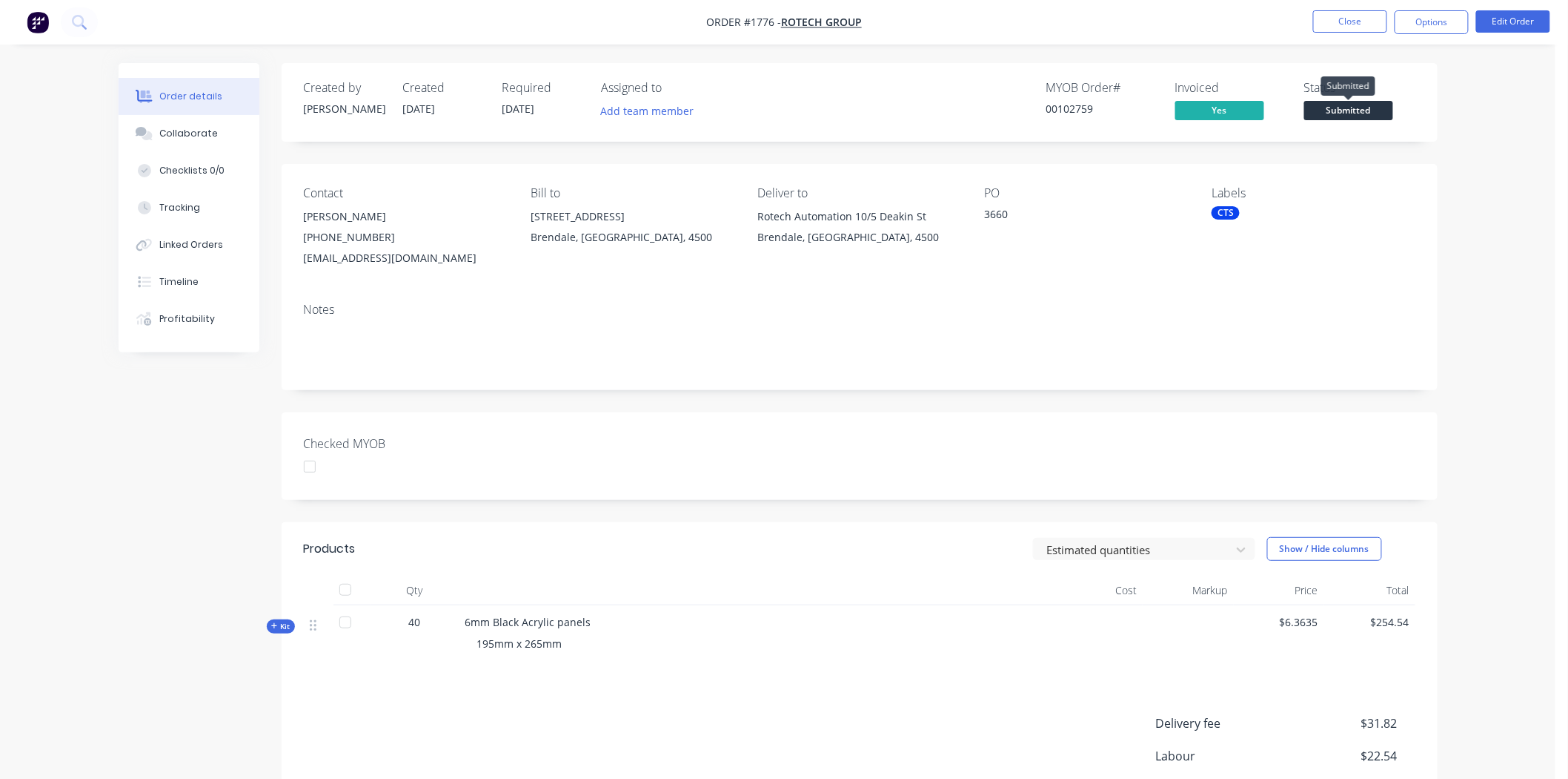
click at [1375, 106] on span "Submitted" at bounding box center [1349, 110] width 89 height 19
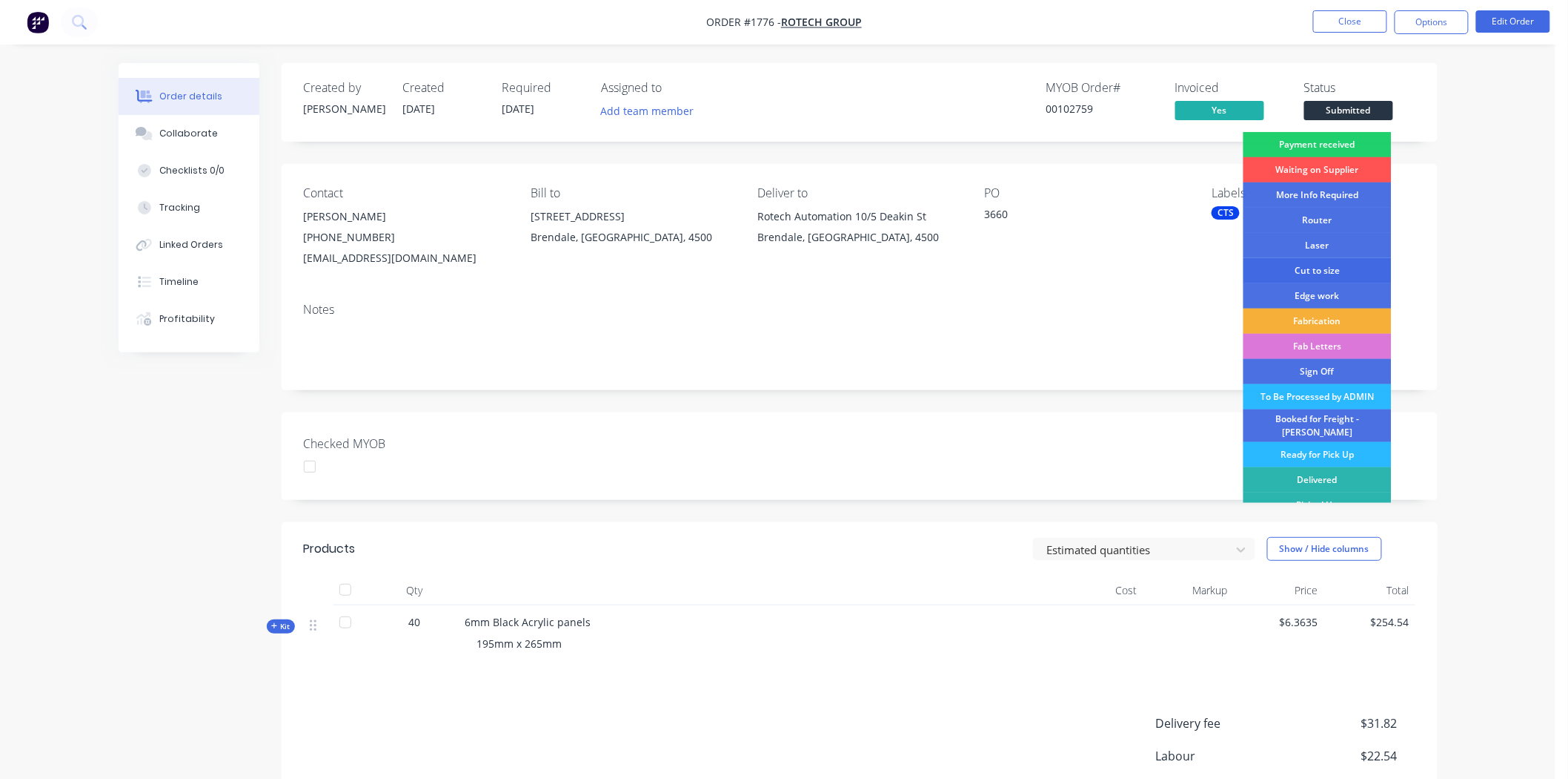
click at [1315, 268] on div "Cut to size" at bounding box center [1318, 271] width 148 height 26
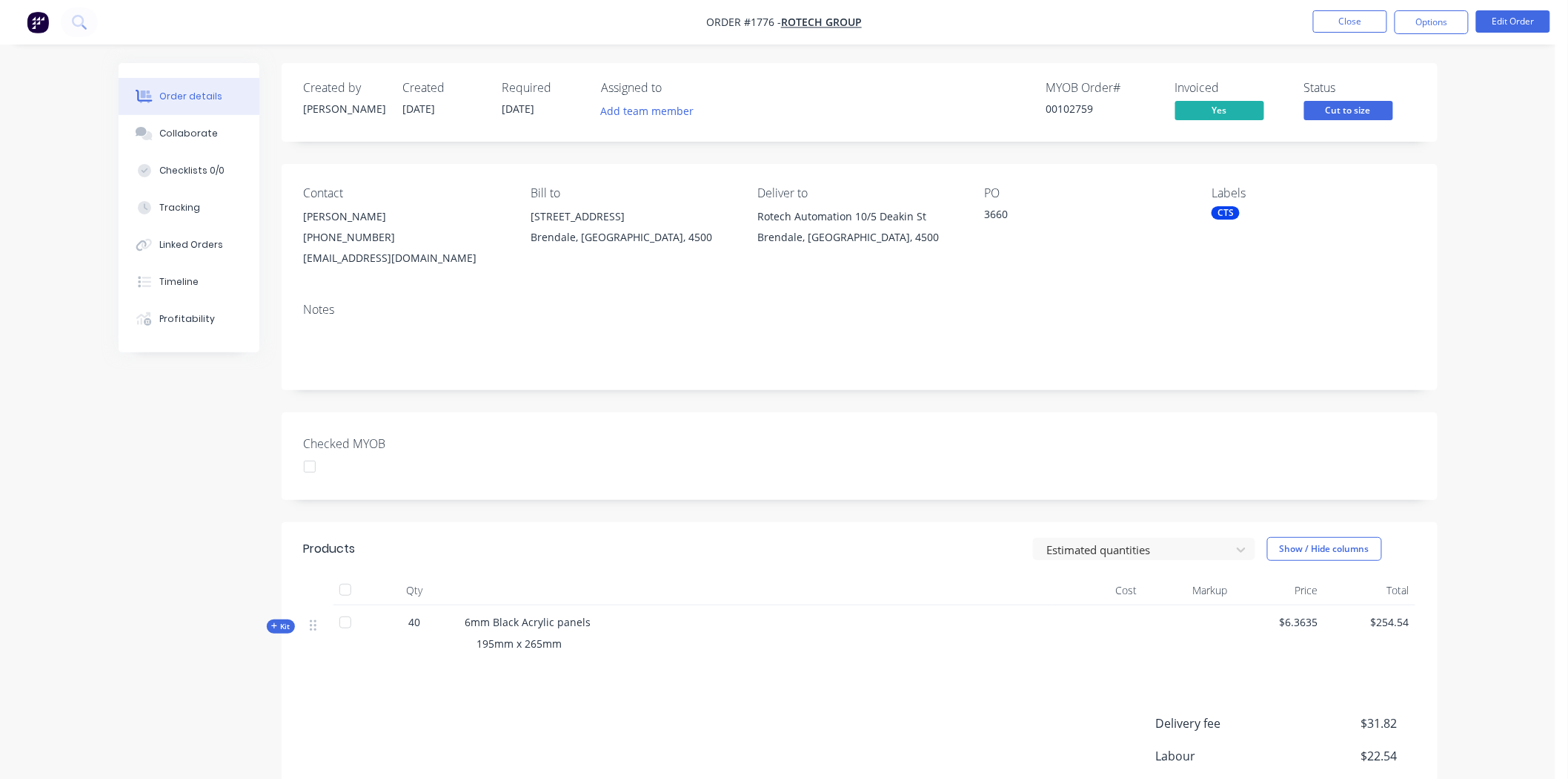
click at [1217, 216] on div "CTS" at bounding box center [1226, 214] width 29 height 14
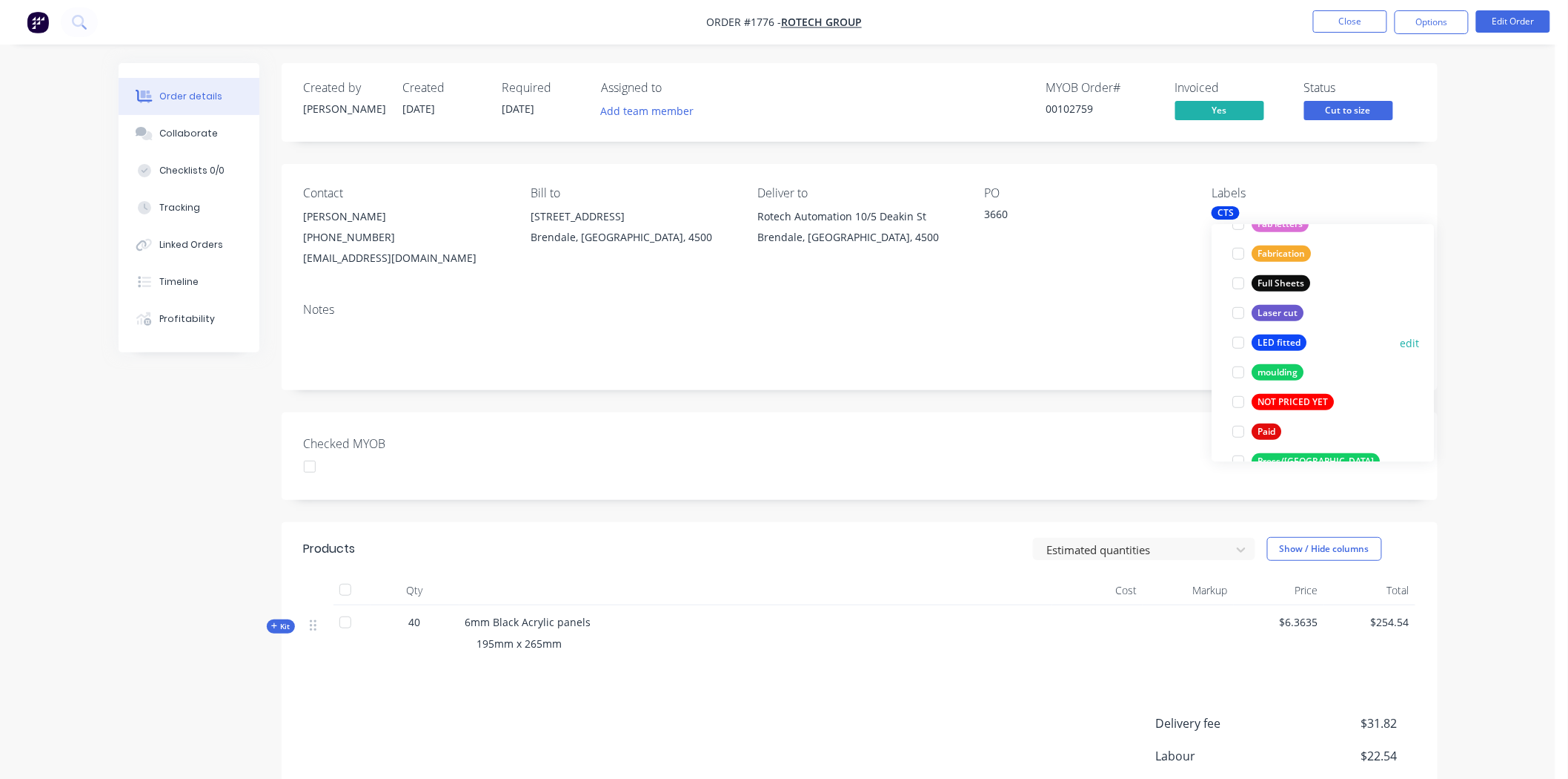
scroll to position [411, 0]
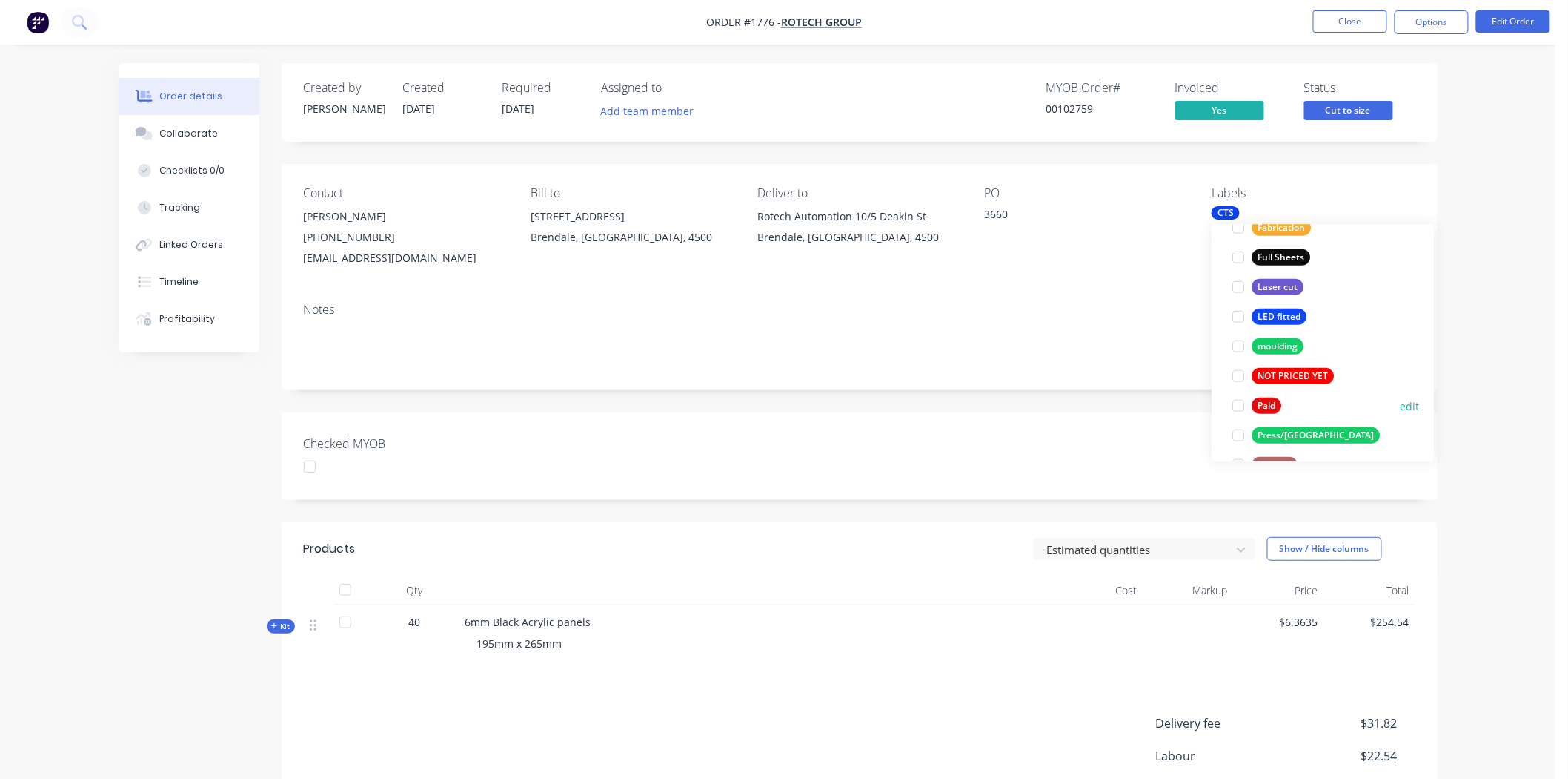
click at [1238, 398] on div at bounding box center [1239, 405] width 30 height 30
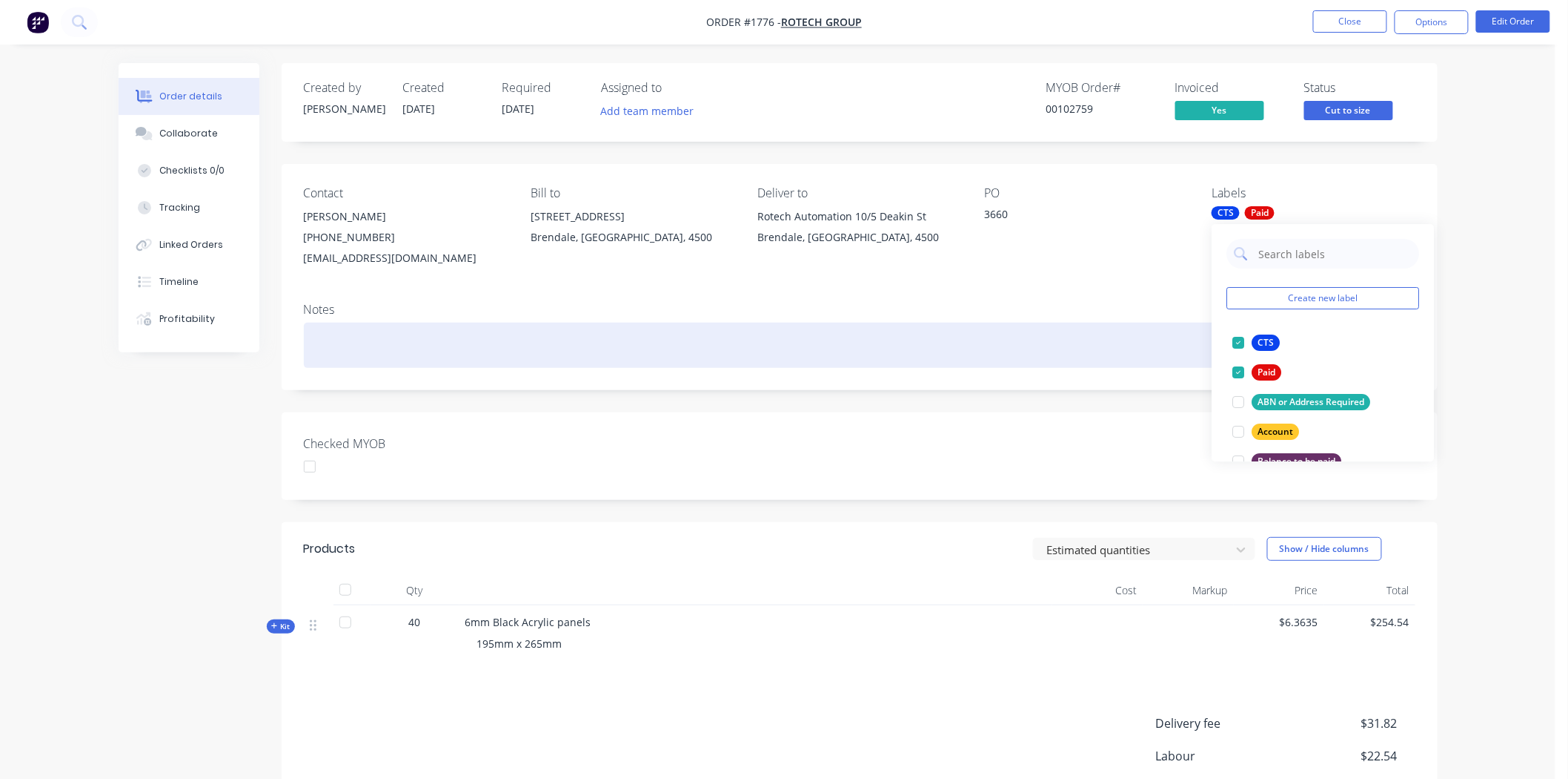
click at [1124, 357] on div at bounding box center [860, 345] width 1112 height 45
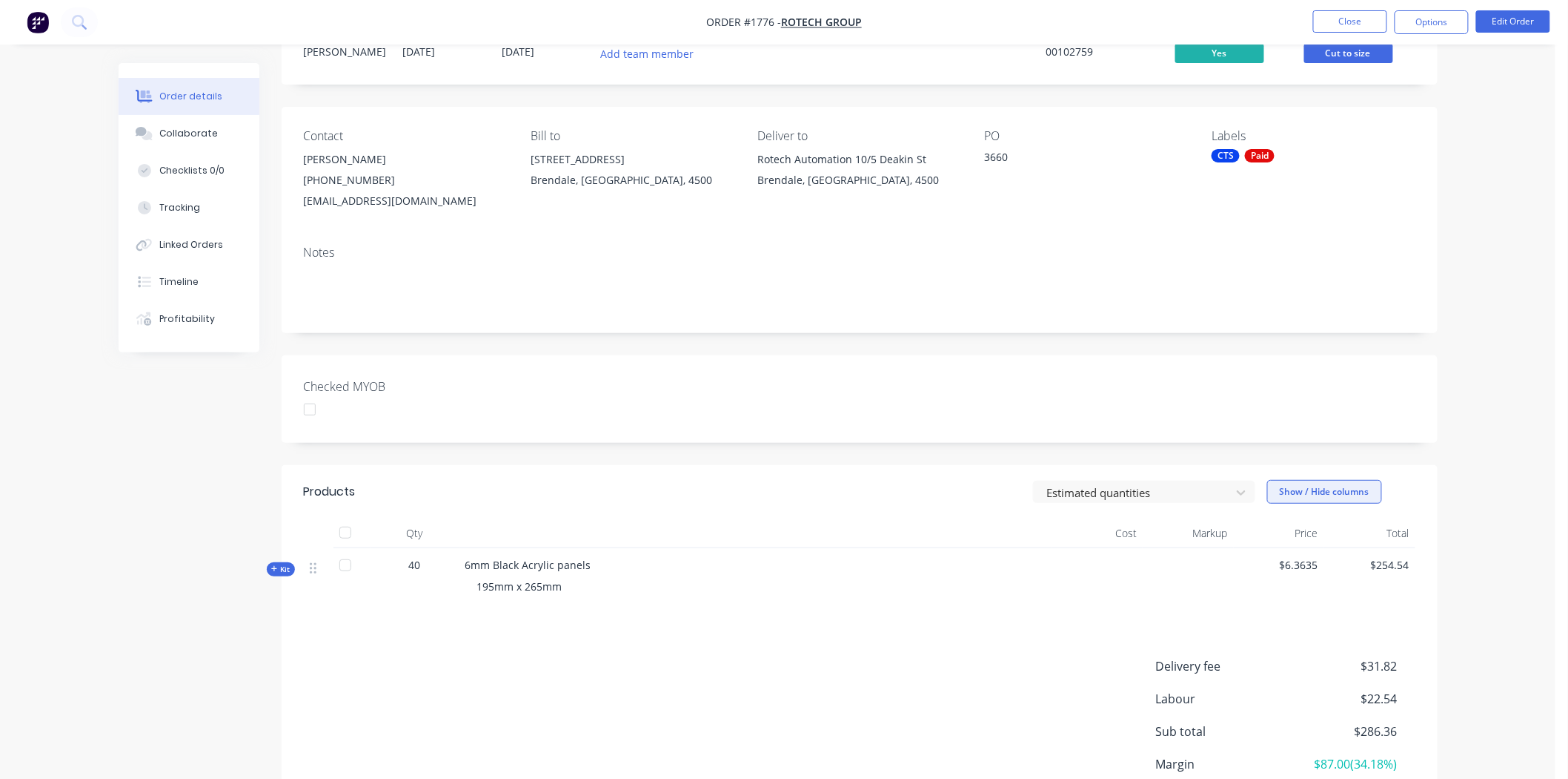
scroll to position [82, 0]
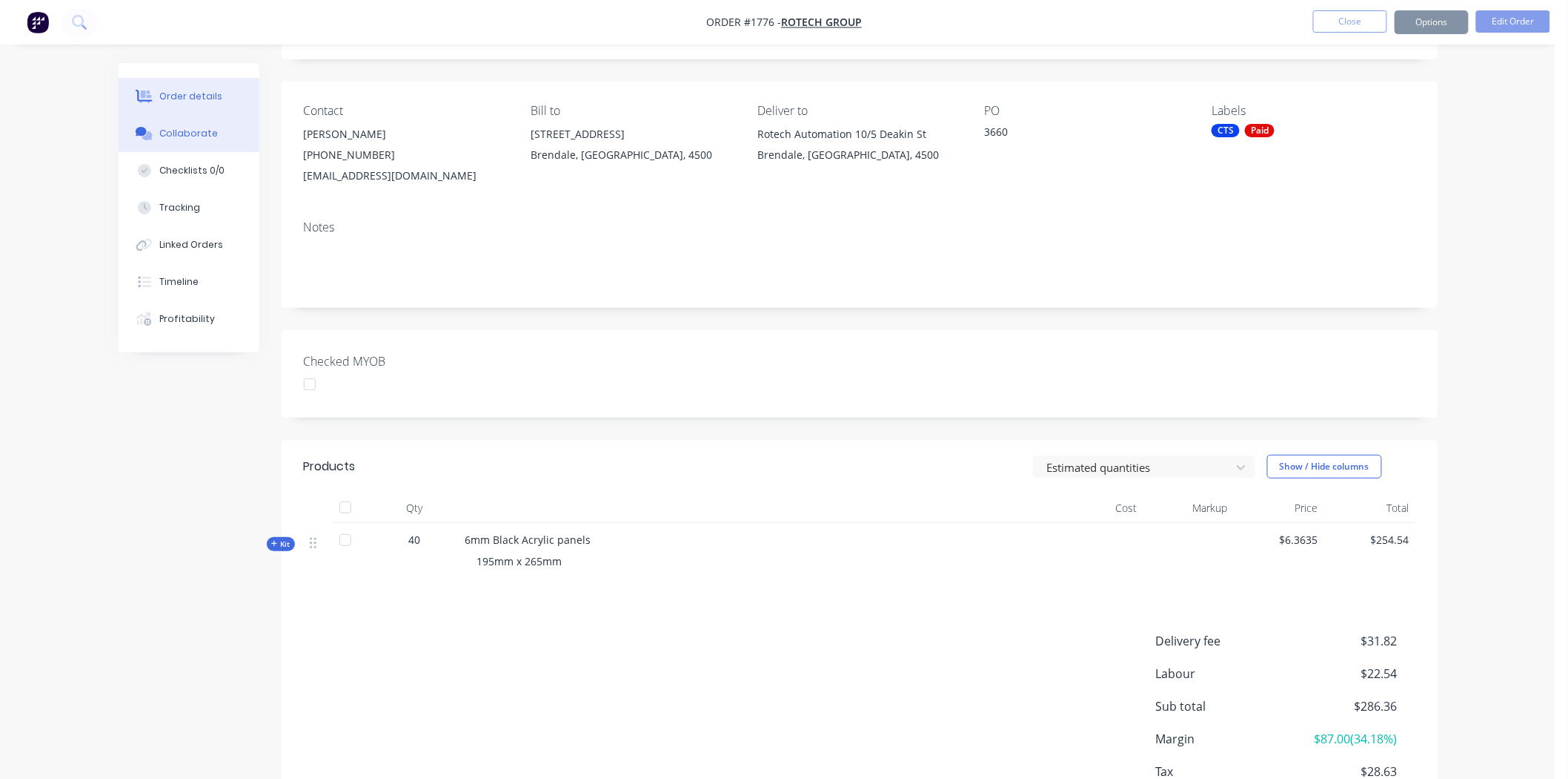
click at [184, 131] on div "Collaborate" at bounding box center [188, 133] width 58 height 14
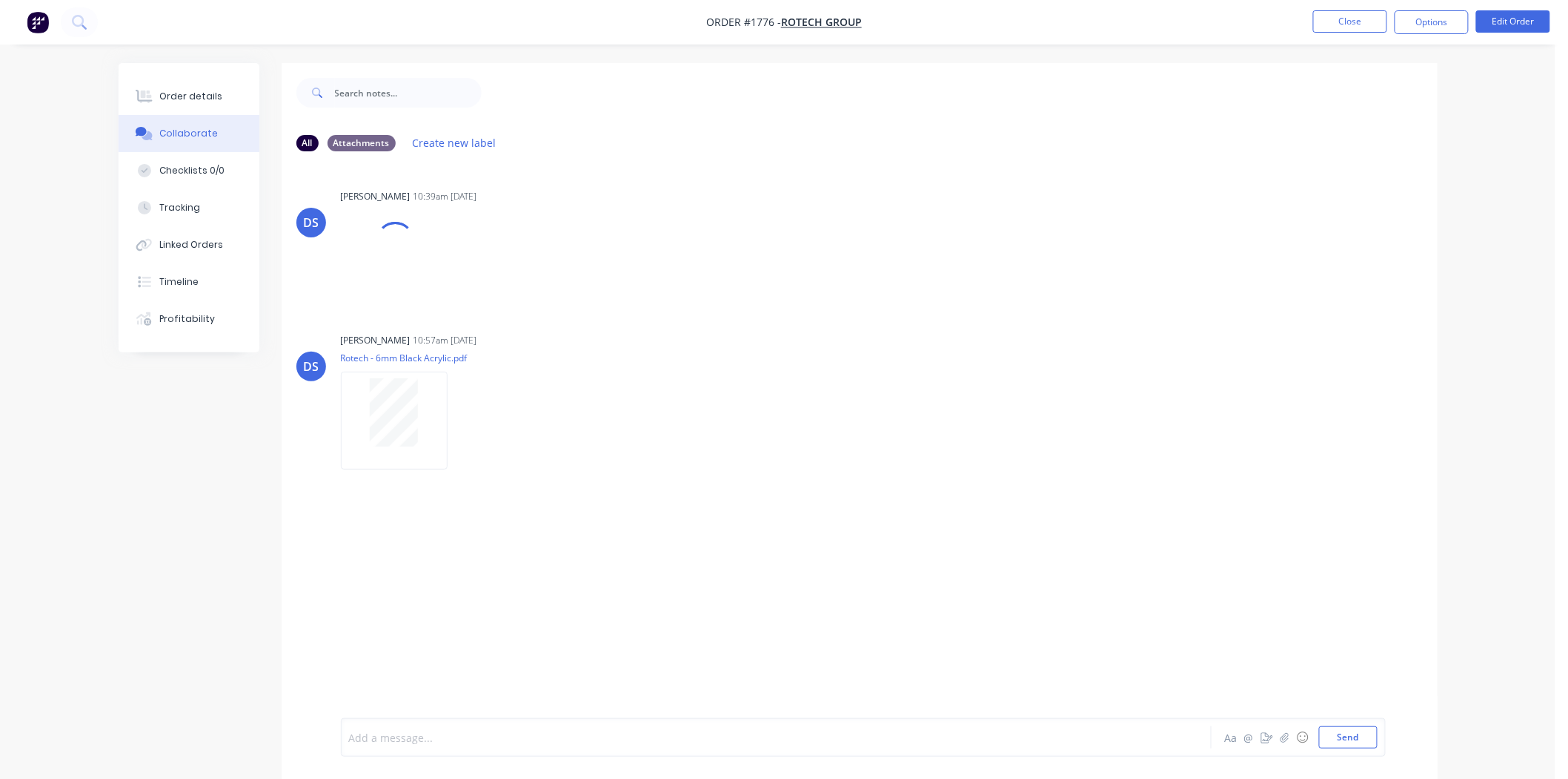
click at [375, 730] on div at bounding box center [735, 737] width 771 height 16
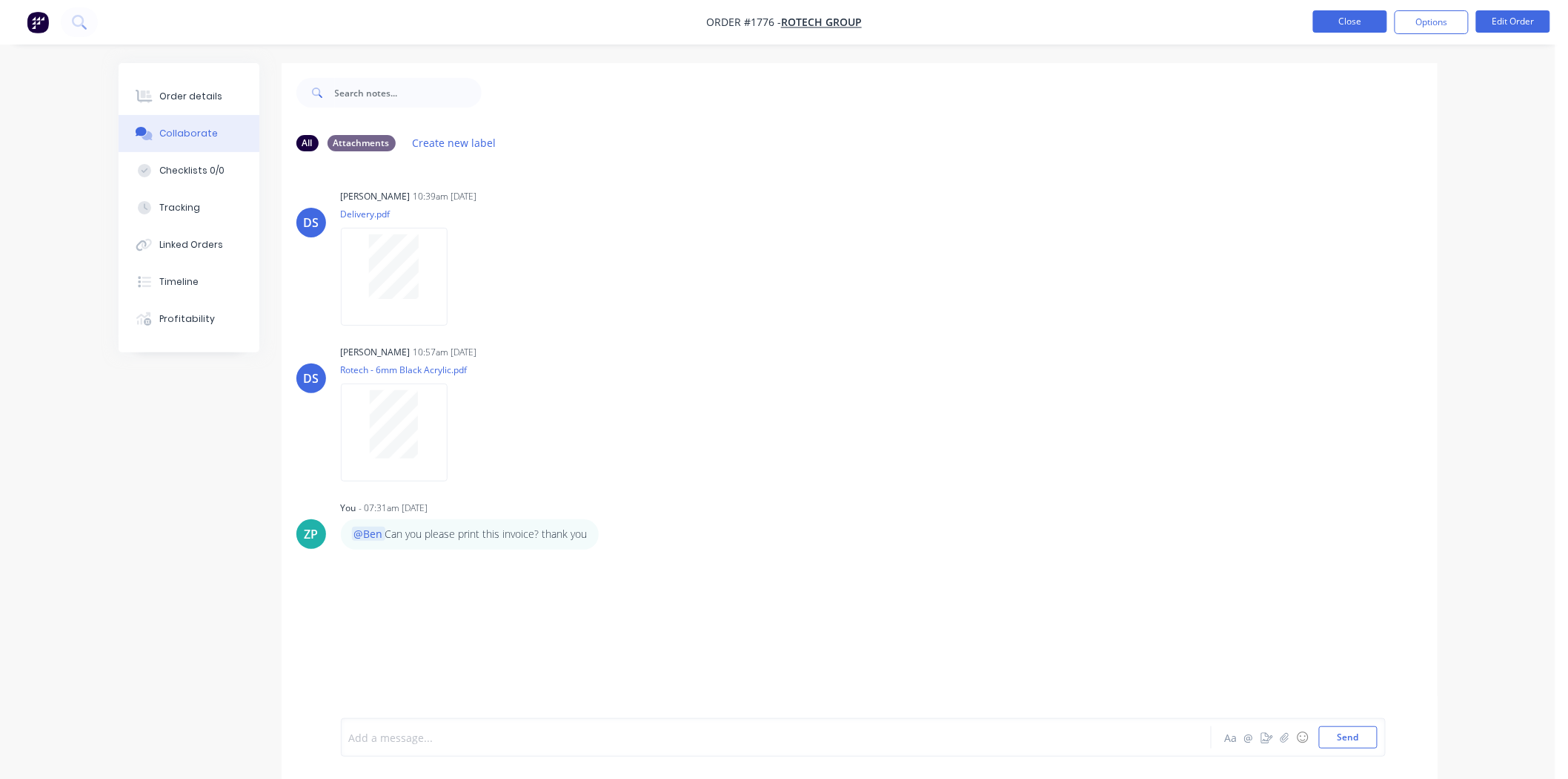
click at [1337, 14] on button "Close" at bounding box center [1350, 22] width 74 height 23
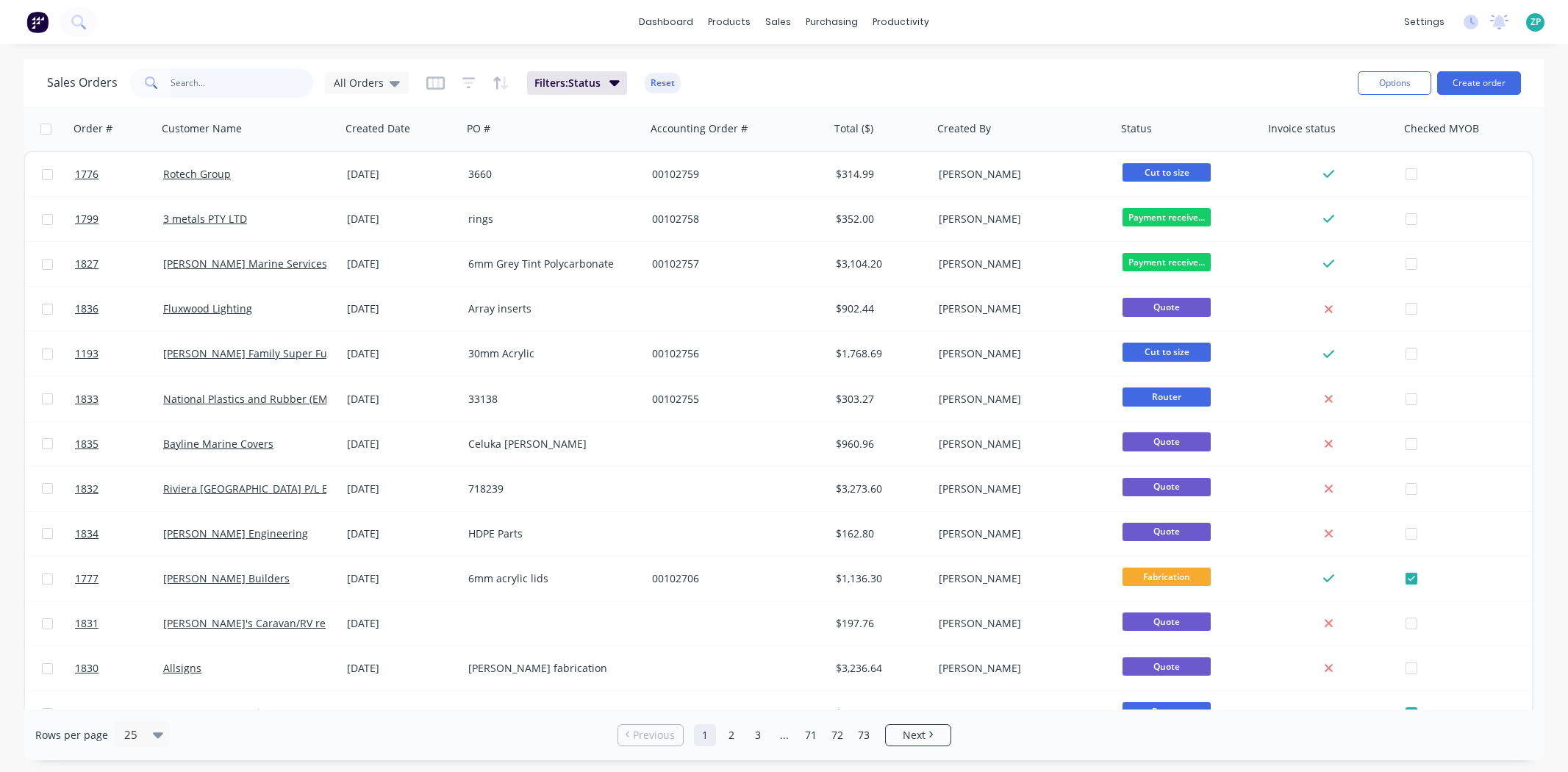
click at [197, 73] on input "text" at bounding box center [242, 83] width 143 height 29
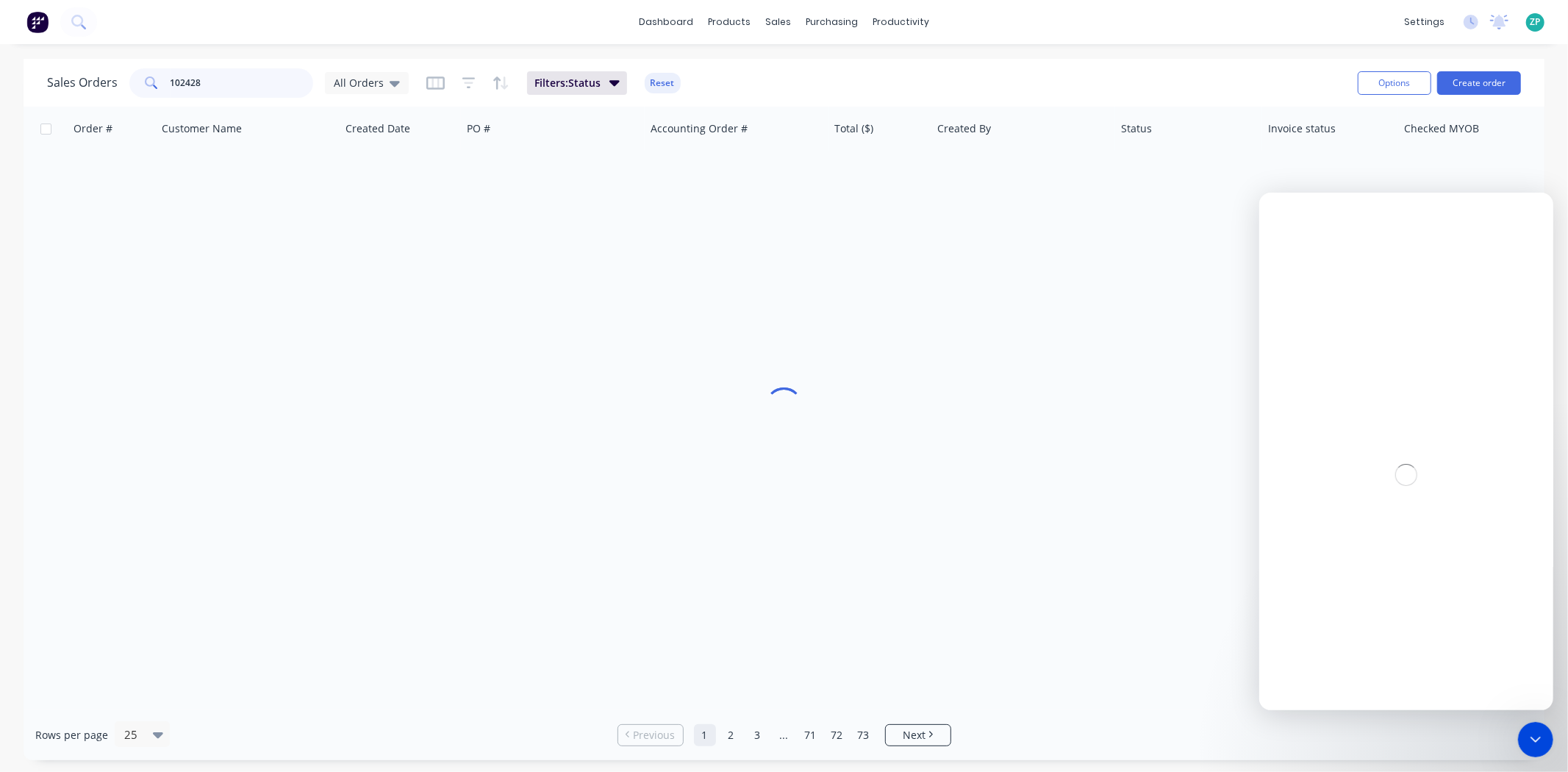
type input "102428"
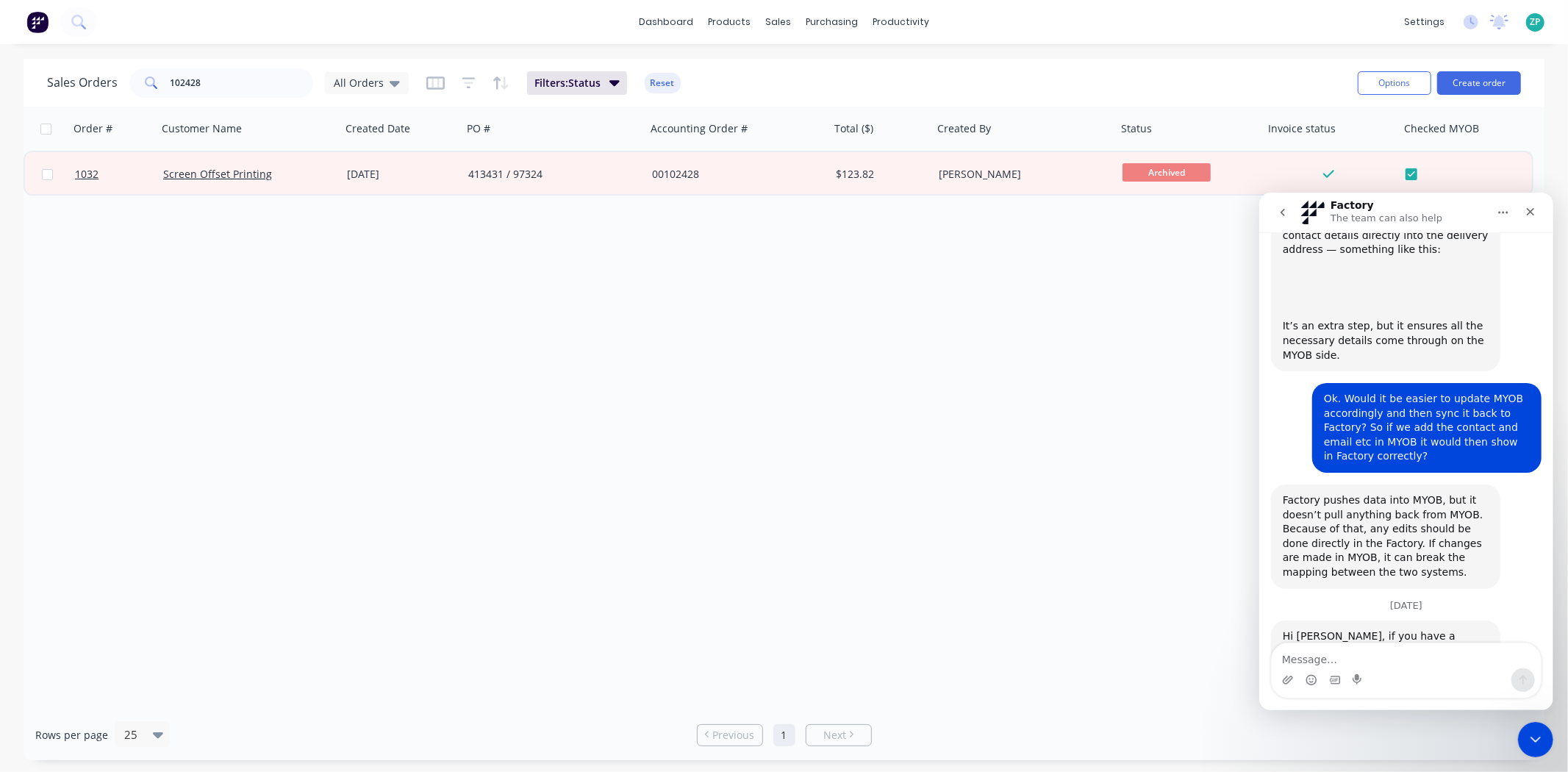
scroll to position [1717, 0]
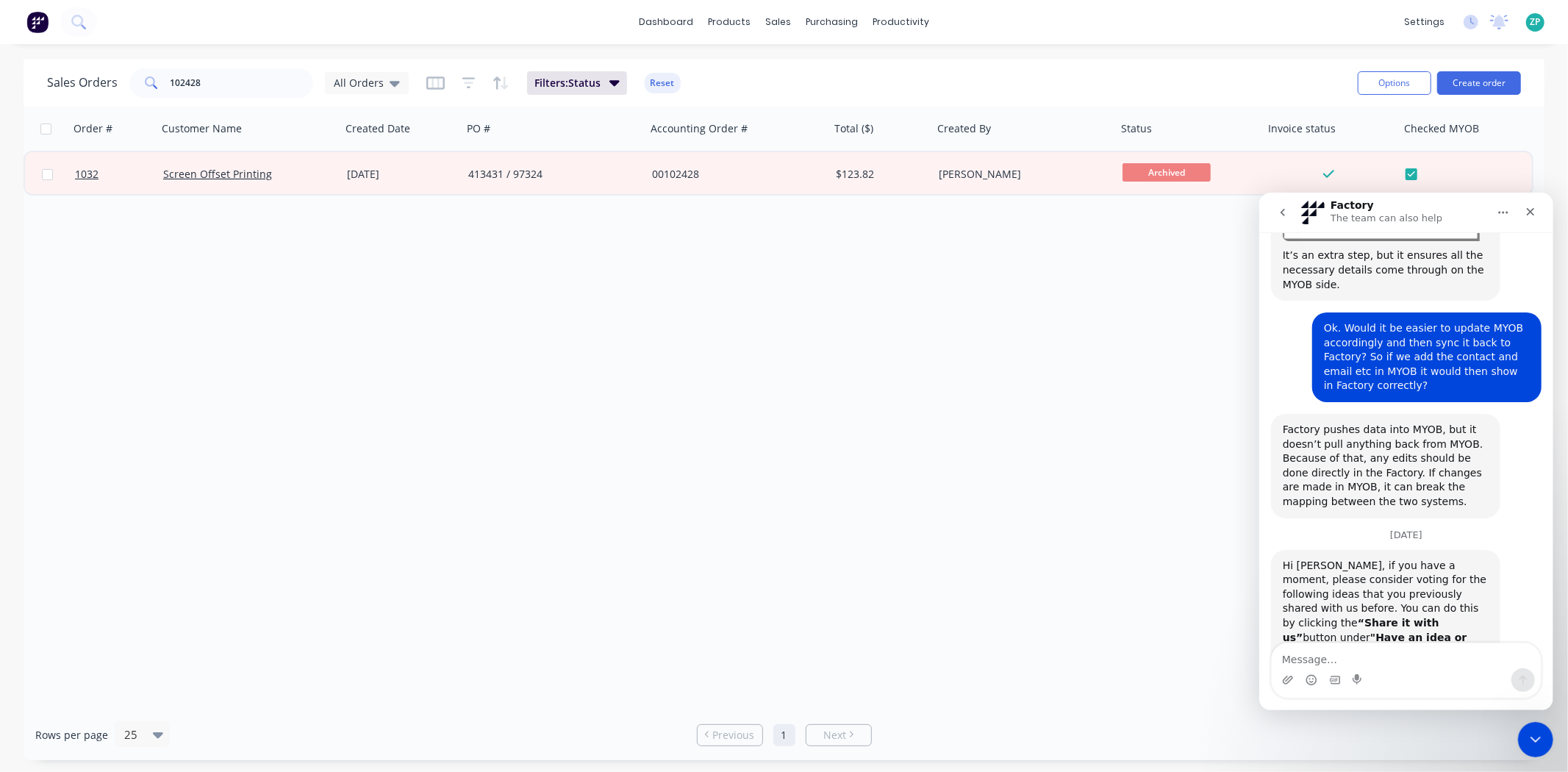
drag, startPoint x: 1367, startPoint y: 563, endPoint x: 1297, endPoint y: 552, distance: 70.9
click at [1297, 688] on b "MYOB: link/map Created by with Salesperson field" at bounding box center [1387, 700] width 187 height 25
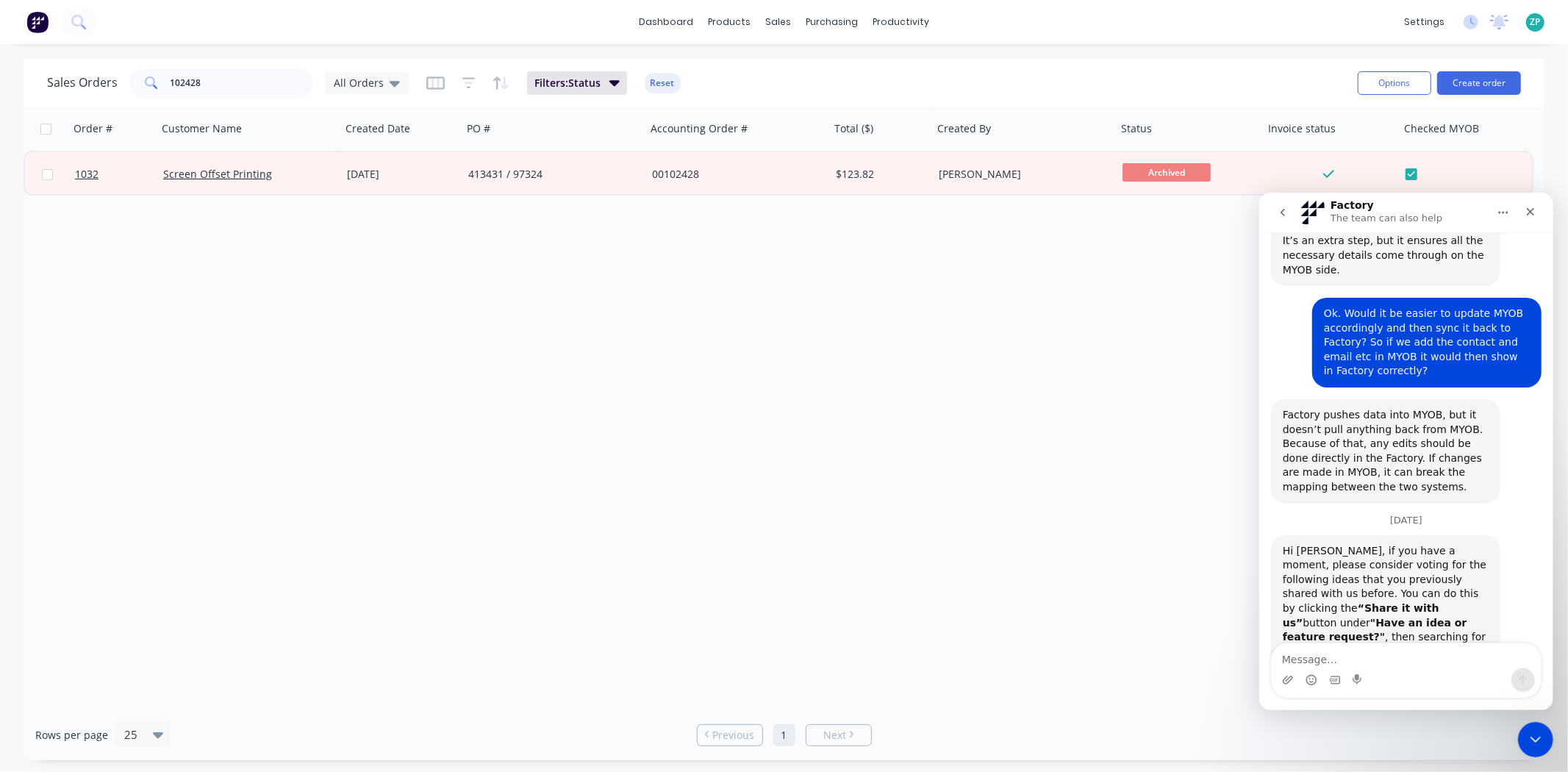
copy b "MYOB: link/map Created by with Salesperson field"
click at [1282, 210] on icon "go back" at bounding box center [1282, 212] width 5 height 8
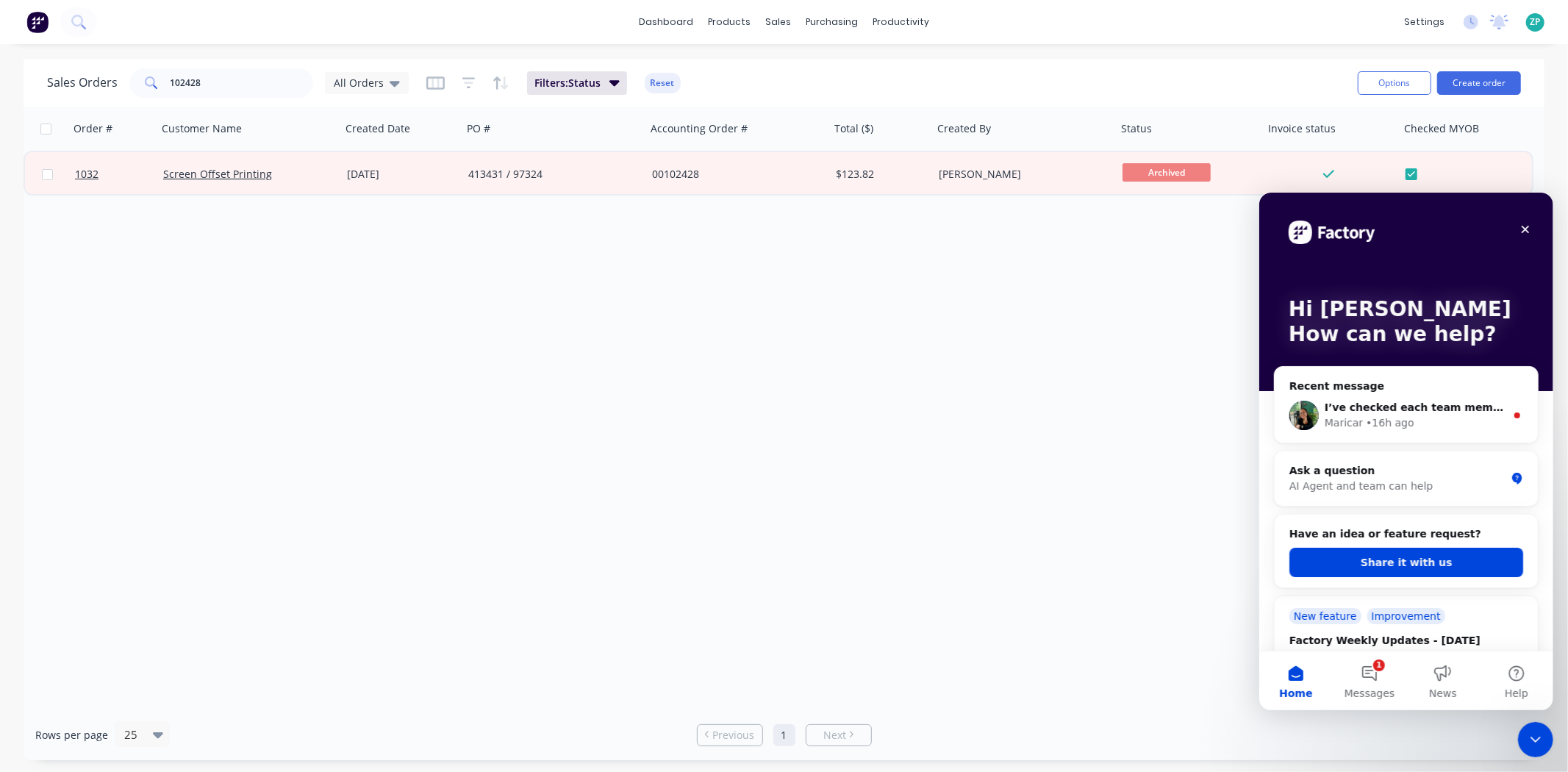
scroll to position [0, 0]
click at [1382, 564] on button "Share it with us" at bounding box center [1405, 561] width 234 height 29
